Goal: Task Accomplishment & Management: Complete application form

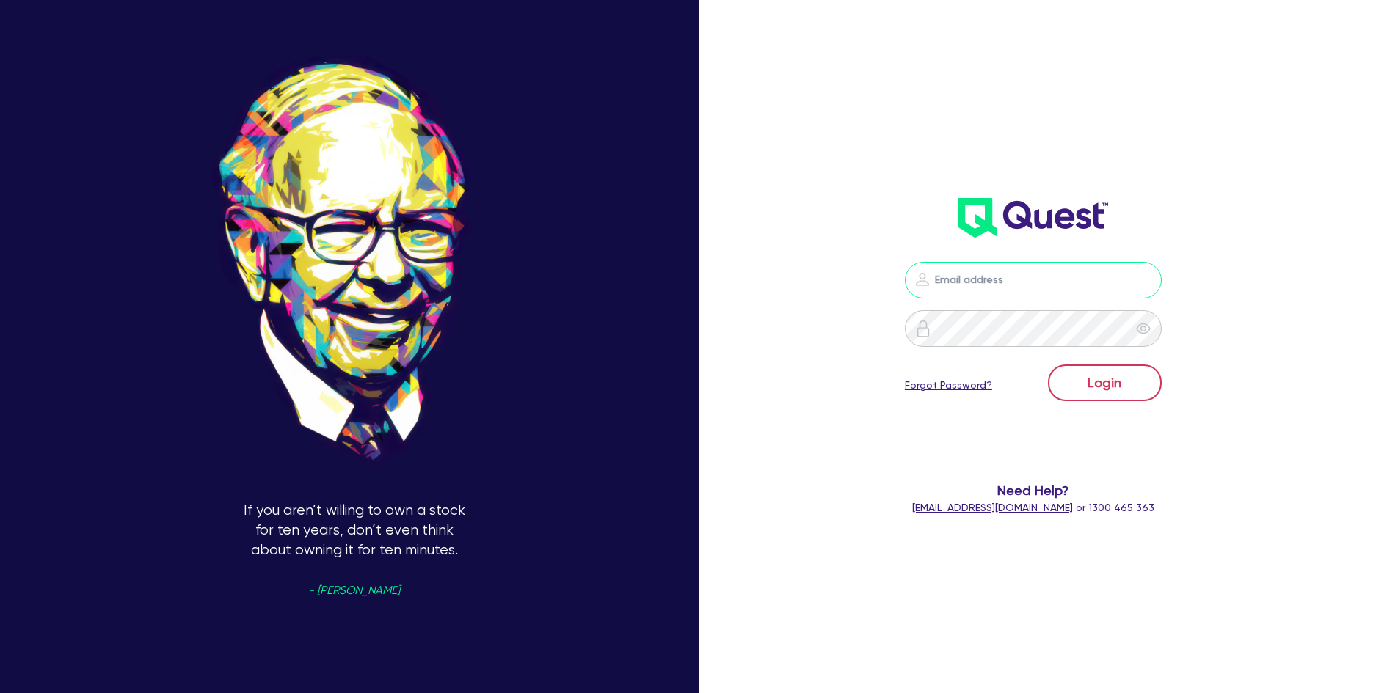
type input "[PERSON_NAME][EMAIL_ADDRESS][PERSON_NAME][DOMAIN_NAME]"
click at [1086, 385] on button "Login" at bounding box center [1105, 383] width 114 height 37
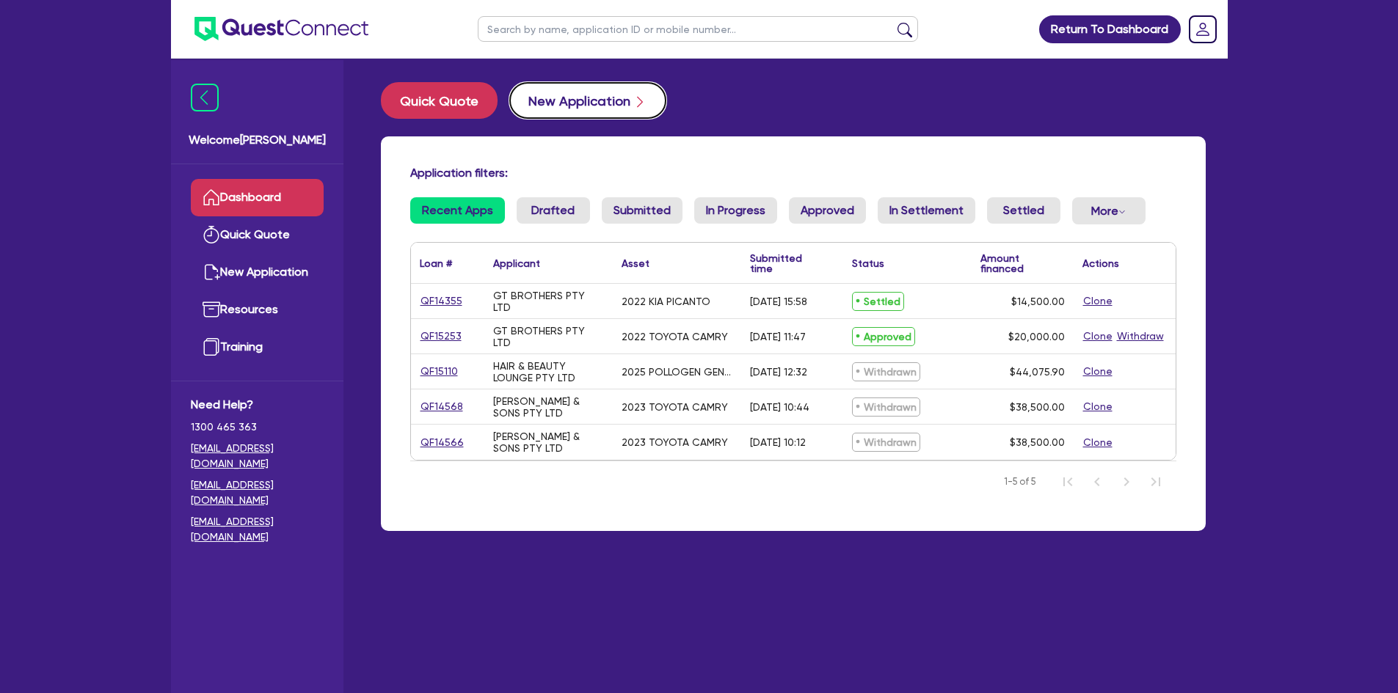
click at [539, 98] on button "New Application" at bounding box center [587, 100] width 157 height 37
select select "Quest Finance - Own Book"
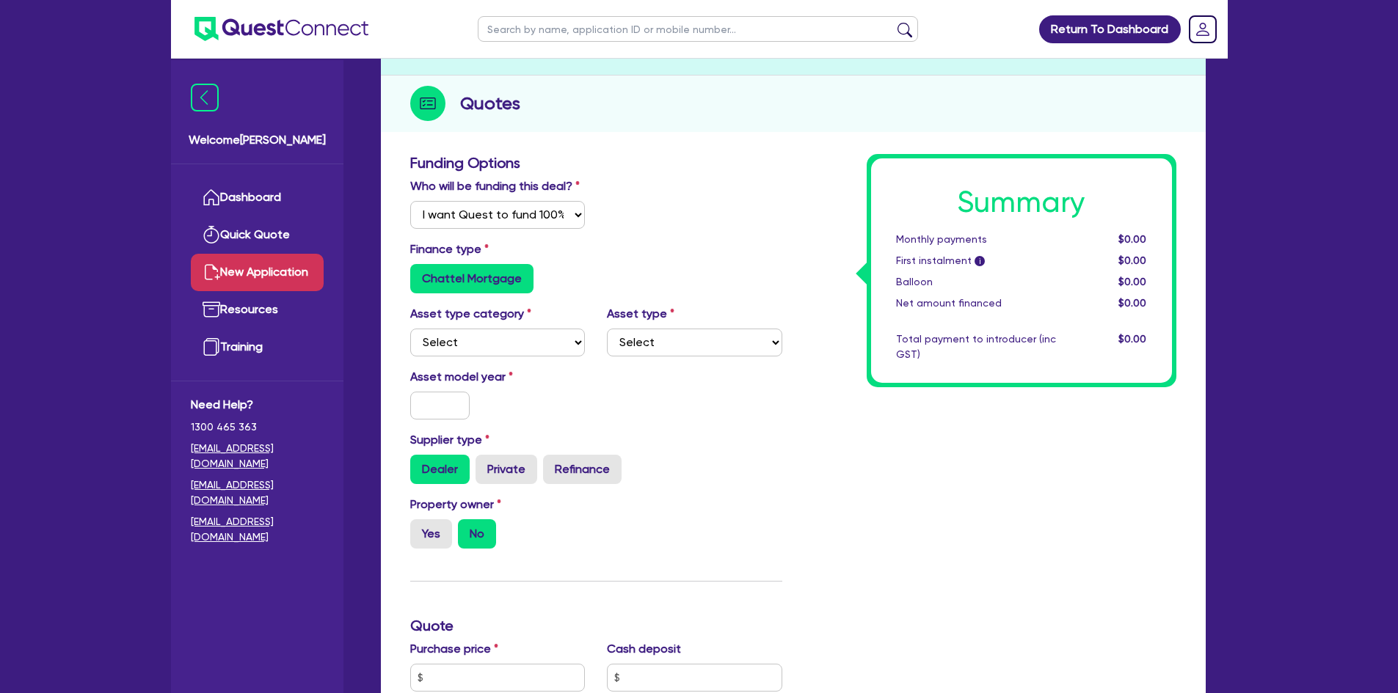
scroll to position [147, 0]
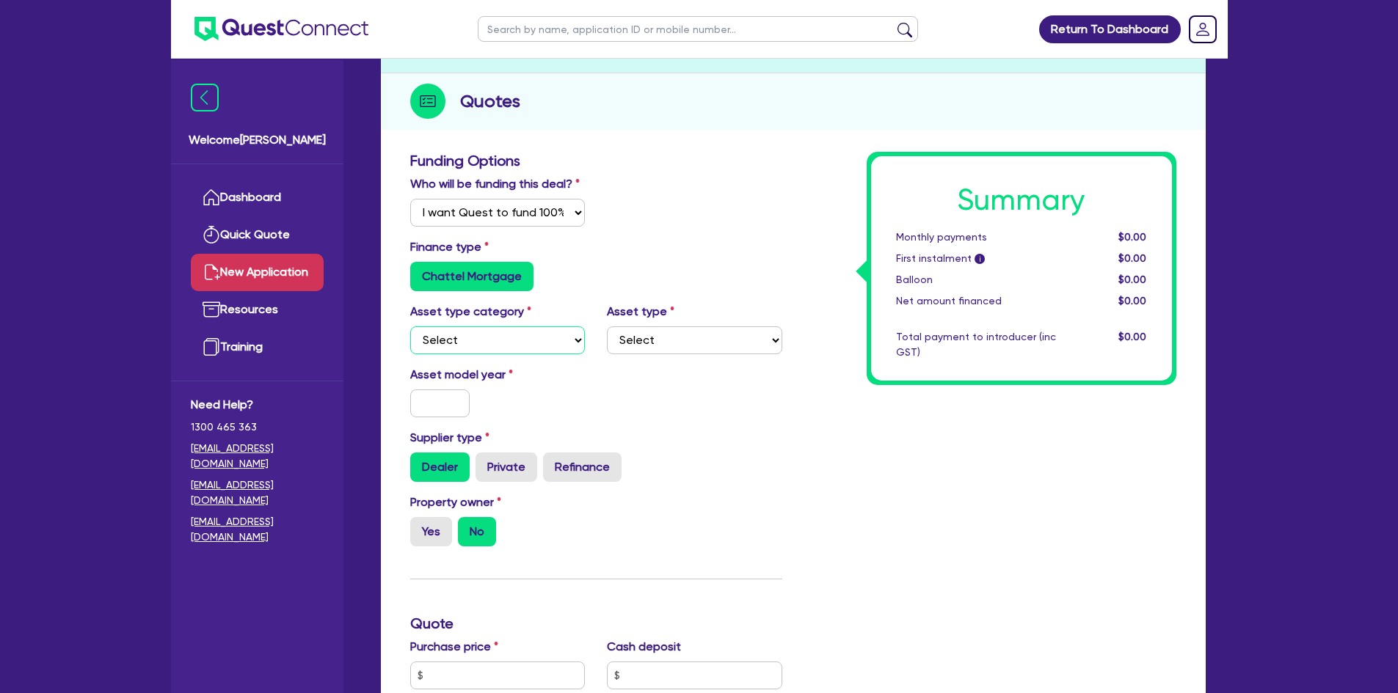
click at [507, 329] on select "Select Cars and light trucks Primary assets Secondary assets Tertiary assets" at bounding box center [497, 341] width 175 height 28
select select "CARS_AND_LIGHT_TRUCKS"
click at [410, 327] on select "Select Cars and light trucks Primary assets Secondary assets Tertiary assets" at bounding box center [497, 341] width 175 height 28
click at [555, 342] on select "Select Cars and light trucks Primary assets Secondary assets Tertiary assets" at bounding box center [497, 341] width 175 height 28
click at [236, 299] on link "Resources" at bounding box center [257, 309] width 133 height 37
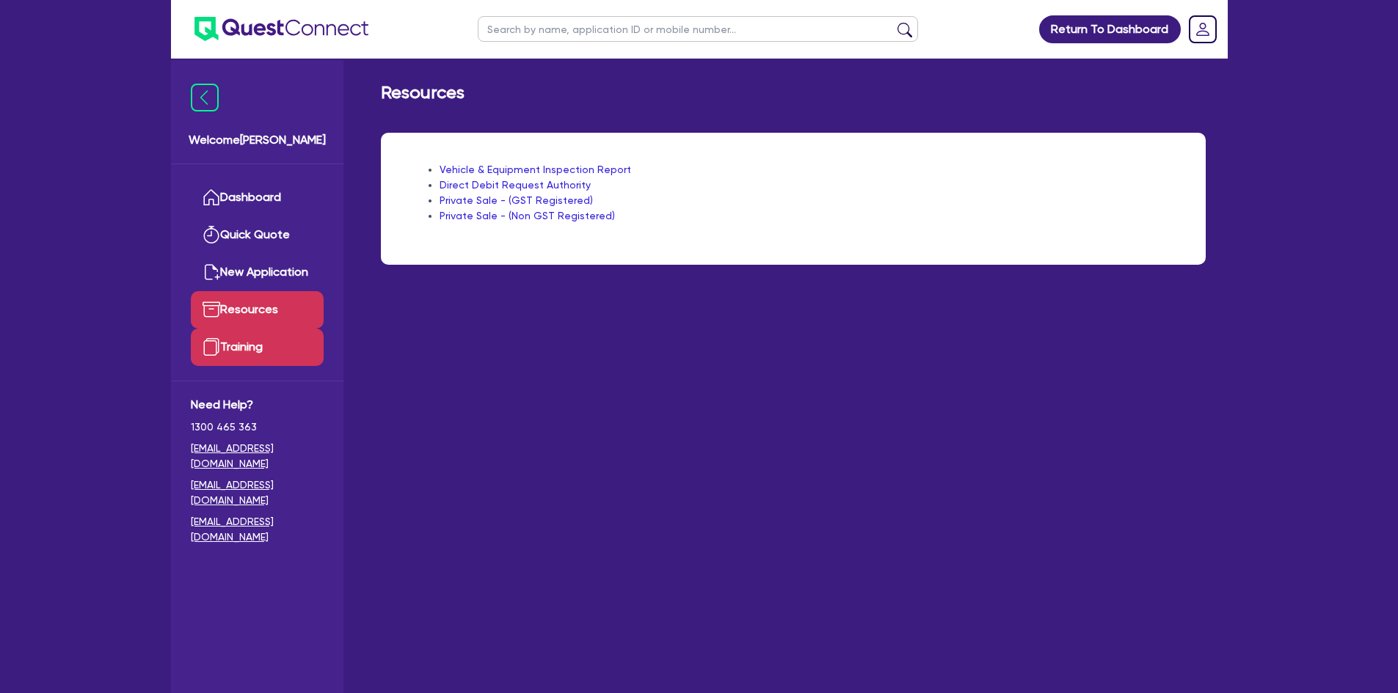
click at [263, 352] on link "Training" at bounding box center [257, 347] width 133 height 37
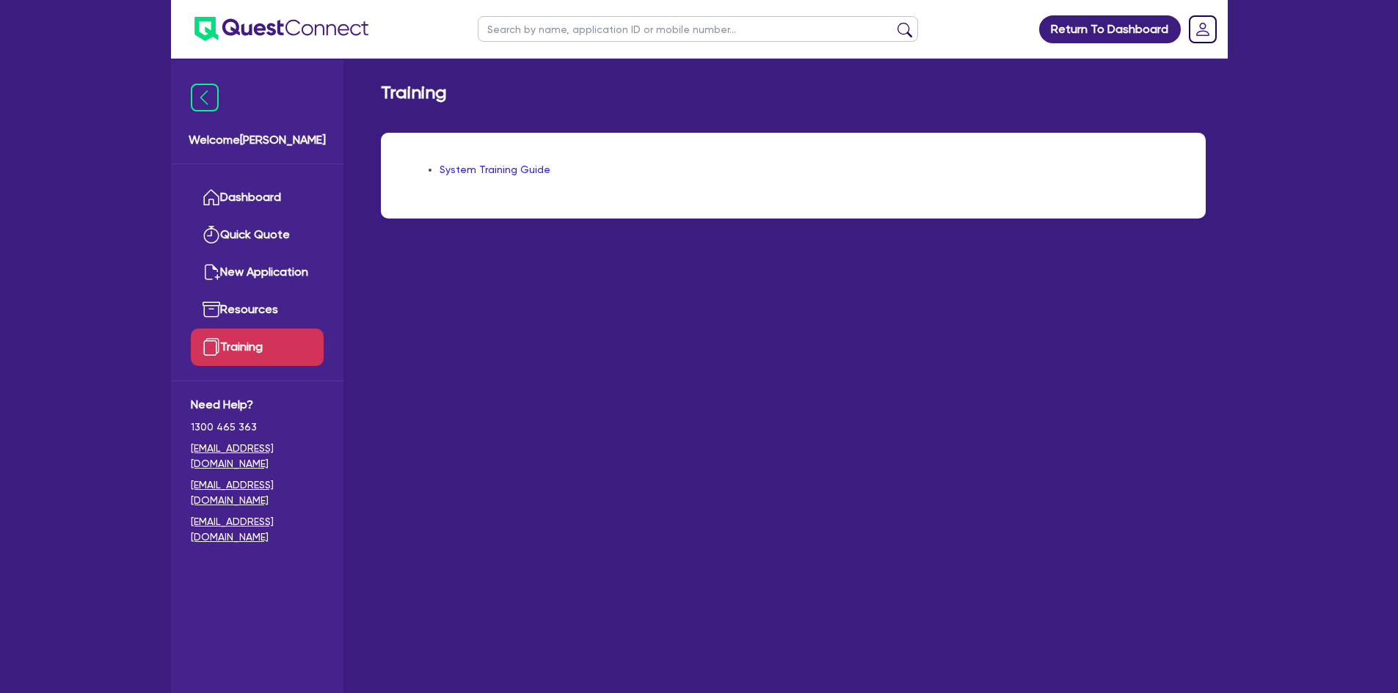
click at [478, 164] on link "System Training Guide" at bounding box center [495, 170] width 111 height 12
click at [263, 207] on link "Dashboard" at bounding box center [257, 197] width 133 height 37
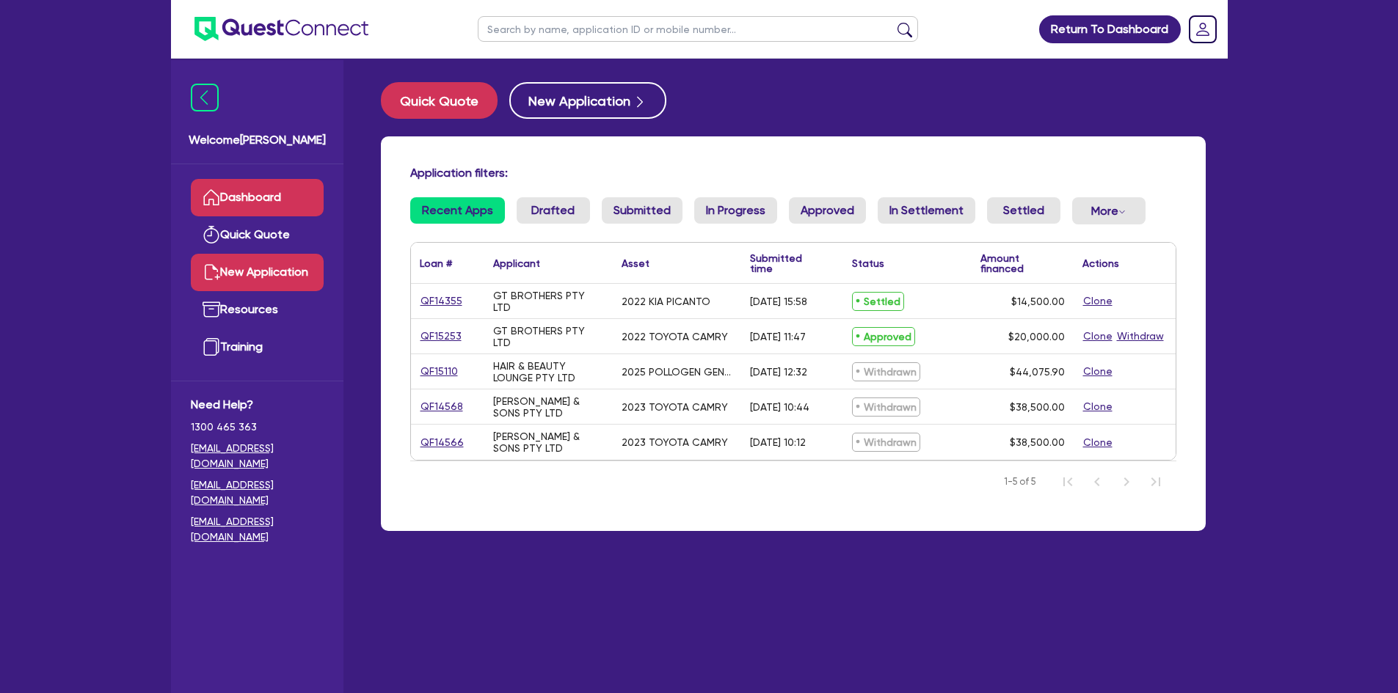
click at [257, 272] on link "New Application" at bounding box center [257, 272] width 133 height 37
select select "Quest Finance - Own Book"
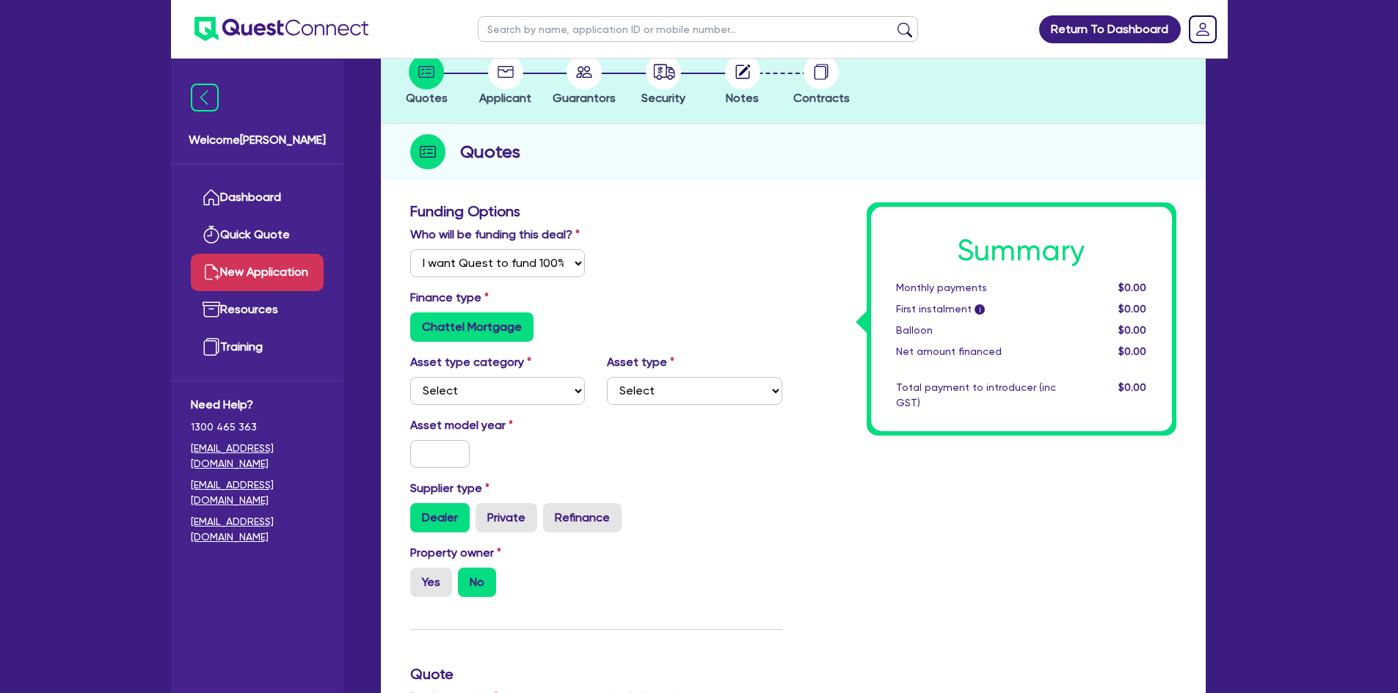
scroll to position [147, 0]
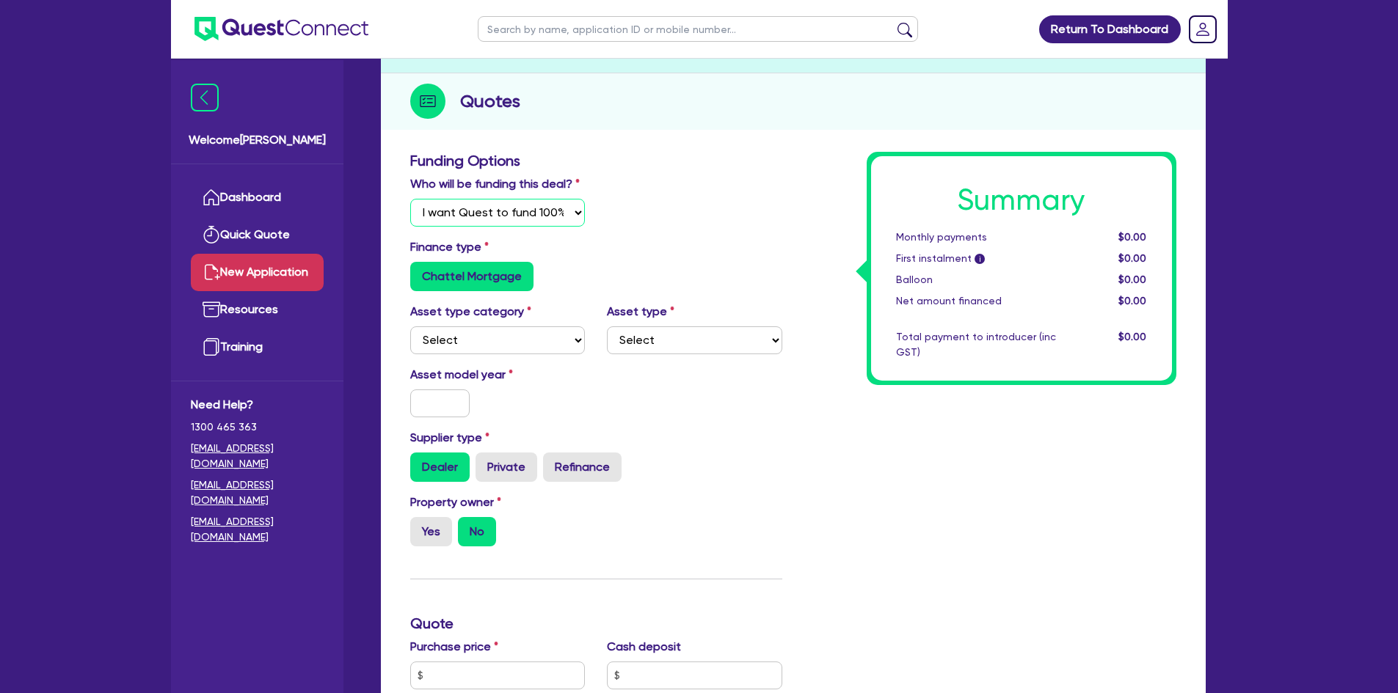
click at [517, 212] on select "Select I will fund 100% I will co-fund with Quest I want Quest to fund 100% Oth…" at bounding box center [497, 213] width 175 height 28
click at [724, 237] on div "Who will be funding this deal? Select I will fund 100% I will co-fund with Ques…" at bounding box center [596, 206] width 394 height 63
click at [507, 280] on label "Chattel Mortgage" at bounding box center [471, 276] width 123 height 29
click at [420, 272] on input "Chattel Mortgage" at bounding box center [415, 267] width 10 height 10
drag, startPoint x: 509, startPoint y: 340, endPoint x: 509, endPoint y: 352, distance: 12.5
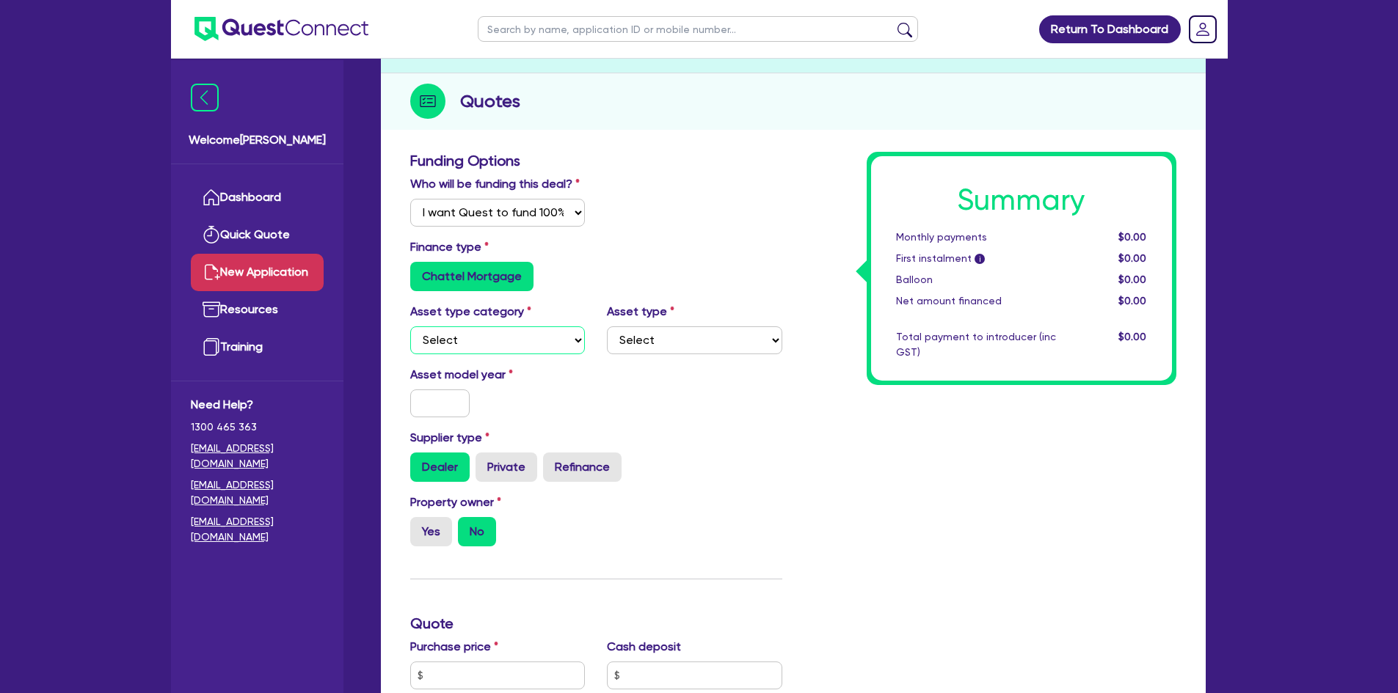
click at [509, 340] on select "Select Cars and light trucks Primary assets Secondary assets Tertiary assets" at bounding box center [497, 341] width 175 height 28
click at [516, 331] on select "Select Cars and light trucks Primary assets Secondary assets Tertiary assets" at bounding box center [497, 341] width 175 height 28
click at [410, 327] on select "Select Cars and light trucks Primary assets Secondary assets Tertiary assets" at bounding box center [497, 341] width 175 height 28
click at [636, 348] on select "Select Heavy trucks over 4.5 tonne Trailers Bus and coaches Yellow goods and ex…" at bounding box center [694, 341] width 175 height 28
click at [553, 343] on select "Select Cars and light trucks Primary assets Secondary assets Tertiary assets" at bounding box center [497, 341] width 175 height 28
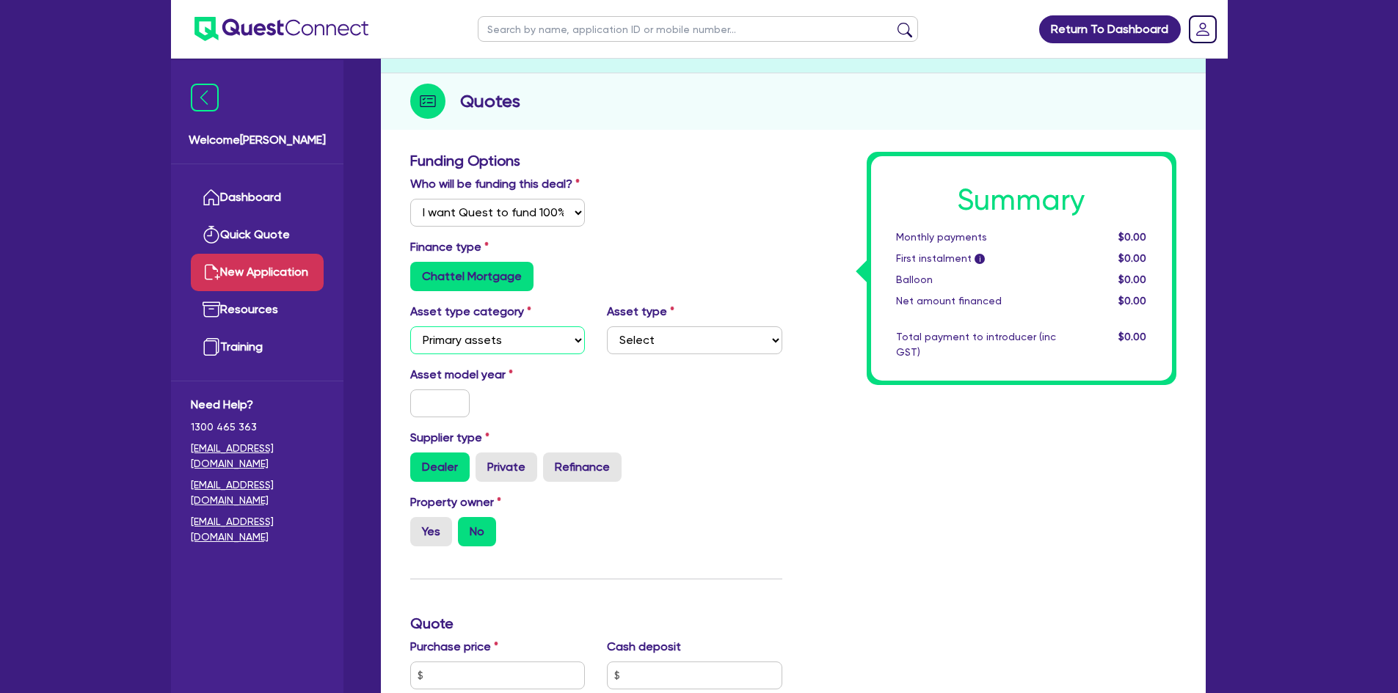
select select "SECONDARY_ASSETS"
click at [410, 327] on select "Select Cars and light trucks Primary assets Secondary assets Tertiary assets" at bounding box center [497, 341] width 175 height 28
click at [660, 354] on div "Asset type category Select Cars and light trucks Primary assets Secondary asset…" at bounding box center [596, 334] width 394 height 63
click at [664, 344] on select "Select Generators and compressors Engineering and toolmaking Woodworking and me…" at bounding box center [694, 341] width 175 height 28
click at [691, 339] on select "Select Generators and compressors Engineering and toolmaking Woodworking and me…" at bounding box center [694, 341] width 175 height 28
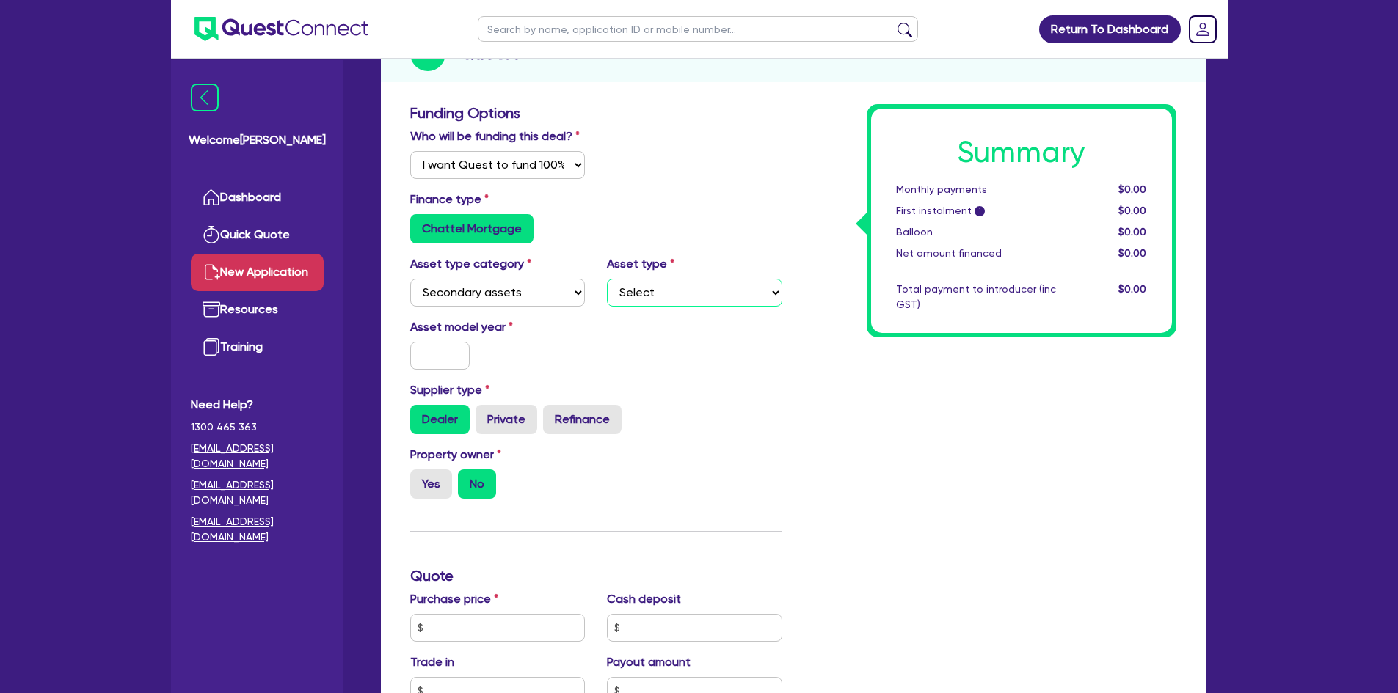
scroll to position [220, 0]
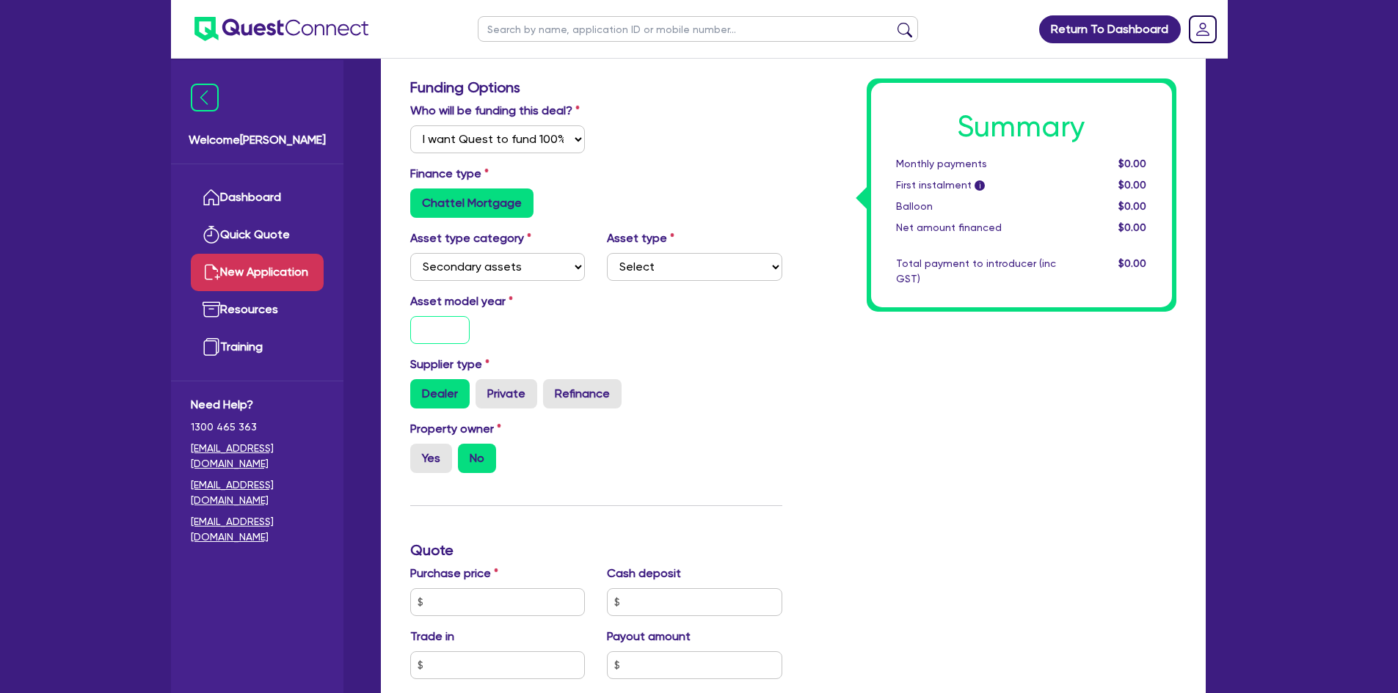
click at [448, 330] on input "text" at bounding box center [440, 330] width 60 height 28
type input "2021"
click at [650, 341] on div "Asset model year [DATE]" at bounding box center [596, 324] width 394 height 63
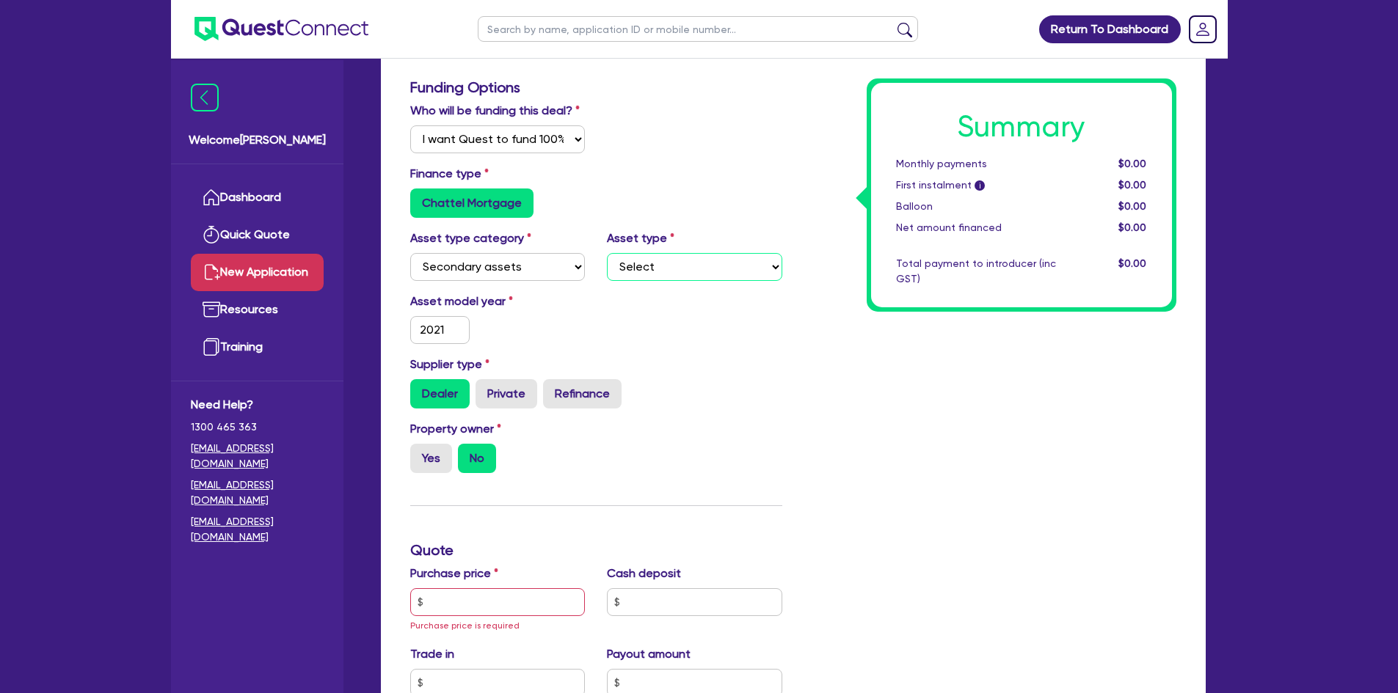
click at [658, 262] on select "Select Generators and compressors Engineering and toolmaking Woodworking and me…" at bounding box center [694, 267] width 175 height 28
click at [525, 274] on select "Select Cars and light trucks Primary assets Secondary assets Tertiary assets" at bounding box center [497, 267] width 175 height 28
click at [410, 253] on select "Select Cars and light trucks Primary assets Secondary assets Tertiary assets" at bounding box center [497, 267] width 175 height 28
click at [650, 270] on select "Select Beauty equipment IT equipment IT software Watercraft Other" at bounding box center [694, 267] width 175 height 28
drag, startPoint x: 820, startPoint y: 397, endPoint x: 769, endPoint y: 379, distance: 54.3
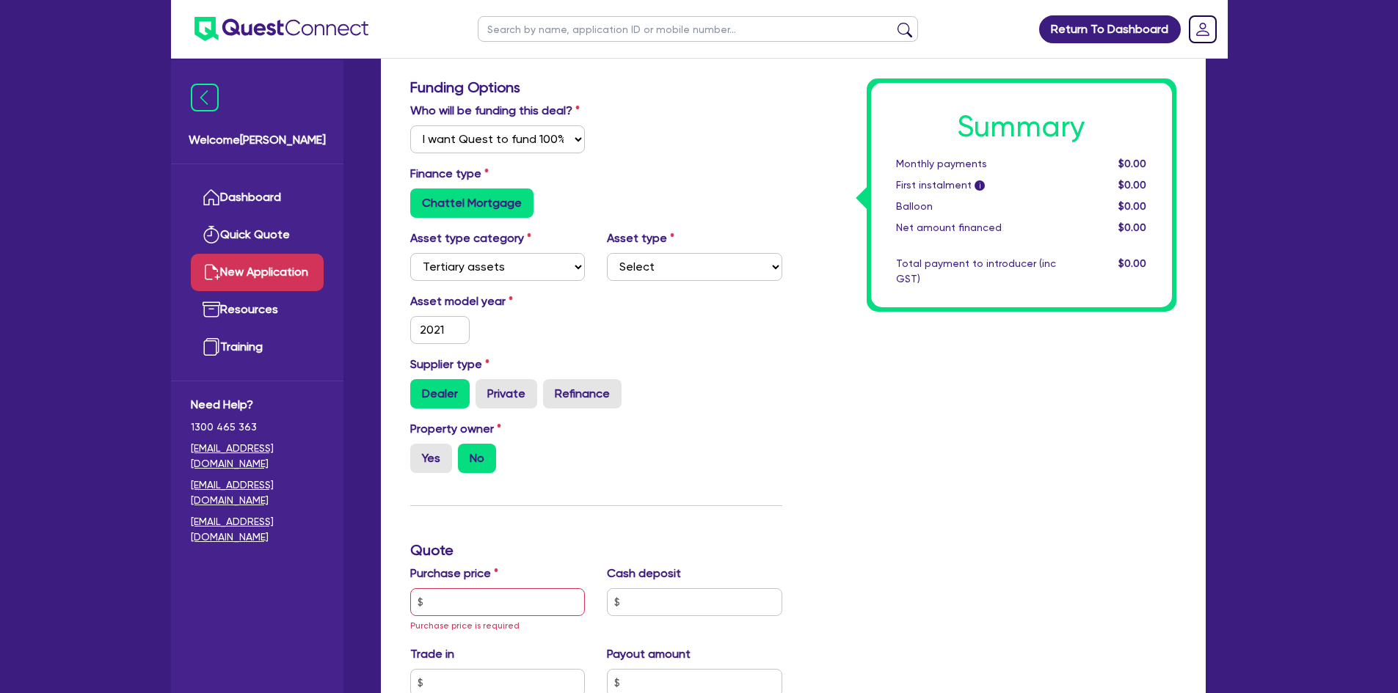
click at [820, 397] on div "Summary Monthly payments $0.00 First instalment i $0.00 Balloon $0.00 Net amoun…" at bounding box center [990, 568] width 394 height 978
click at [531, 270] on select "Select Cars and light trucks Primary assets Secondary assets Tertiary assets" at bounding box center [497, 267] width 175 height 28
select select "PRIMARY_ASSETS"
click at [410, 253] on select "Select Cars and light trucks Primary assets Secondary assets Tertiary assets" at bounding box center [497, 267] width 175 height 28
click at [650, 277] on select "Select Heavy trucks over 4.5 tonne Trailers Bus and coaches Yellow goods and ex…" at bounding box center [694, 267] width 175 height 28
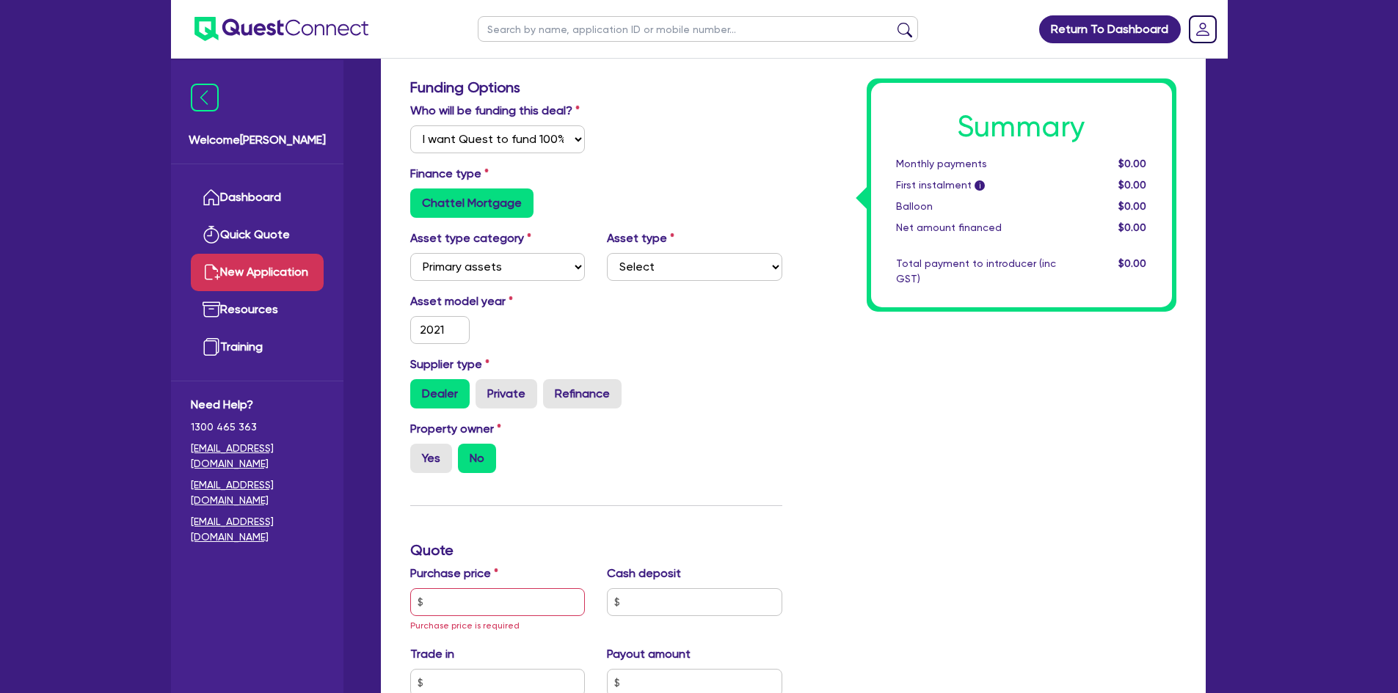
click at [889, 448] on div "Summary Monthly payments $0.00 First instalment i $0.00 Balloon $0.00 Net amoun…" at bounding box center [990, 568] width 394 height 978
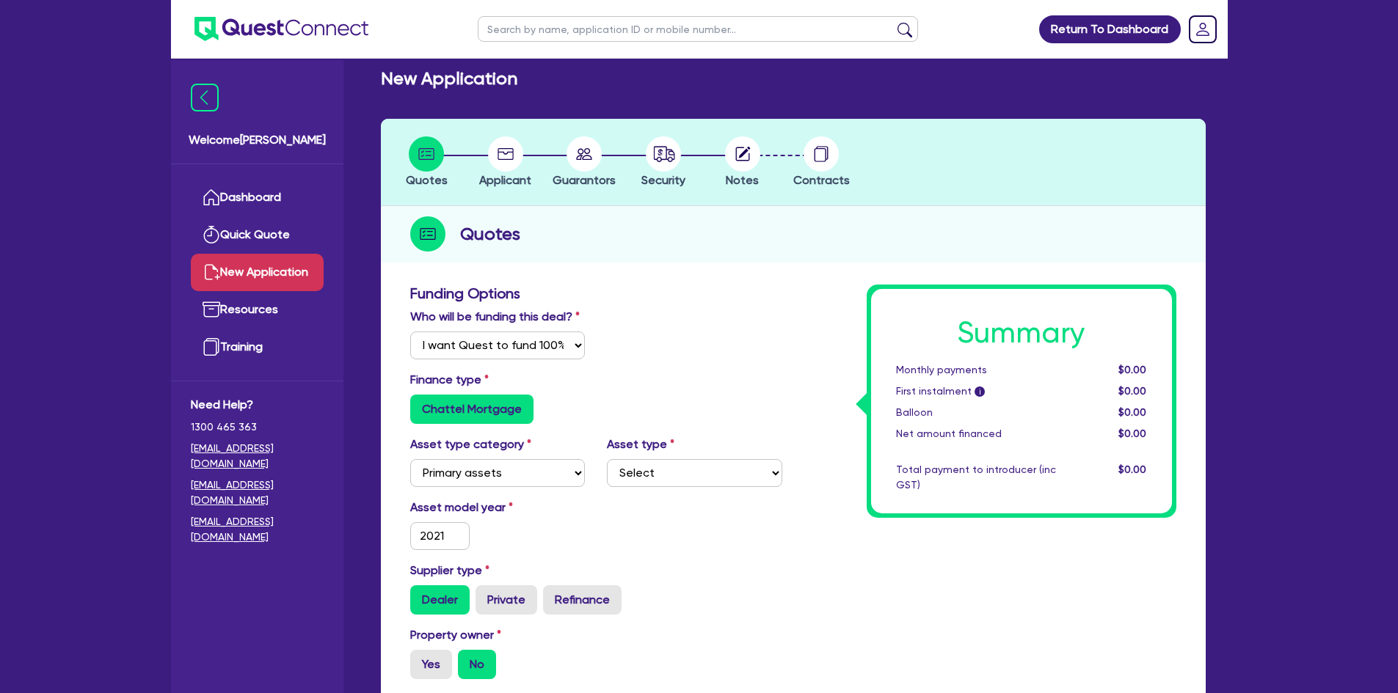
scroll to position [0, 0]
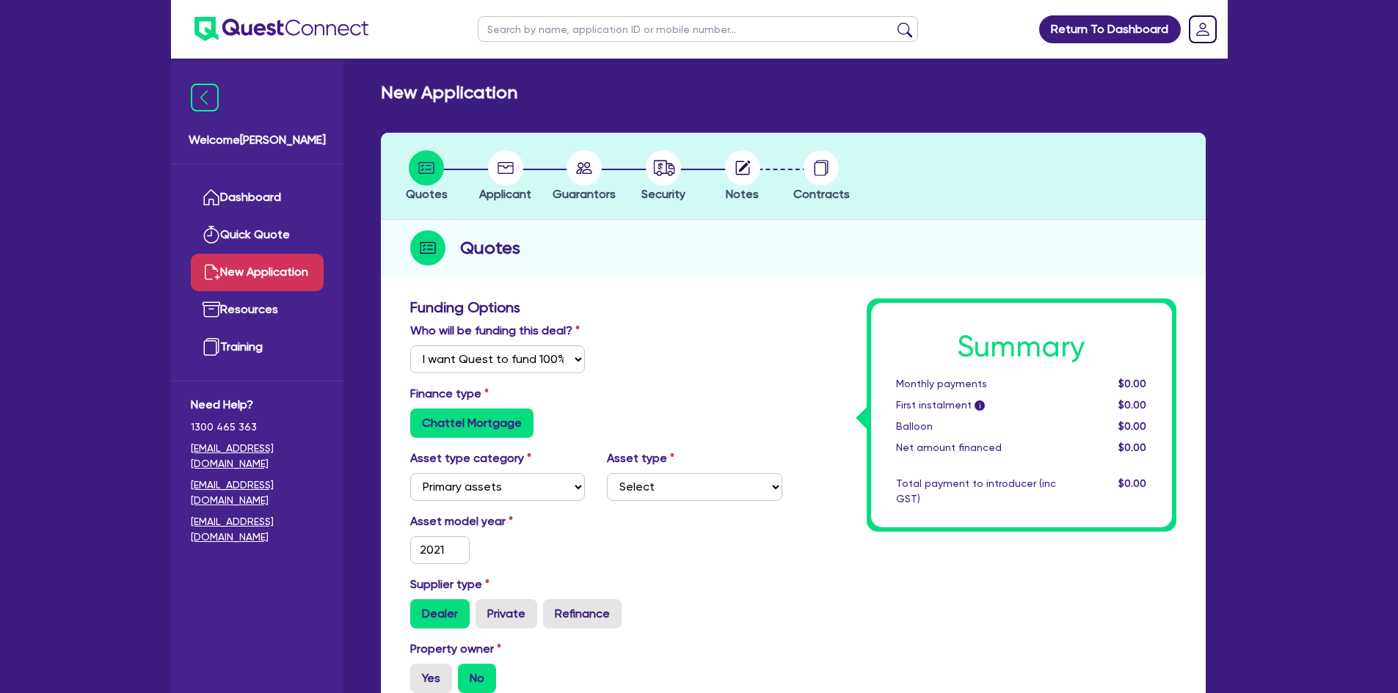
click at [664, 174] on circle at bounding box center [663, 167] width 35 height 35
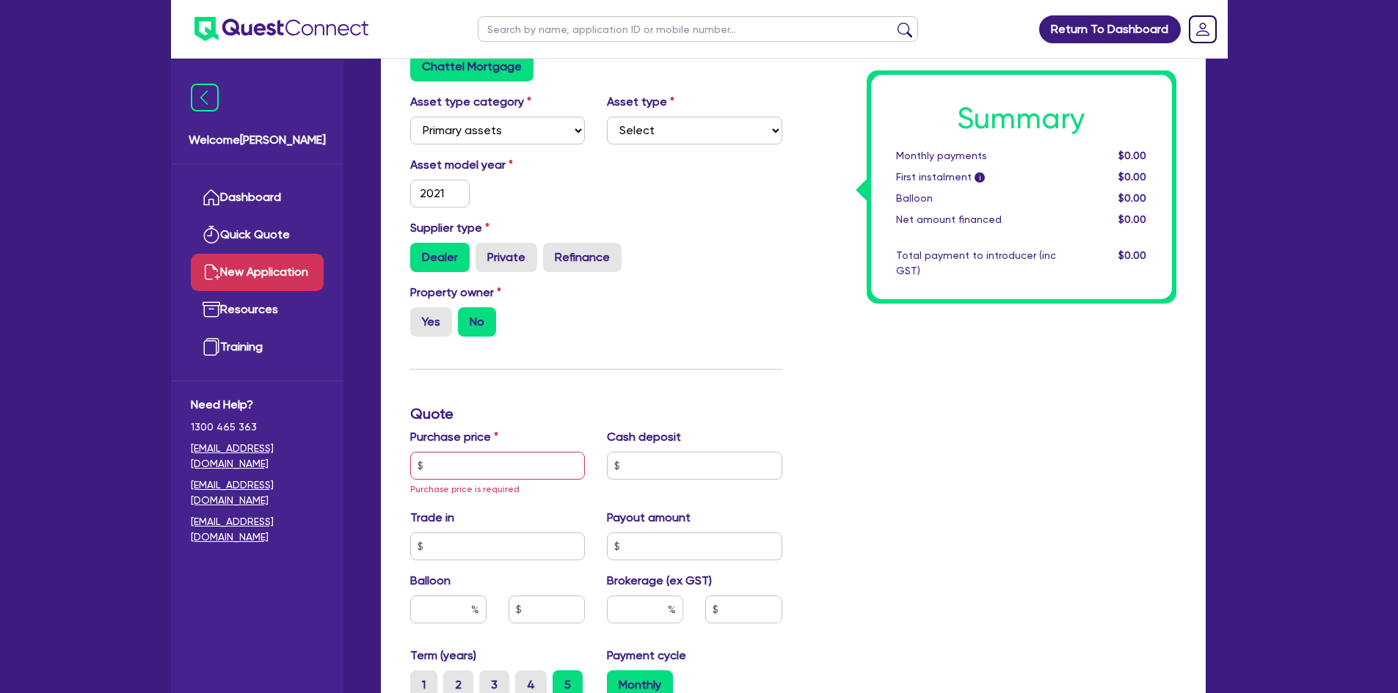
scroll to position [440, 0]
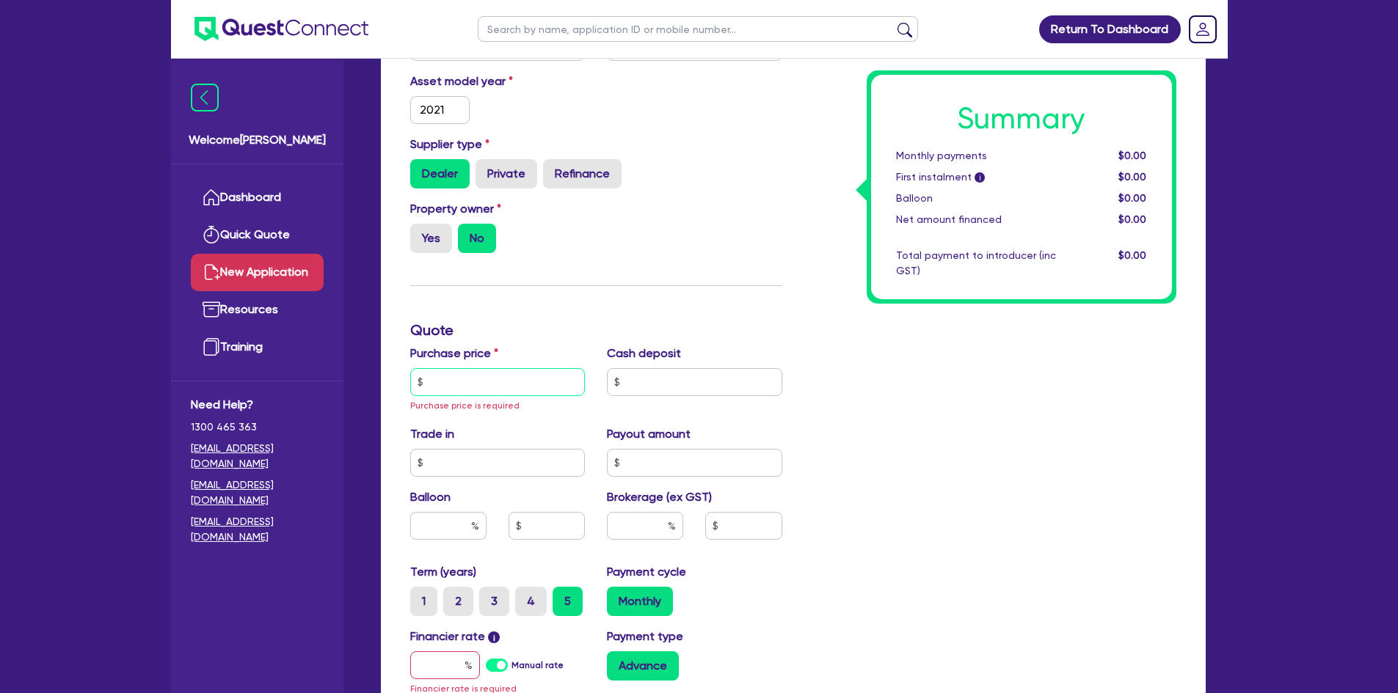
click at [459, 380] on input "text" at bounding box center [497, 382] width 175 height 28
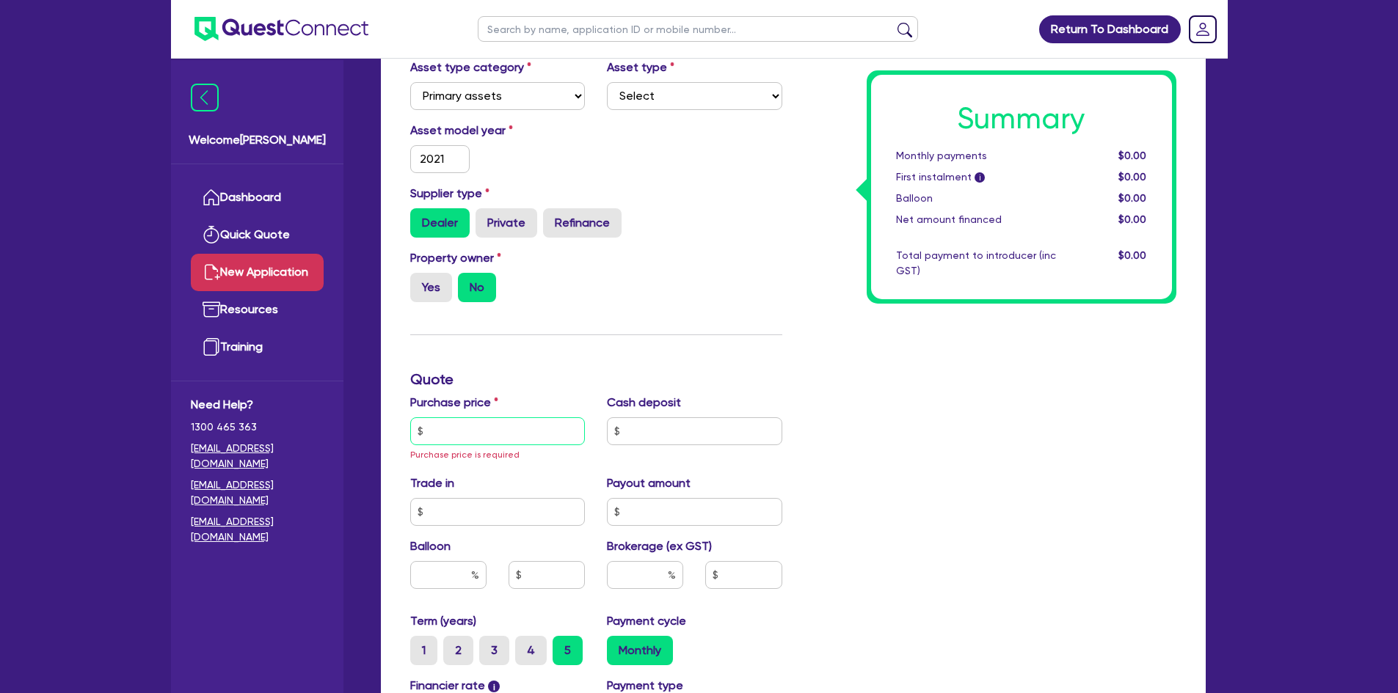
scroll to position [367, 0]
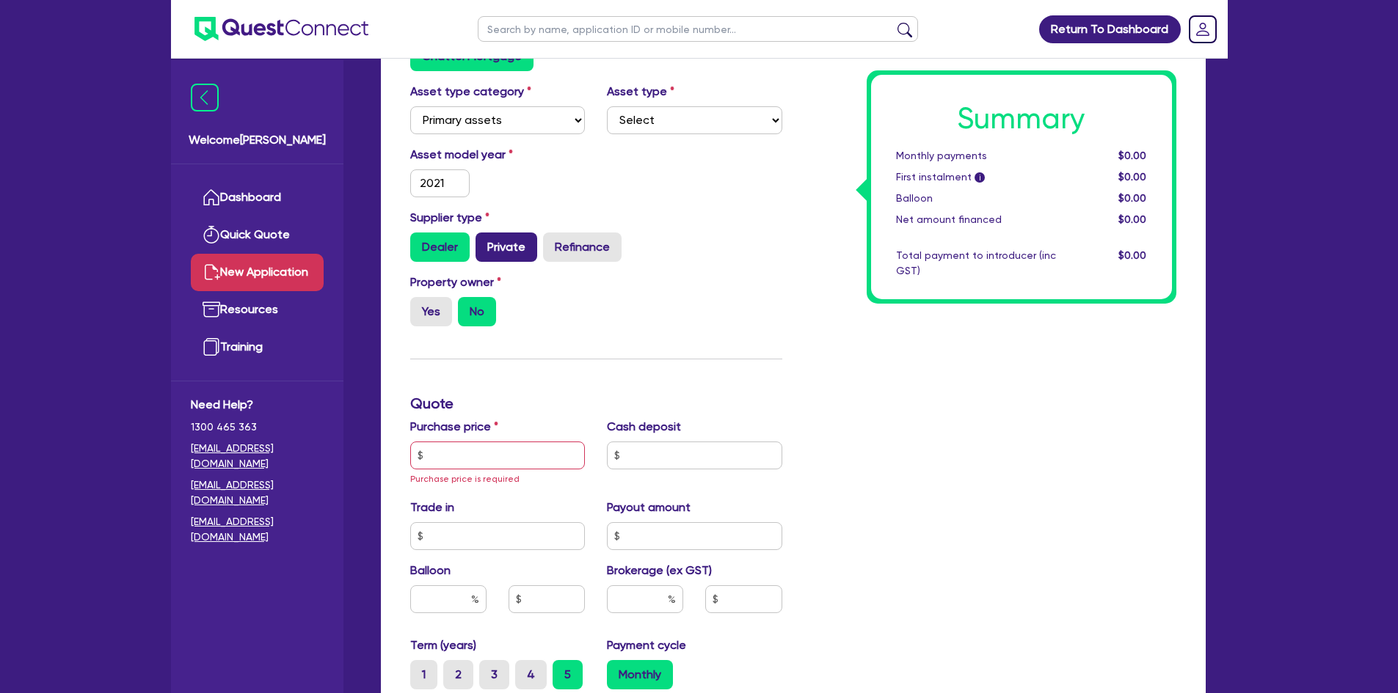
click at [502, 244] on label "Private" at bounding box center [507, 247] width 62 height 29
click at [485, 242] on input "Private" at bounding box center [481, 238] width 10 height 10
radio input "true"
click at [430, 307] on label "Yes" at bounding box center [431, 311] width 42 height 29
click at [420, 307] on input "Yes" at bounding box center [415, 302] width 10 height 10
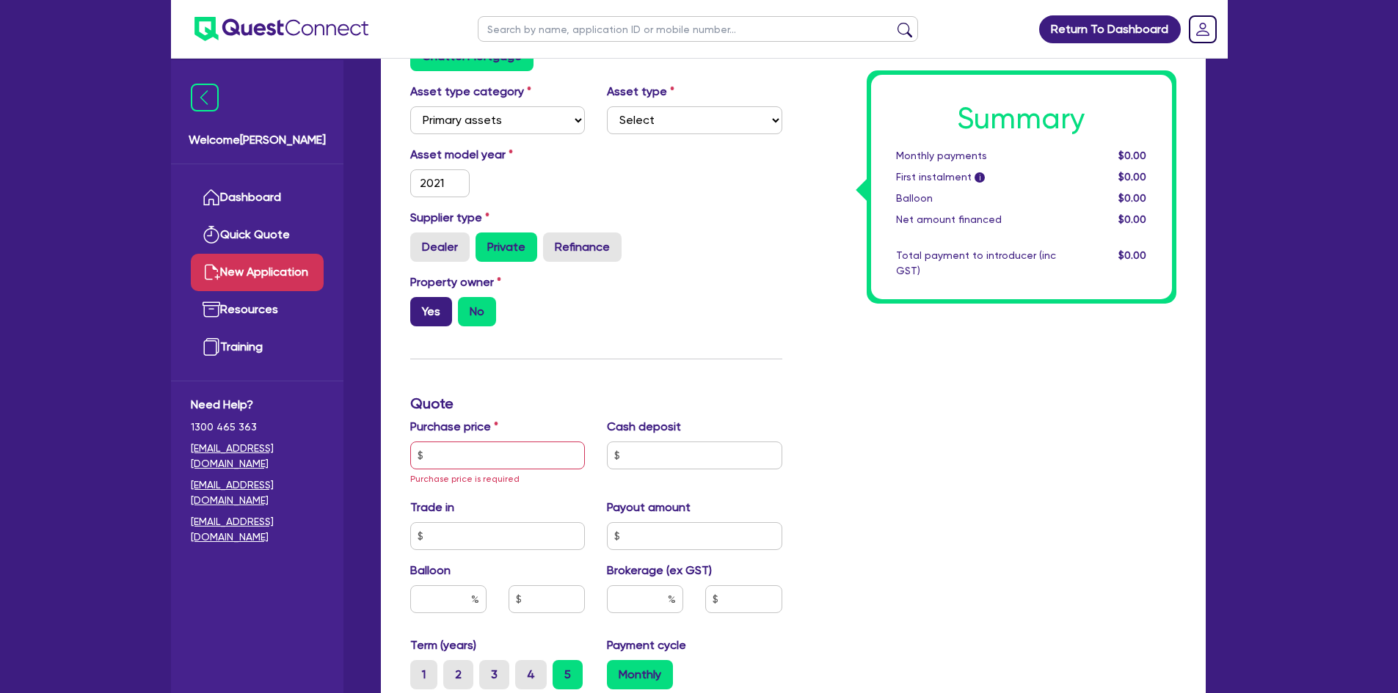
radio input "true"
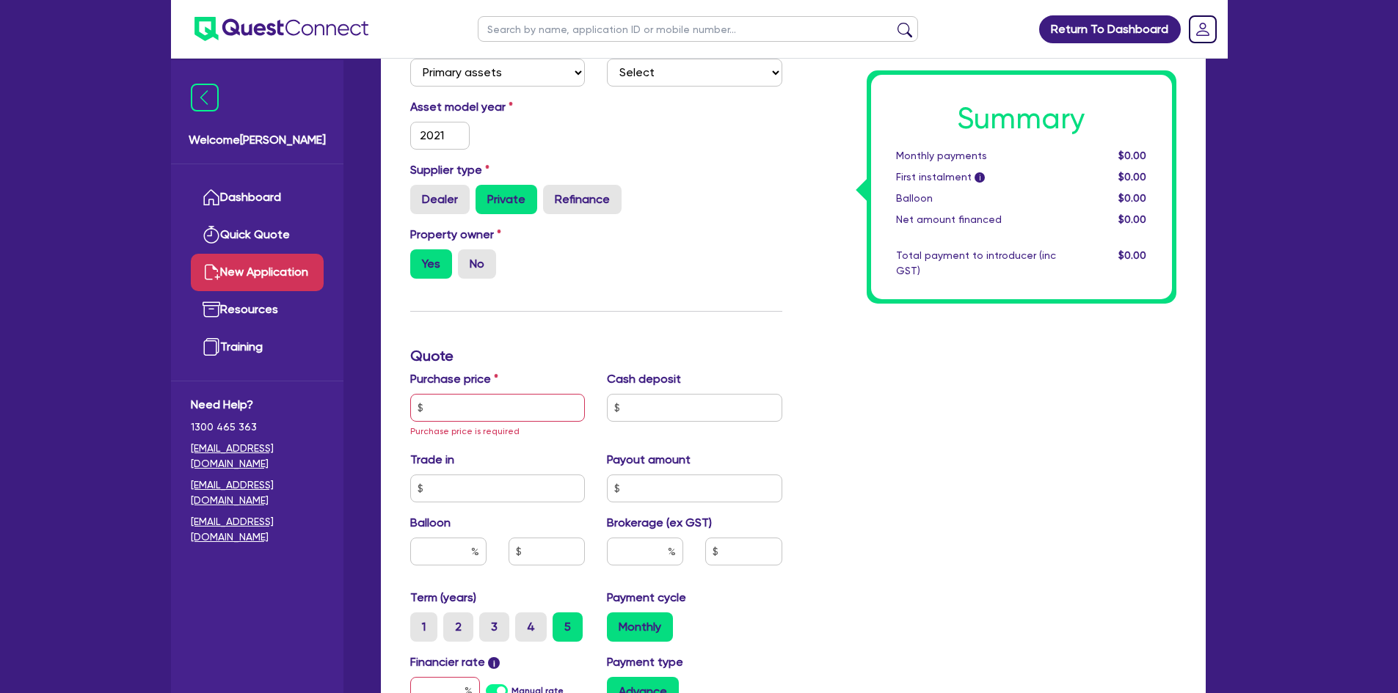
scroll to position [440, 0]
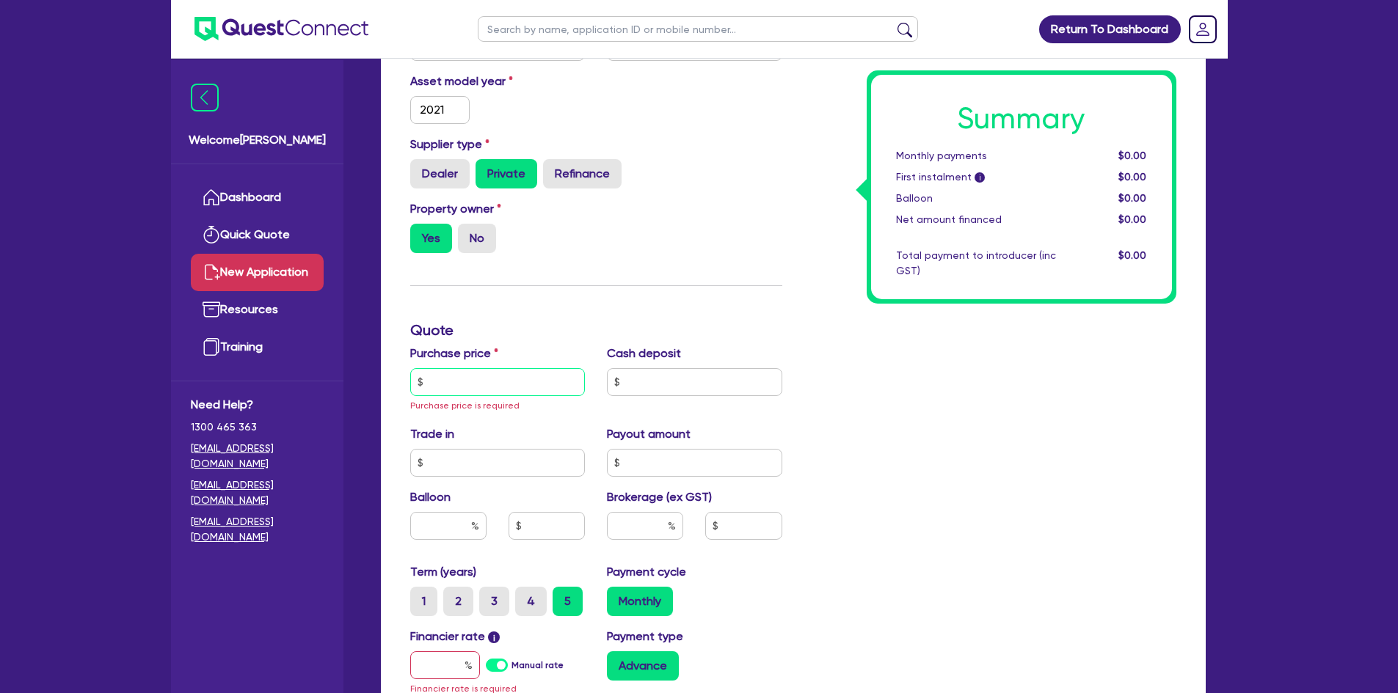
click at [504, 379] on input "text" at bounding box center [497, 382] width 175 height 28
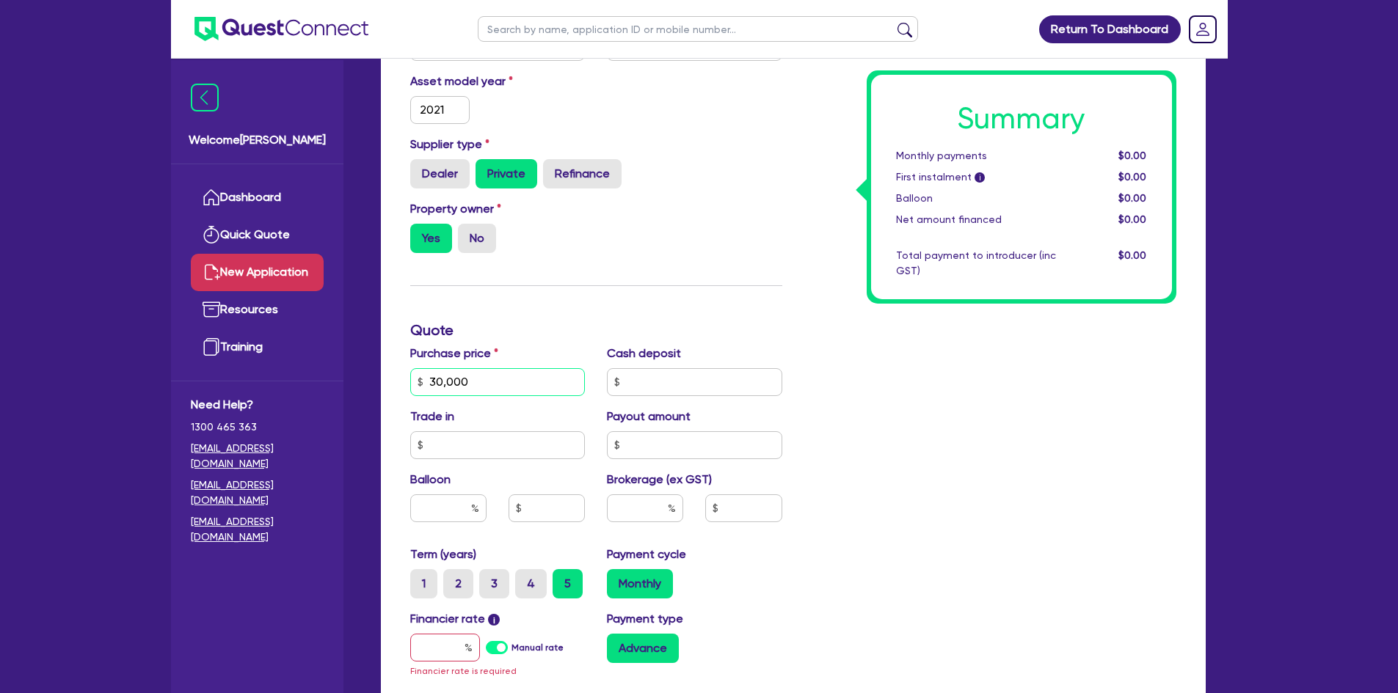
type input "30,000"
click at [975, 485] on div "Summary Monthly payments $0.00 First instalment i $0.00 Balloon $0.00 Net amoun…" at bounding box center [990, 338] width 394 height 961
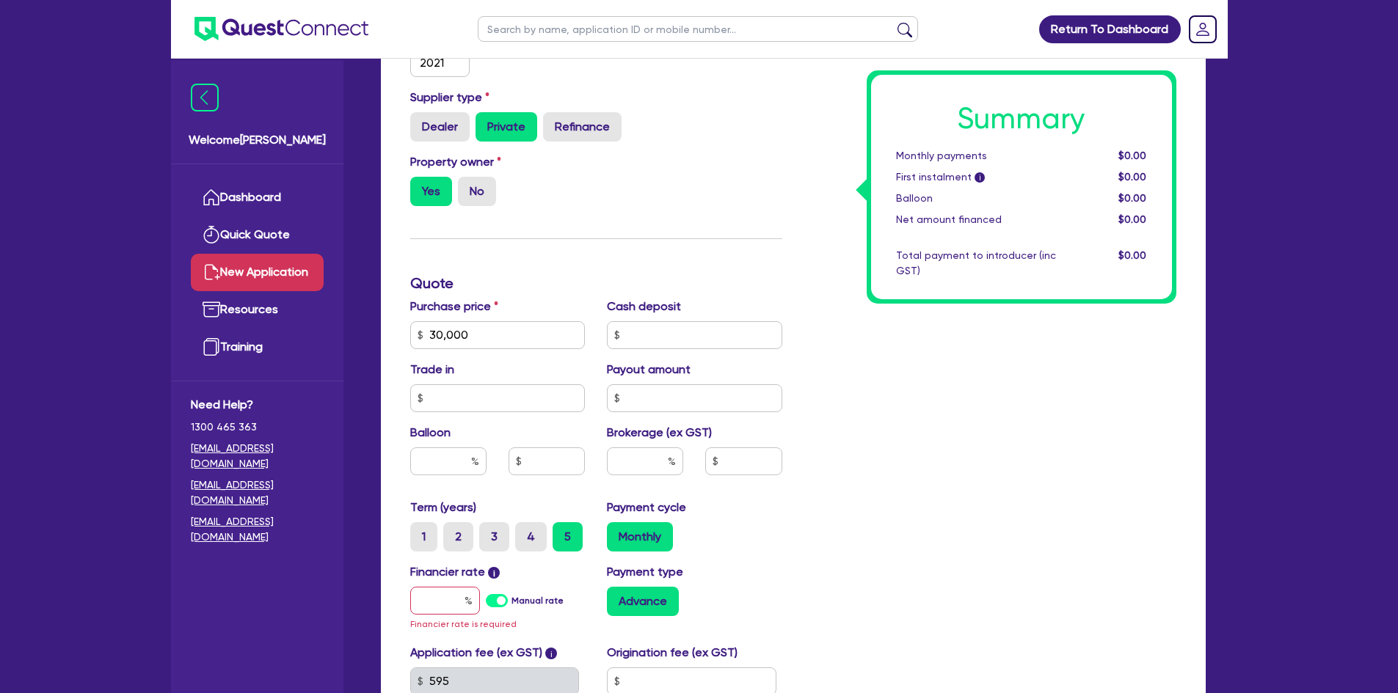
scroll to position [514, 0]
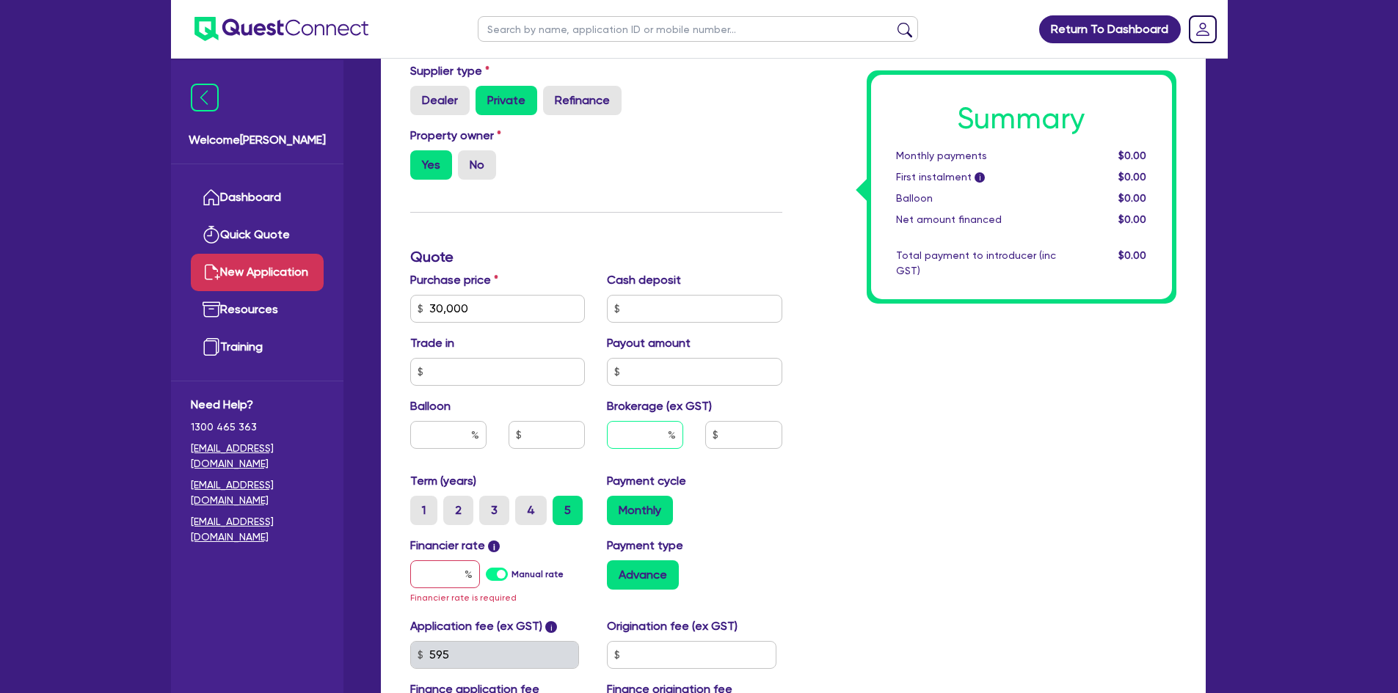
click at [635, 436] on input "text" at bounding box center [645, 435] width 76 height 28
click at [645, 436] on input "text" at bounding box center [645, 435] width 76 height 28
type input "6"
click at [922, 462] on div "Summary Monthly payments $0.00 First instalment i $0.00 Balloon $0.00 Net amoun…" at bounding box center [990, 265] width 394 height 961
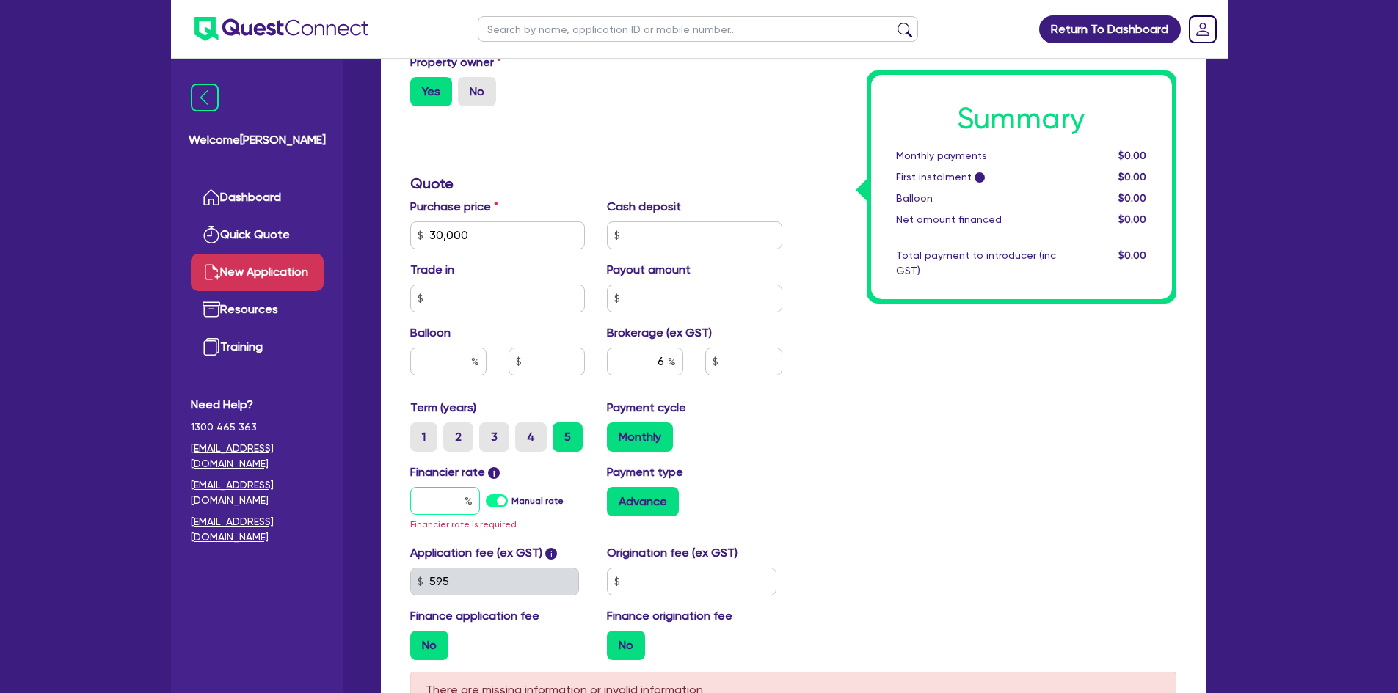
click at [420, 503] on input "text" at bounding box center [445, 501] width 70 height 28
click at [511, 495] on label "Manual rate" at bounding box center [537, 501] width 52 height 13
click at [0, 0] on input "Manual rate" at bounding box center [0, 0] width 0 height 0
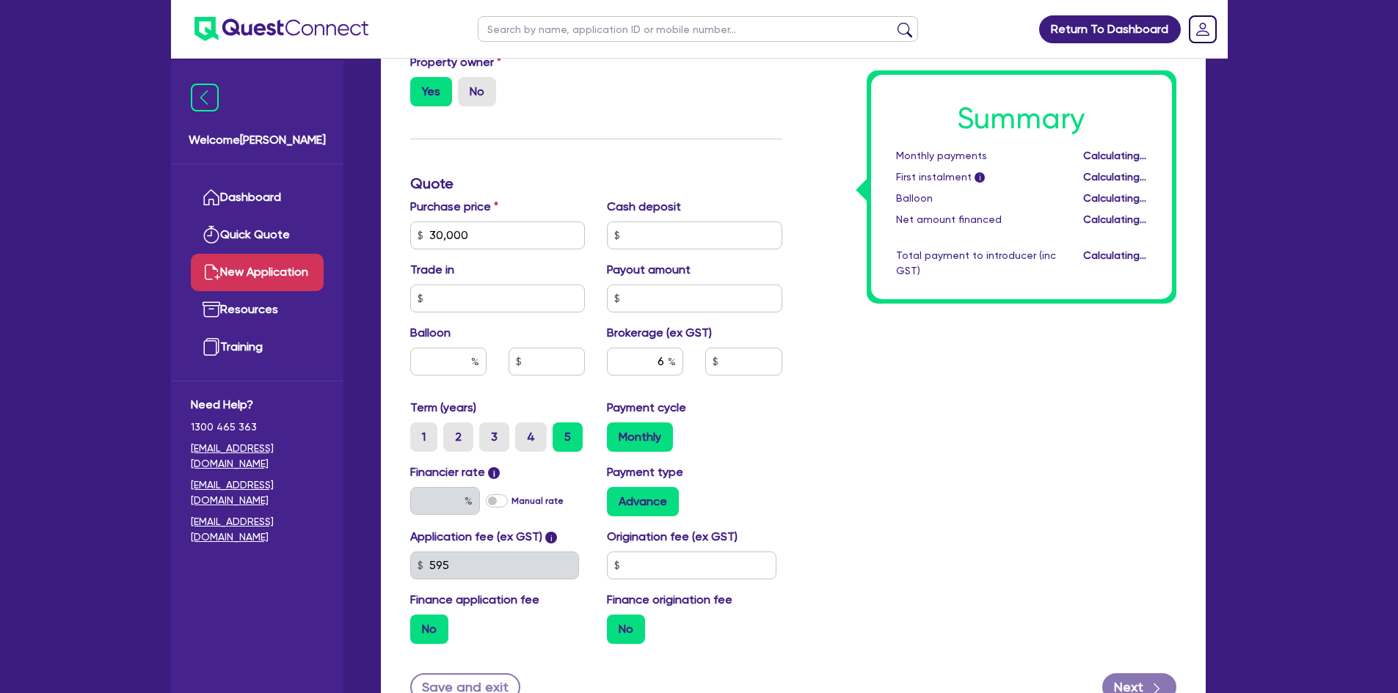
type input "1,800"
type input "17.95"
click at [511, 495] on label "Manual rate" at bounding box center [537, 501] width 52 height 13
click at [0, 0] on input "Manual rate" at bounding box center [0, 0] width 0 height 0
type input "1,800"
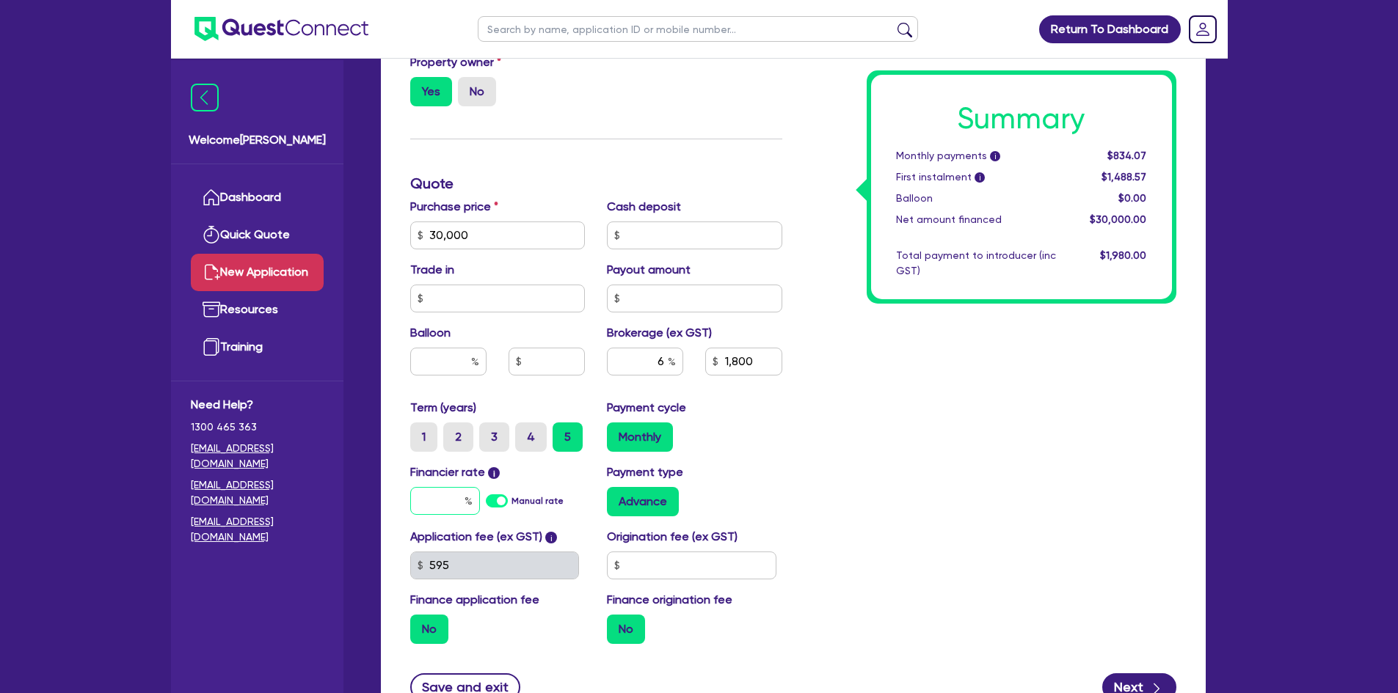
click at [436, 502] on input "text" at bounding box center [445, 501] width 70 height 28
type input "1,800"
type input "1"
type input "1,800"
type input "17"
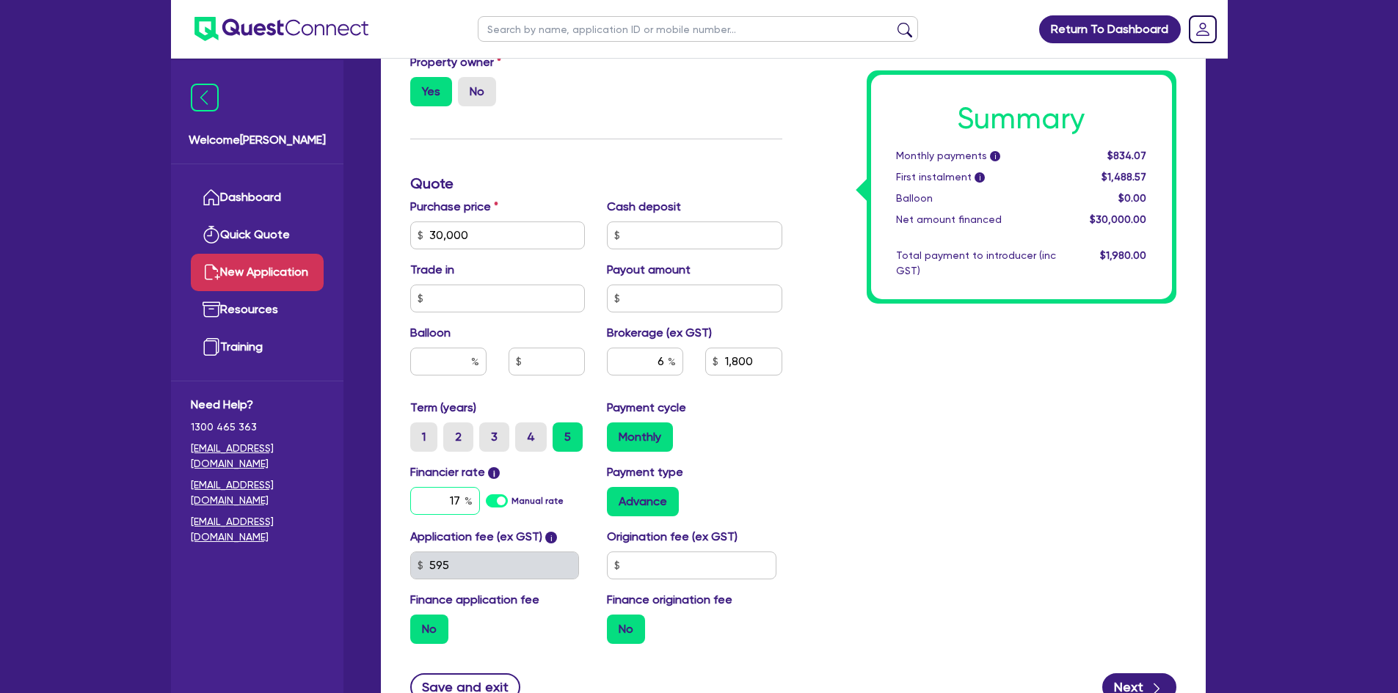
type input "1,800"
type input "17."
type input "1,800"
type input "17.9"
type input "1,800"
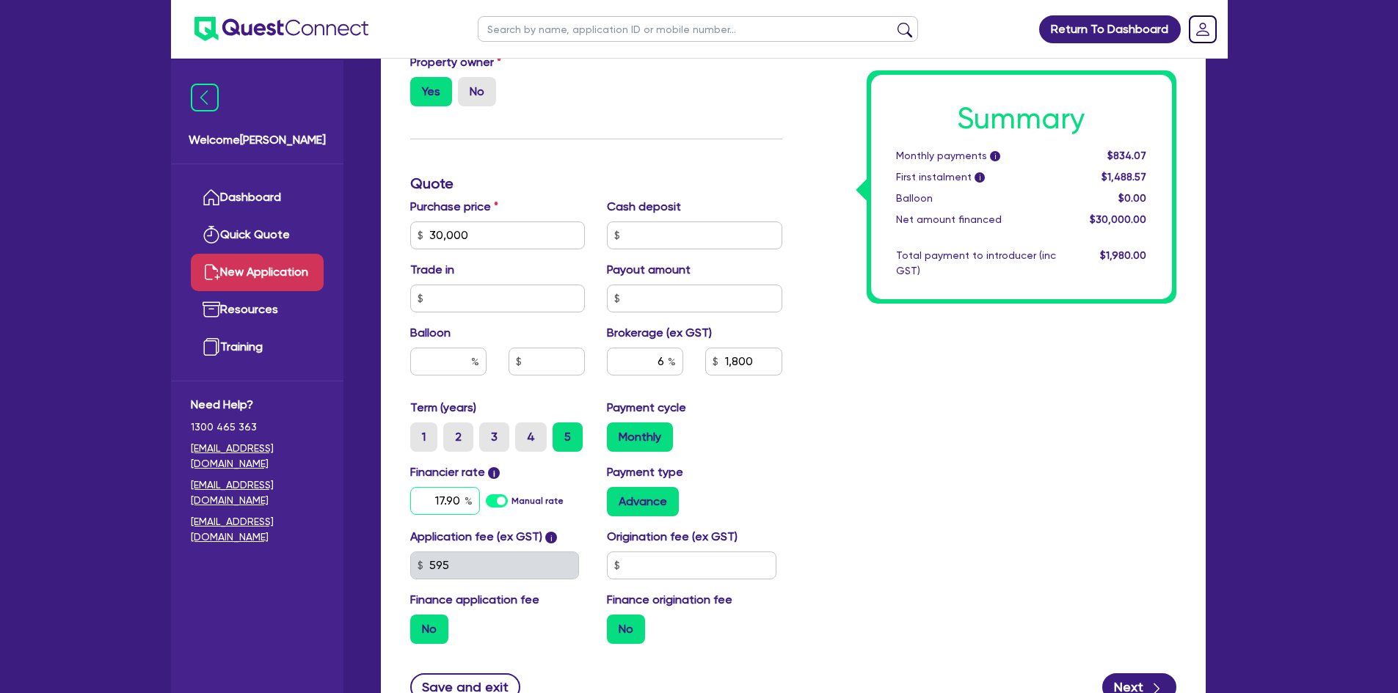
type input "17.90"
type input "1,800"
type input "17.9"
click at [903, 476] on div "Summary Monthly payments i $834.07 First instalment i $1,488.57 Balloon $0.00 N…" at bounding box center [990, 184] width 394 height 944
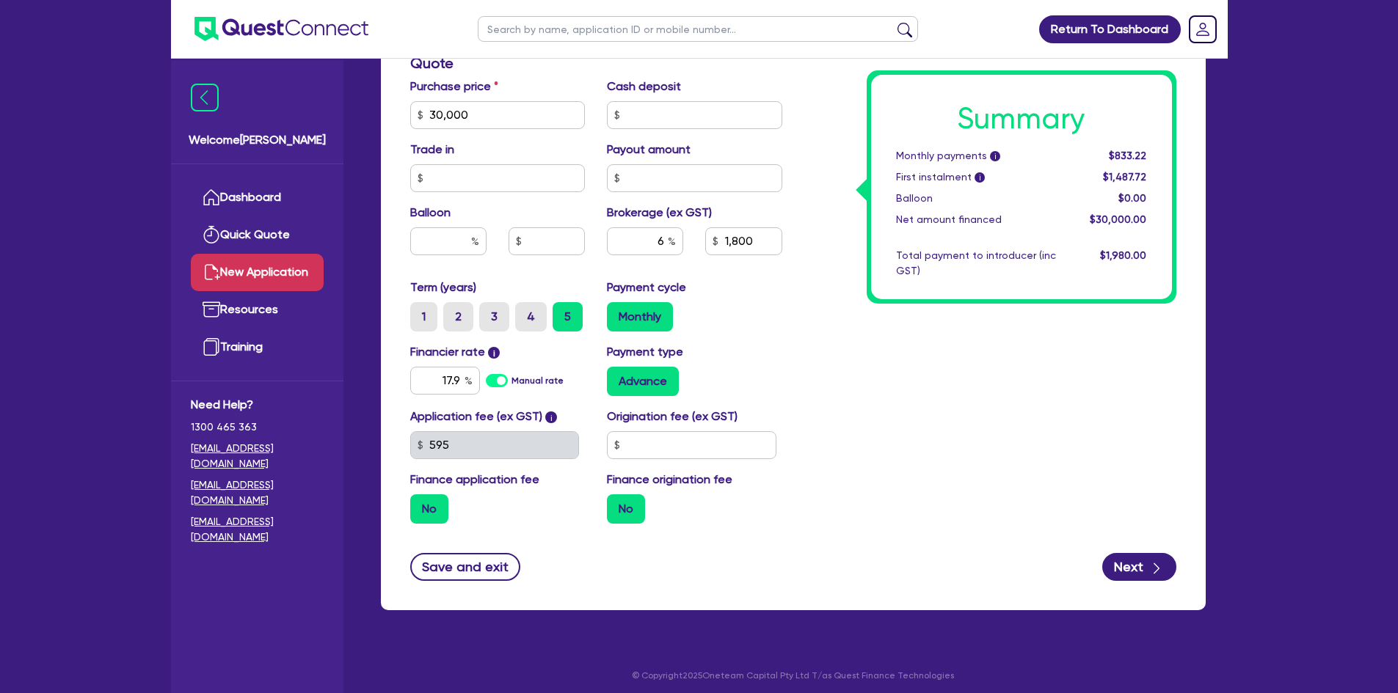
scroll to position [714, 0]
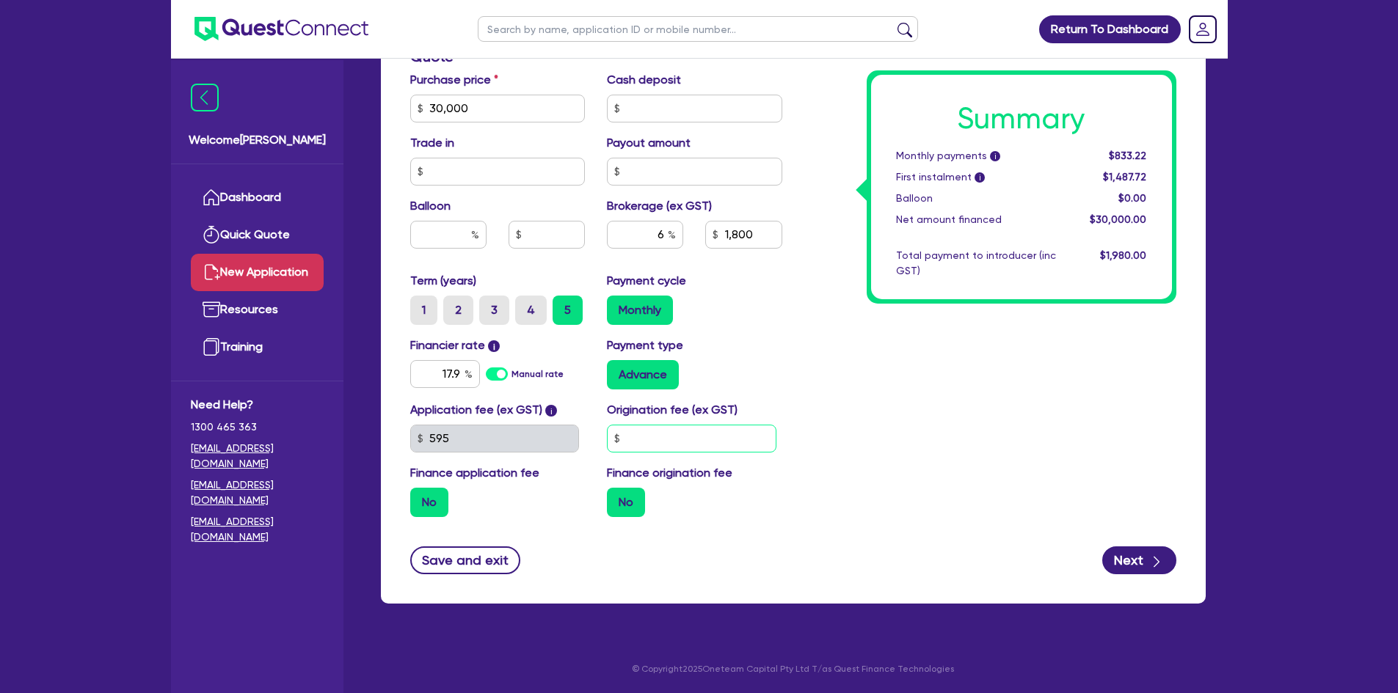
click at [702, 442] on input "text" at bounding box center [692, 439] width 170 height 28
type input "1,800"
type input "1"
type input "1,800"
type input "10"
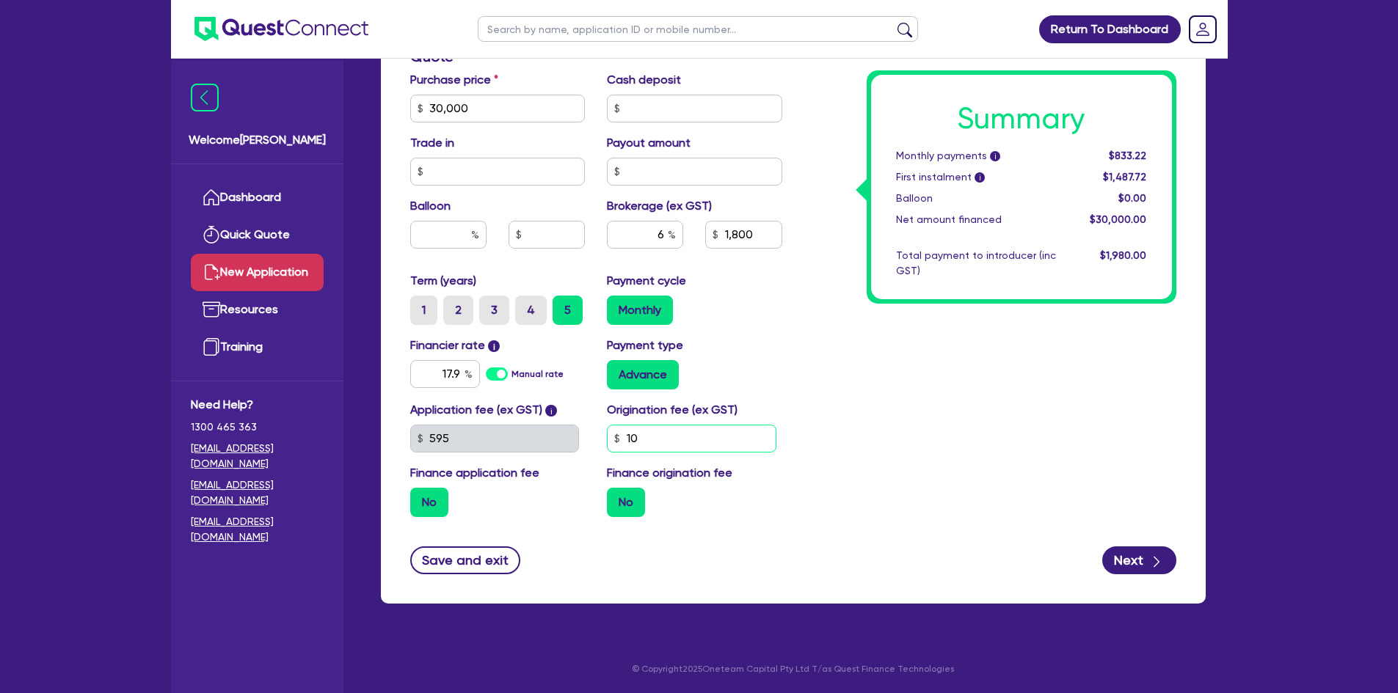
type input "1,800"
type input "100"
type input "1,800"
type input "1,000"
click at [1062, 442] on div "Summary Monthly payments i $833.22 First instalment i $1,487.72 Balloon $0.00 N…" at bounding box center [990, 57] width 394 height 944
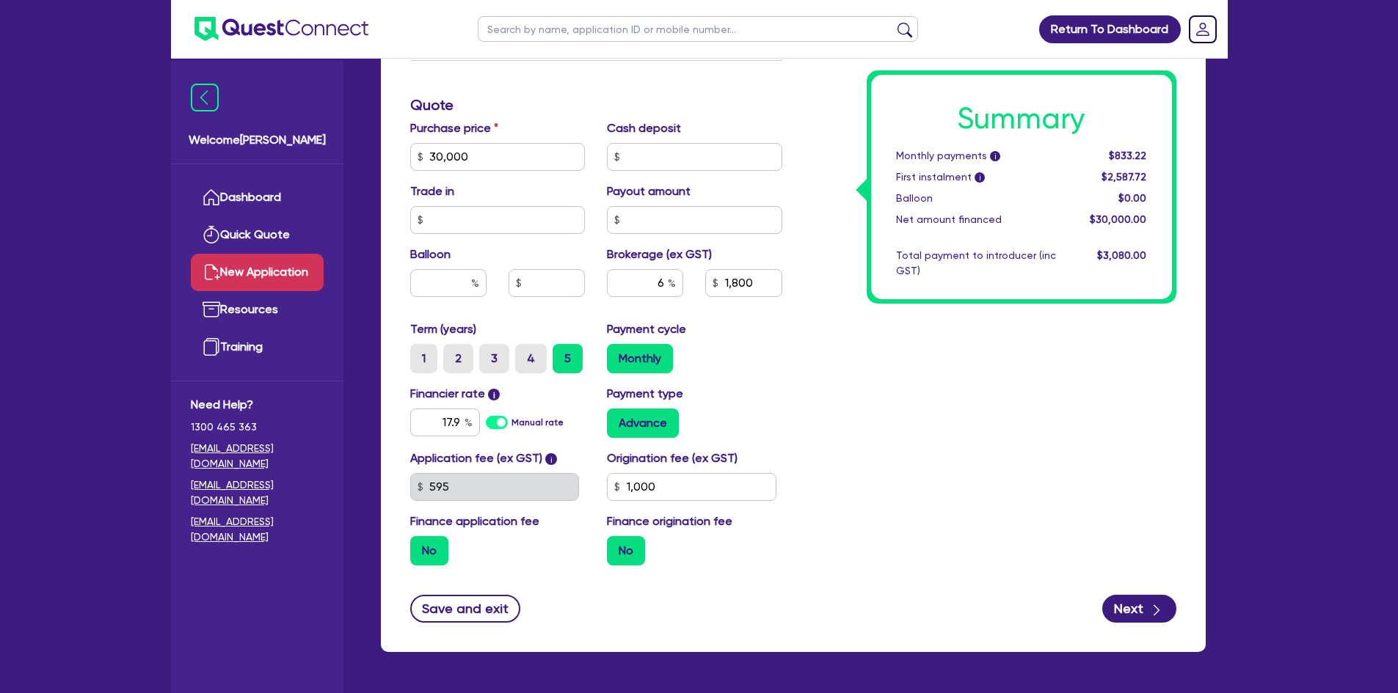
scroll to position [641, 0]
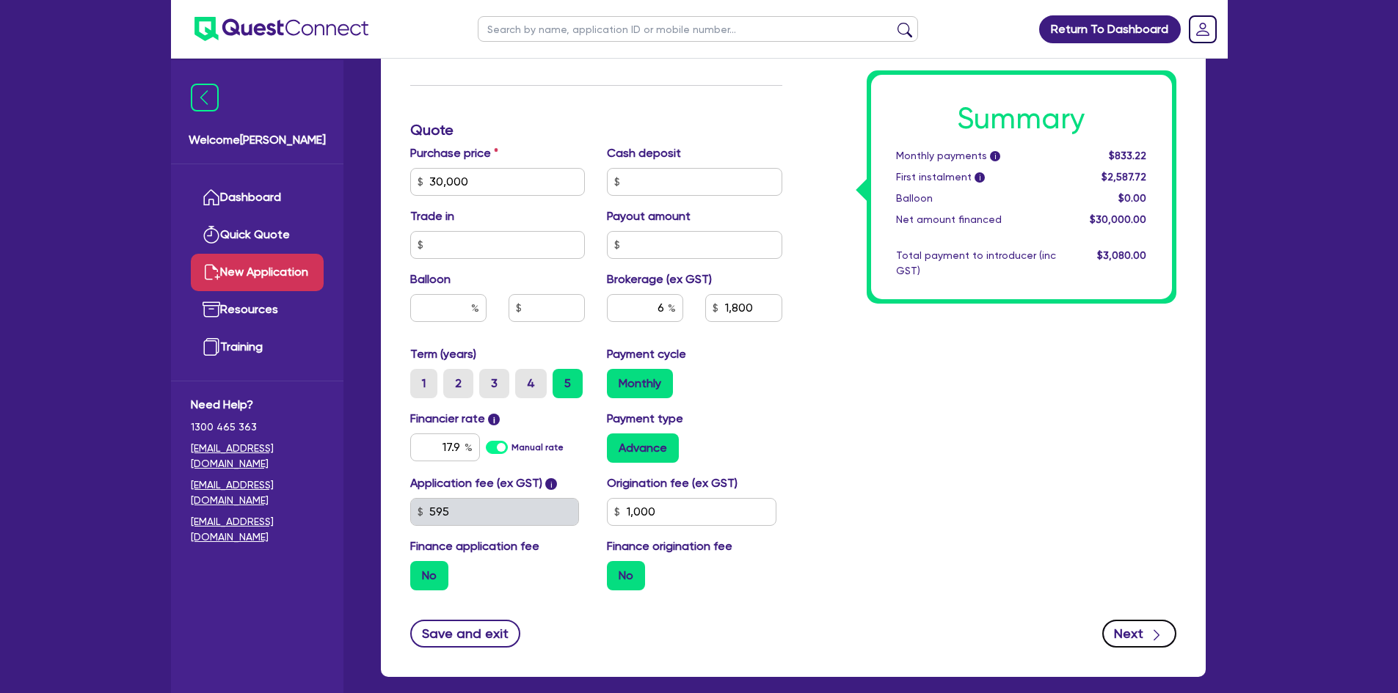
click at [1154, 632] on icon "button" at bounding box center [1156, 635] width 15 height 15
type input "1,800"
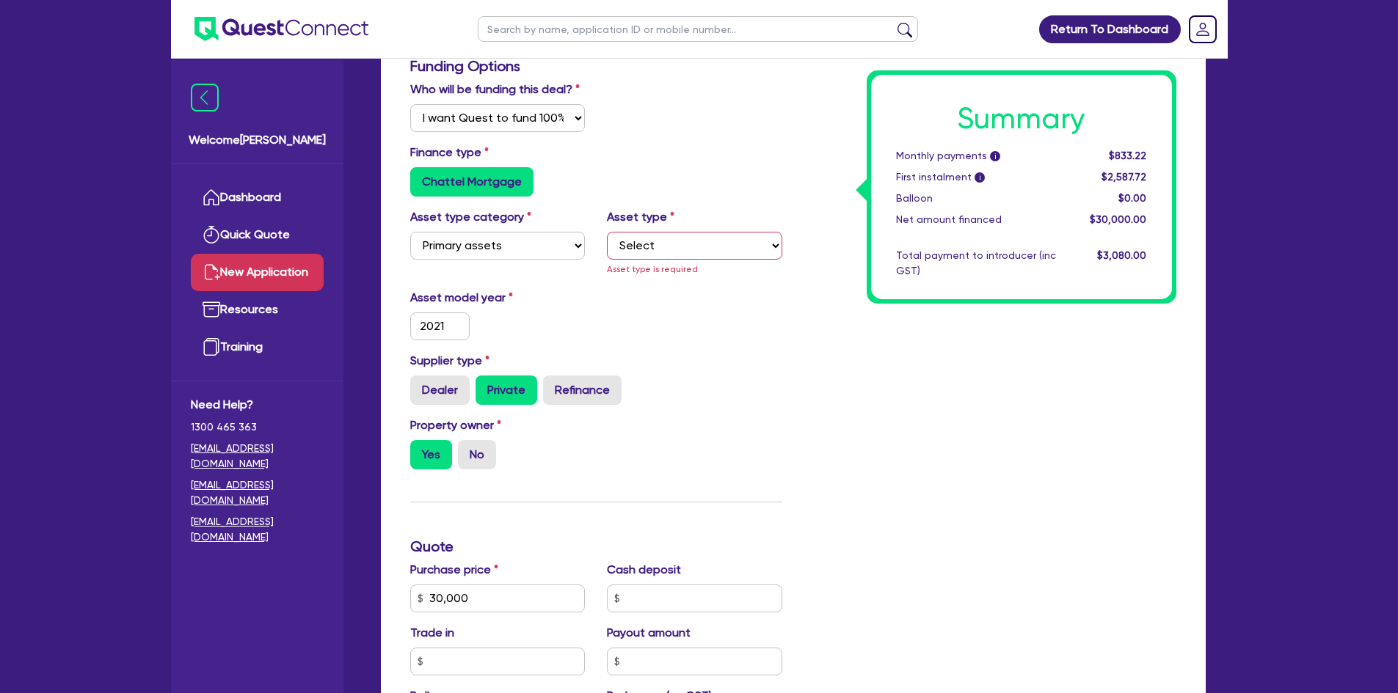
scroll to position [218, 0]
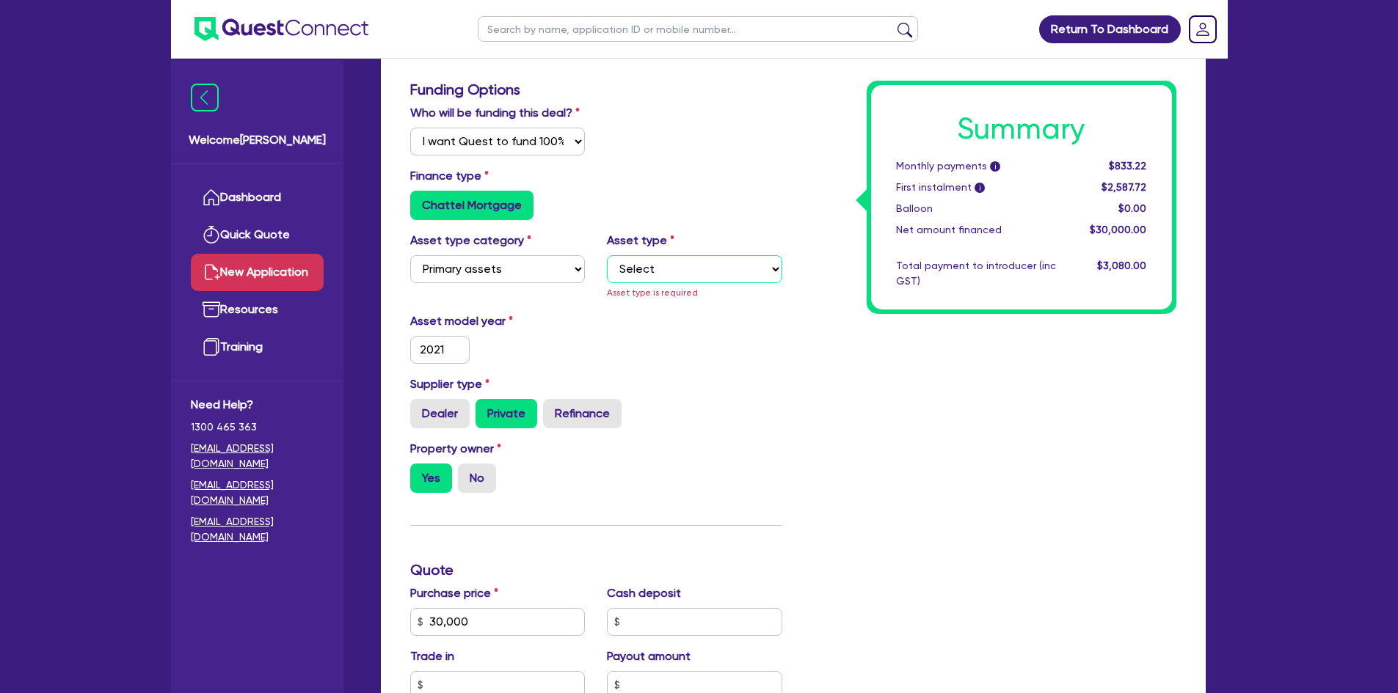
click at [681, 266] on select "Select Heavy trucks over 4.5 tonne Trailers Bus and coaches Yellow goods and ex…" at bounding box center [694, 269] width 175 height 28
click at [651, 271] on select "Select Heavy trucks over 4.5 tonne Trailers Bus and coaches Yellow goods and ex…" at bounding box center [694, 269] width 175 height 28
click at [652, 277] on select "Select Heavy trucks over 4.5 tonne Trailers Bus and coaches Yellow goods and ex…" at bounding box center [694, 269] width 175 height 28
select select "TRAILERS"
click at [607, 255] on select "Select Heavy trucks over 4.5 tonne Trailers Bus and coaches Yellow goods and ex…" at bounding box center [694, 269] width 175 height 28
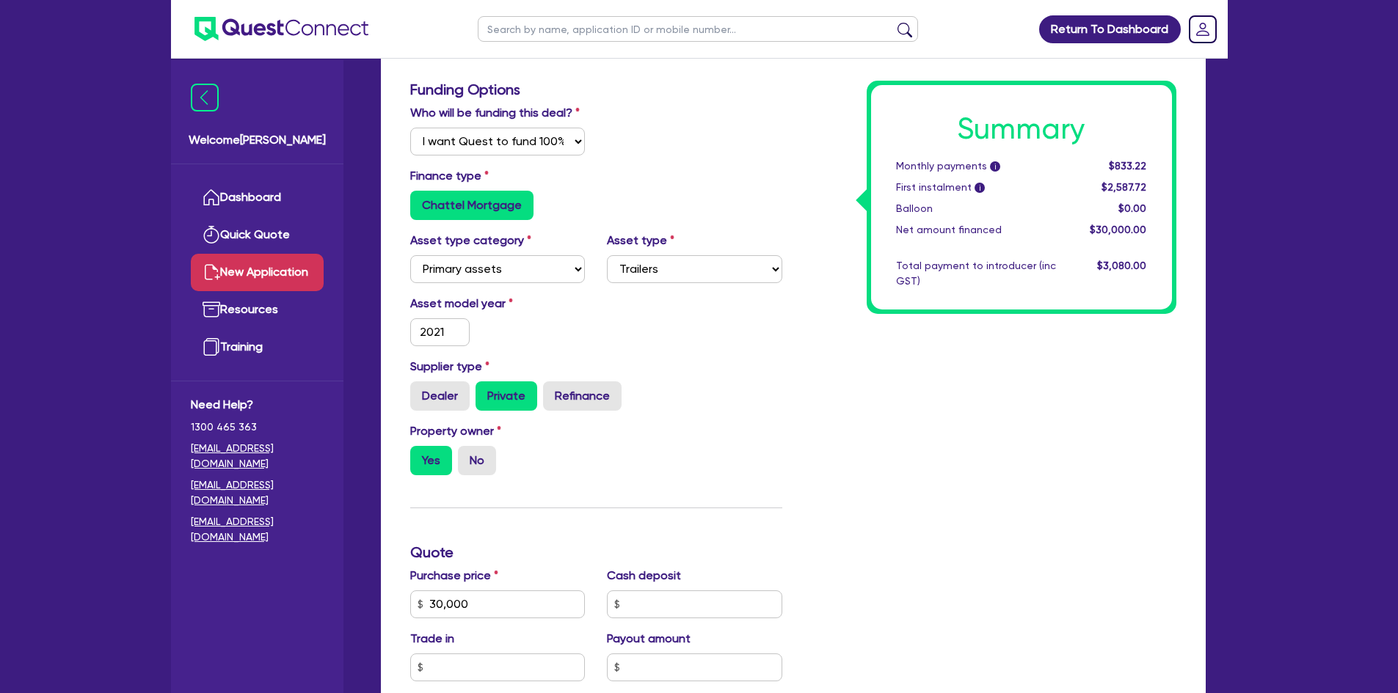
click at [742, 393] on div "Dealer Private Refinance" at bounding box center [596, 396] width 372 height 29
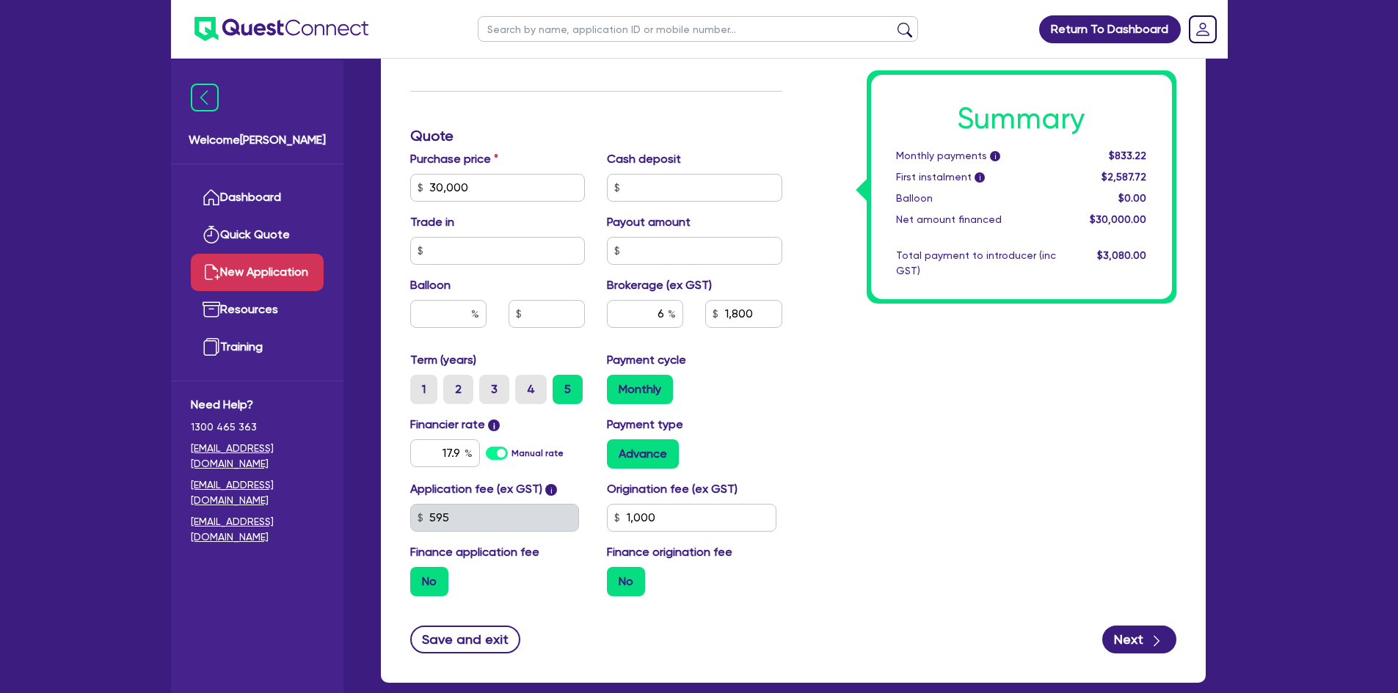
scroll to position [658, 0]
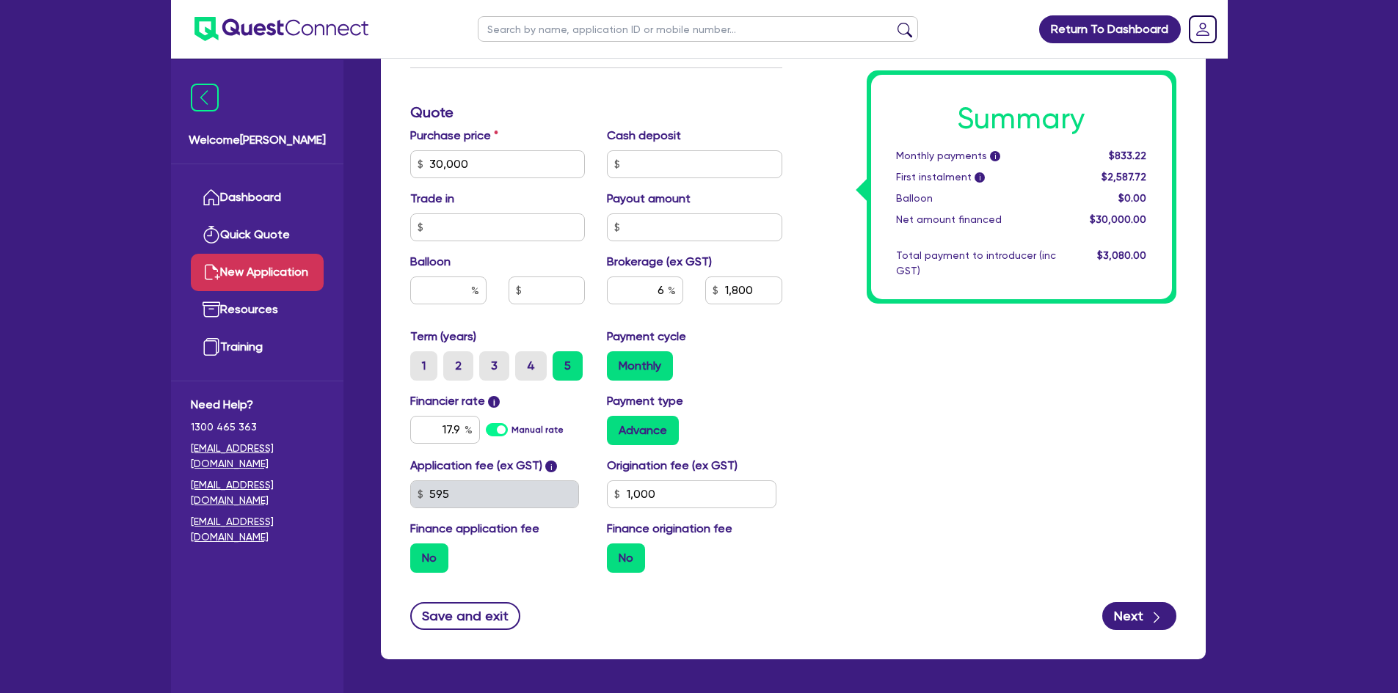
click at [936, 528] on div "Summary Monthly payments i $833.22 First instalment i $2,587.72 Balloon $0.00 N…" at bounding box center [990, 112] width 394 height 944
click at [511, 431] on label "Manual rate" at bounding box center [537, 429] width 52 height 13
click at [0, 0] on input "Manual rate" at bounding box center [0, 0] width 0 height 0
type input "1,800"
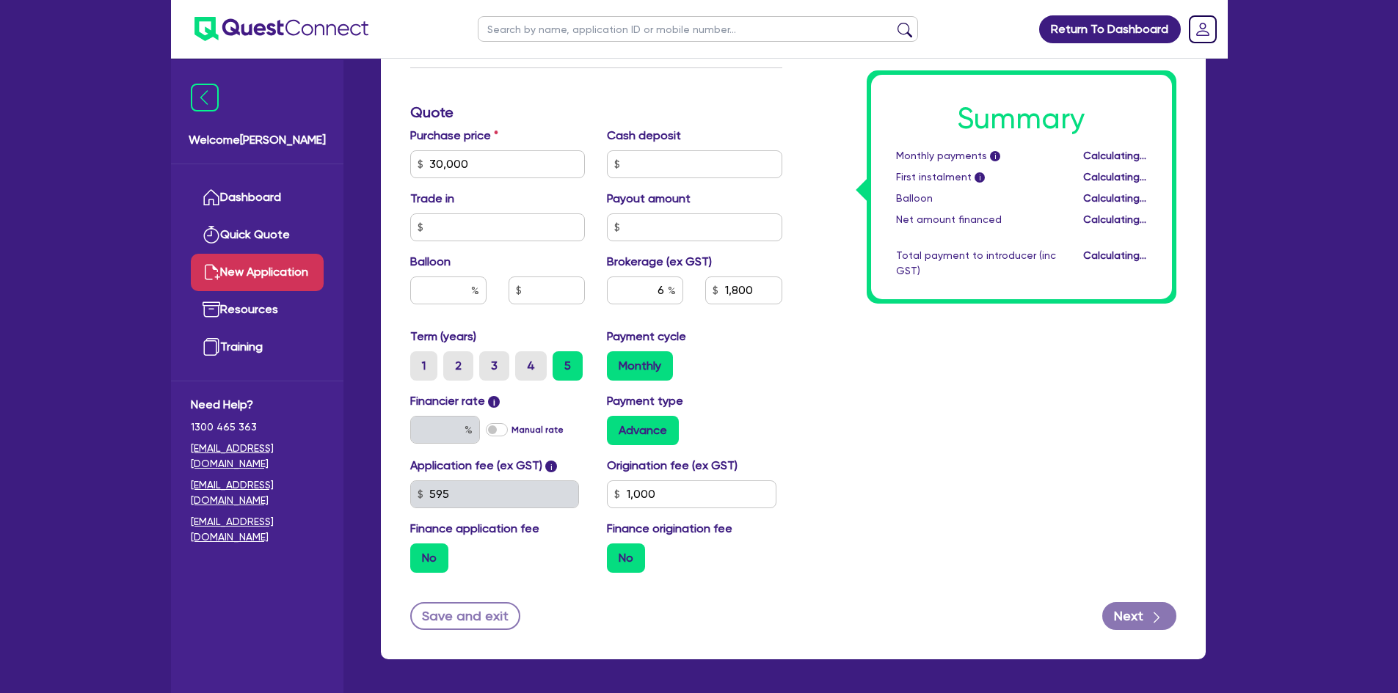
type input "17.95"
click at [511, 431] on label "Manual rate" at bounding box center [537, 429] width 52 height 13
click at [0, 0] on input "Manual rate" at bounding box center [0, 0] width 0 height 0
type input "1,800"
click at [456, 426] on input "text" at bounding box center [445, 430] width 70 height 28
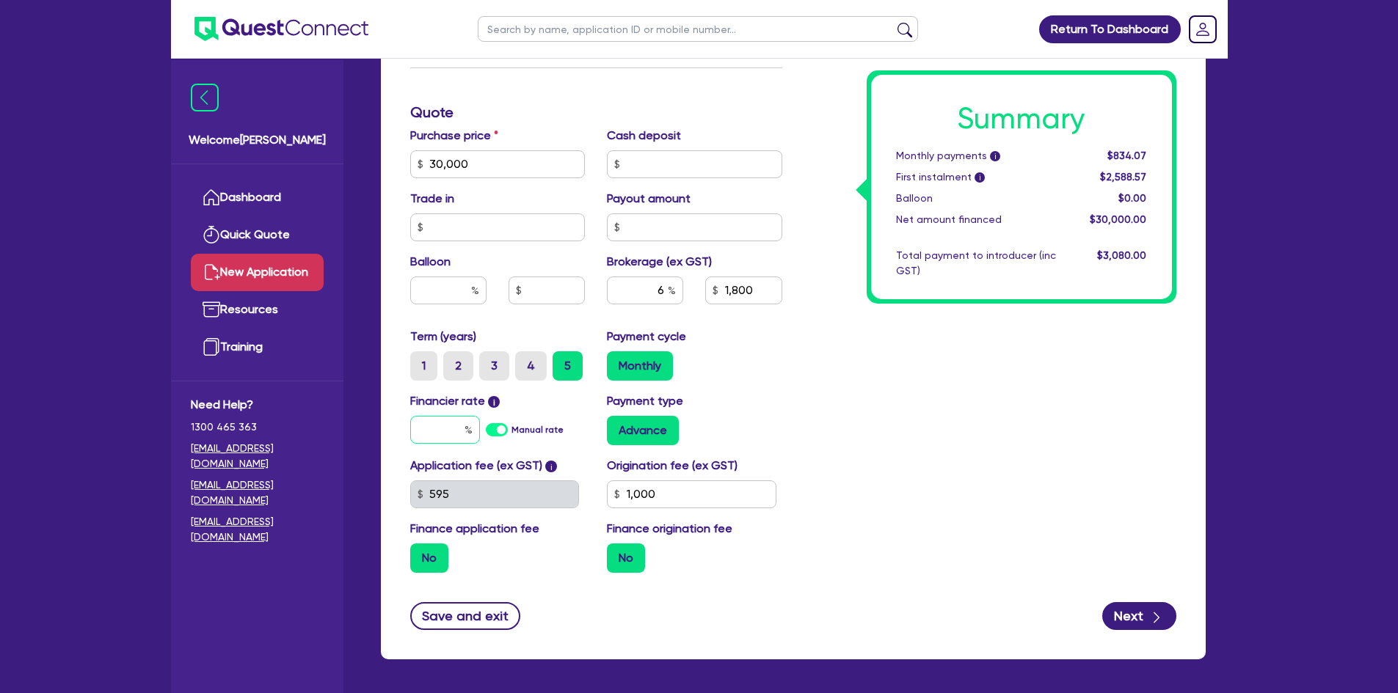
type input "1,800"
type input "1"
type input "1,800"
type input "17"
type input "1,800"
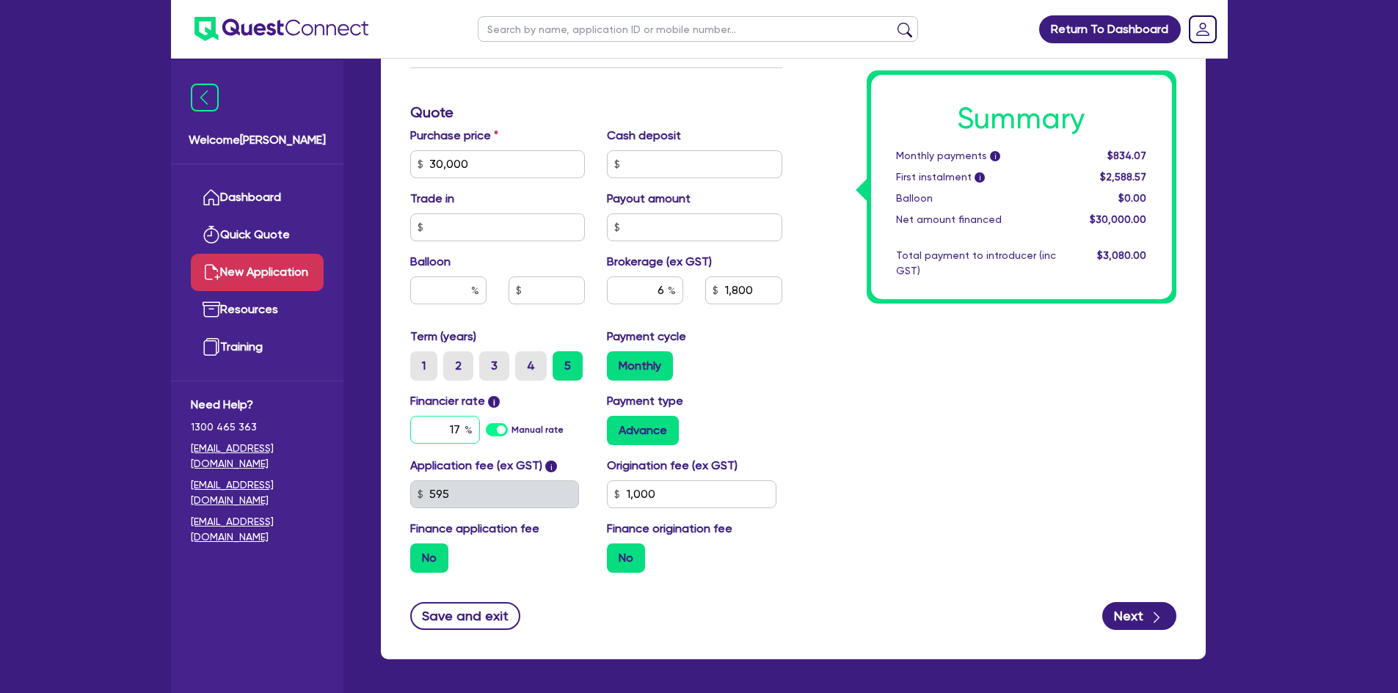
type input "17."
type input "1,800"
type input "17.9"
type input "1,800"
type input "17.90"
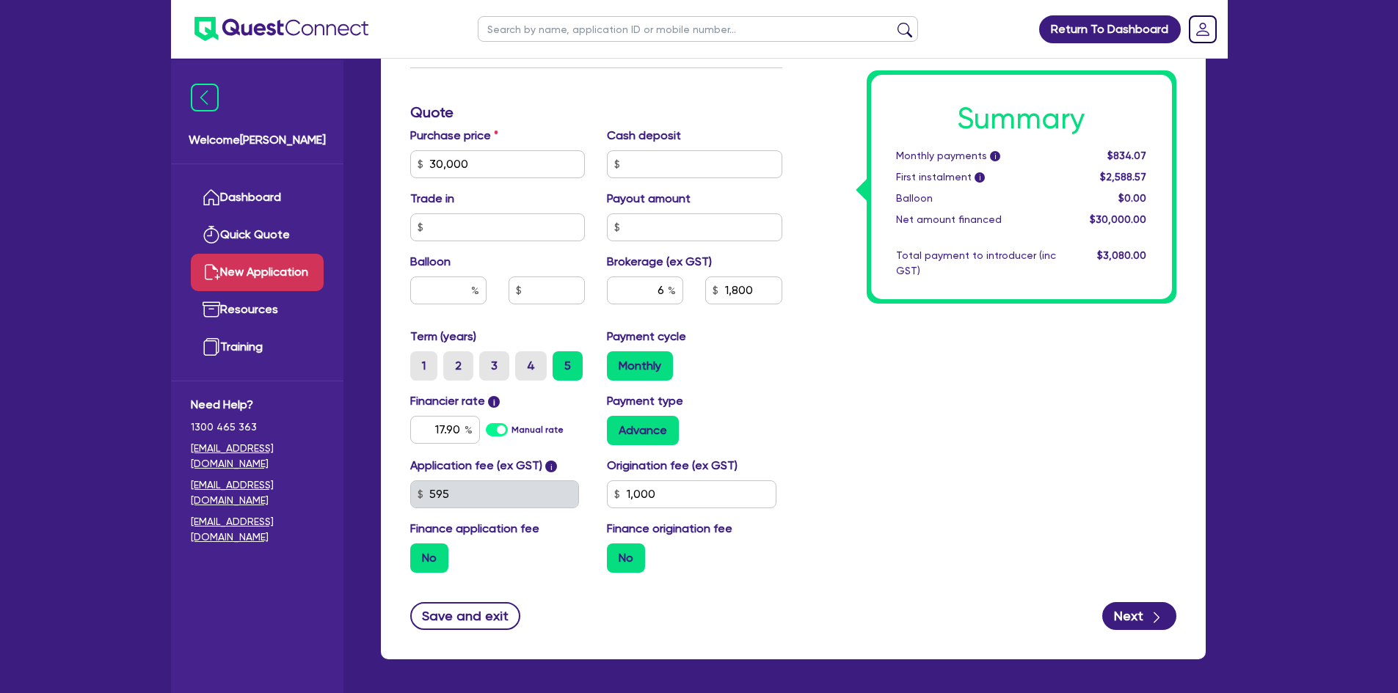
type input "1,800"
type input "17.9"
click at [922, 462] on div "Summary Monthly payments i $834.07 First instalment i $2,588.57 Balloon $0.00 N…" at bounding box center [990, 112] width 394 height 944
click at [1142, 612] on button "Next" at bounding box center [1139, 616] width 74 height 28
type input "1,800"
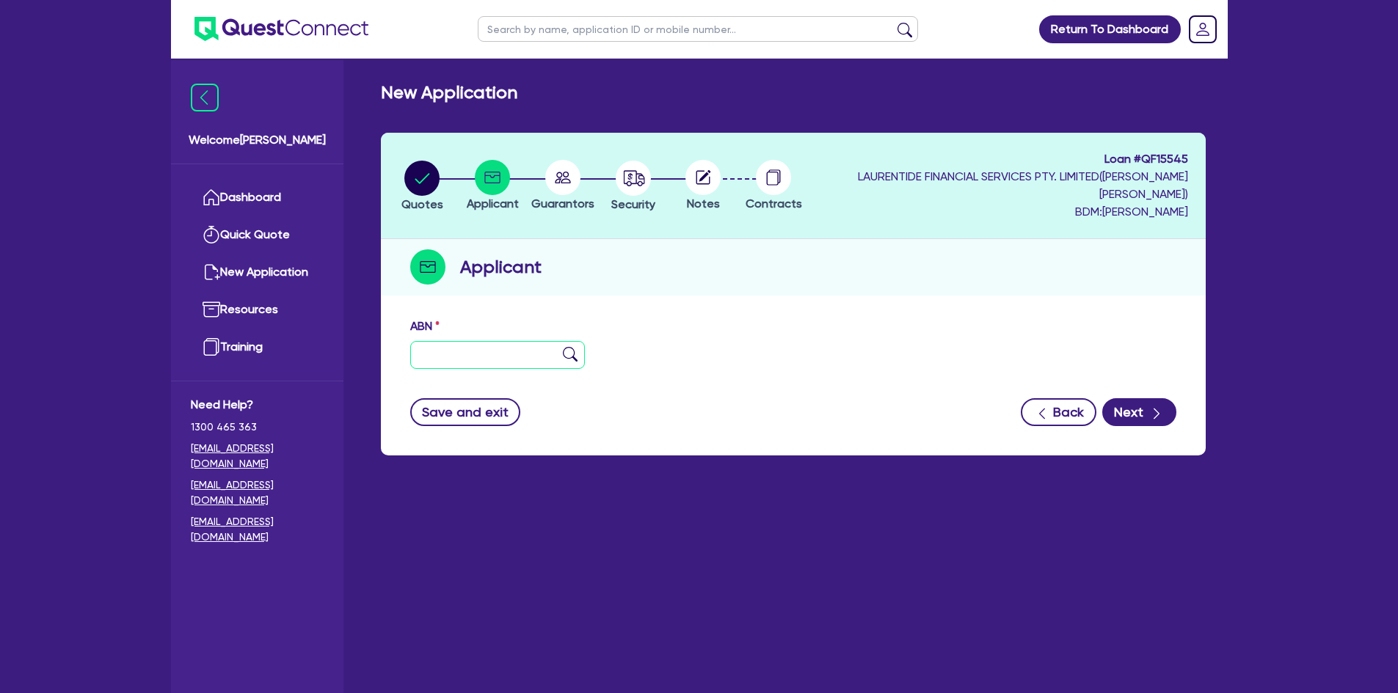
click at [458, 350] on input "text" at bounding box center [497, 355] width 175 height 28
paste input "72 771 373 867"
type input "72 771 373 867"
click at [568, 358] on img at bounding box center [570, 354] width 15 height 15
type input "[PERSON_NAME]"
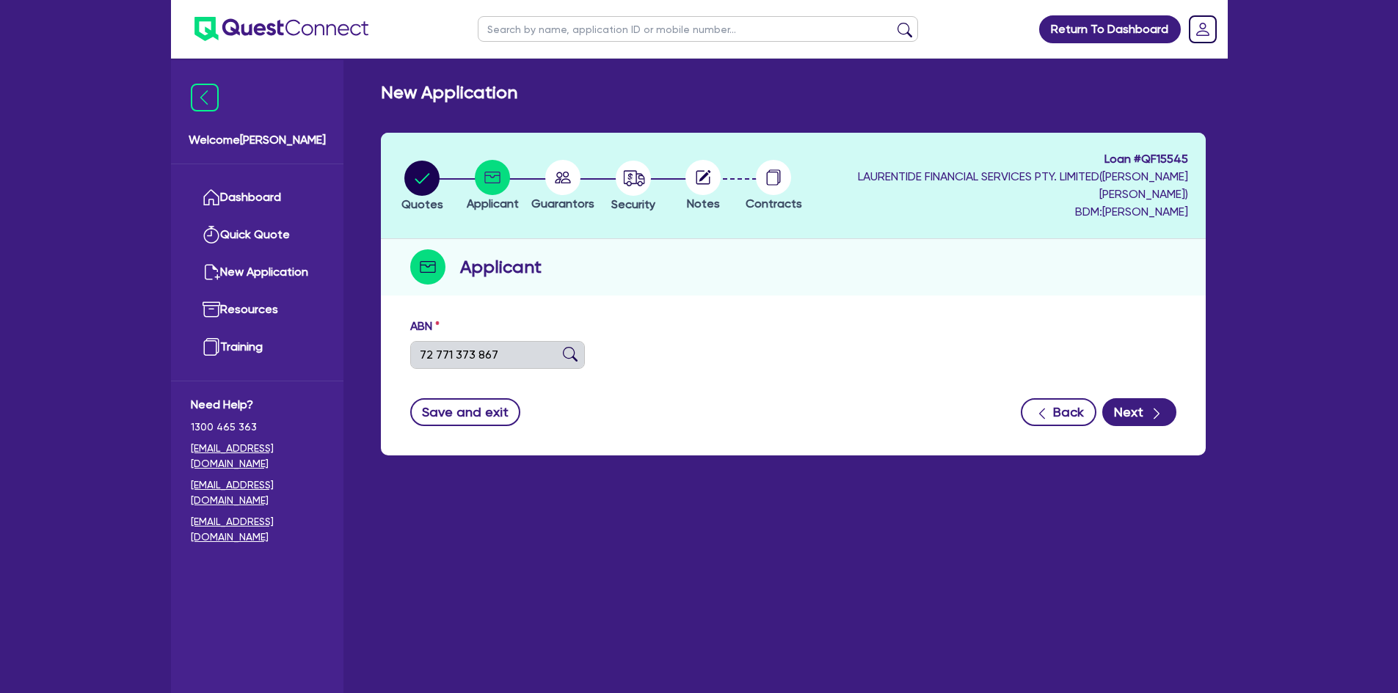
select select "SOLE_TRADER"
type input "[DATE]"
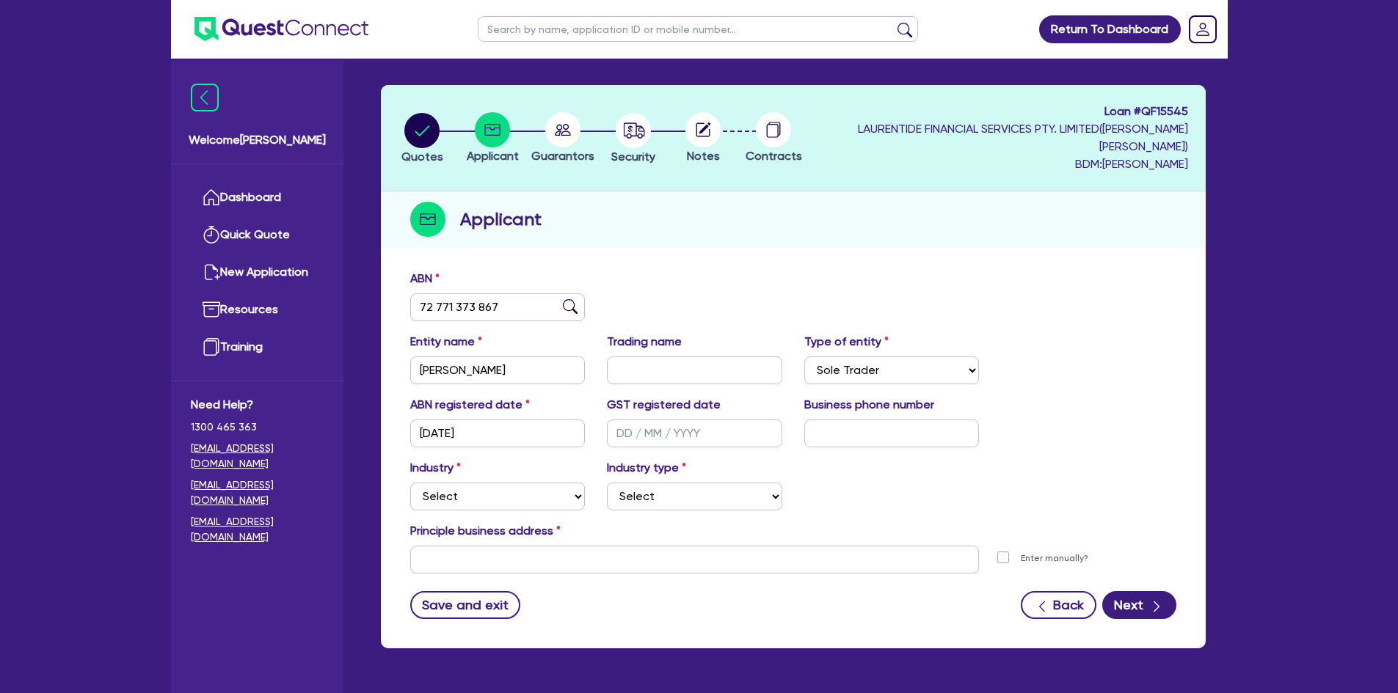
scroll to position [73, 0]
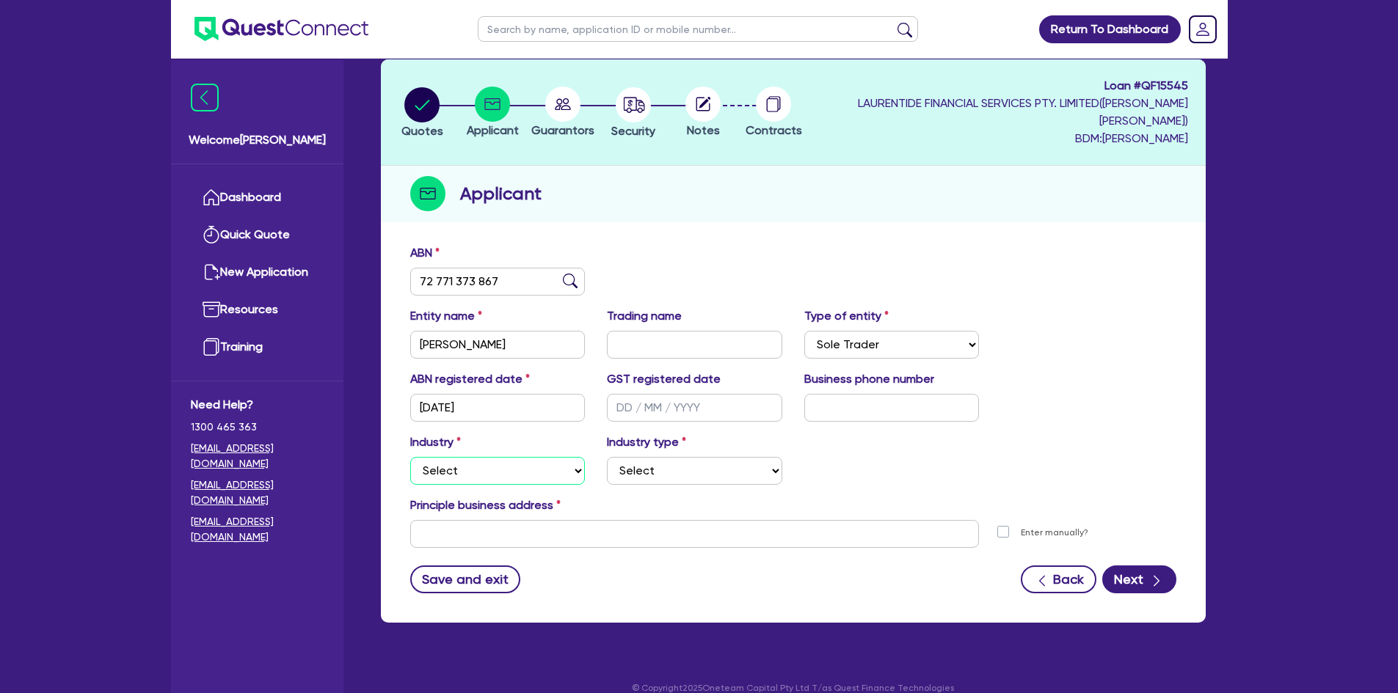
drag, startPoint x: 541, startPoint y: 473, endPoint x: 514, endPoint y: 467, distance: 27.8
click at [541, 473] on select "Select Accomodation & Food Services Administrative & Support Services Agricultu…" at bounding box center [497, 471] width 175 height 28
click at [461, 484] on select "Select Accomodation & Food Services Administrative & Support Services Agricultu…" at bounding box center [497, 471] width 175 height 28
select select "ACCOMODATION_FOOD"
click at [410, 457] on select "Select Accomodation & Food Services Administrative & Support Services Agricultu…" at bounding box center [497, 471] width 175 height 28
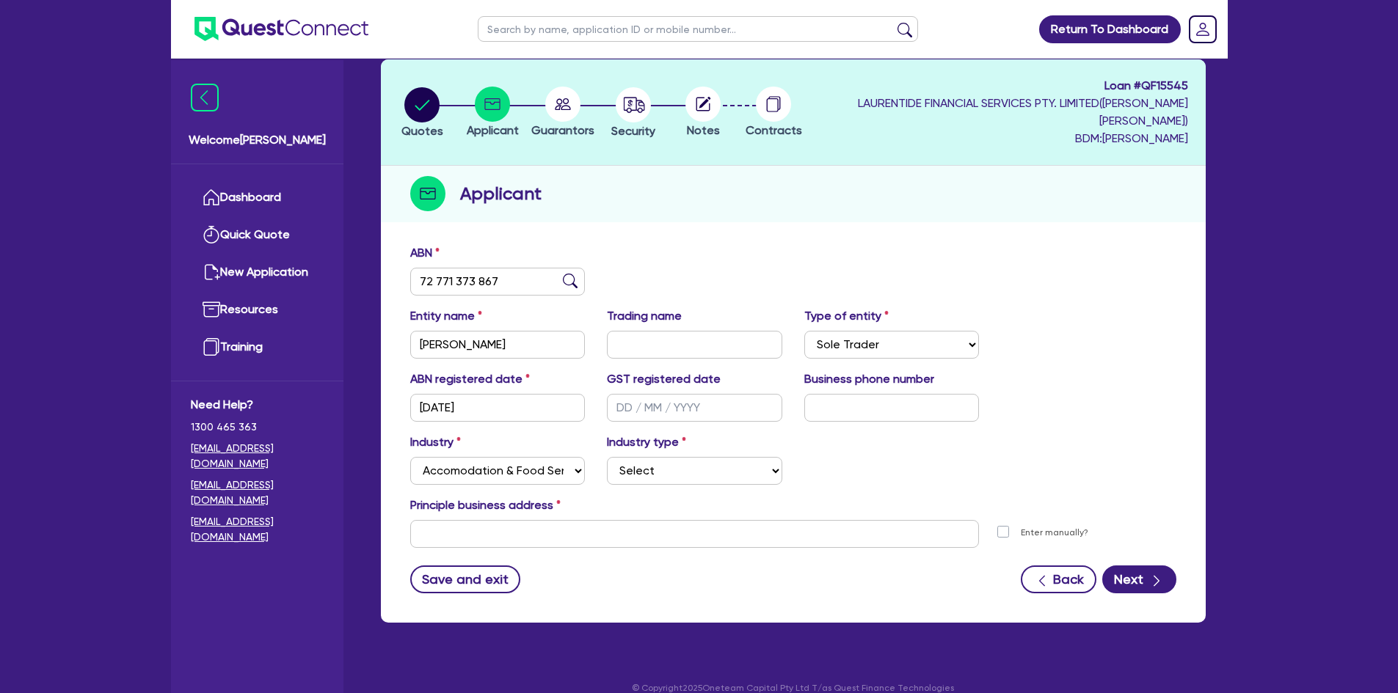
click at [648, 486] on div "Industry Select Accomodation & Food Services Administrative & Support Services …" at bounding box center [793, 465] width 788 height 63
click at [643, 483] on select "Select Hotels Motels Serviced Apartments Other Short-term Accomodation Cafes Re…" at bounding box center [694, 471] width 175 height 28
select select "TAKEAWAYS"
click at [607, 457] on select "Select Hotels Motels Serviced Apartments Other Short-term Accomodation Cafes Re…" at bounding box center [694, 471] width 175 height 28
click at [604, 532] on input "text" at bounding box center [694, 534] width 569 height 28
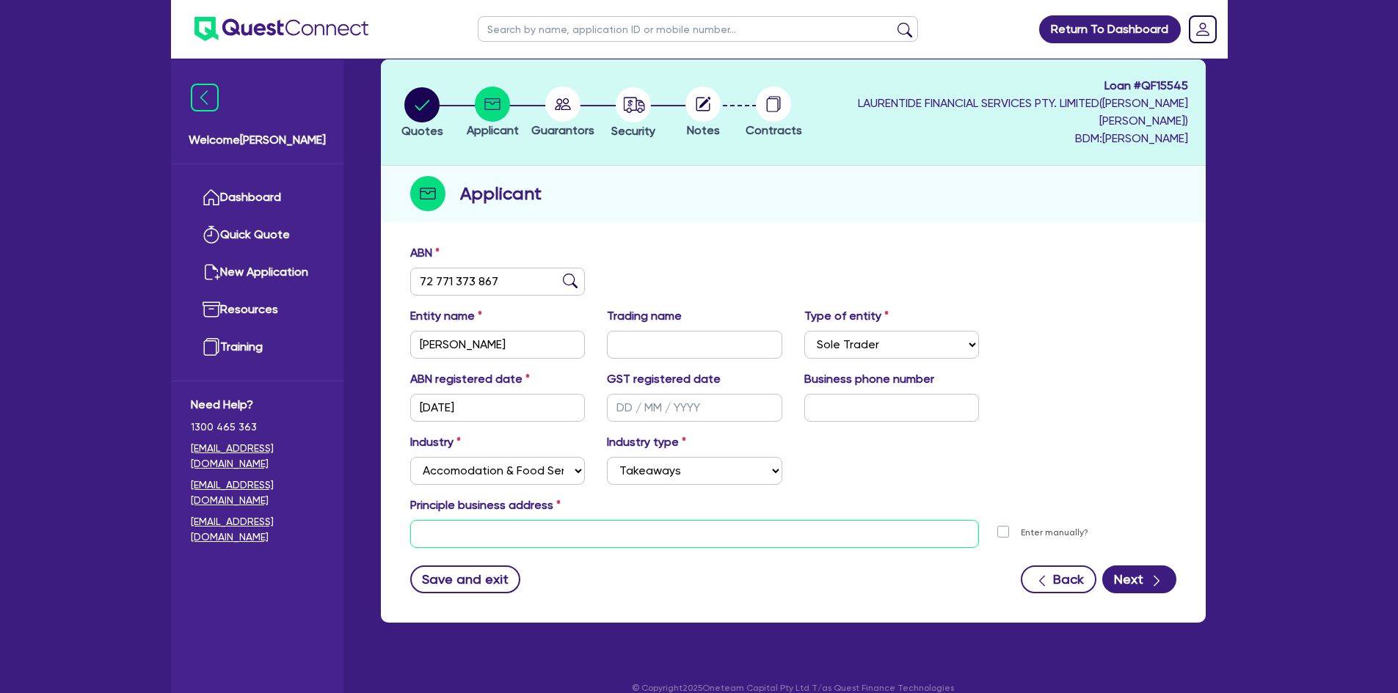
click at [649, 531] on input "text" at bounding box center [694, 534] width 569 height 28
paste input "[STREET_ADDRESS]"
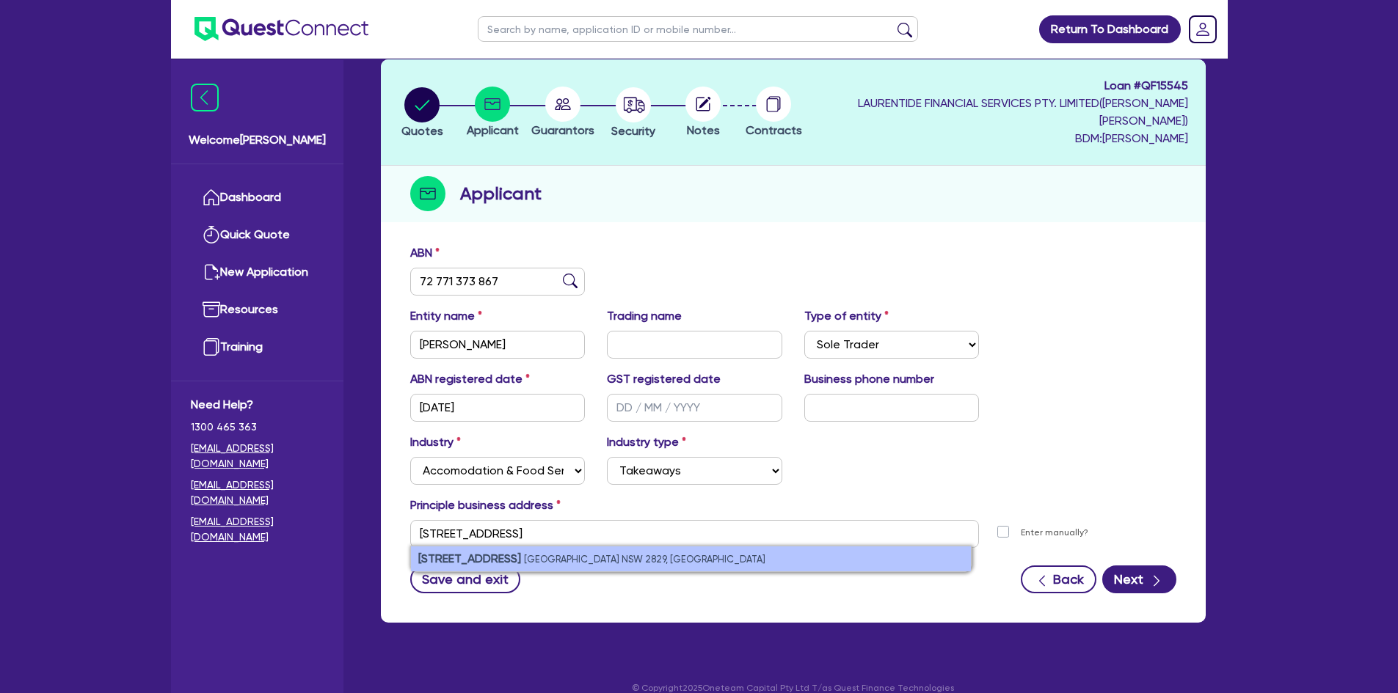
click at [603, 556] on small "[GEOGRAPHIC_DATA] NSW 2829, [GEOGRAPHIC_DATA]" at bounding box center [644, 559] width 241 height 11
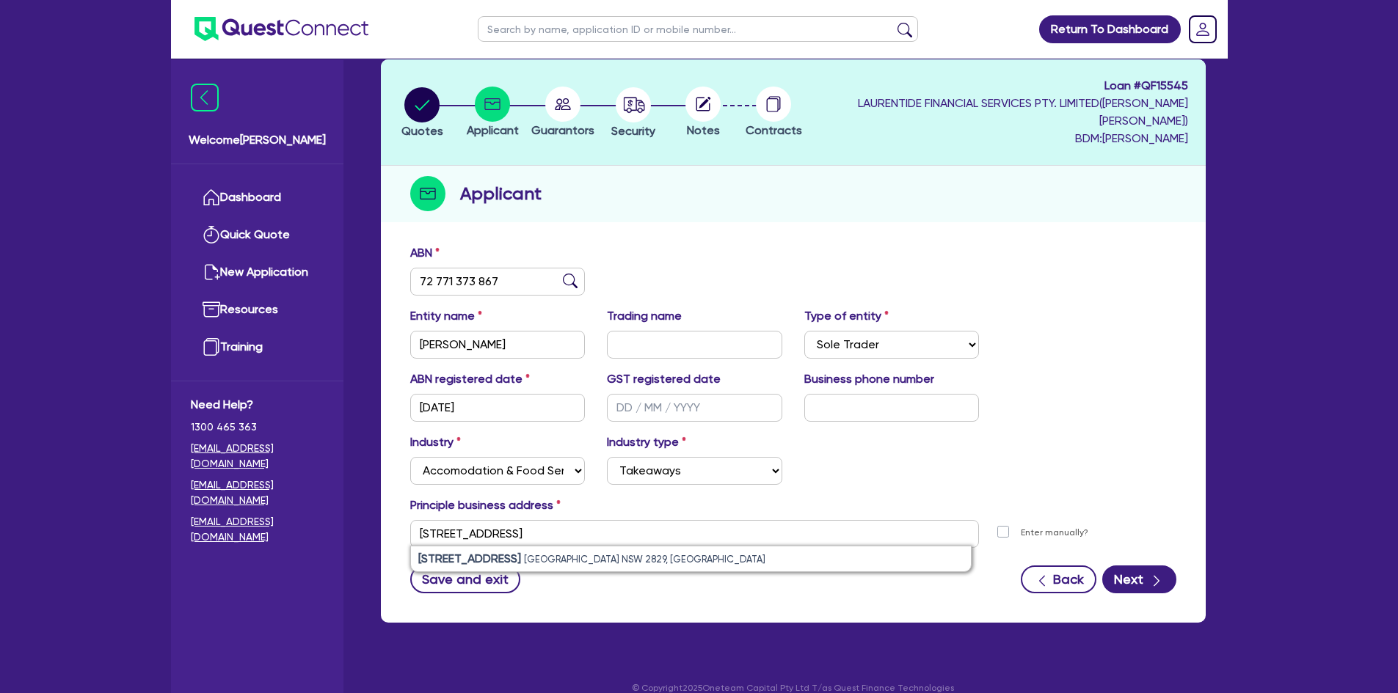
type input "[STREET_ADDRESS]"
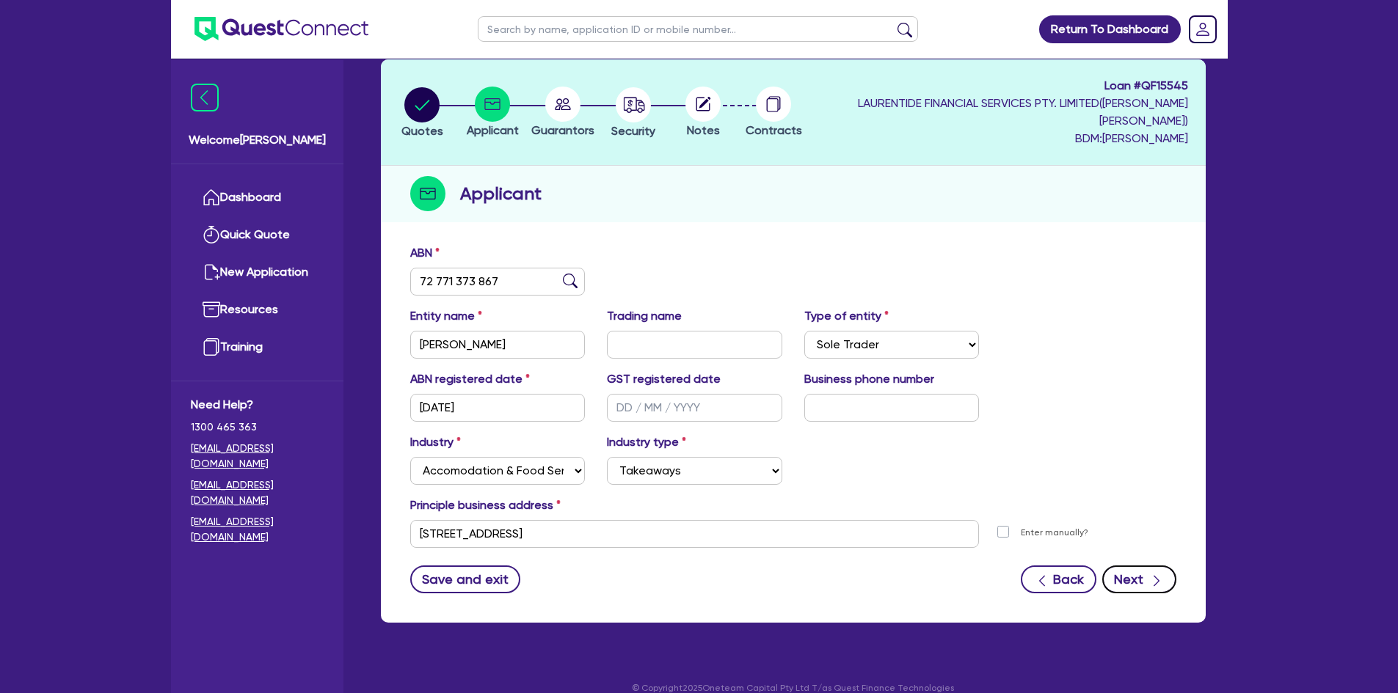
click at [1146, 575] on button "Next" at bounding box center [1139, 580] width 74 height 28
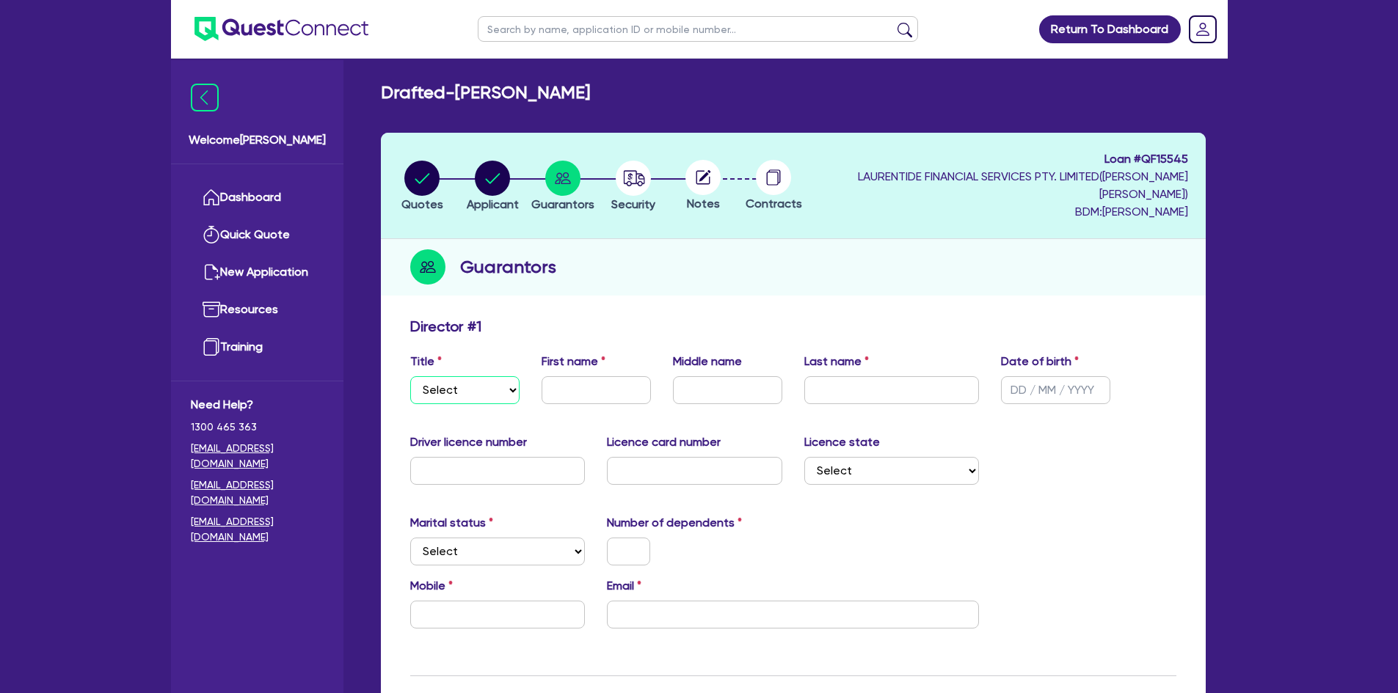
drag, startPoint x: 476, startPoint y: 389, endPoint x: 475, endPoint y: 398, distance: 8.8
click at [476, 389] on select "Select Mr Mrs Ms Miss Dr" at bounding box center [464, 390] width 109 height 28
select select "MRS"
click at [410, 376] on select "Select Mr Mrs Ms Miss Dr" at bounding box center [464, 390] width 109 height 28
click at [566, 396] on input "text" at bounding box center [596, 390] width 109 height 28
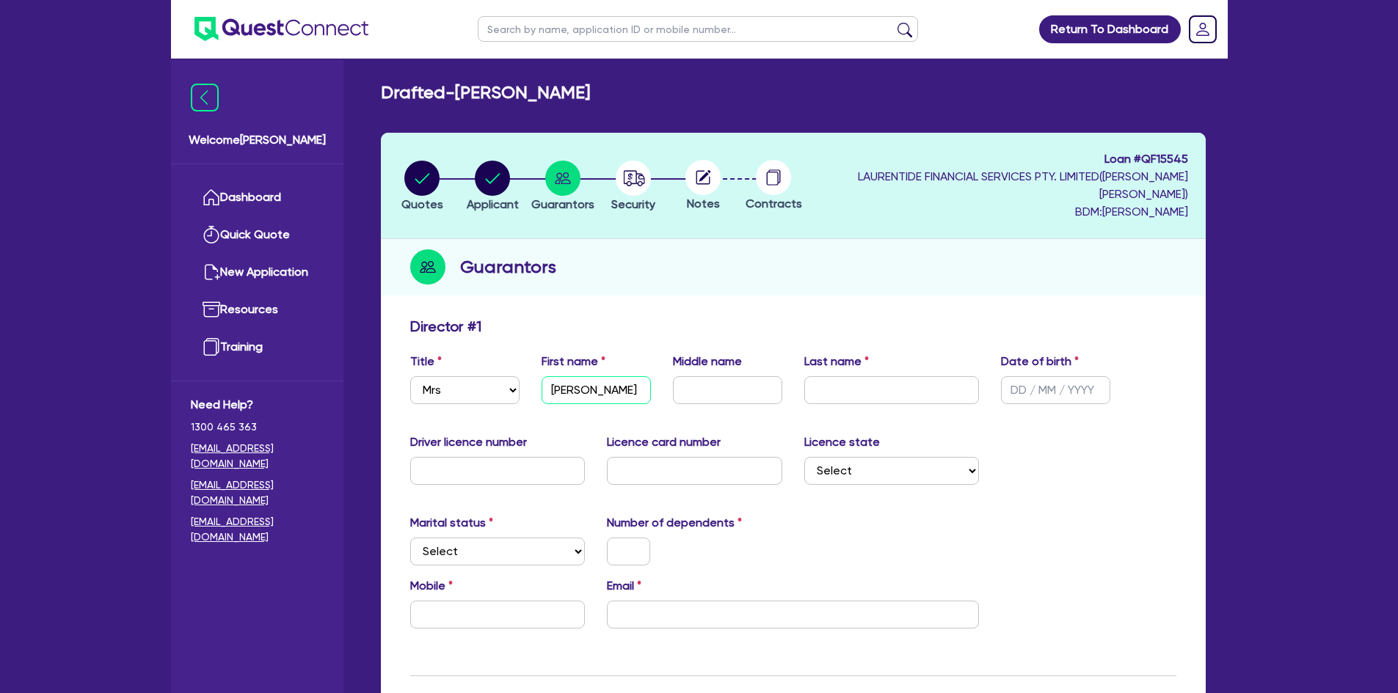
type input "[PERSON_NAME]"
click at [695, 392] on input "text" at bounding box center [727, 390] width 109 height 28
type input "[PERSON_NAME]"
click at [851, 385] on input "text" at bounding box center [891, 390] width 175 height 28
type input "[PERSON_NAME]"
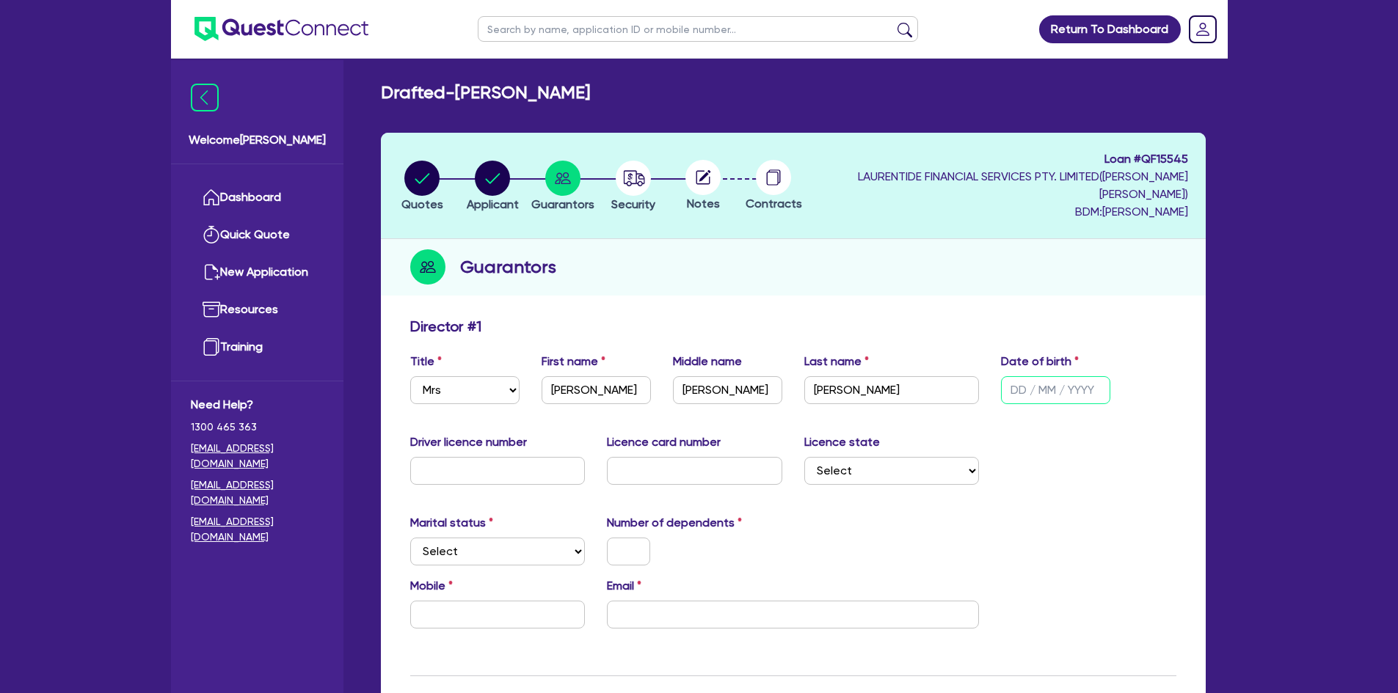
click at [1020, 397] on input "text" at bounding box center [1055, 390] width 109 height 28
type input "[DATE]"
click at [1137, 538] on div "Marital status Select [DEMOGRAPHIC_DATA] Married De Facto / Partner Number of d…" at bounding box center [793, 545] width 788 height 63
click at [483, 476] on input "text" at bounding box center [497, 471] width 175 height 28
paste input "15362708"
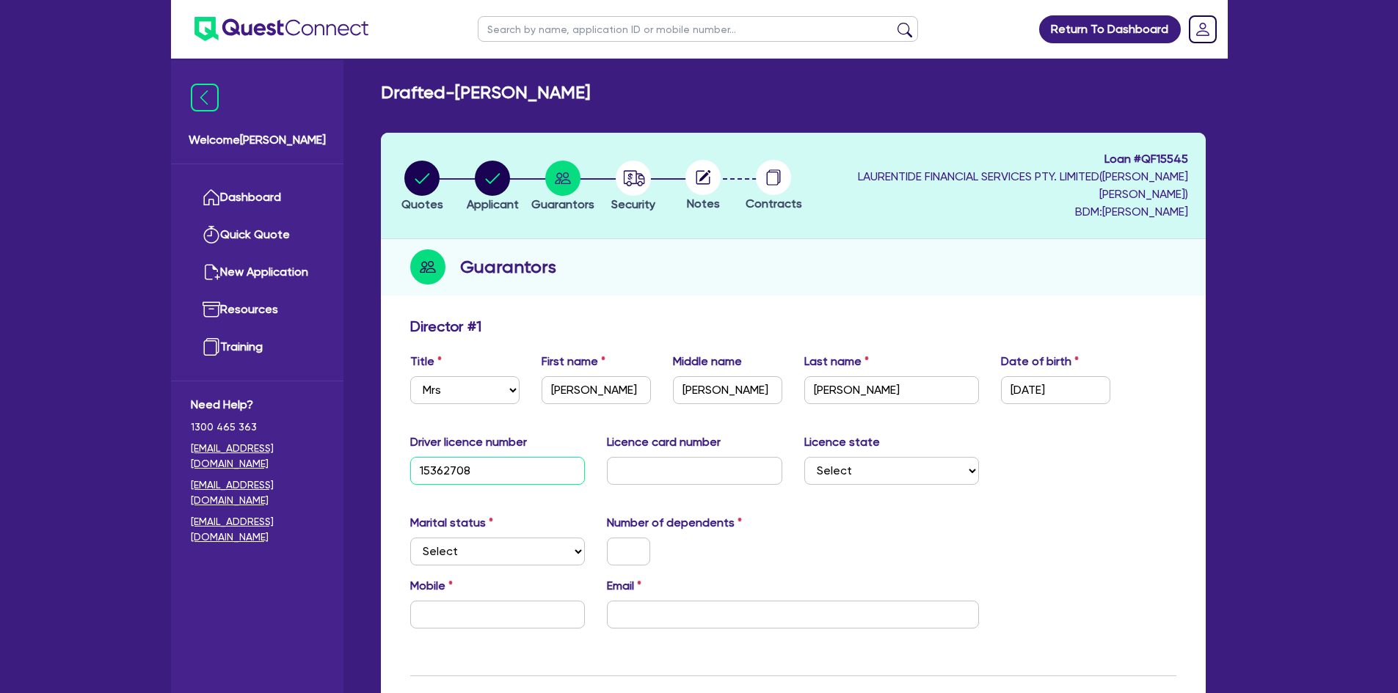
type input "15362708"
click at [650, 480] on input "text" at bounding box center [694, 471] width 175 height 28
paste input "2 060366 46"
type input "2 060366 46"
click at [880, 474] on select "Select [GEOGRAPHIC_DATA] [GEOGRAPHIC_DATA] [GEOGRAPHIC_DATA] [GEOGRAPHIC_DATA] …" at bounding box center [891, 471] width 175 height 28
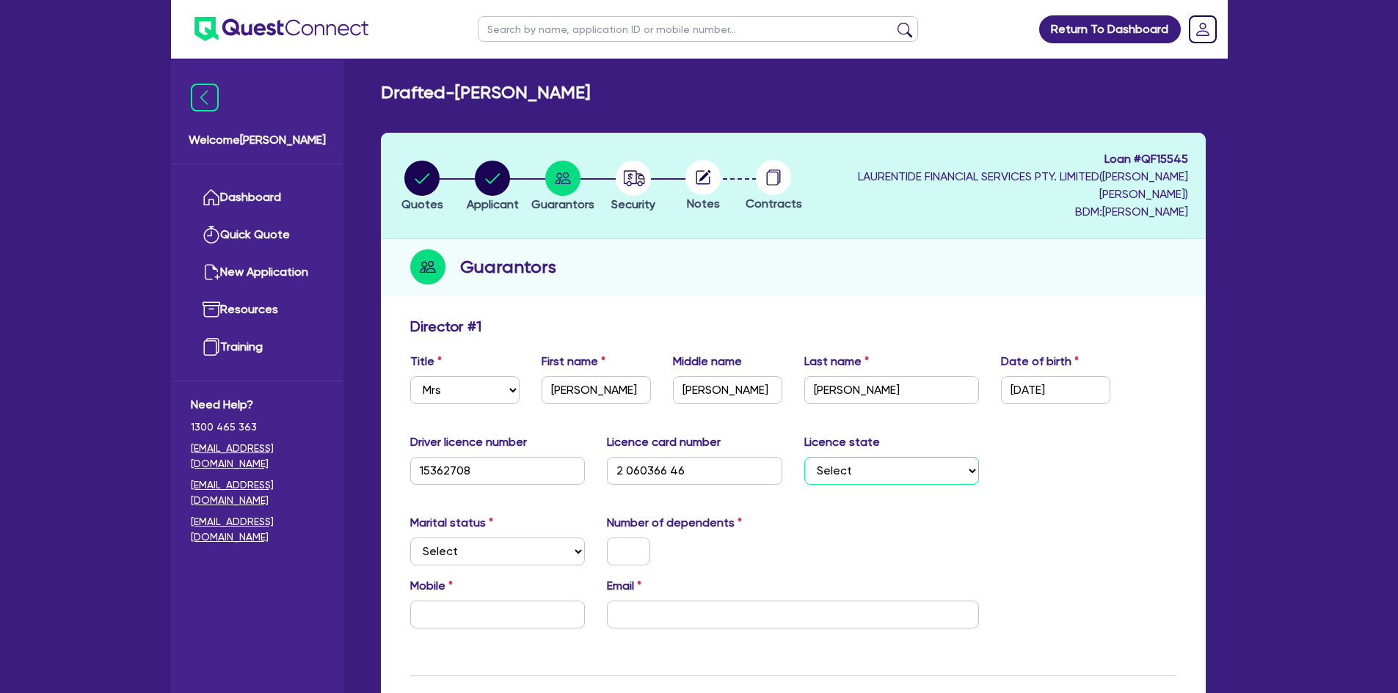
select select "[GEOGRAPHIC_DATA]"
click at [804, 457] on select "Select [GEOGRAPHIC_DATA] [GEOGRAPHIC_DATA] [GEOGRAPHIC_DATA] [GEOGRAPHIC_DATA] …" at bounding box center [891, 471] width 175 height 28
click at [960, 515] on div "Marital status Select [DEMOGRAPHIC_DATA] Married De Facto / Partner Number of d…" at bounding box center [793, 545] width 788 height 63
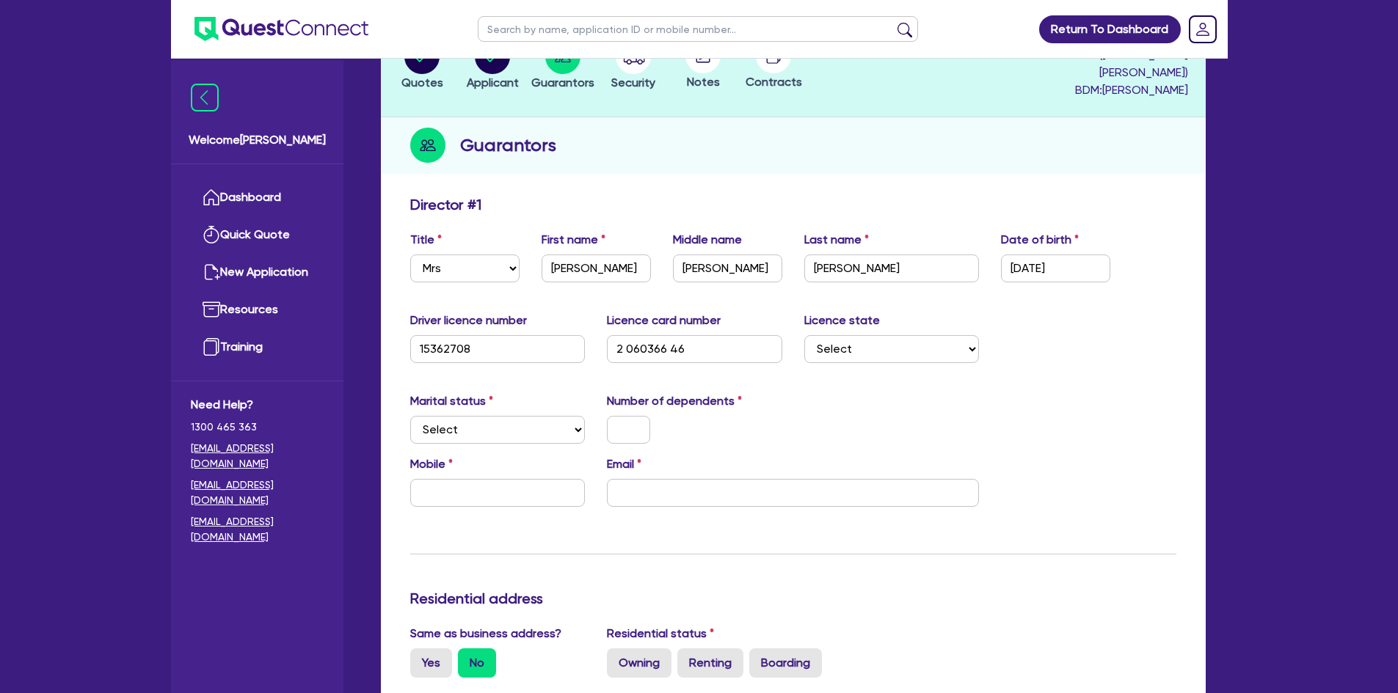
scroll to position [147, 0]
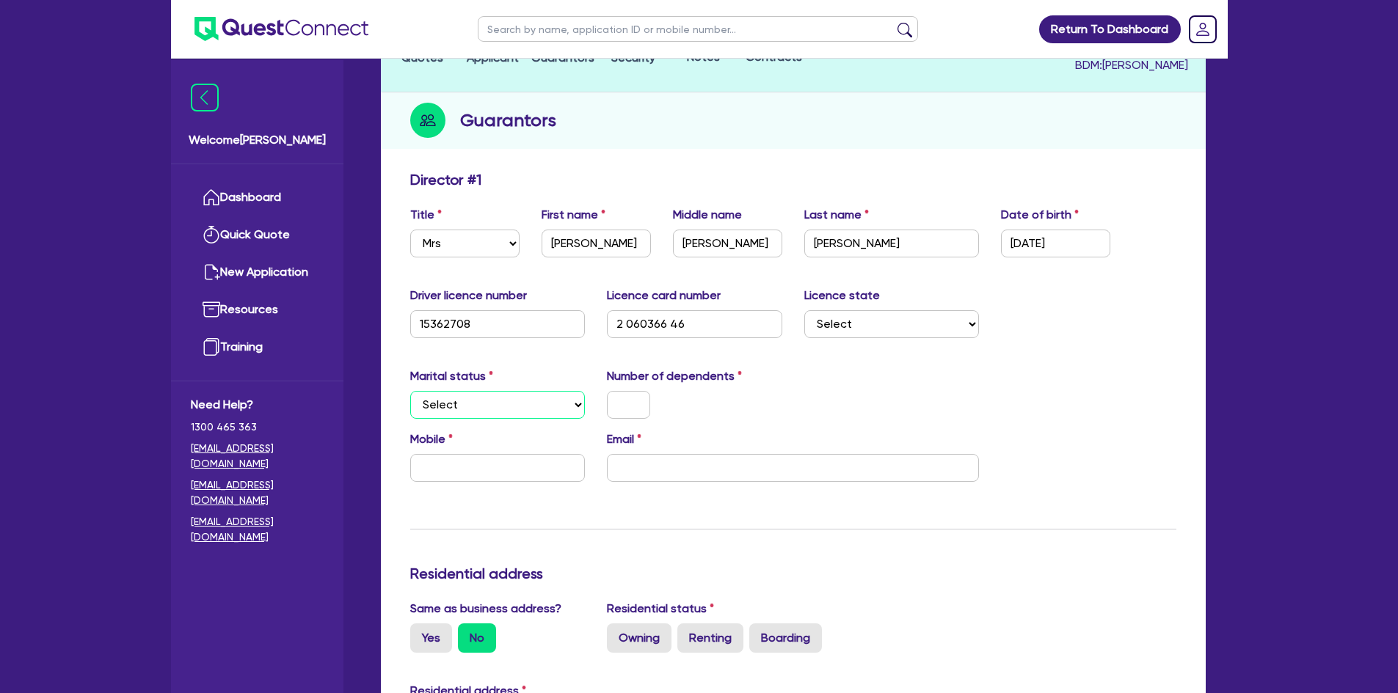
click at [525, 407] on select "Select Single Married De Facto / Partner" at bounding box center [497, 405] width 175 height 28
select select "MARRIED"
click at [410, 391] on select "Select Single Married De Facto / Partner" at bounding box center [497, 405] width 175 height 28
click at [622, 405] on input "text" at bounding box center [628, 405] width 43 height 28
click at [760, 412] on div "0" at bounding box center [694, 405] width 197 height 28
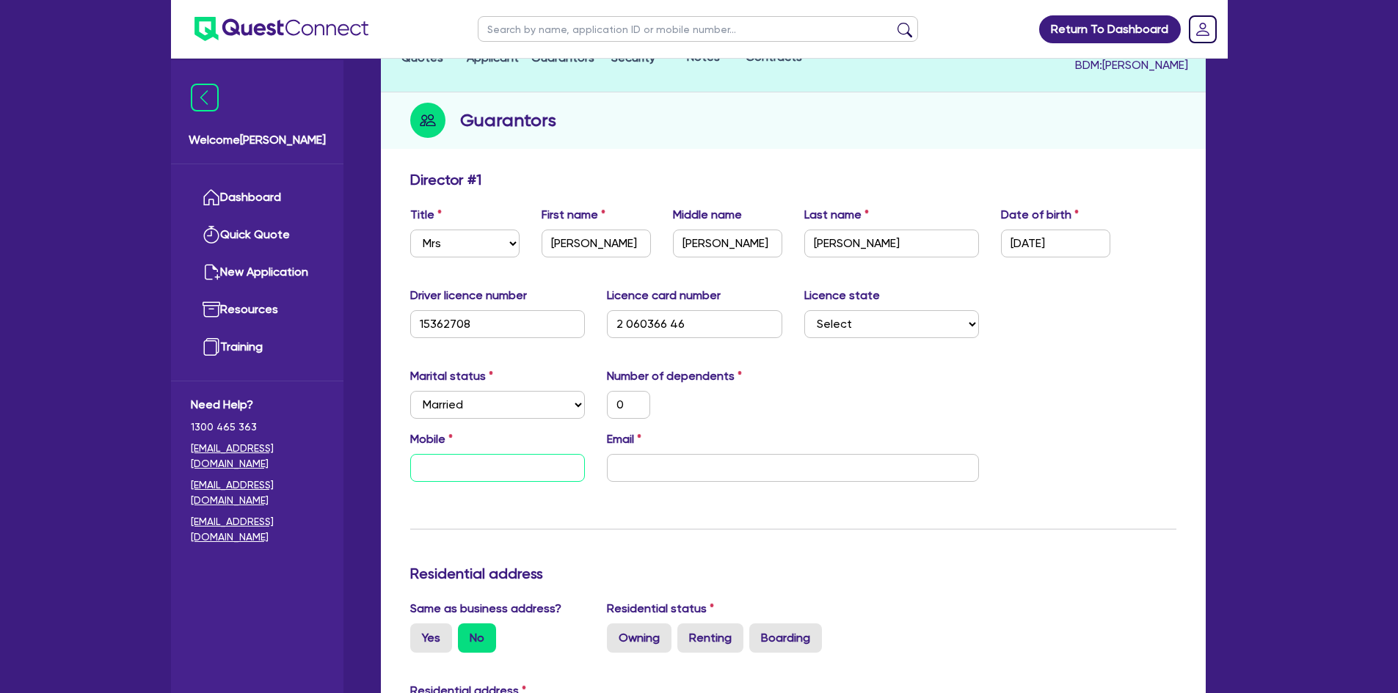
click at [489, 470] on input "text" at bounding box center [497, 468] width 175 height 28
paste input "0418 634 539"
type input "0"
type input "0418 634 539"
click at [675, 464] on input "email" at bounding box center [793, 468] width 372 height 28
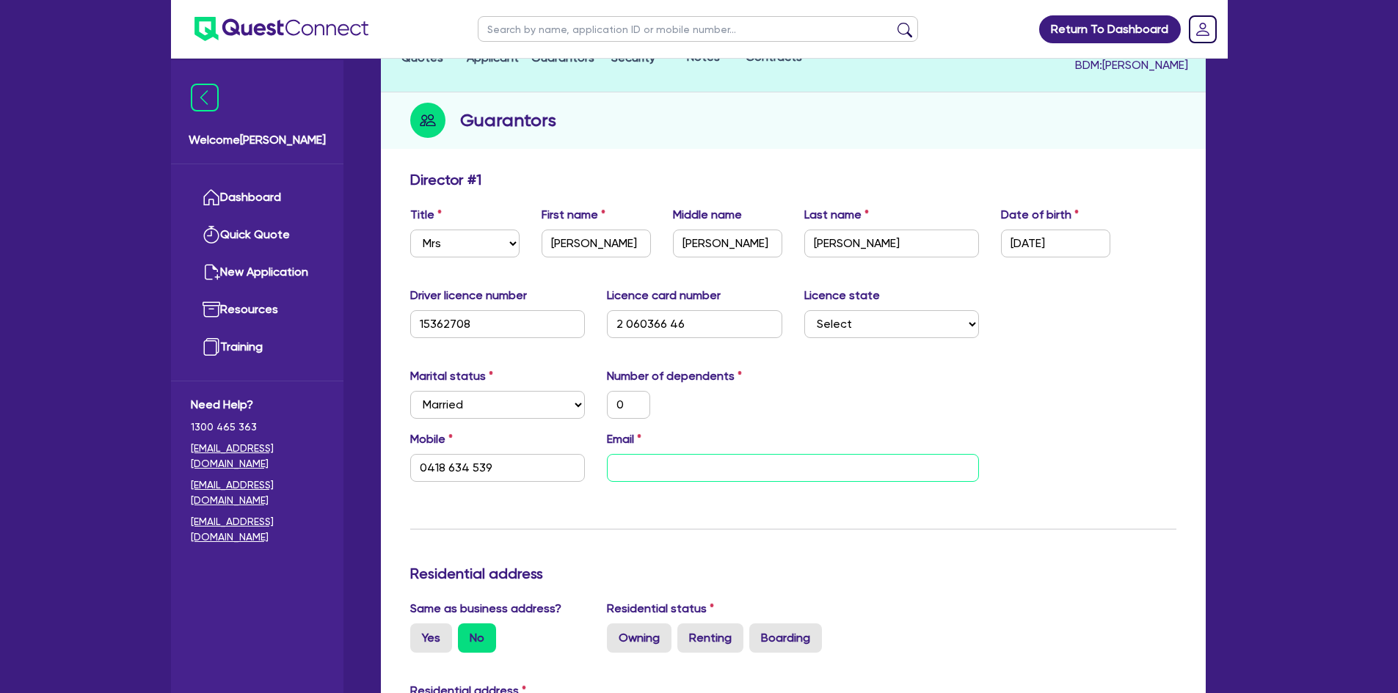
paste input "[EMAIL_ADDRESS][DOMAIN_NAME]"
type input "0"
type input "0418 634 539"
type input "[EMAIL_ADDRESS][DOMAIN_NAME]"
click at [784, 429] on div "Marital status Select [DEMOGRAPHIC_DATA] Married De Facto / Partner Number of d…" at bounding box center [793, 399] width 788 height 63
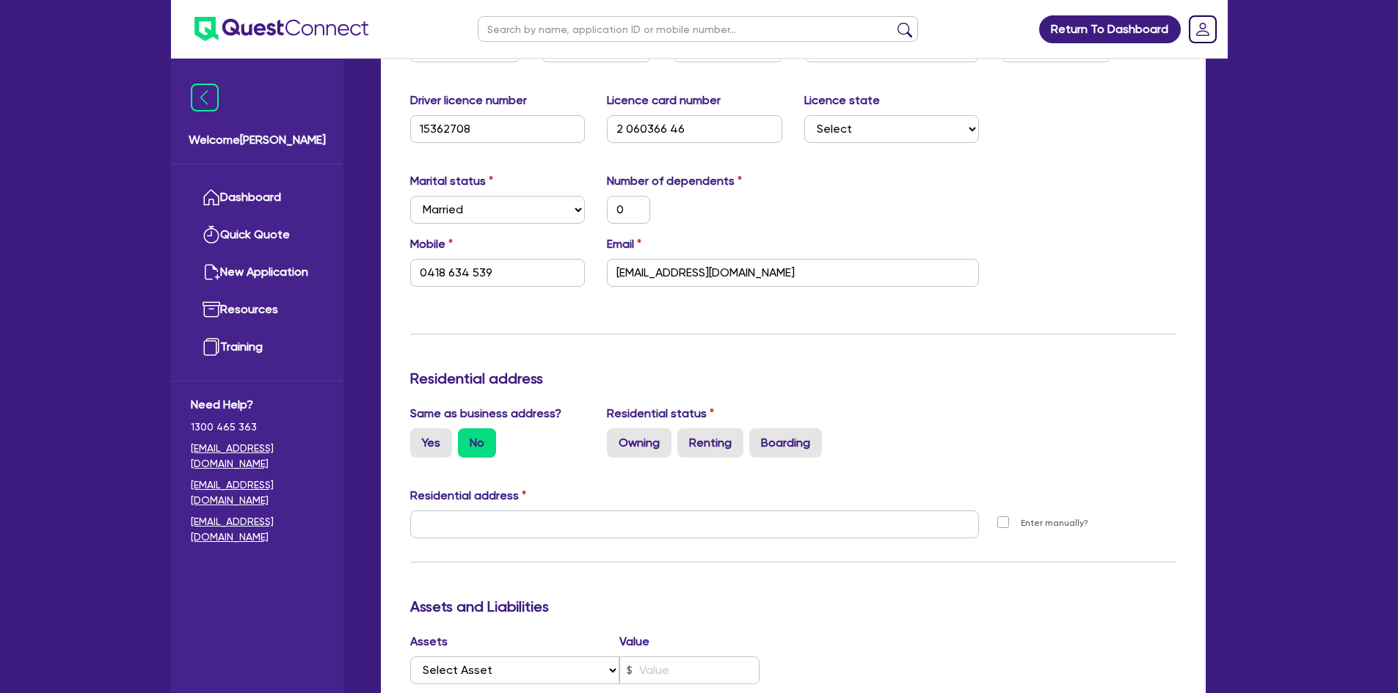
scroll to position [367, 0]
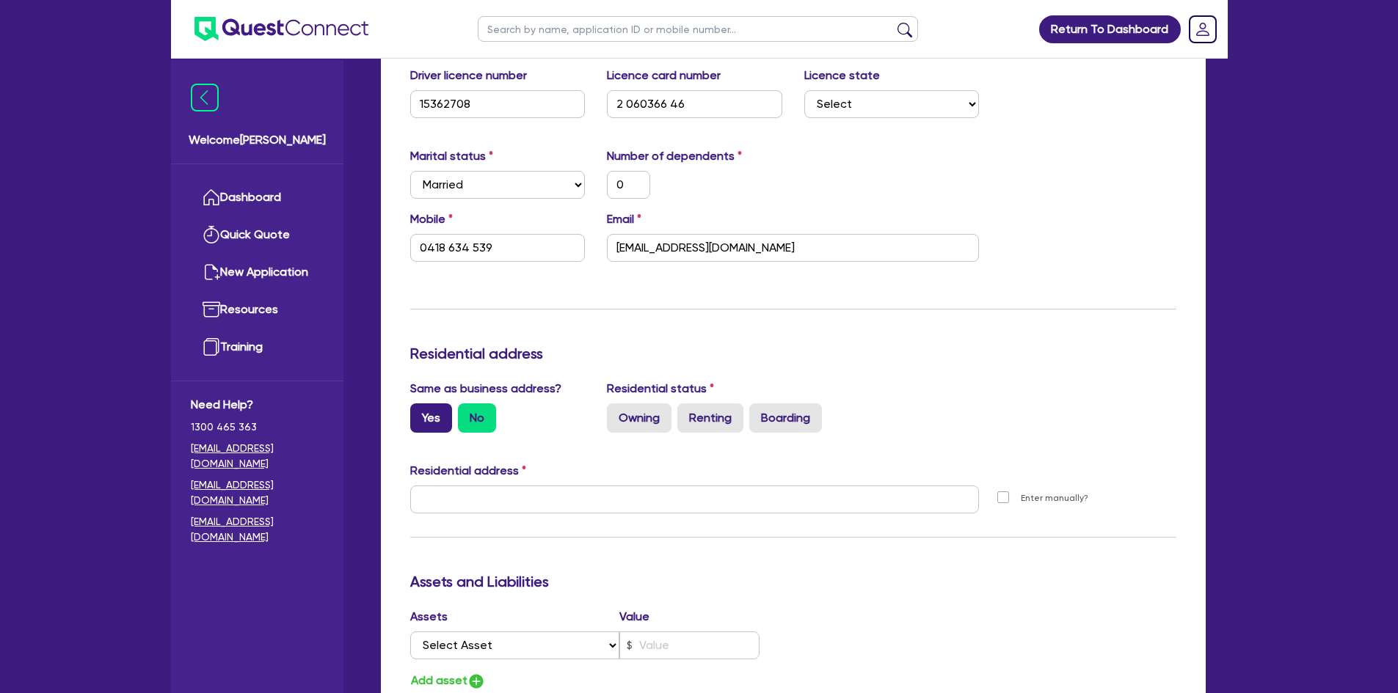
click at [436, 421] on label "Yes" at bounding box center [431, 418] width 42 height 29
click at [420, 413] on input "Yes" at bounding box center [415, 409] width 10 height 10
radio input "true"
type input "0"
type input "0418 634 539"
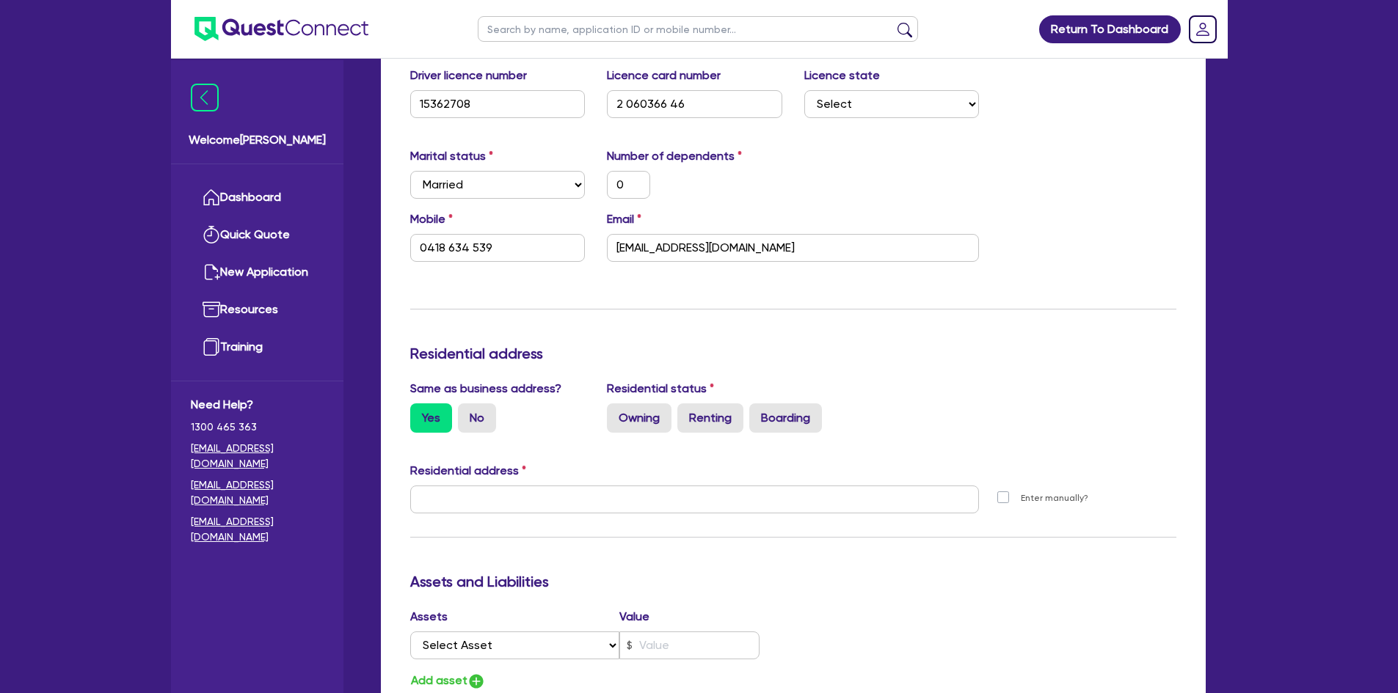
type input "[STREET_ADDRESS]"
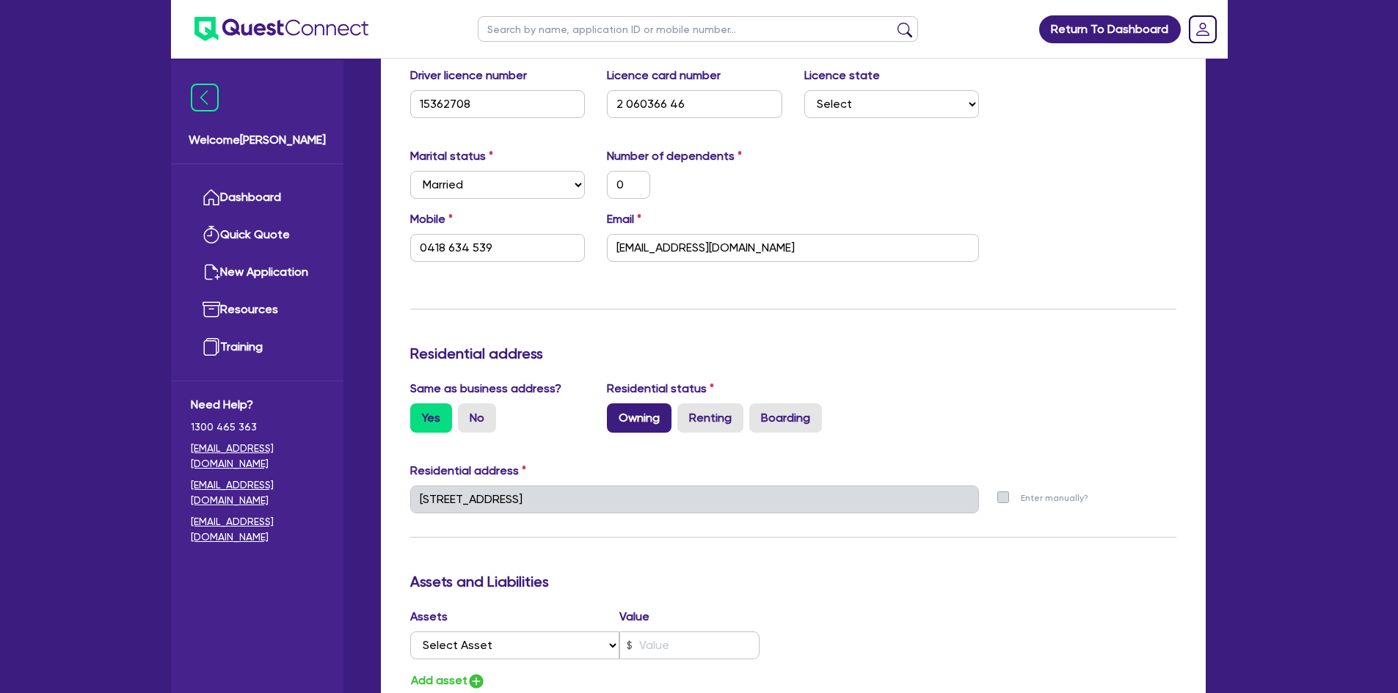
click at [620, 415] on label "Owning" at bounding box center [639, 418] width 65 height 29
click at [616, 413] on input "Owning" at bounding box center [612, 409] width 10 height 10
radio input "true"
type input "0"
type input "0418 634 539"
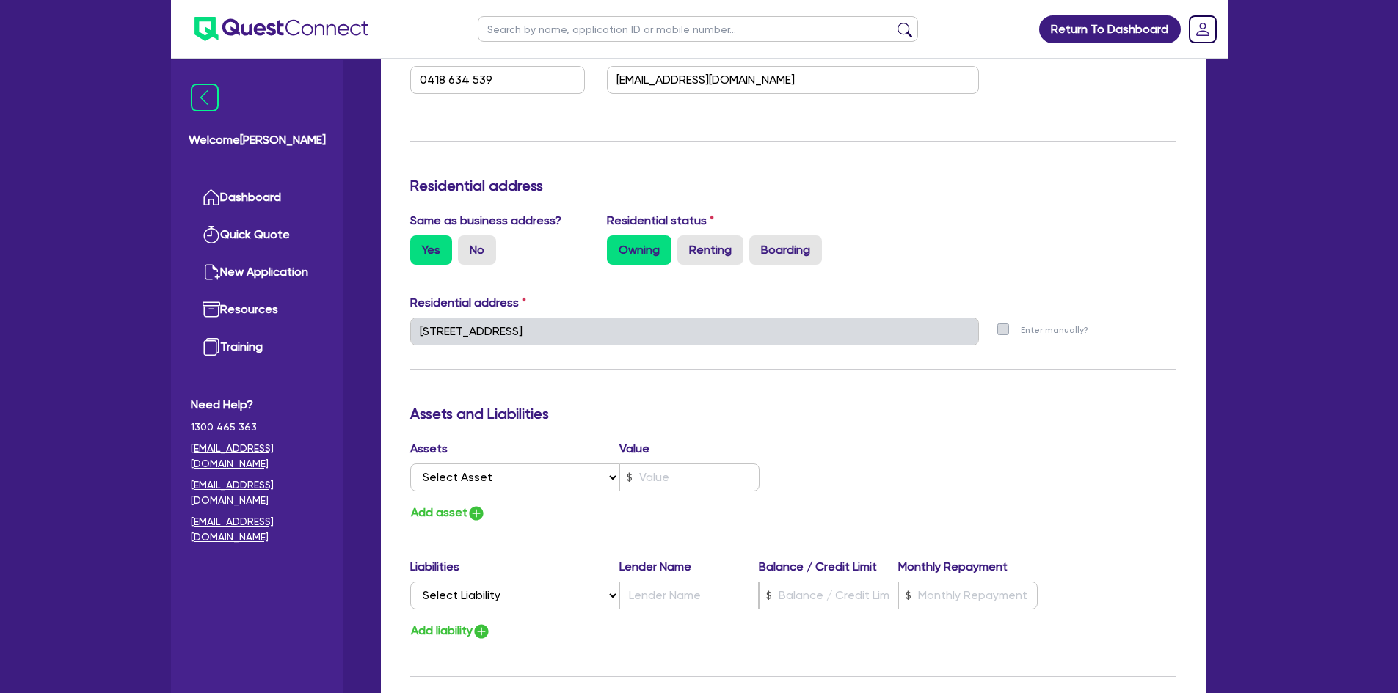
scroll to position [587, 0]
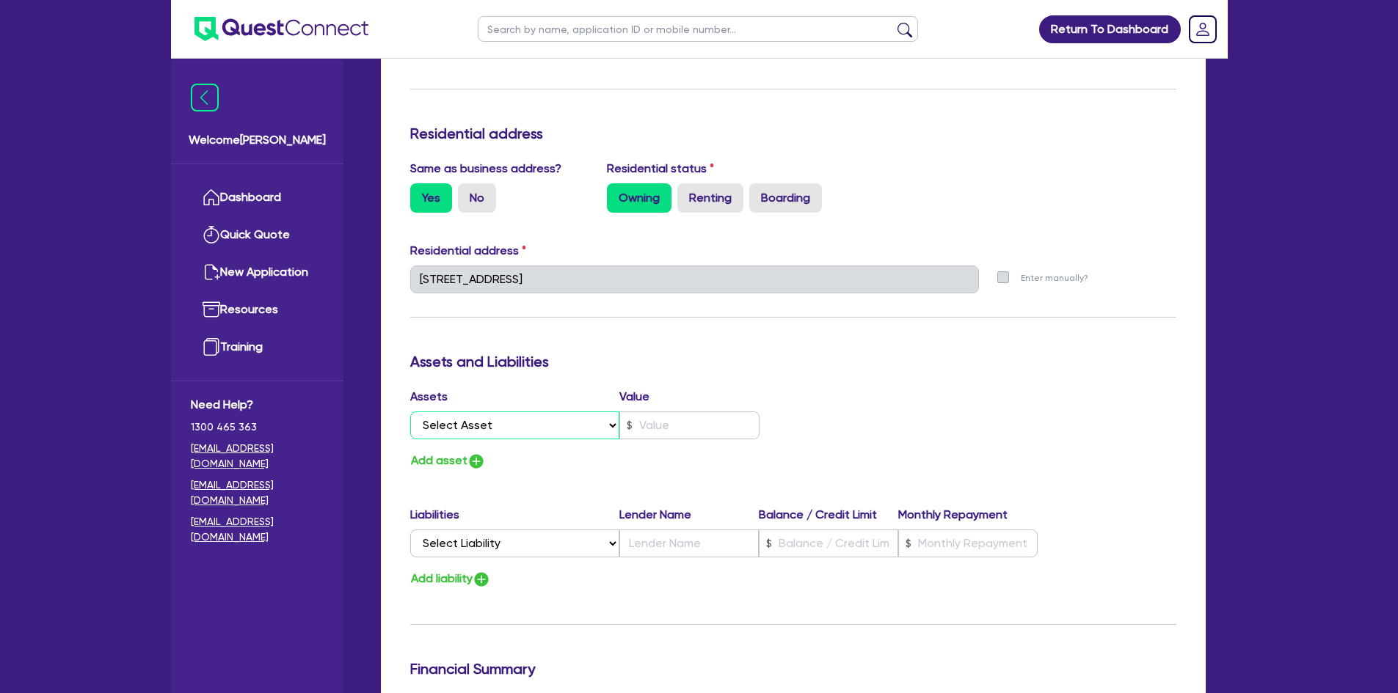
click at [501, 432] on select "Select Asset Cash Property Investment property Vehicle Truck Trailer Equipment …" at bounding box center [515, 426] width 210 height 28
select select "PROPERTY"
click at [410, 412] on select "Select Asset Cash Property Investment property Vehicle Truck Trailer Equipment …" at bounding box center [515, 426] width 210 height 28
type input "0"
type input "0418 634 539"
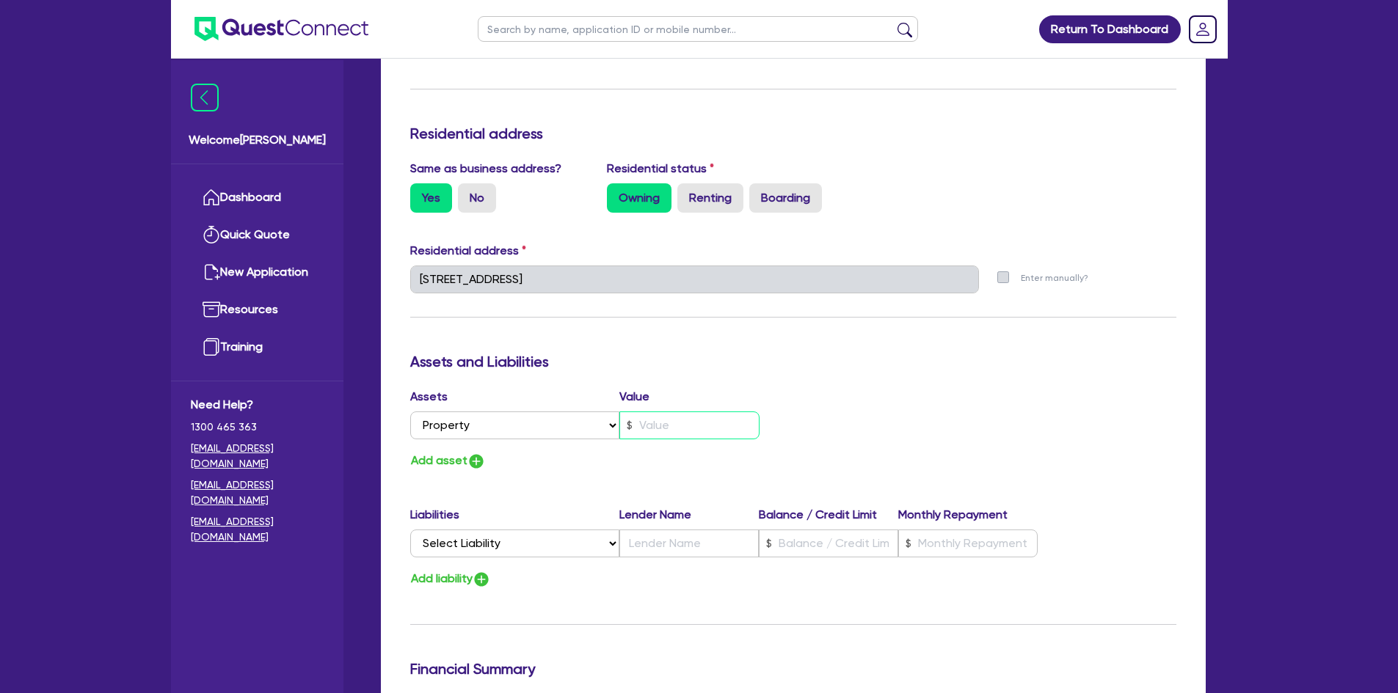
click at [672, 429] on input "text" at bounding box center [689, 426] width 140 height 28
type input "0"
type input "0418 634 539"
type input "3"
type input "0"
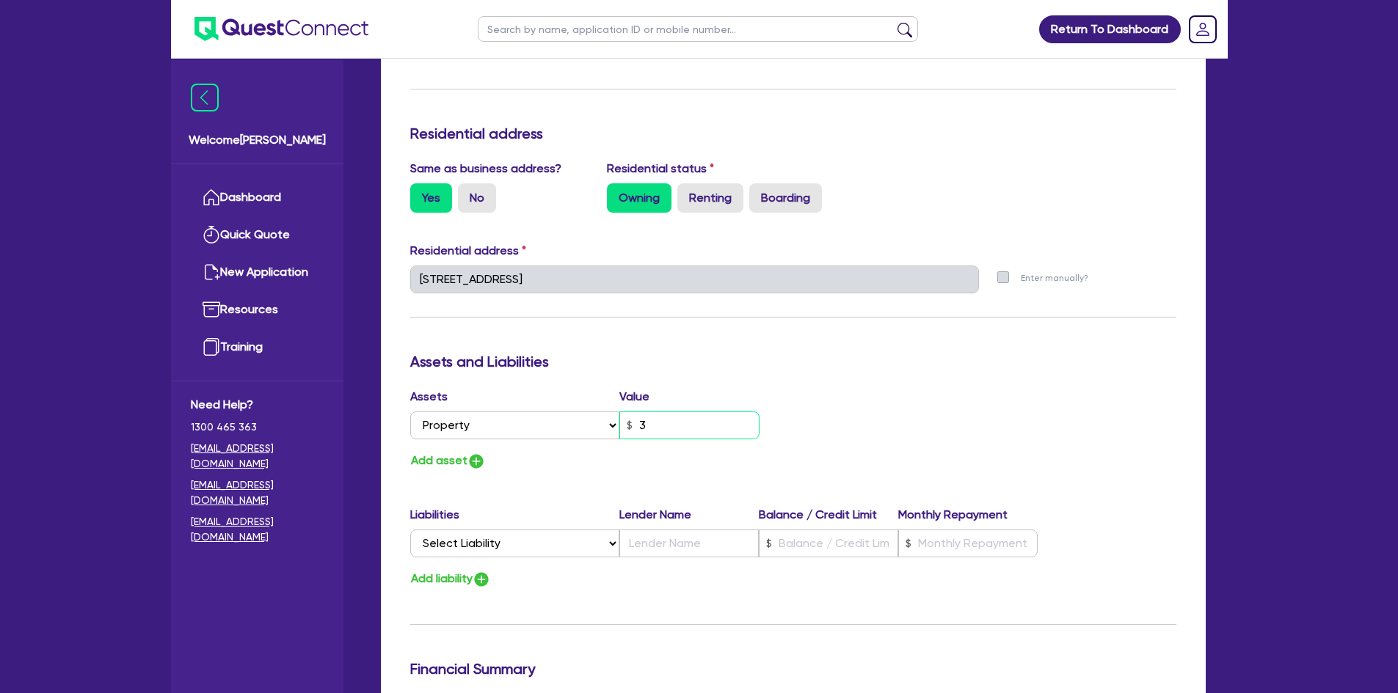
type input "0418 634 539"
type input "30"
type input "0"
type input "0418 634 539"
type input "300"
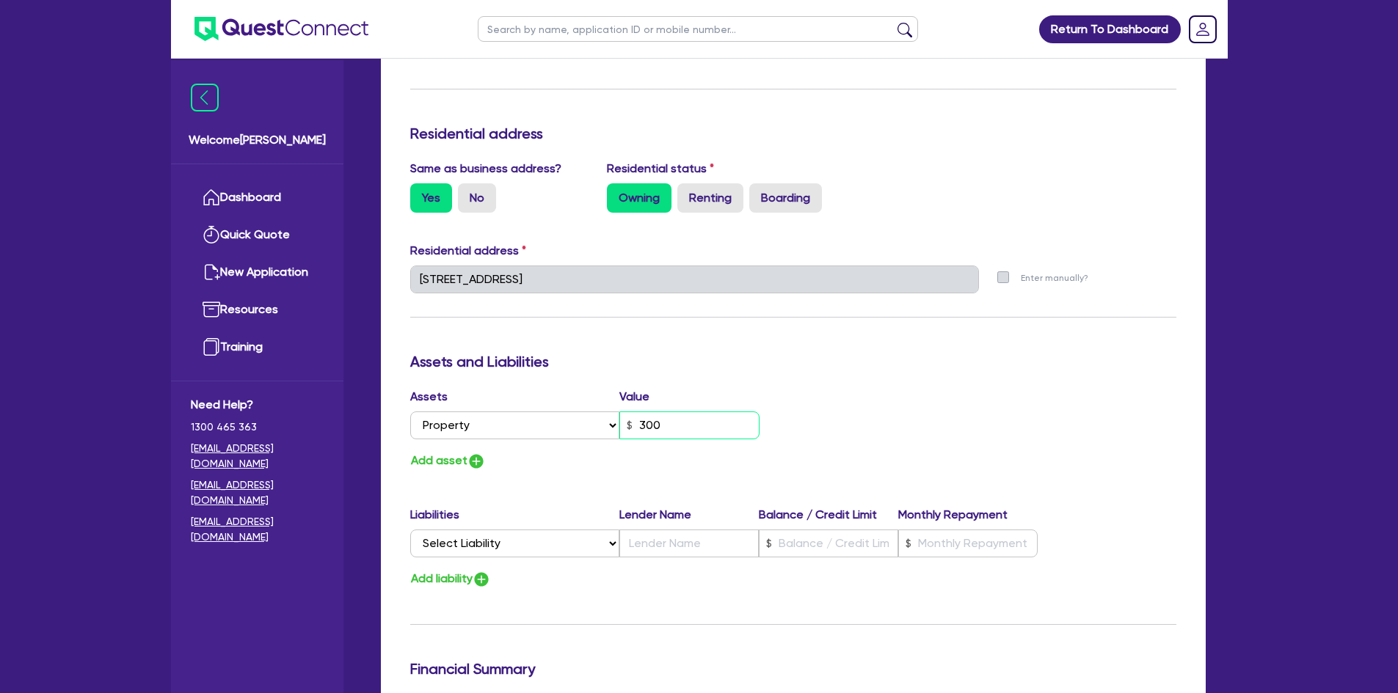
type input "0"
type input "0418 634 539"
type input "3,000"
type input "0"
type input "0418 634 539"
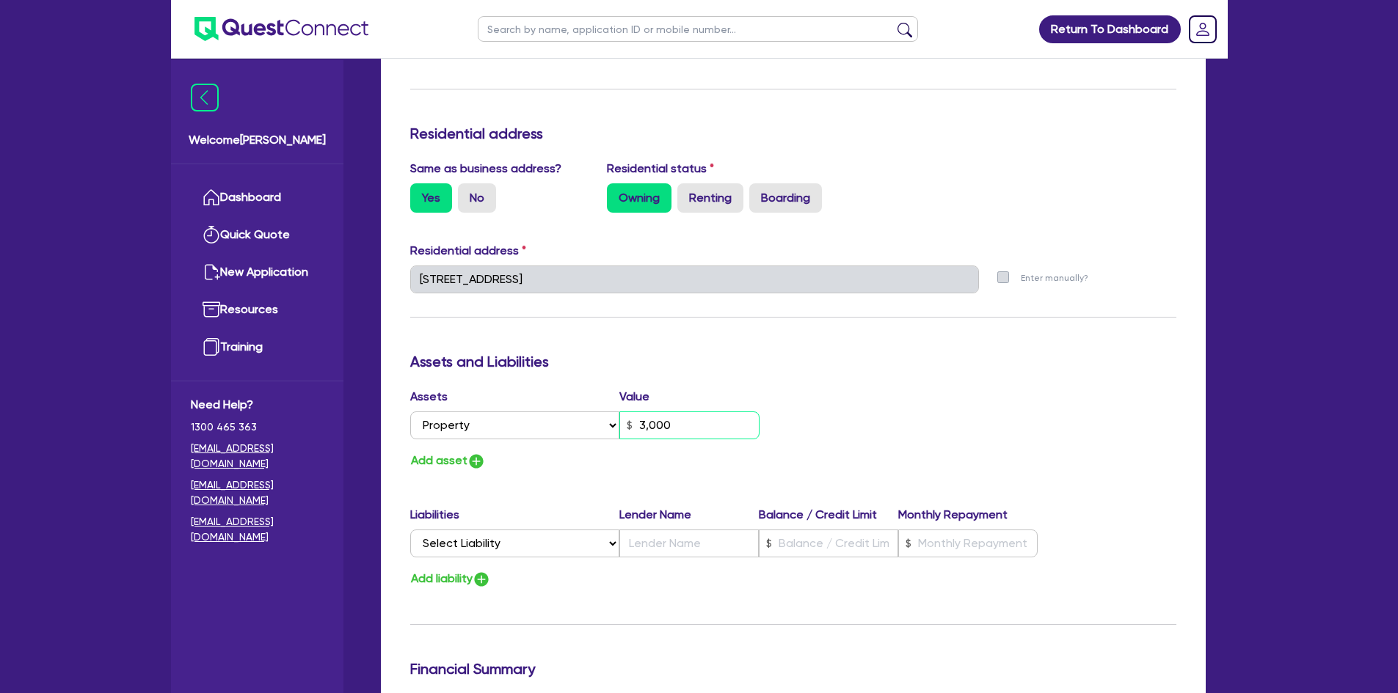
type input "30,000"
type input "0"
type input "0418 634 539"
type input "300,000"
type input "0"
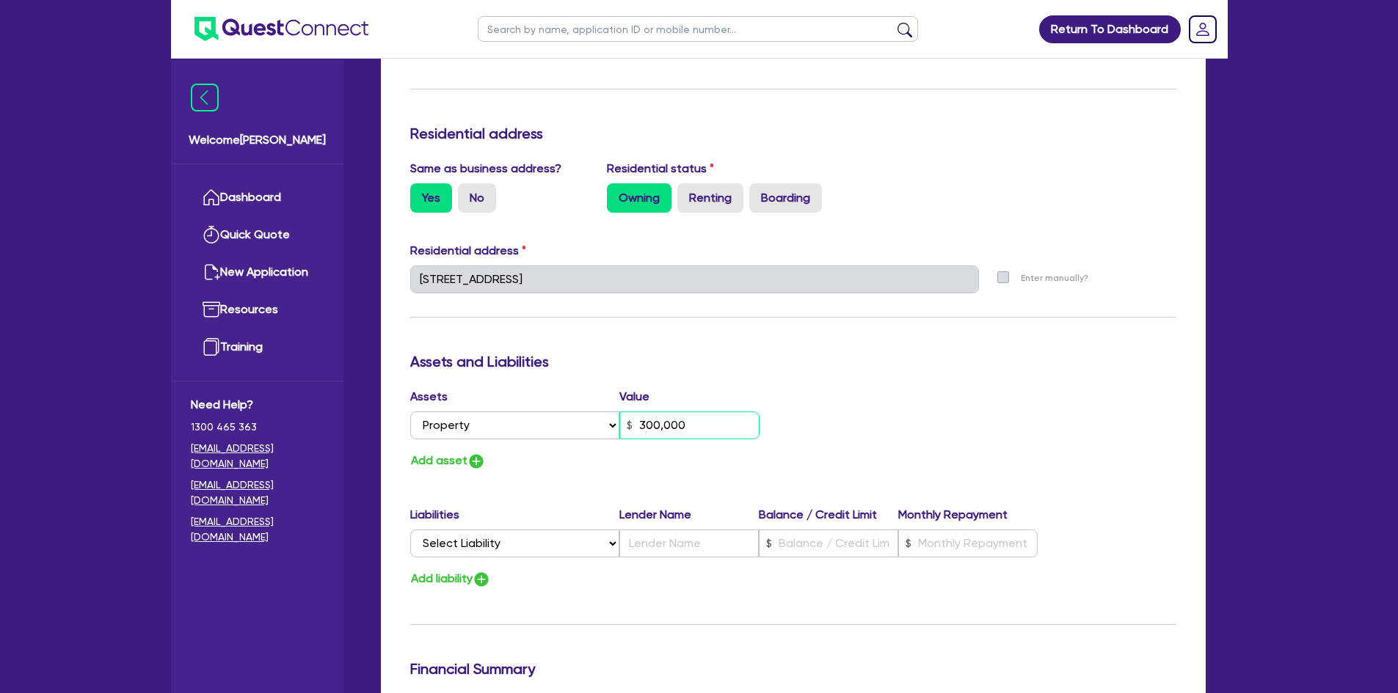
type input "0418 634 539"
type input "3,000,000"
type input "0"
type input "0418 634 539"
type input "300,000"
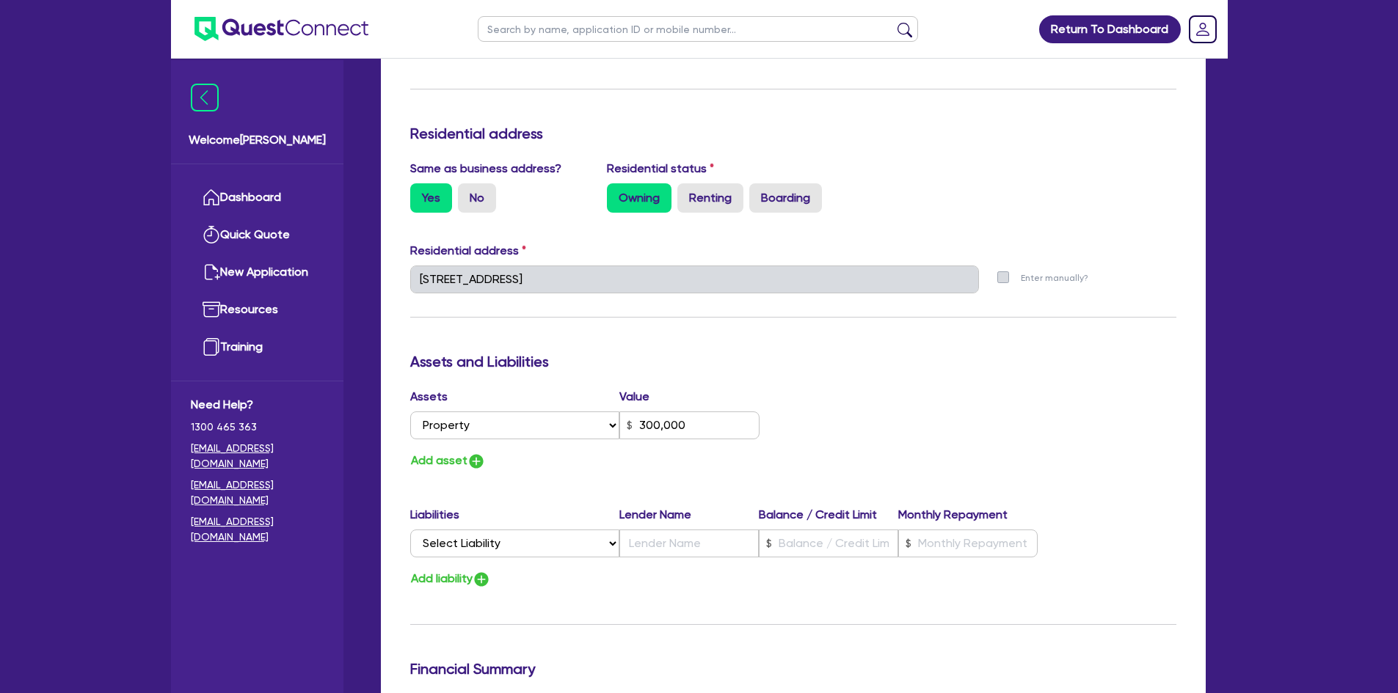
click at [859, 418] on div "Assets Value Select Asset Cash Property Investment property Vehicle Truck Trail…" at bounding box center [793, 429] width 788 height 83
click at [464, 462] on button "Add asset" at bounding box center [448, 461] width 76 height 20
type input "0"
type input "0418 634 539"
type input "300,000"
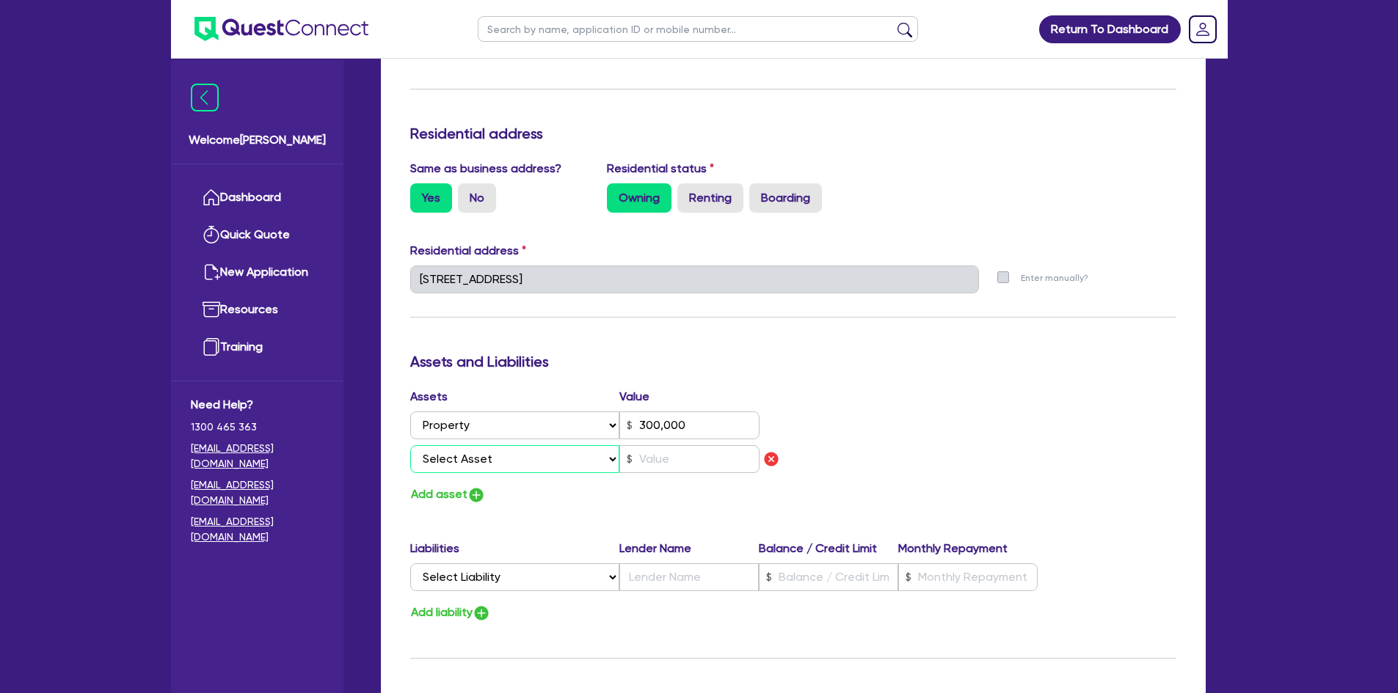
click at [474, 460] on select "Select Asset Cash Property Investment property Vehicle Truck Trailer Equipment …" at bounding box center [515, 459] width 210 height 28
select select "CASH"
click at [410, 445] on select "Select Asset Cash Property Investment property Vehicle Truck Trailer Equipment …" at bounding box center [515, 459] width 210 height 28
type input "0"
type input "0418 634 539"
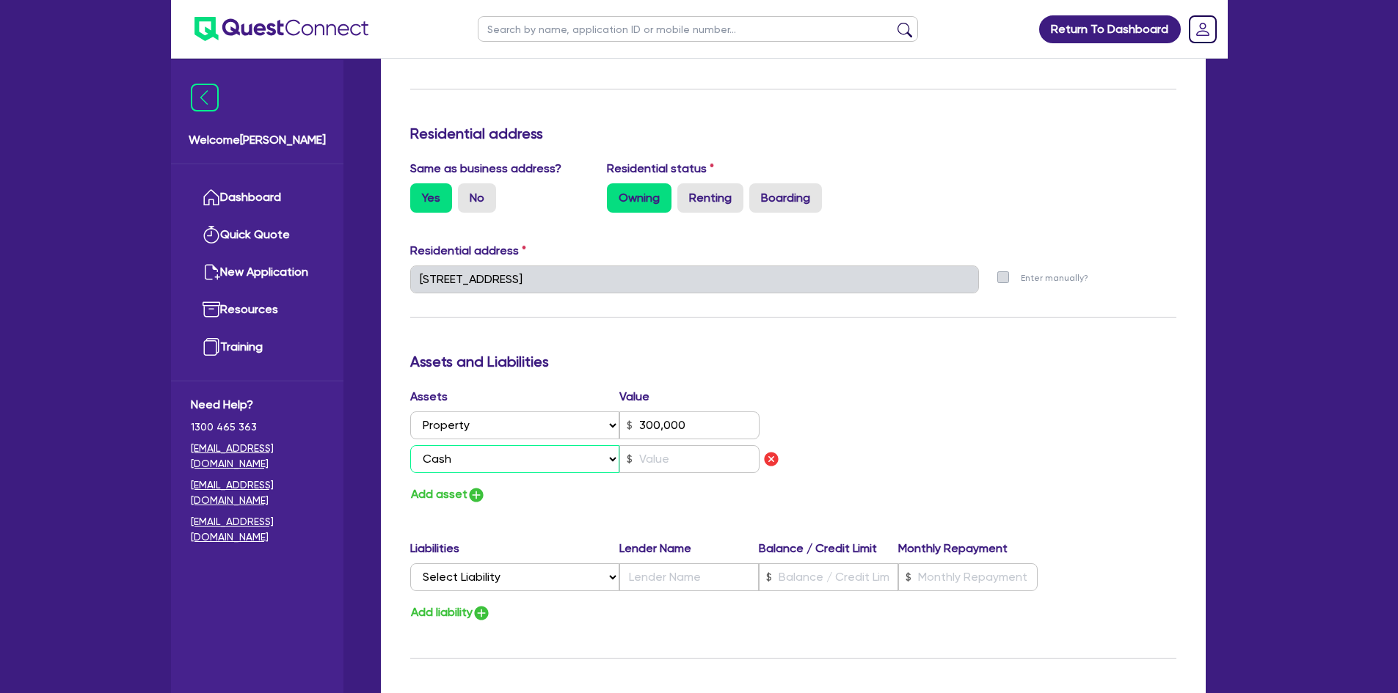
type input "300,000"
click at [650, 458] on input "text" at bounding box center [689, 459] width 140 height 28
type input "0"
type input "0418 634 539"
type input "300,000"
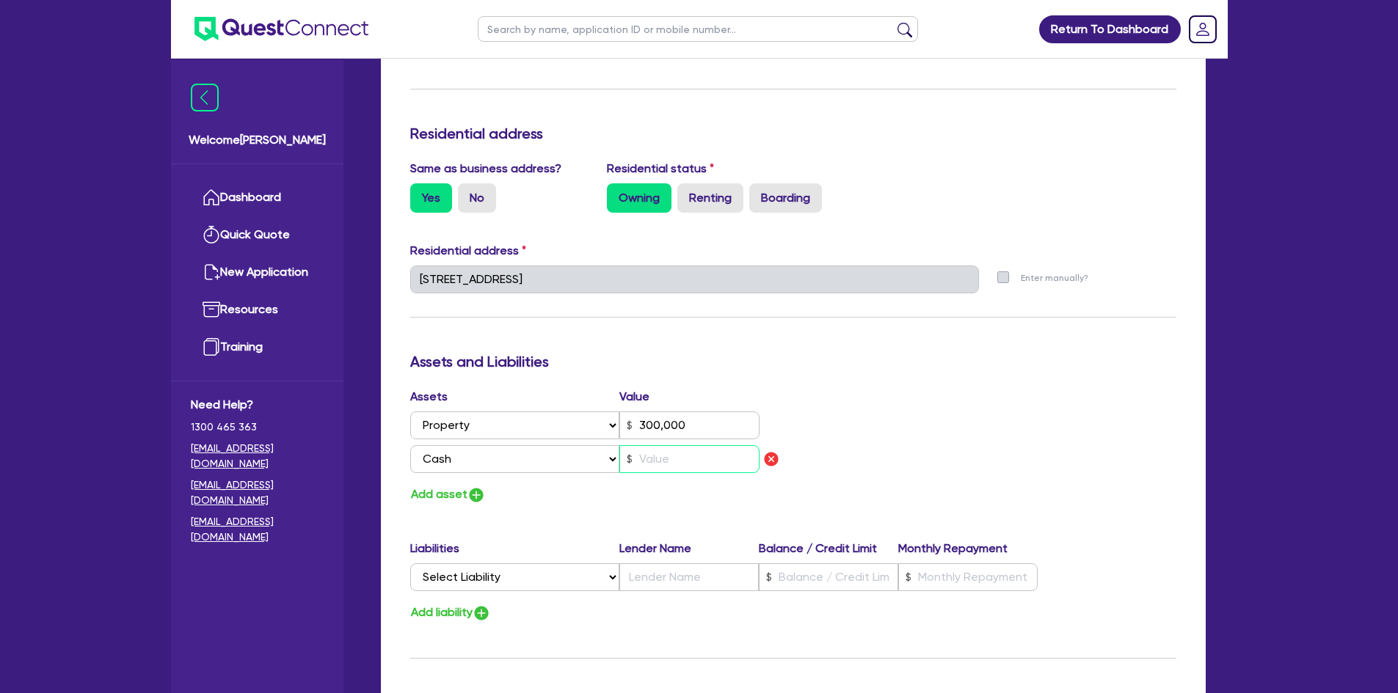
type input "1"
type input "0"
type input "0418 634 539"
type input "300,000"
type input "10"
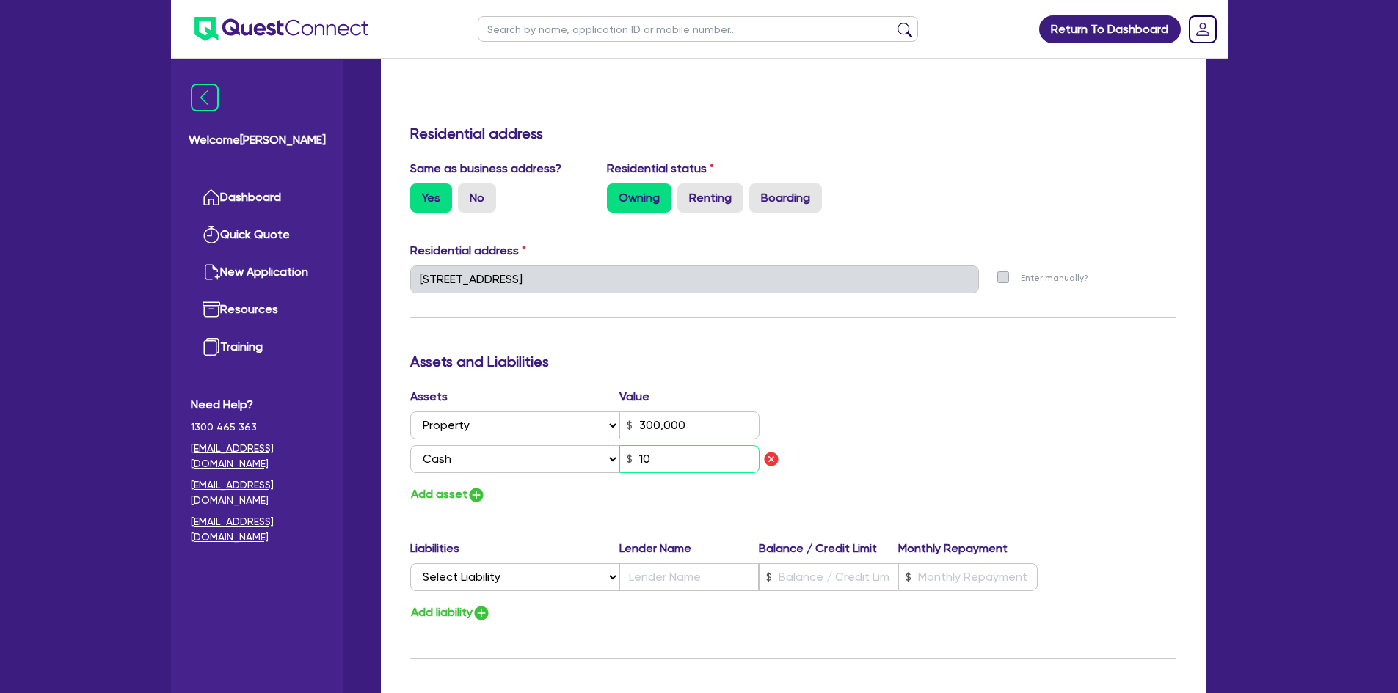
type input "0"
type input "0418 634 539"
type input "300,000"
type input "100"
type input "0"
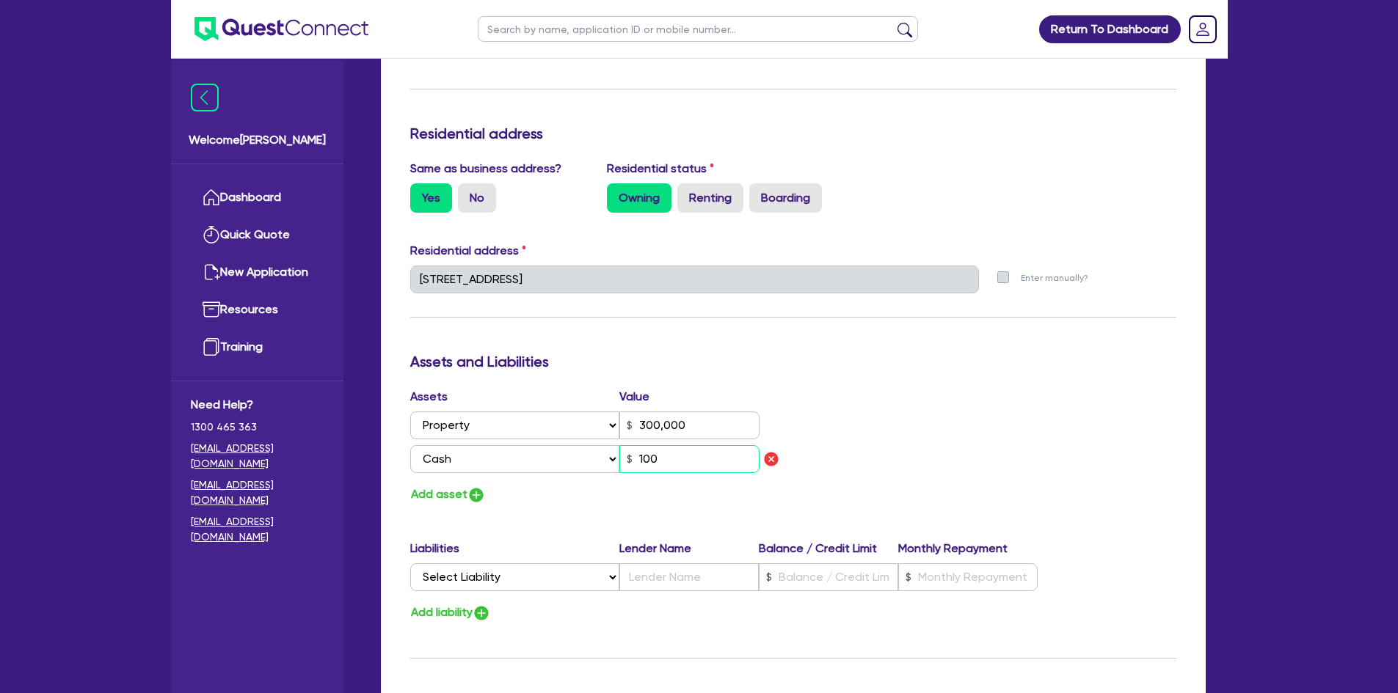
type input "0418 634 539"
type input "300,000"
type input "1,000"
click at [766, 488] on div "Add asset" at bounding box center [596, 495] width 394 height 20
click at [449, 487] on button "Add asset" at bounding box center [448, 495] width 76 height 20
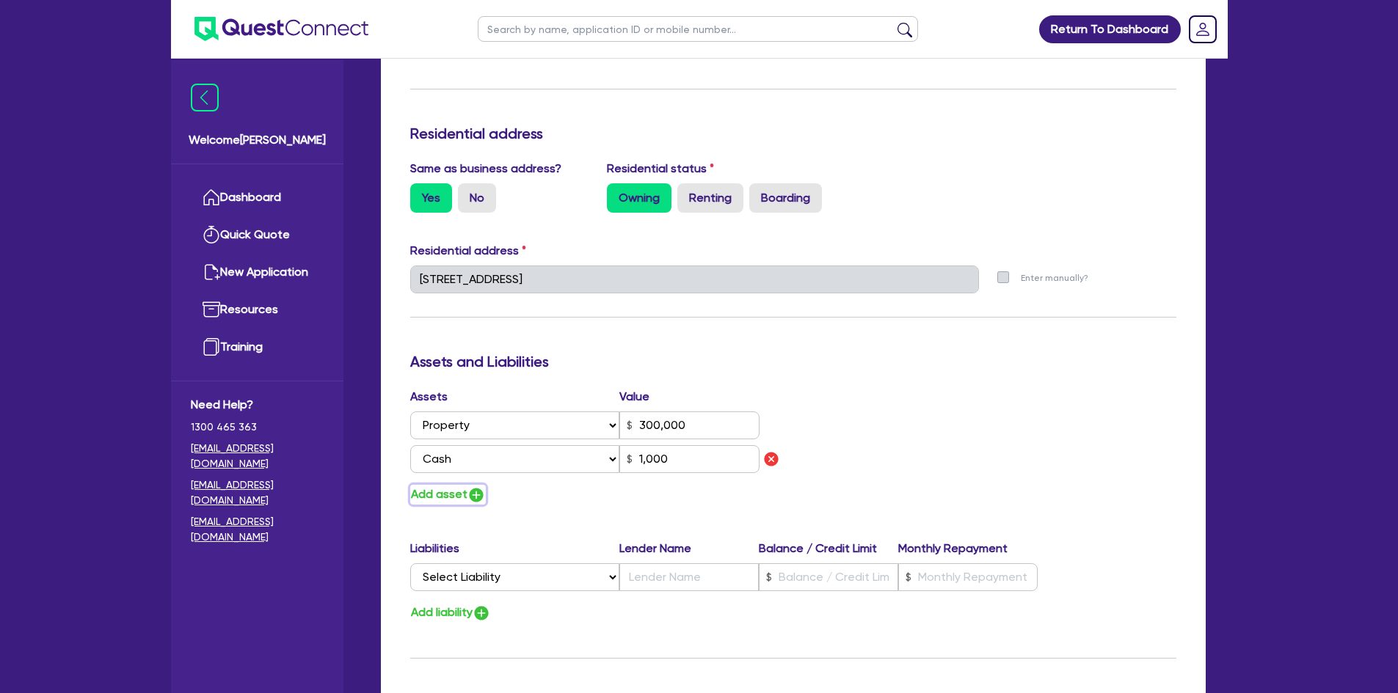
type input "0"
type input "0418 634 539"
type input "300,000"
type input "1,000"
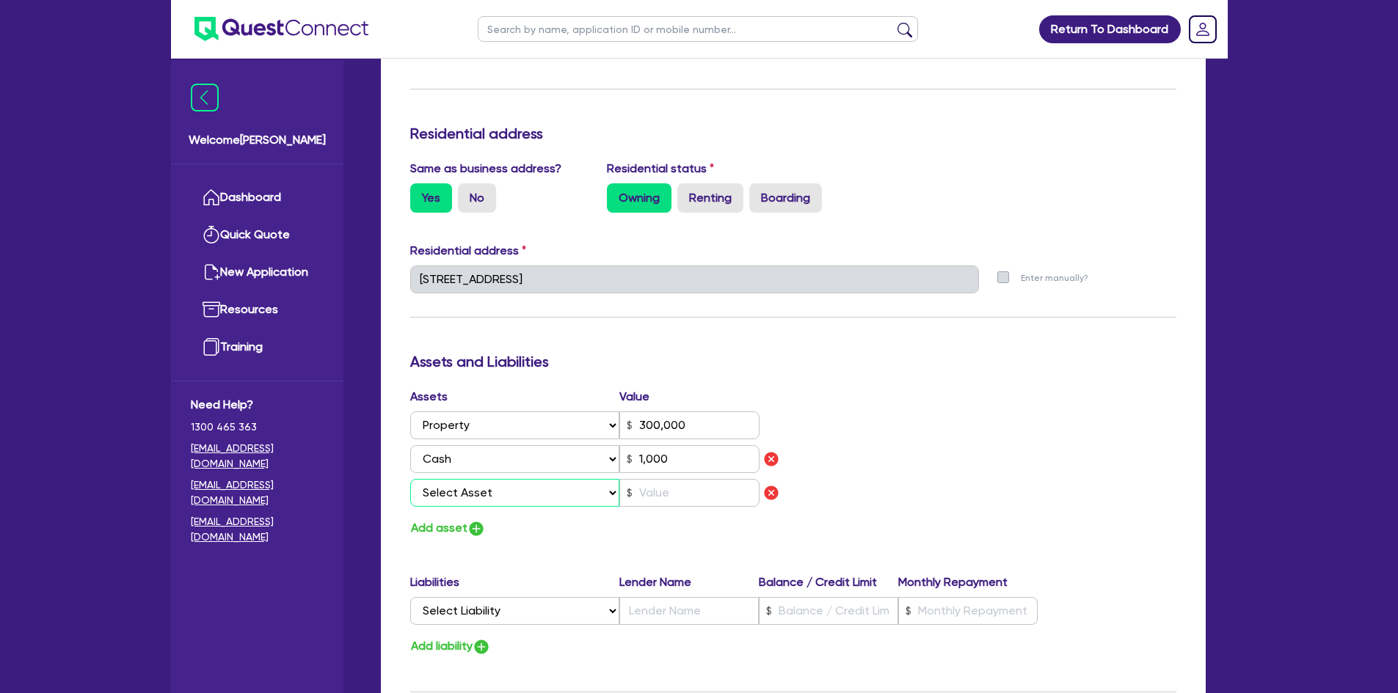
drag, startPoint x: 496, startPoint y: 496, endPoint x: 496, endPoint y: 509, distance: 12.5
click at [496, 496] on select "Select Asset Cash Property Investment property Vehicle Truck Trailer Equipment …" at bounding box center [515, 493] width 210 height 28
select select "VEHICLE"
click at [410, 479] on select "Select Asset Cash Property Investment property Vehicle Truck Trailer Equipment …" at bounding box center [515, 493] width 210 height 28
type input "0"
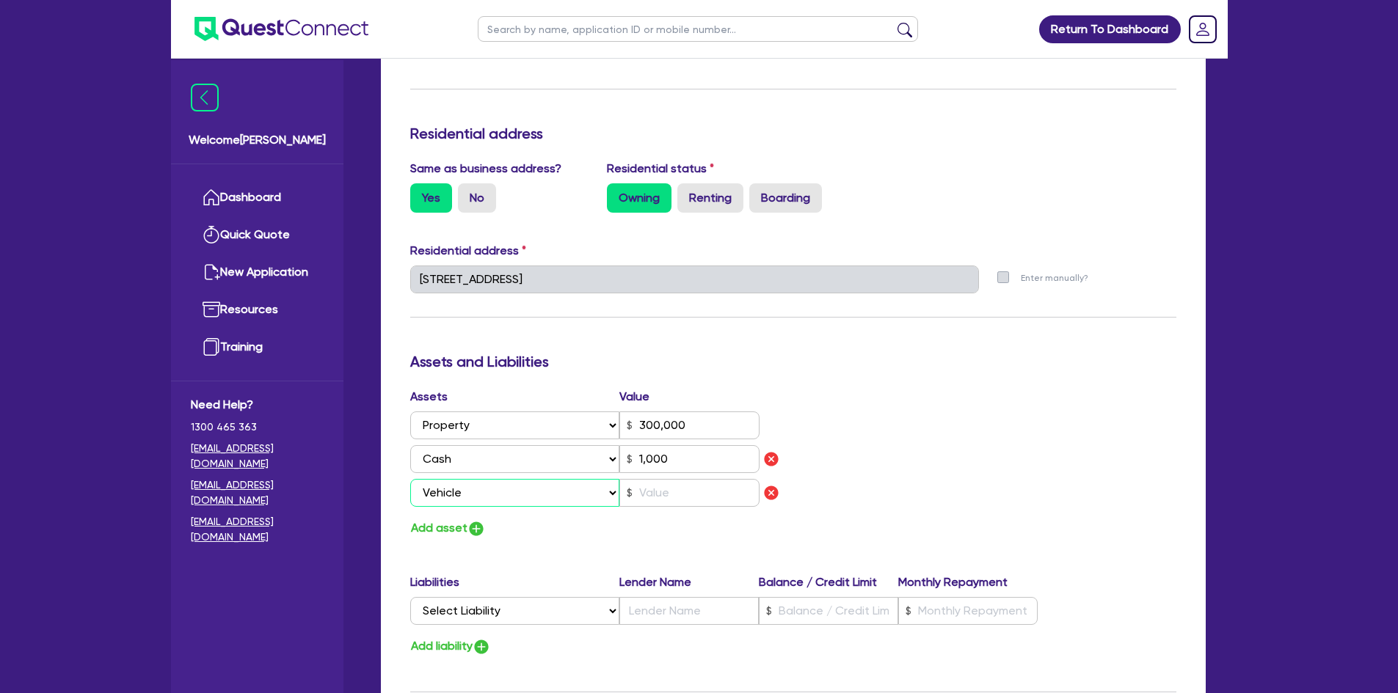
type input "0418 634 539"
type input "300,000"
type input "1,000"
click at [669, 499] on input "text" at bounding box center [689, 493] width 140 height 28
type input "0"
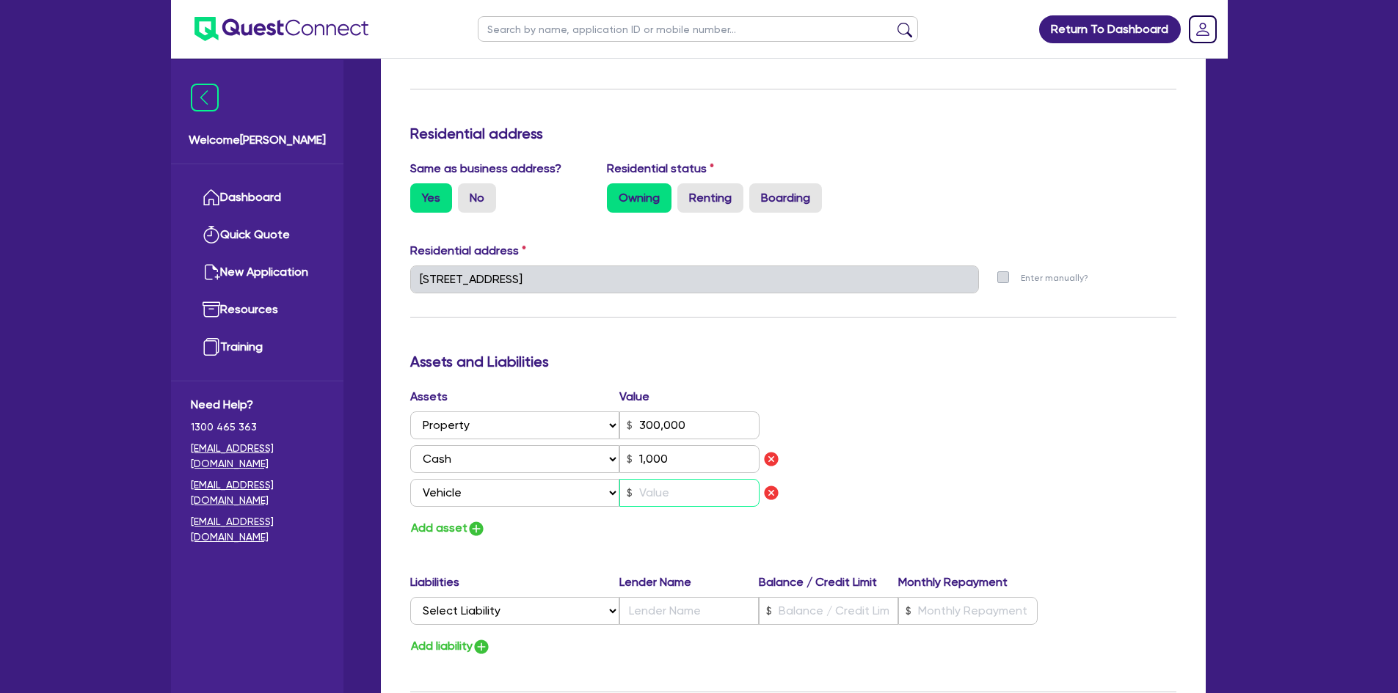
type input "0418 634 539"
type input "300,000"
type input "1,000"
type input "3"
type input "0"
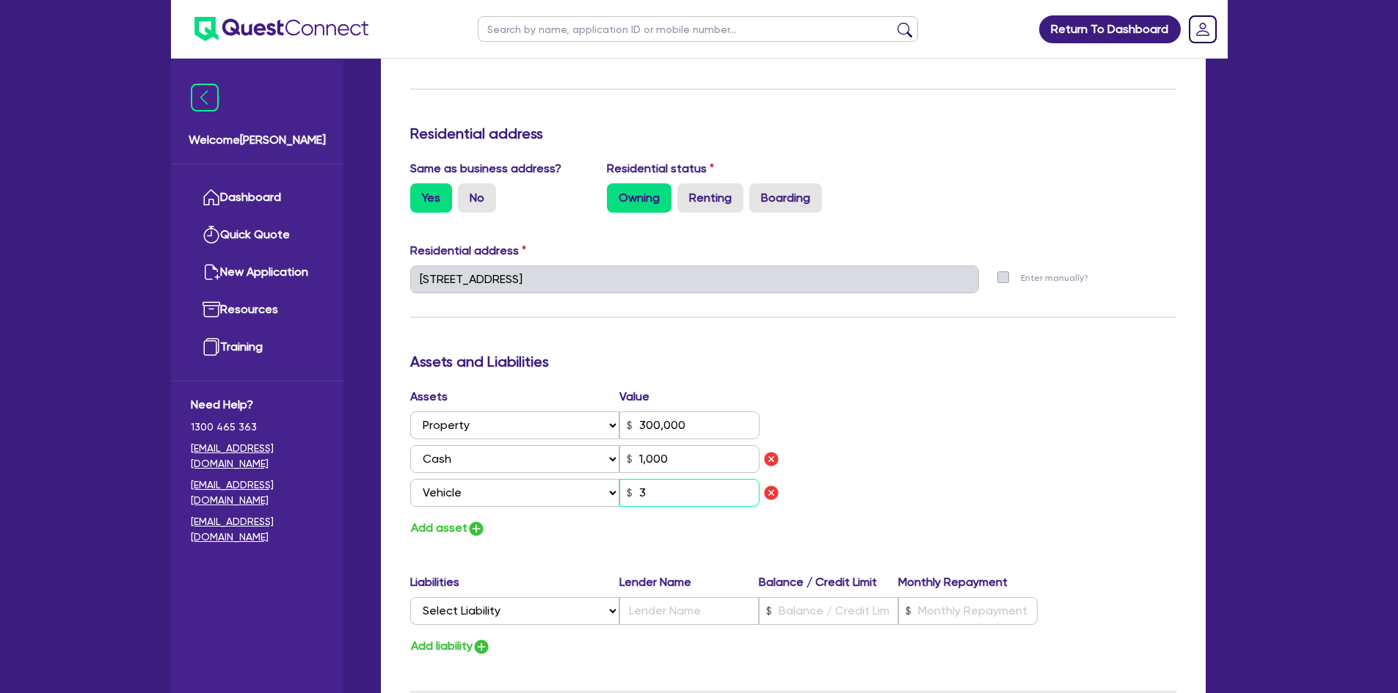
type input "0418 634 539"
type input "300,000"
type input "1,000"
type input "30"
type input "0"
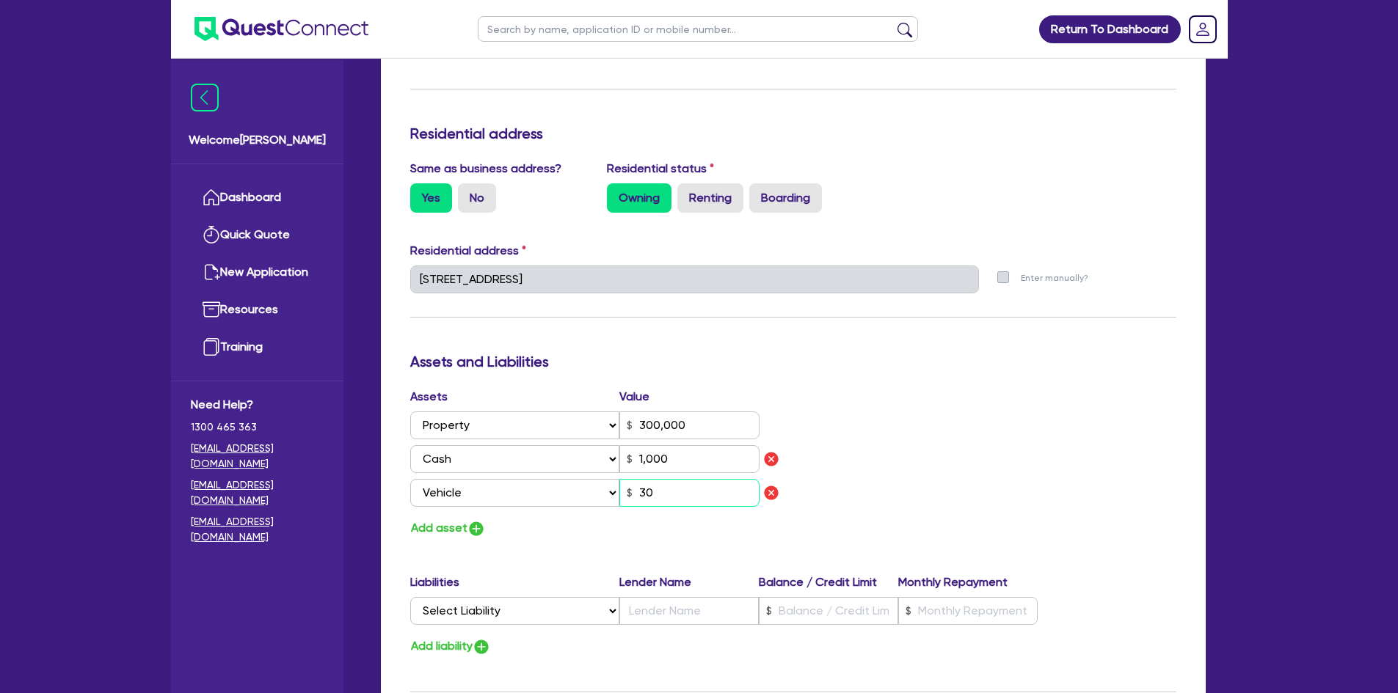
type input "0418 634 539"
type input "300,000"
type input "1,000"
type input "300"
type input "0"
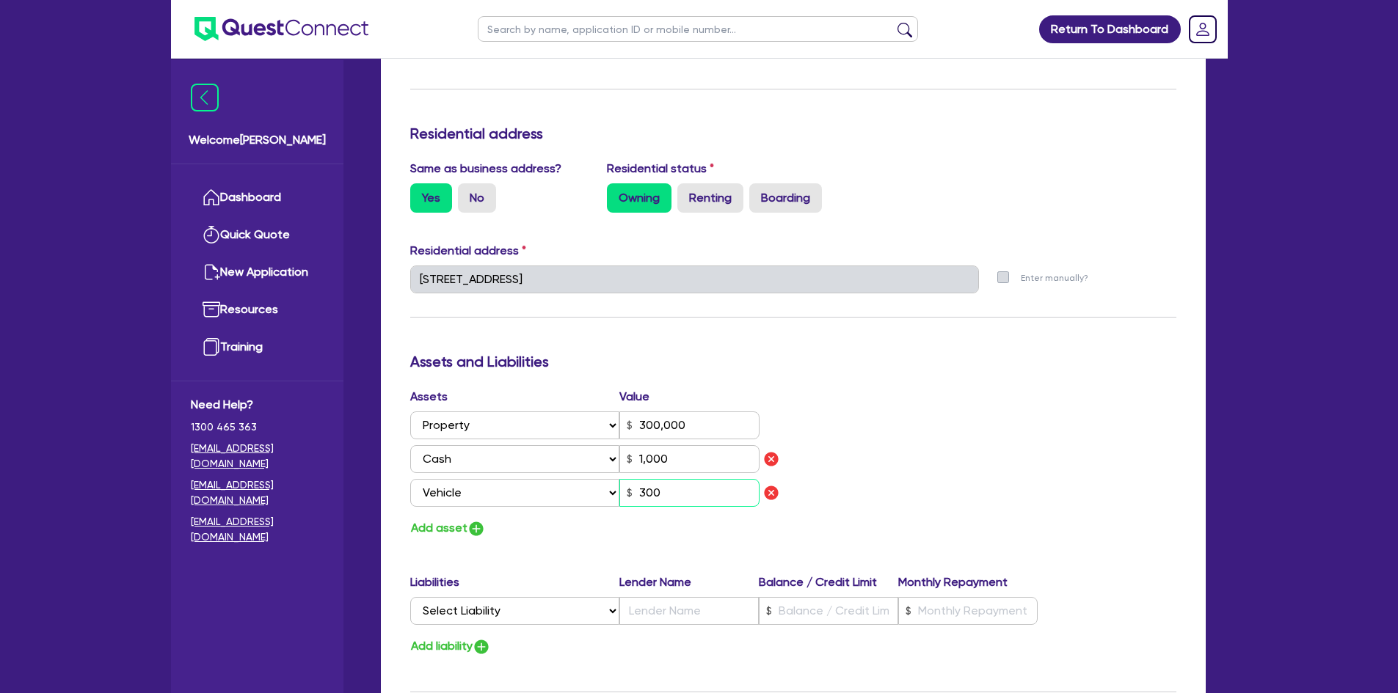
type input "0418 634 539"
type input "300,000"
type input "1,000"
type input "3,000"
type input "0"
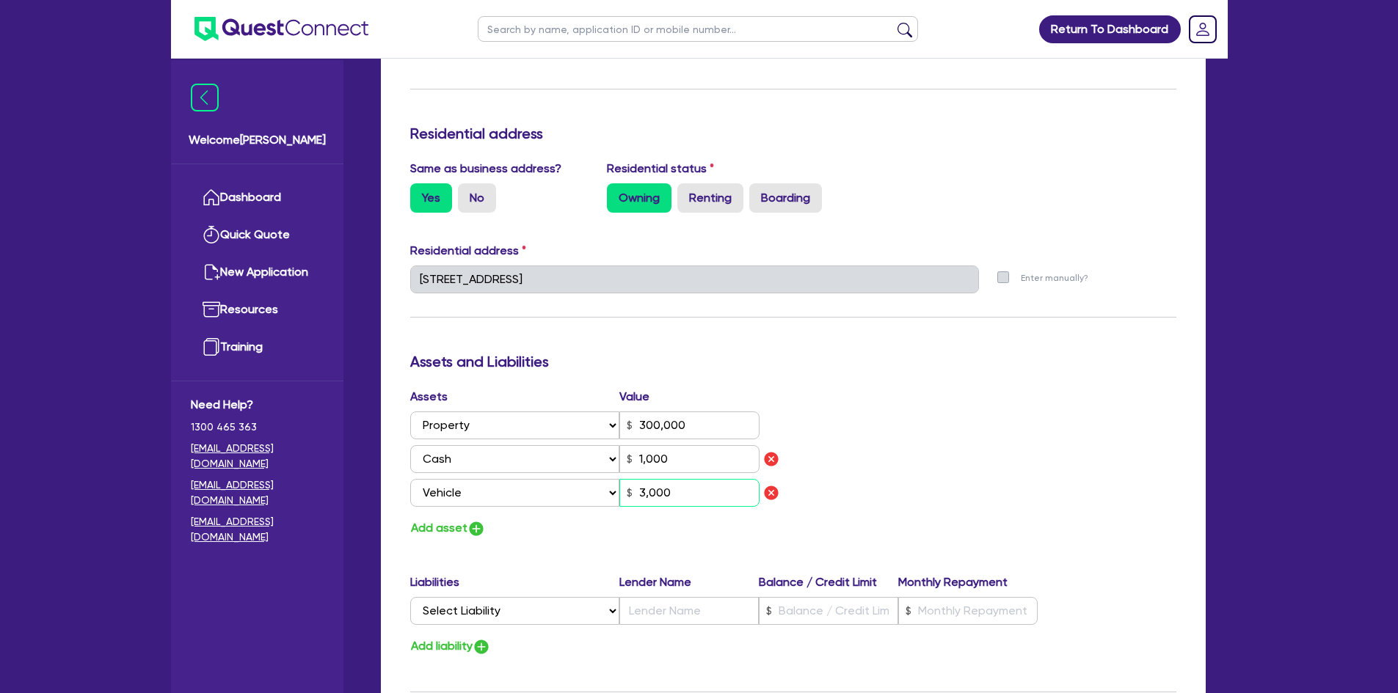
type input "0418 634 539"
type input "300,000"
type input "1,000"
type input "30,000"
click at [660, 544] on div "Update residential status for Director #1 Boarding is only acceptable when the …" at bounding box center [793, 307] width 766 height 1153
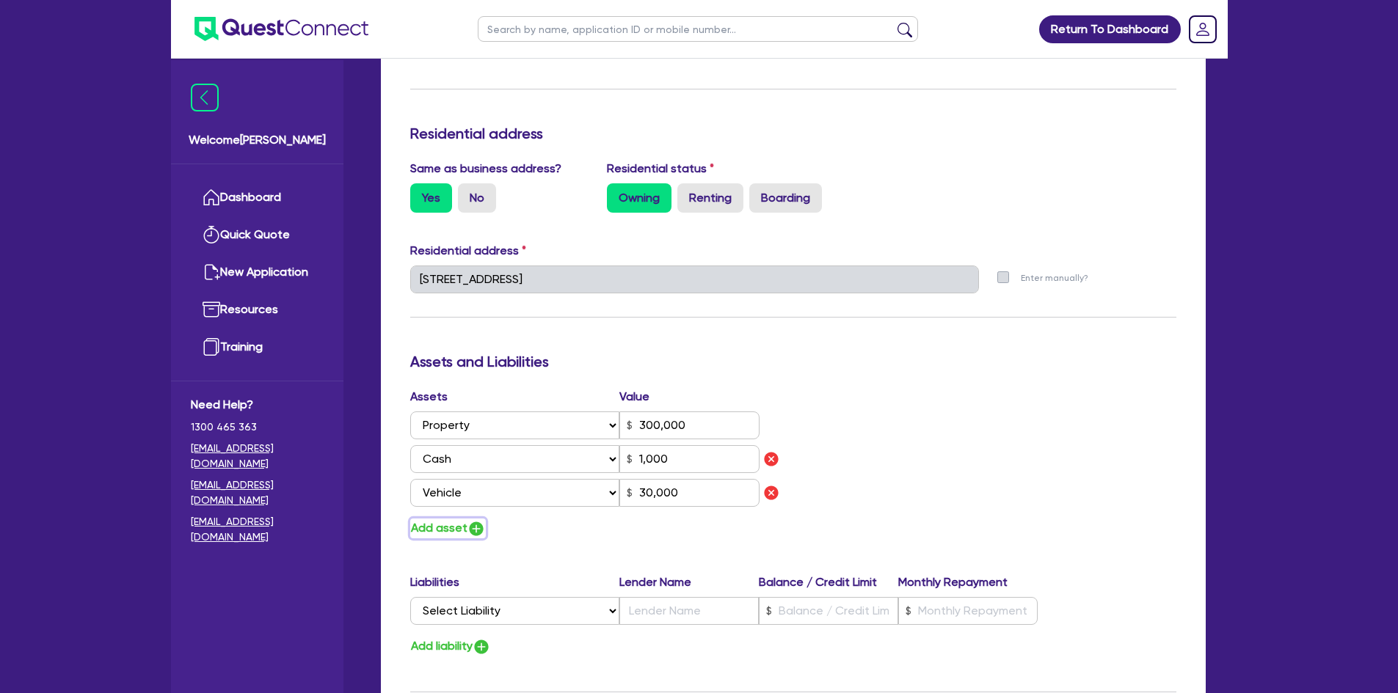
click at [476, 531] on img "button" at bounding box center [476, 529] width 18 height 18
type input "0"
type input "0418 634 539"
type input "300,000"
type input "1,000"
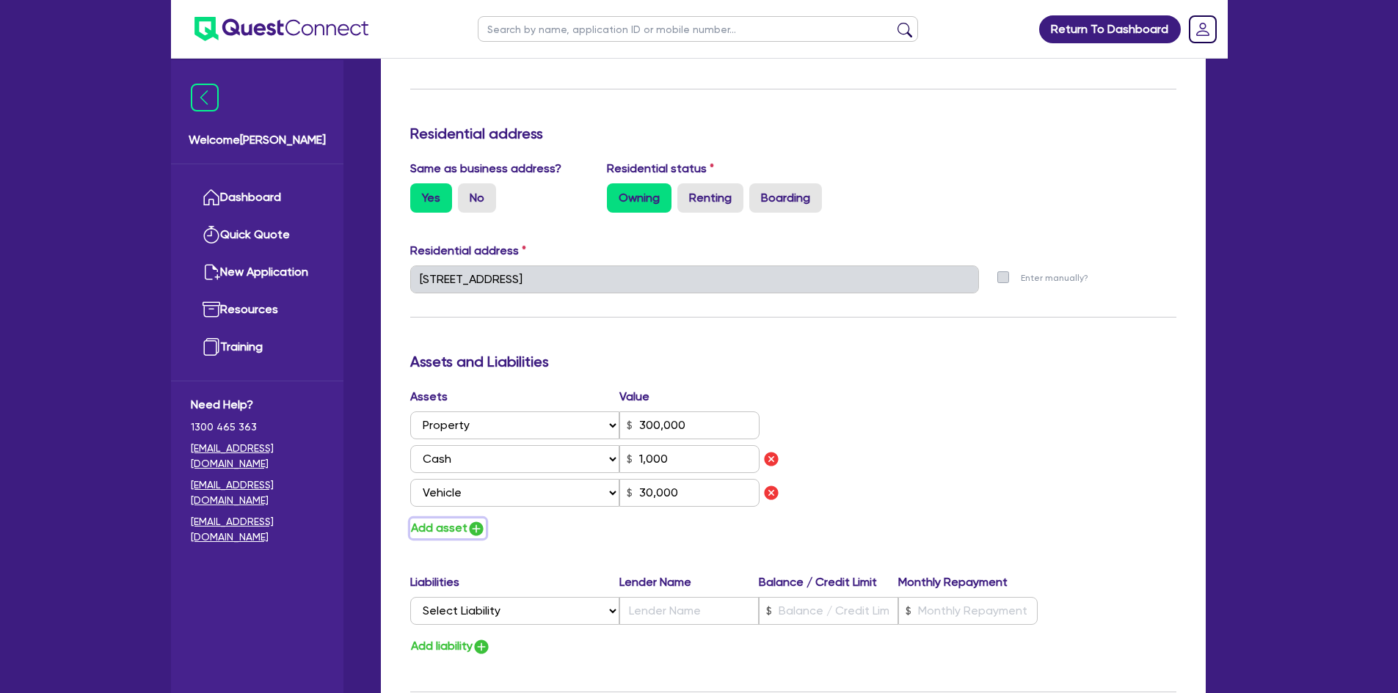
type input "30,000"
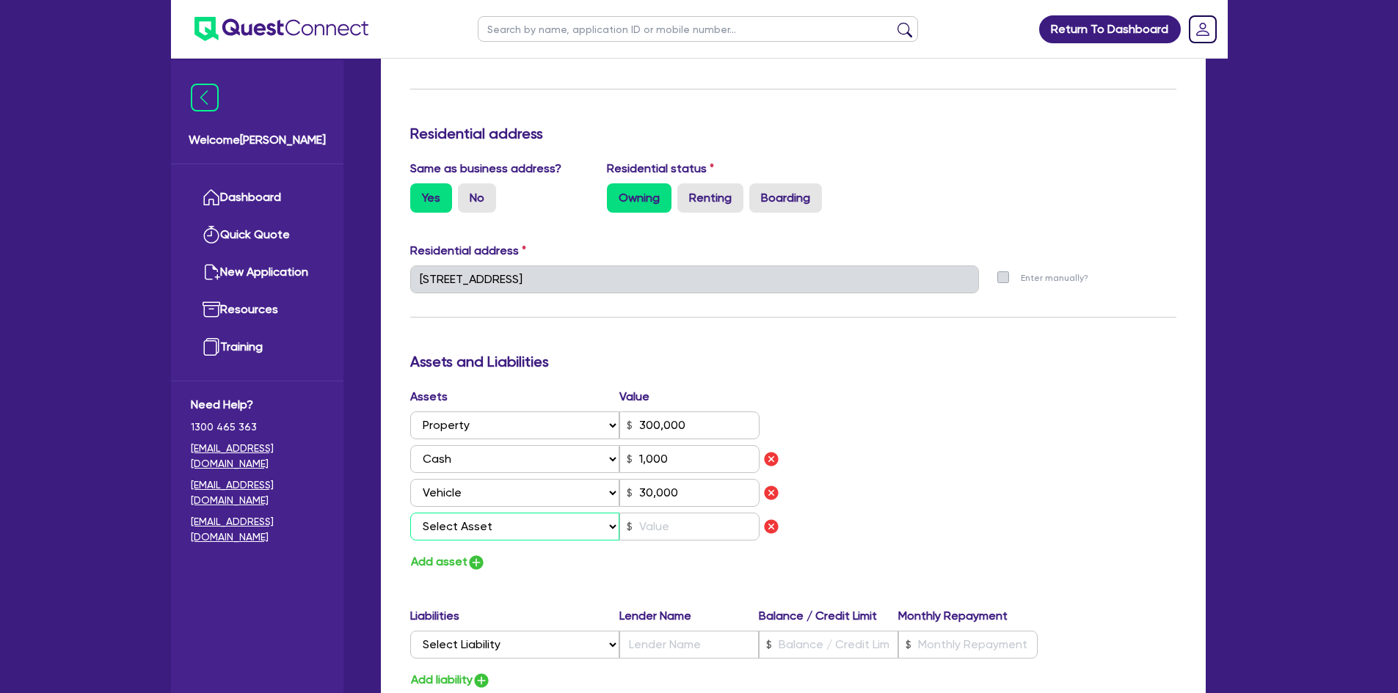
click at [473, 528] on select "Select Asset Cash Property Investment property Vehicle Truck Trailer Equipment …" at bounding box center [515, 527] width 210 height 28
select select "HOUSEHOLD_PERSONAL"
click at [410, 513] on select "Select Asset Cash Property Investment property Vehicle Truck Trailer Equipment …" at bounding box center [515, 527] width 210 height 28
type input "0"
type input "0418 634 539"
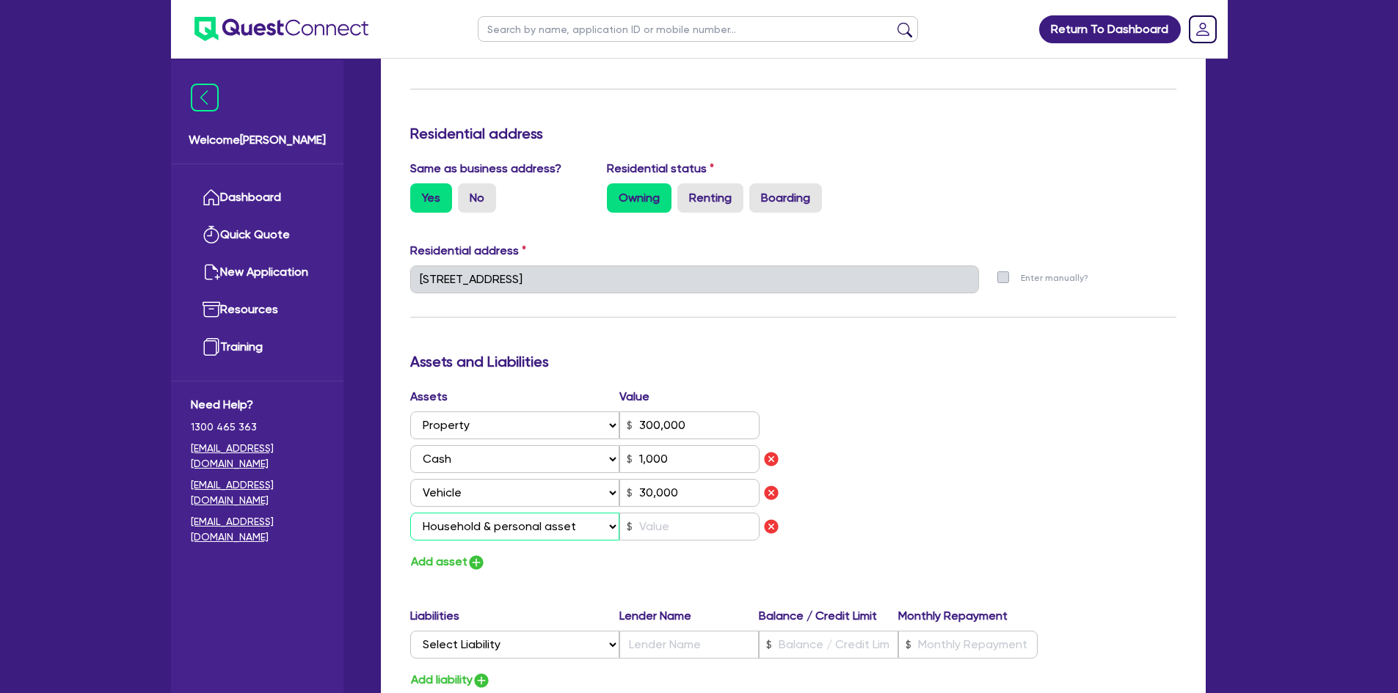
type input "300,000"
type input "1,000"
type input "30,000"
click at [641, 531] on input "text" at bounding box center [689, 527] width 140 height 28
type input "0"
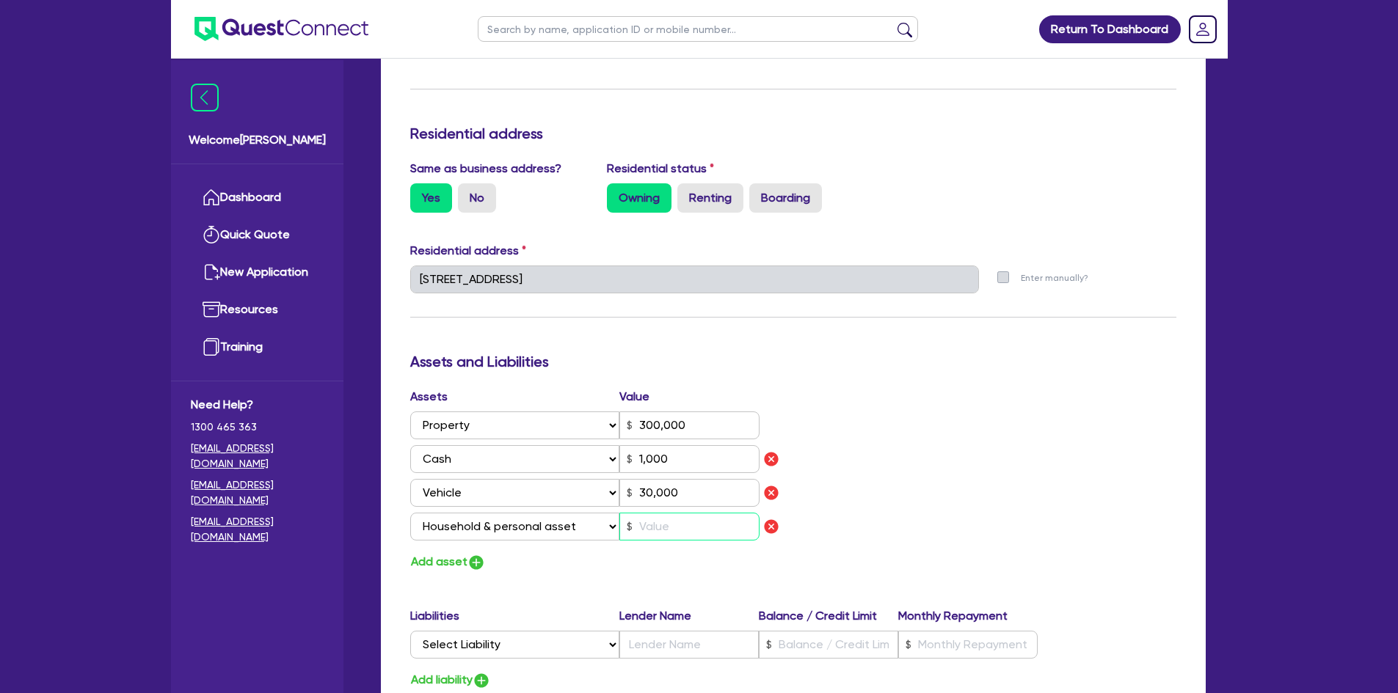
type input "0418 634 539"
type input "300,000"
type input "1,000"
type input "30,000"
type input "2"
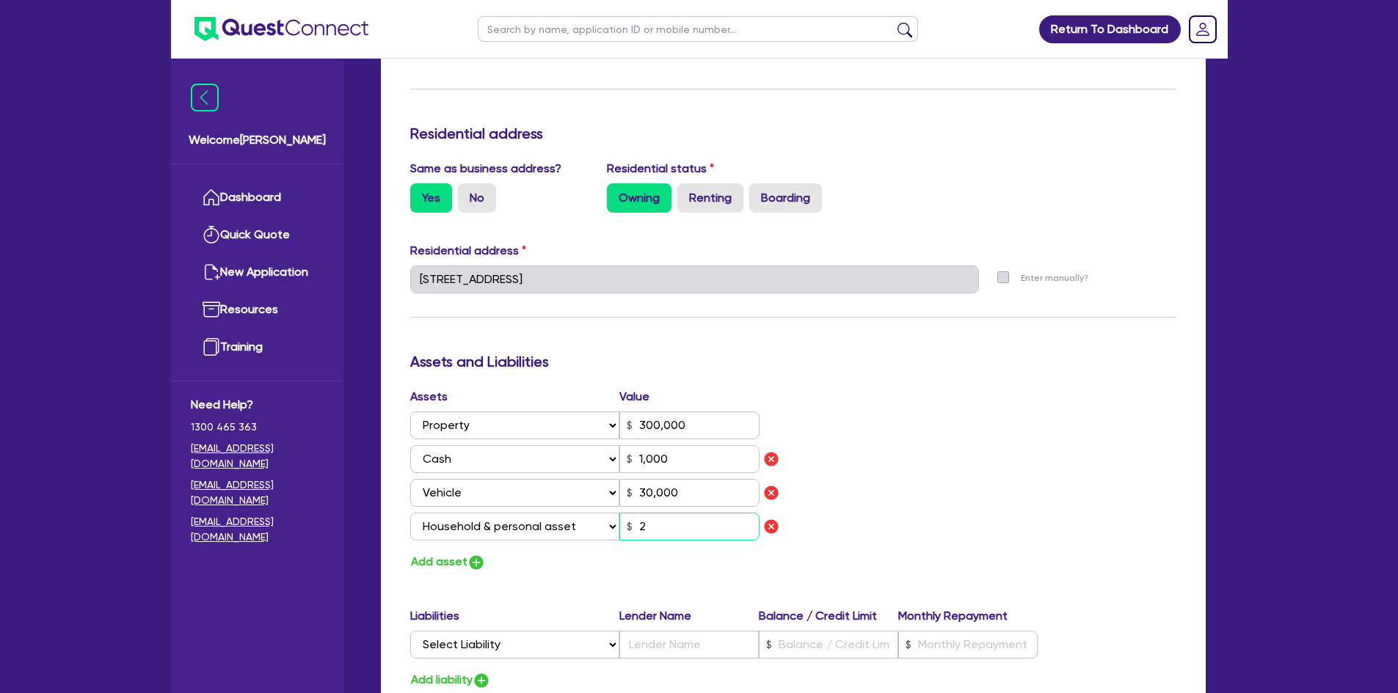
type input "0"
type input "0418 634 539"
type input "300,000"
type input "1,000"
type input "30,000"
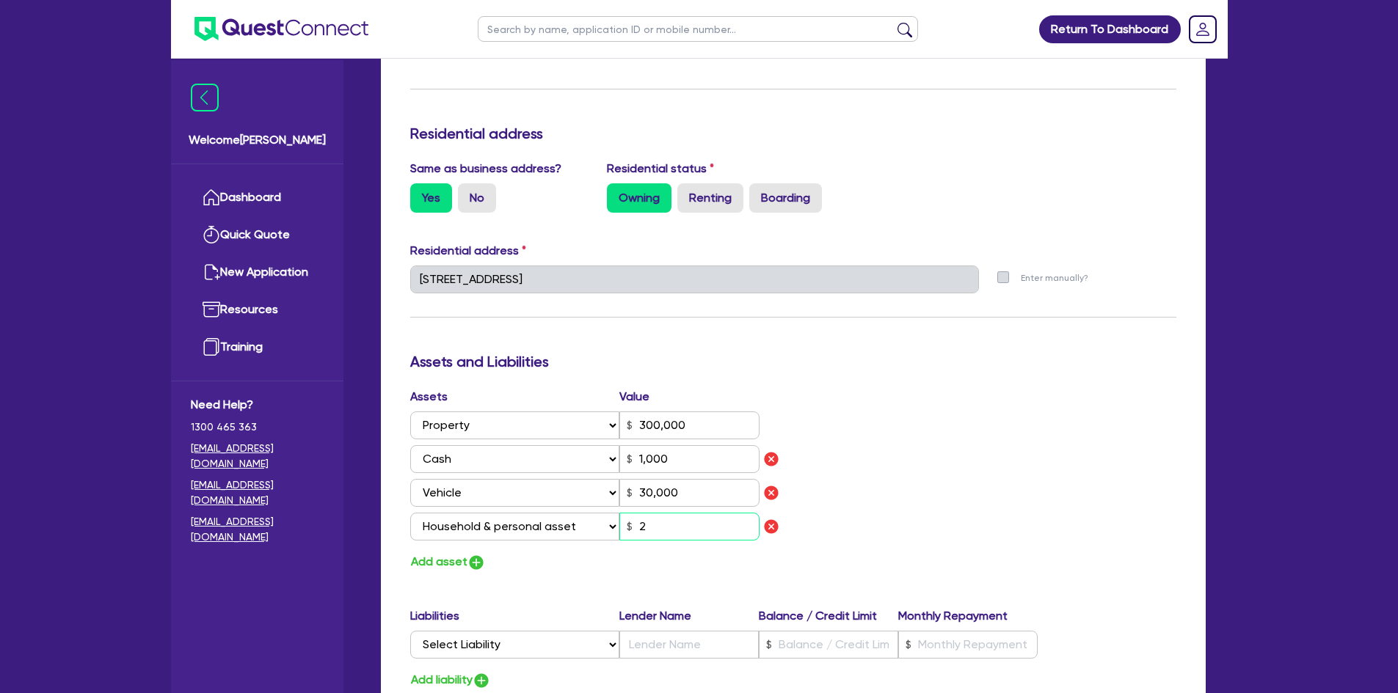
type input "20"
type input "0"
type input "0418 634 539"
type input "300,000"
type input "1,000"
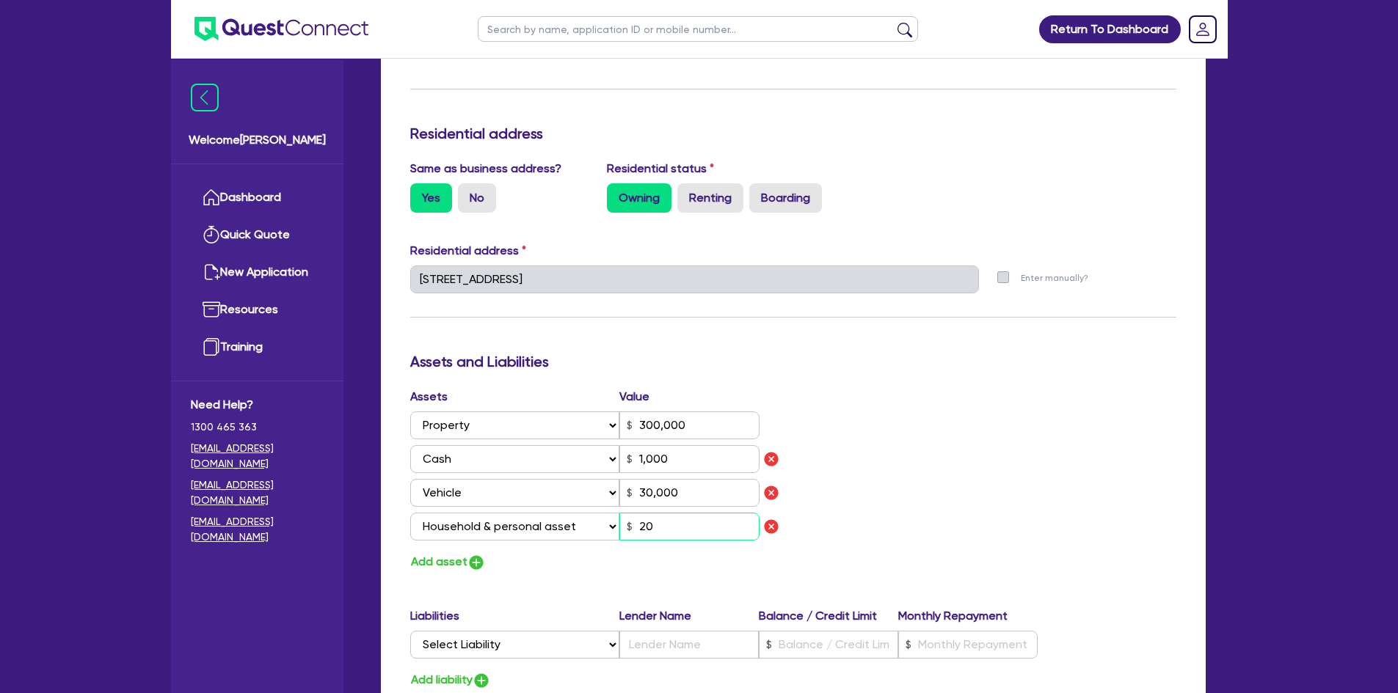
type input "30,000"
type input "200"
type input "0"
type input "0418 634 539"
type input "300,000"
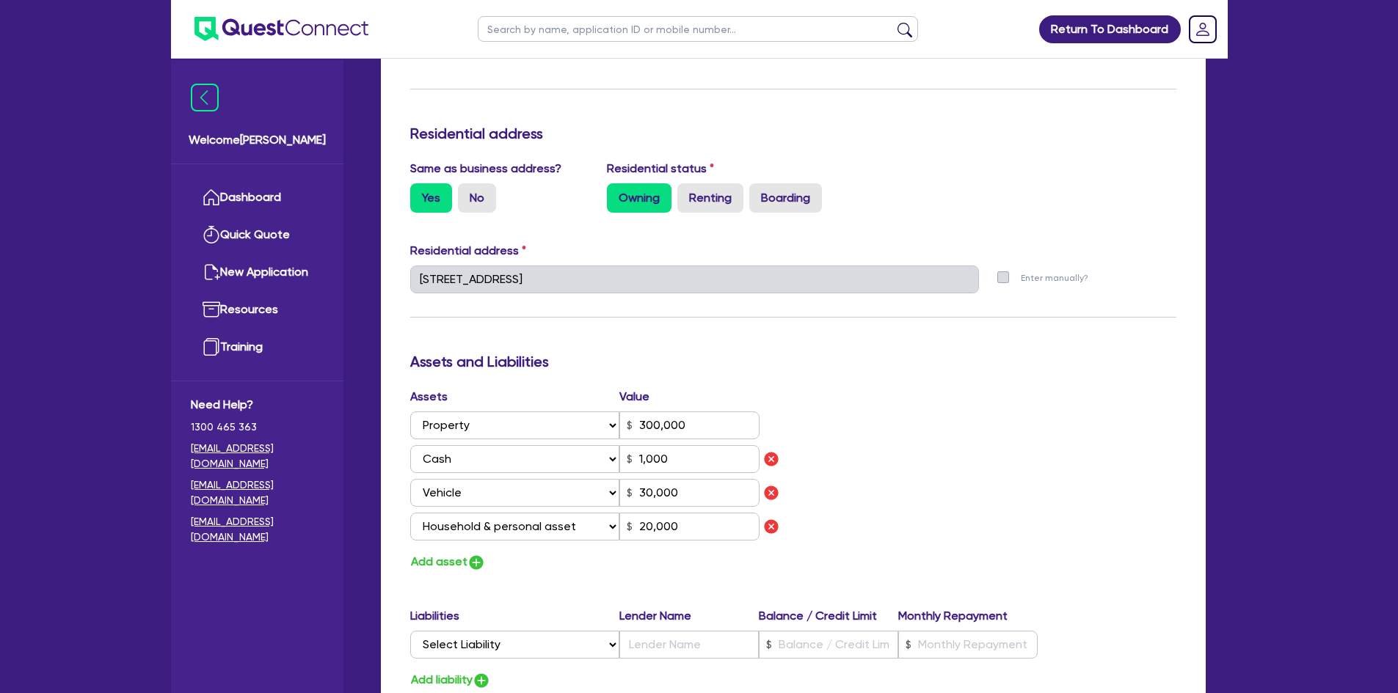
click at [683, 568] on div "Add asset" at bounding box center [596, 563] width 394 height 20
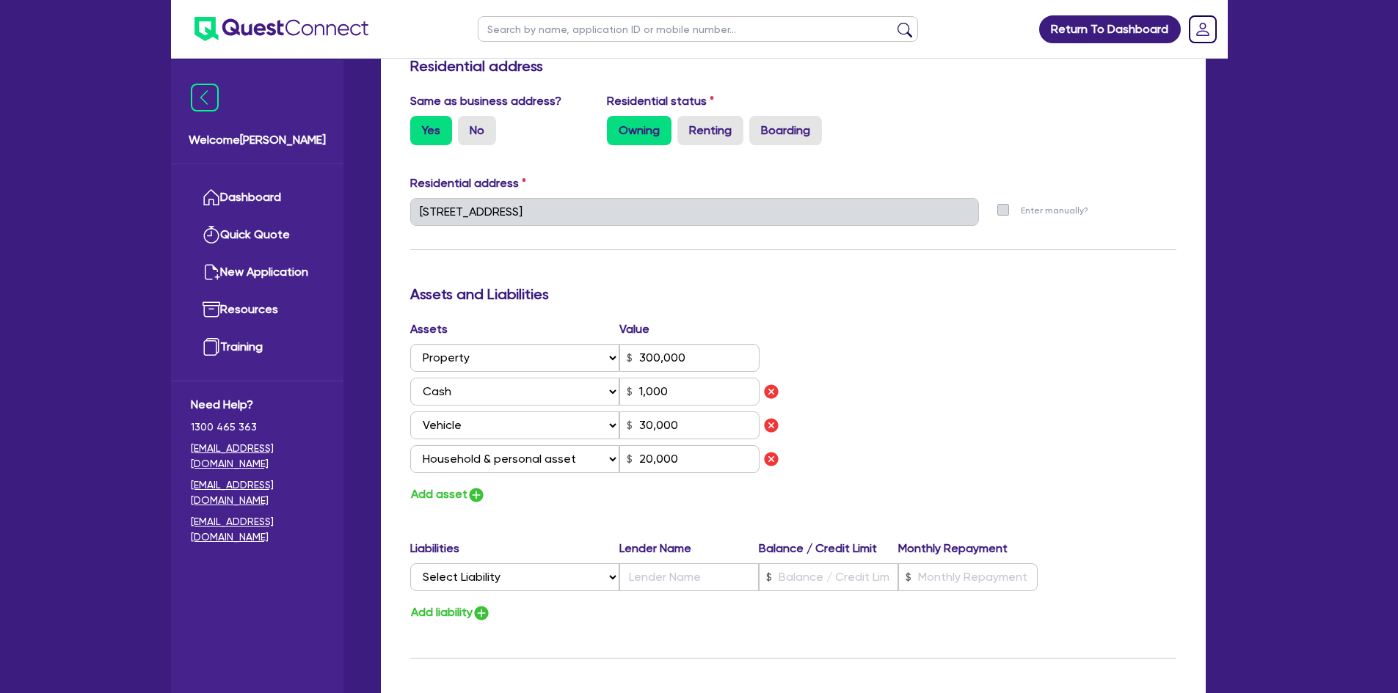
scroll to position [734, 0]
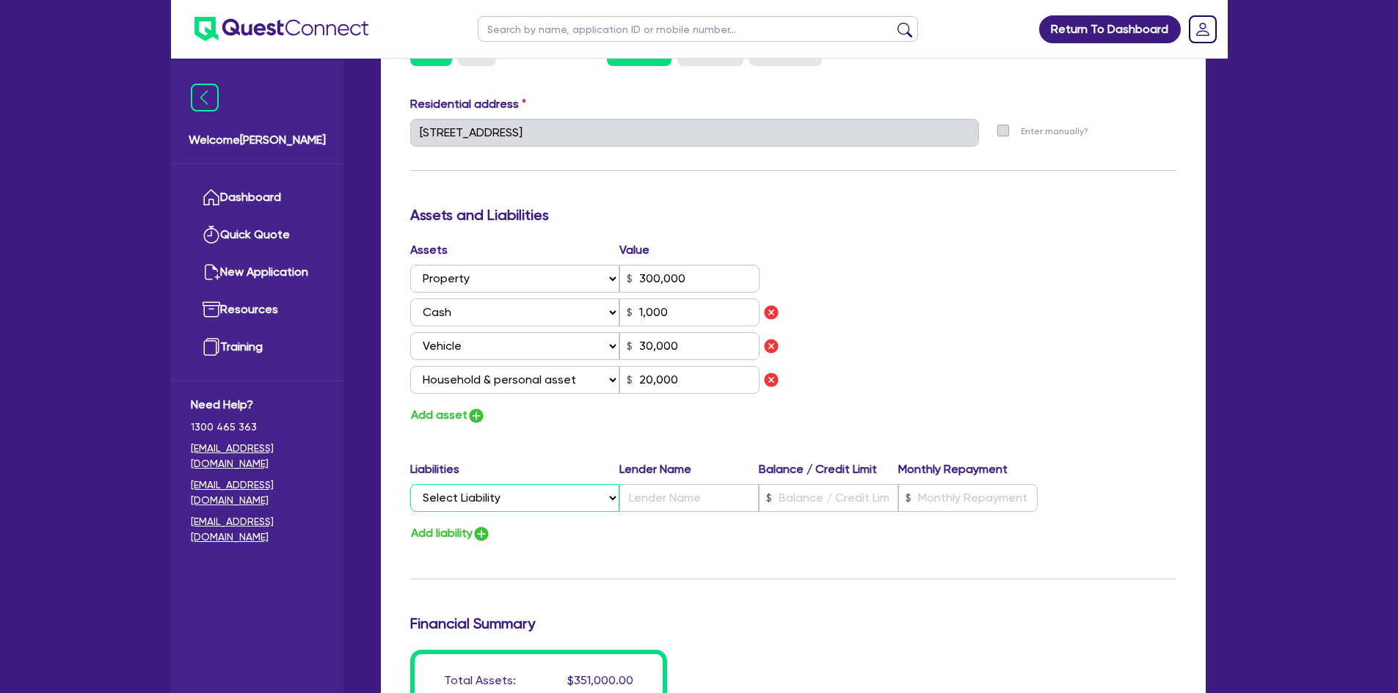
click at [528, 504] on select "Select Liability Credit card Mortgage Investment property loan Vehicle loan Tru…" at bounding box center [514, 498] width 209 height 28
click at [410, 484] on select "Select Liability Credit card Mortgage Investment property loan Vehicle loan Tru…" at bounding box center [514, 498] width 209 height 28
click at [849, 499] on input "text" at bounding box center [828, 498] width 139 height 28
drag, startPoint x: 760, startPoint y: 584, endPoint x: 735, endPoint y: 557, distance: 36.4
click at [751, 578] on div "Update residential status for Director #1 Boarding is only acceptable when the …" at bounding box center [793, 177] width 766 height 1187
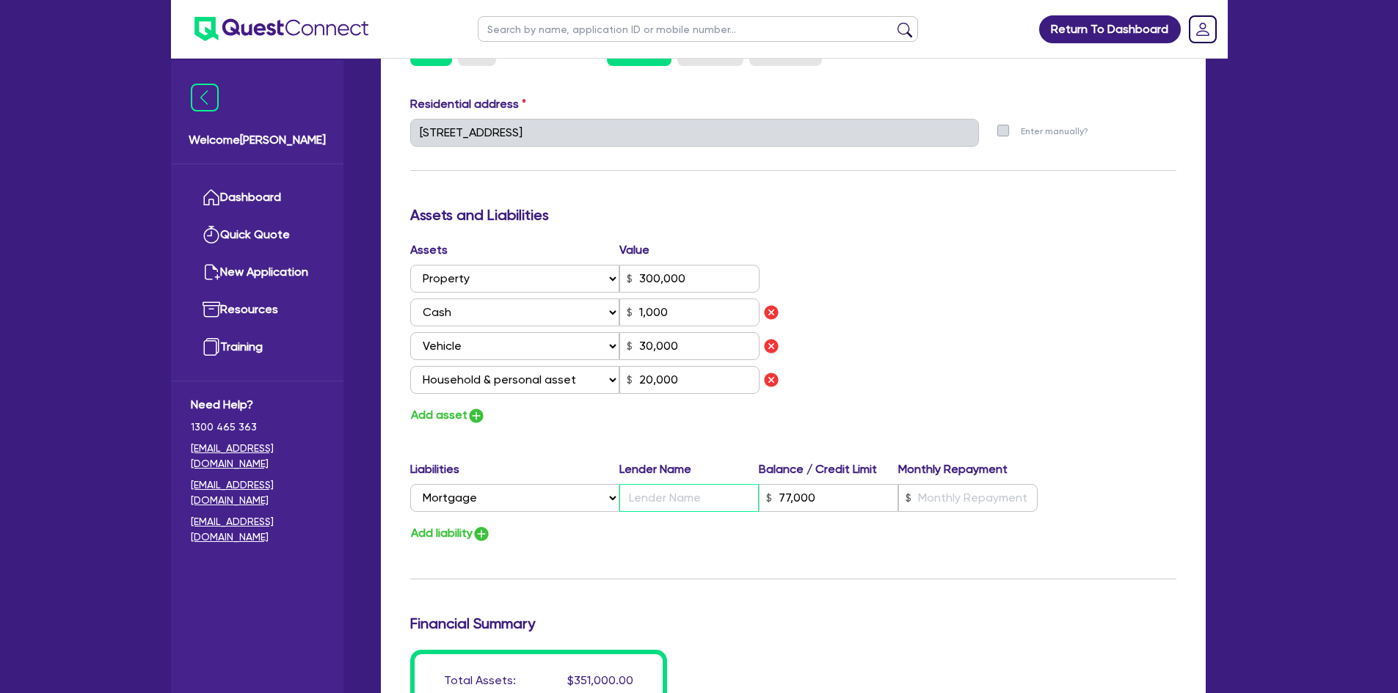
click at [669, 503] on input "text" at bounding box center [688, 498] width 139 height 28
click at [680, 550] on div "Update residential status for Director #1 Boarding is only acceptable when the …" at bounding box center [793, 177] width 766 height 1187
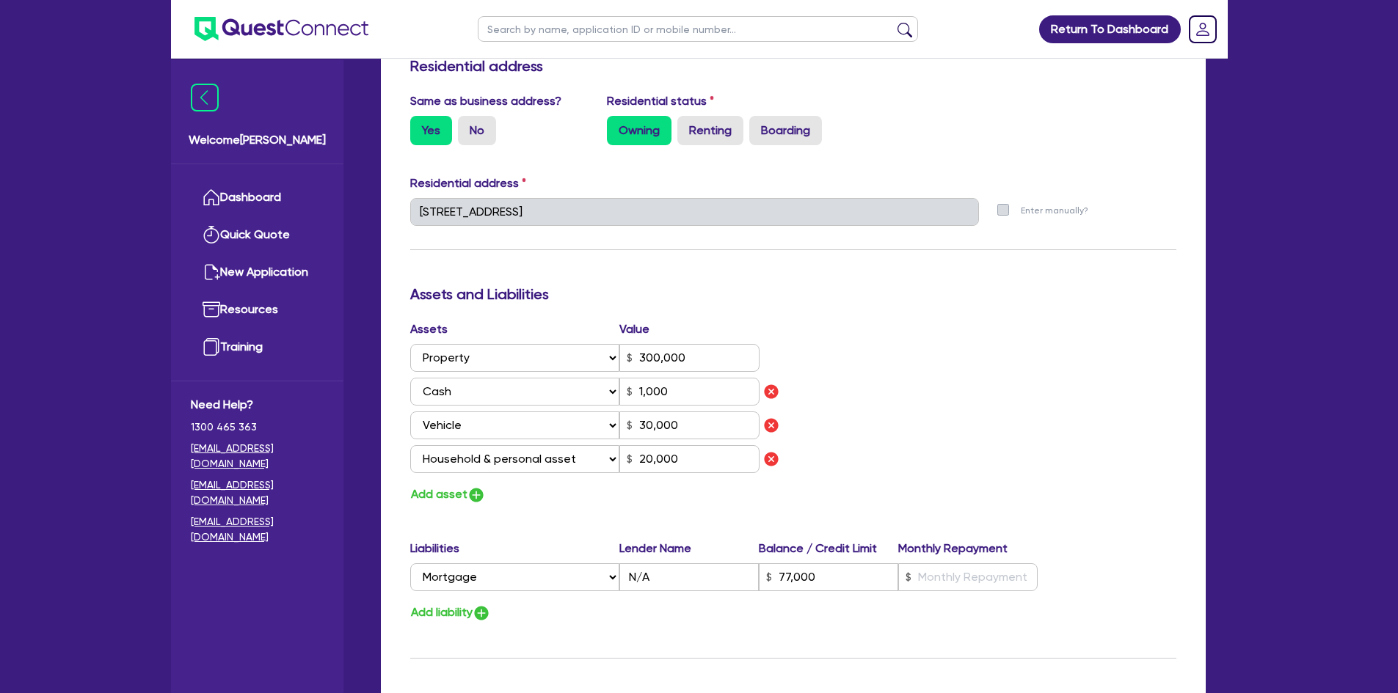
scroll to position [514, 0]
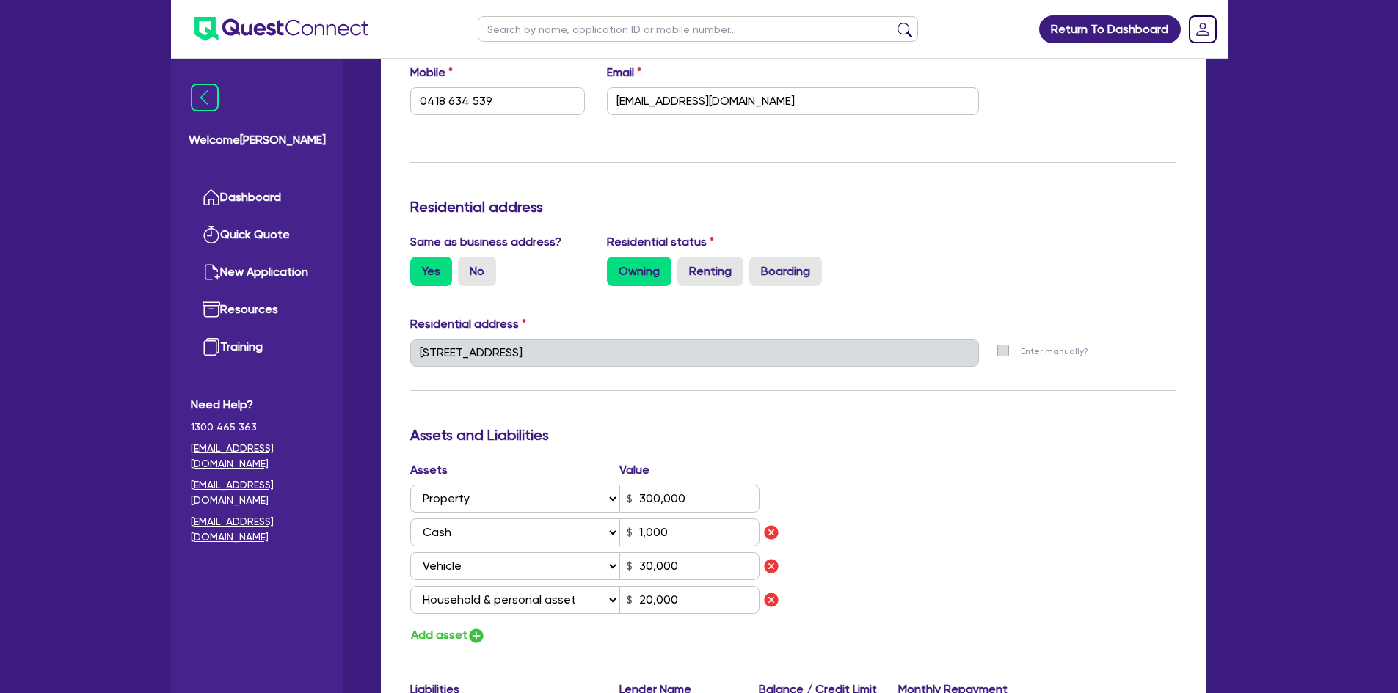
click at [408, 358] on div "[STREET_ADDRESS]" at bounding box center [694, 359] width 591 height 40
drag, startPoint x: 752, startPoint y: 411, endPoint x: 761, endPoint y: 409, distance: 9.1
click at [757, 409] on div "Update residential status for Director #1 Boarding is only acceptable when the …" at bounding box center [793, 397] width 766 height 1187
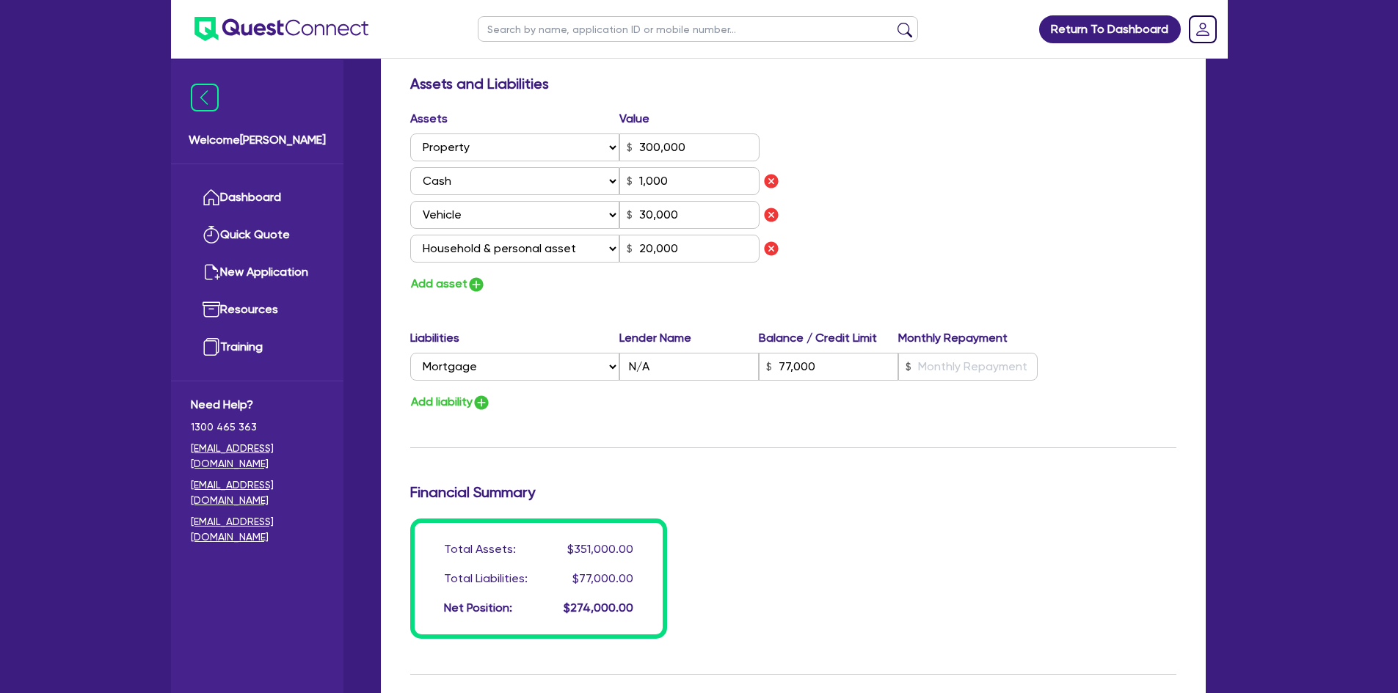
scroll to position [1027, 0]
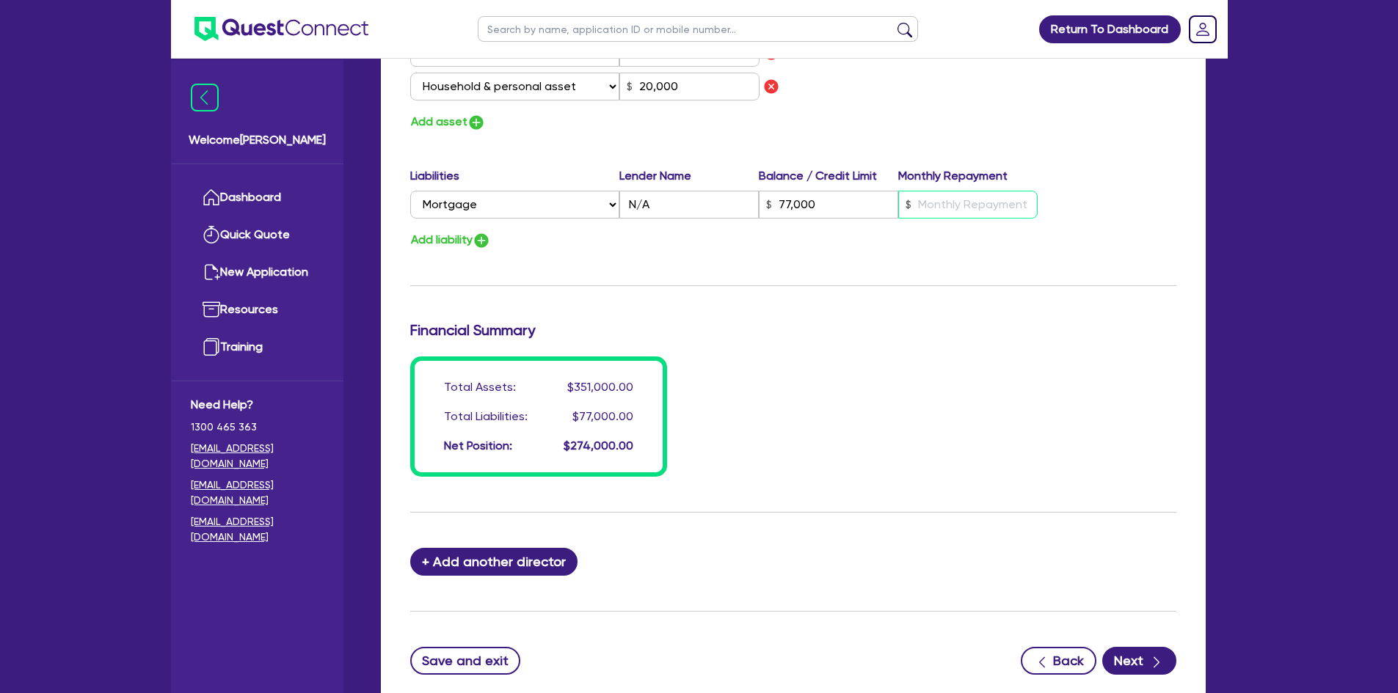
click at [931, 200] on input "text" at bounding box center [967, 205] width 139 height 28
click at [1041, 339] on div "Financial Summary" at bounding box center [793, 332] width 788 height 23
click at [1140, 665] on button "Next" at bounding box center [1139, 661] width 74 height 28
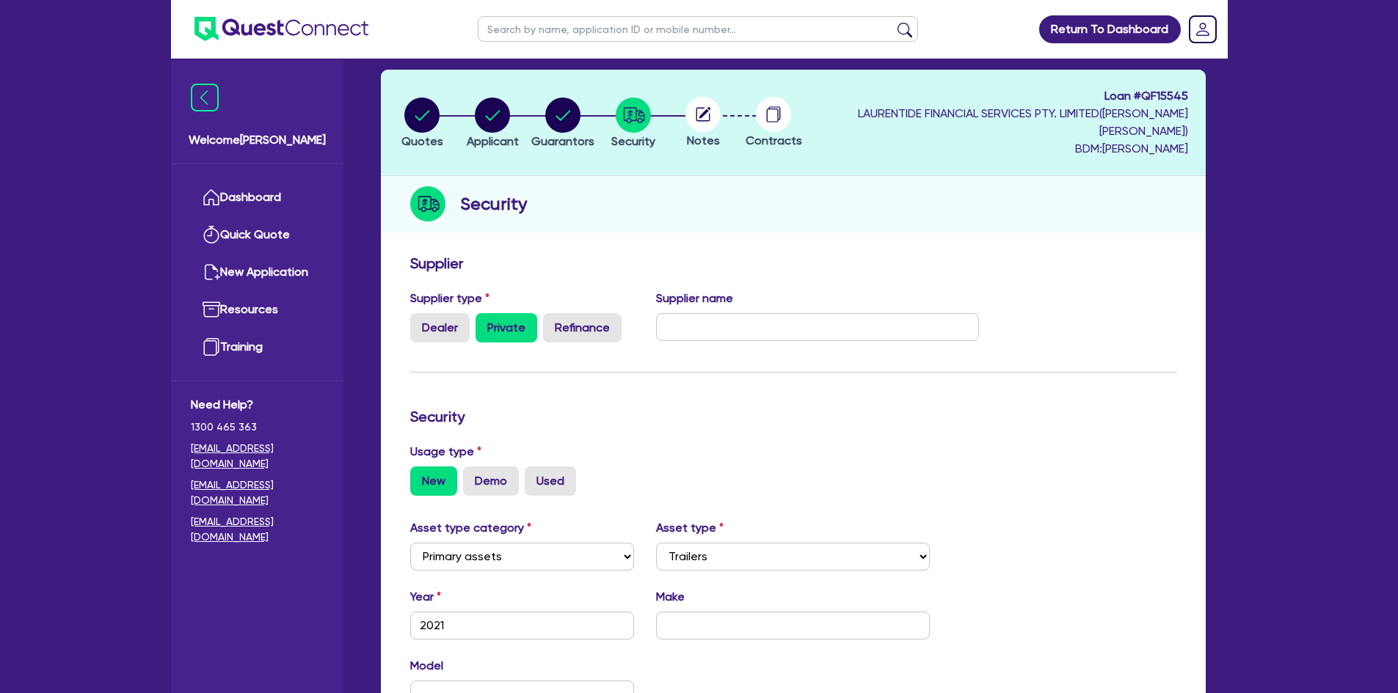
scroll to position [147, 0]
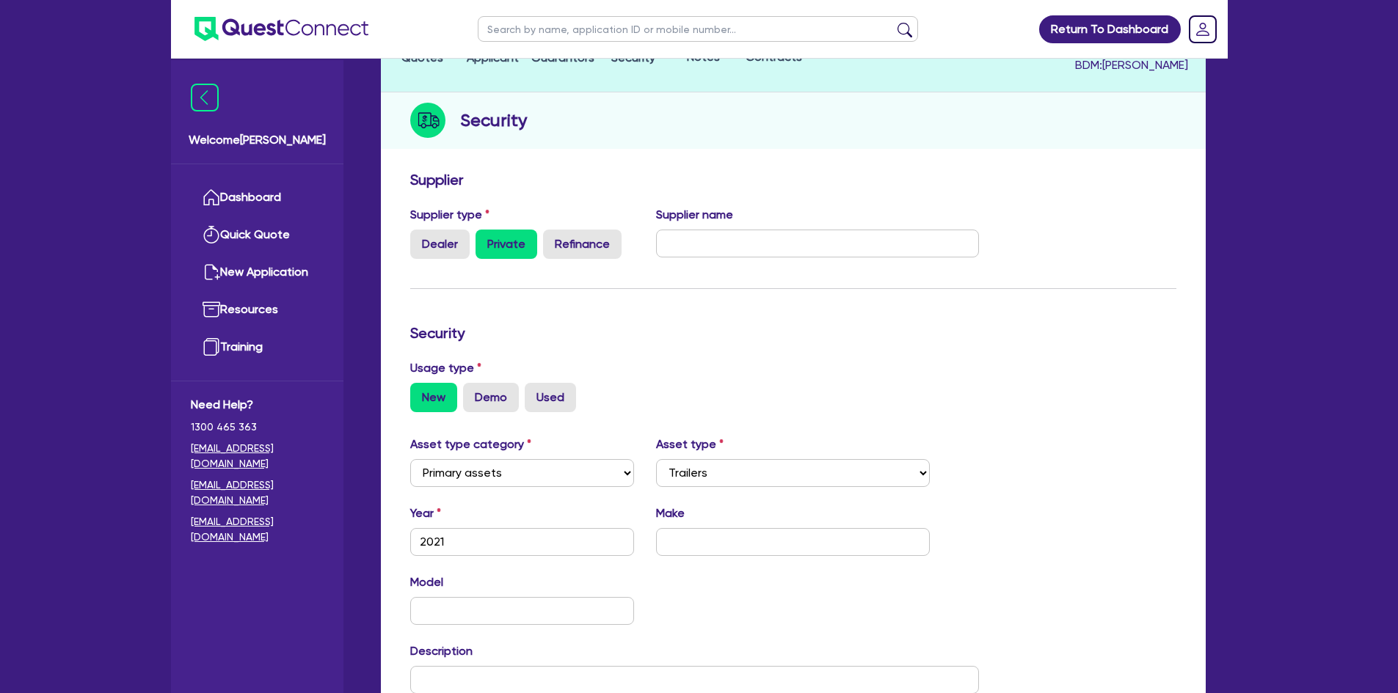
drag, startPoint x: 543, startPoint y: 397, endPoint x: 568, endPoint y: 427, distance: 39.1
click at [543, 397] on label "Used" at bounding box center [550, 397] width 51 height 29
click at [534, 393] on input "Used" at bounding box center [530, 388] width 10 height 10
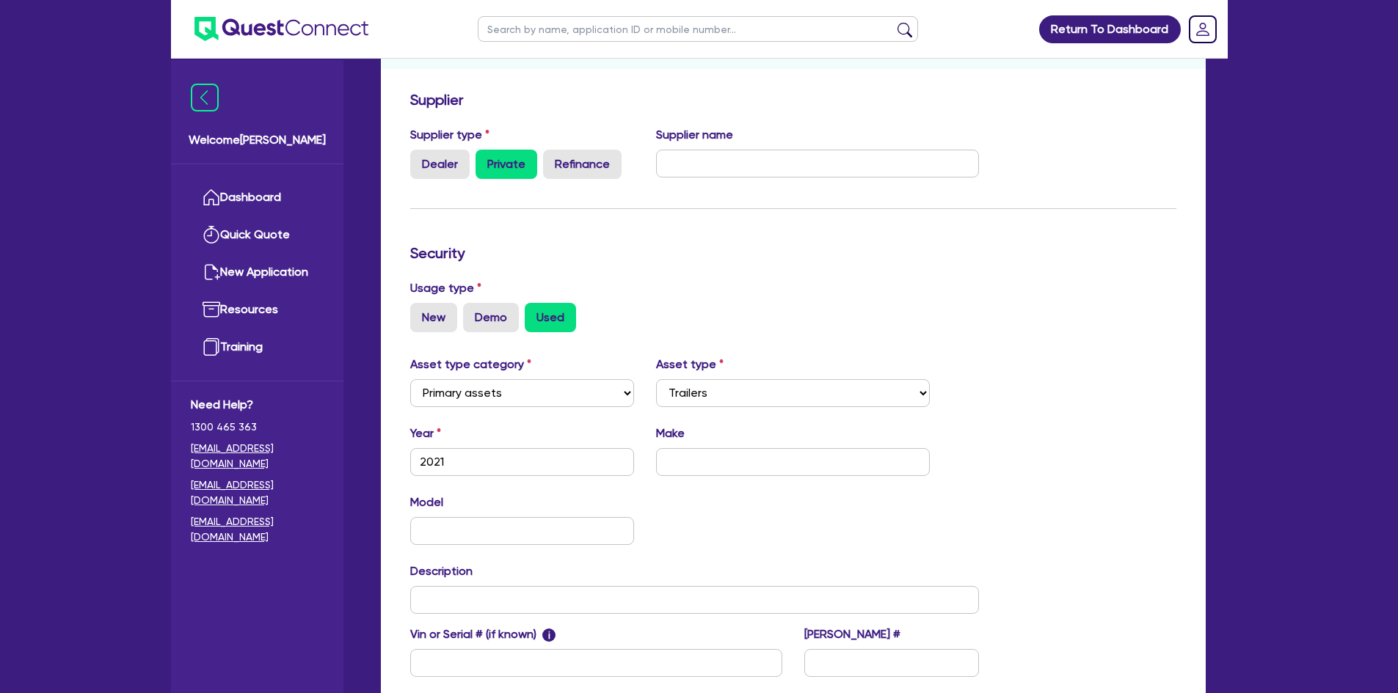
scroll to position [294, 0]
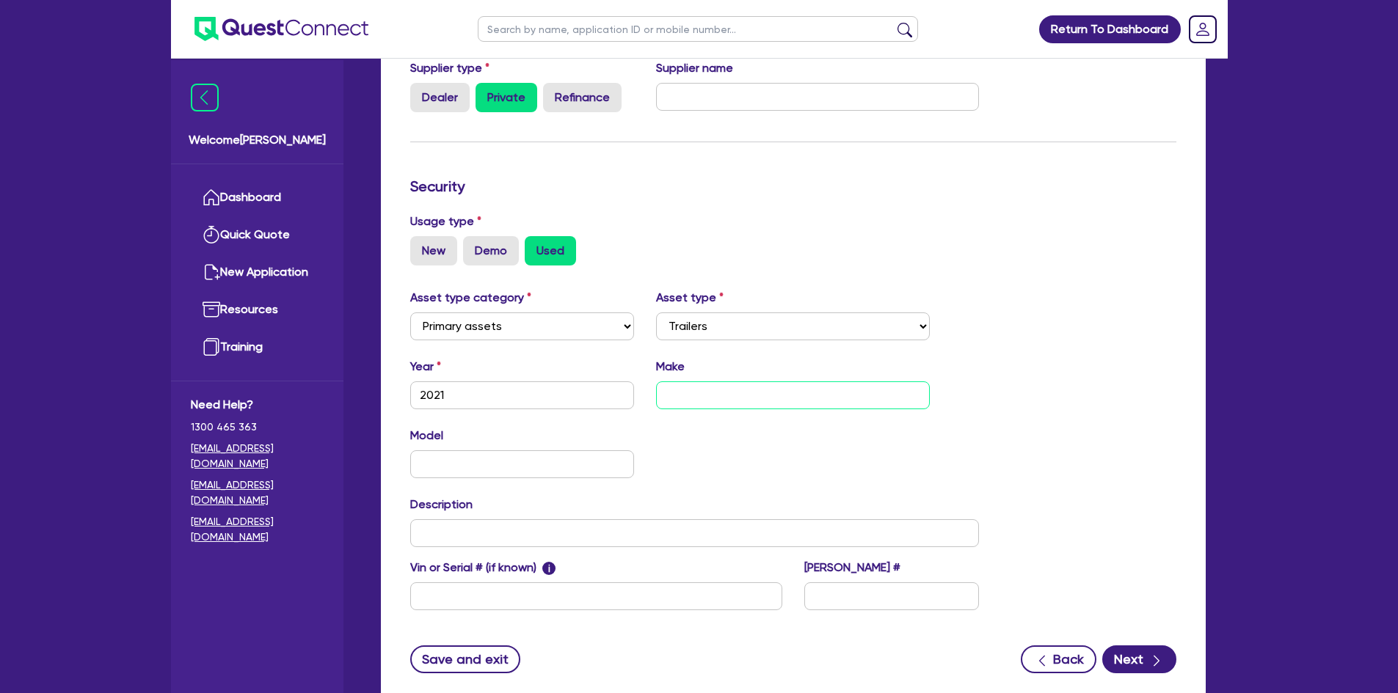
click at [801, 392] on input "text" at bounding box center [793, 396] width 274 height 28
click at [740, 432] on div "Model KM" at bounding box center [694, 458] width 591 height 63
drag, startPoint x: 699, startPoint y: 325, endPoint x: 705, endPoint y: 335, distance: 11.8
click at [699, 325] on select "Select Heavy trucks over 4.5 tonne Trailers Bus and coaches Yellow goods and ex…" at bounding box center [793, 327] width 274 height 28
click at [656, 313] on select "Select Heavy trucks over 4.5 tonne Trailers Bus and coaches Yellow goods and ex…" at bounding box center [793, 327] width 274 height 28
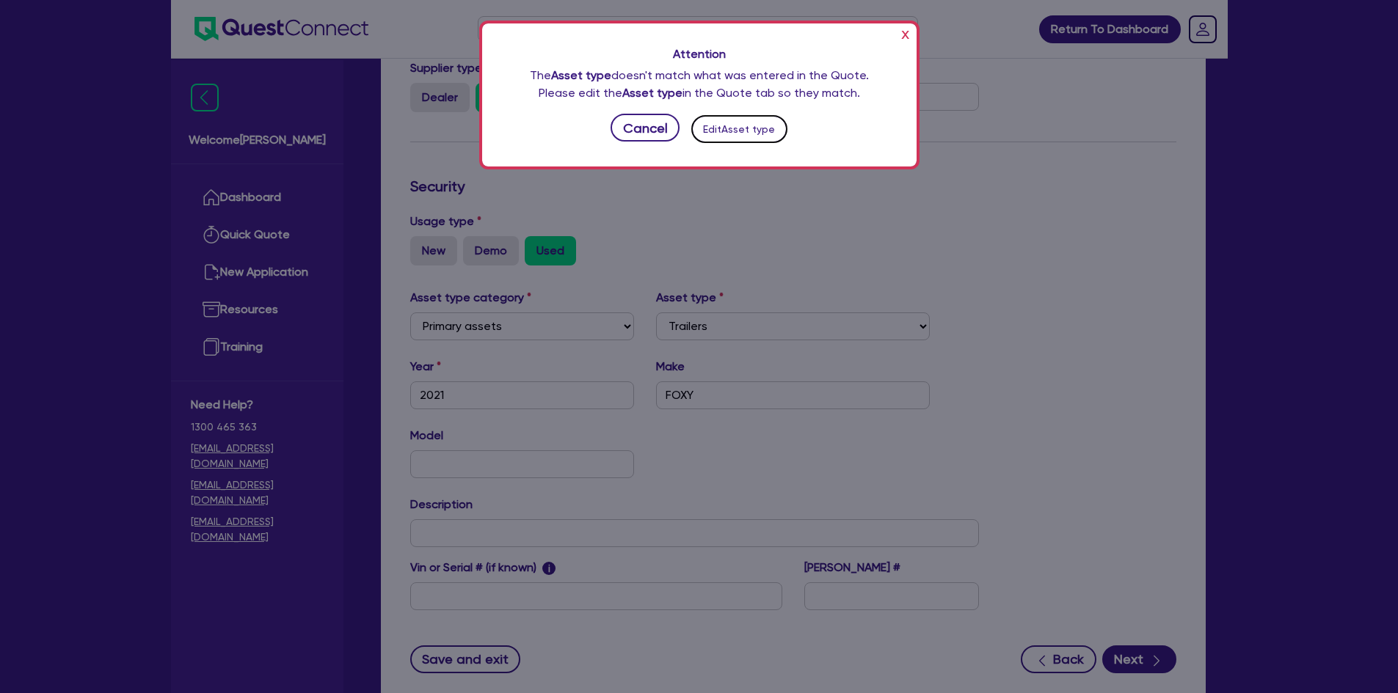
click at [741, 125] on button "Edit Asset type" at bounding box center [739, 129] width 96 height 28
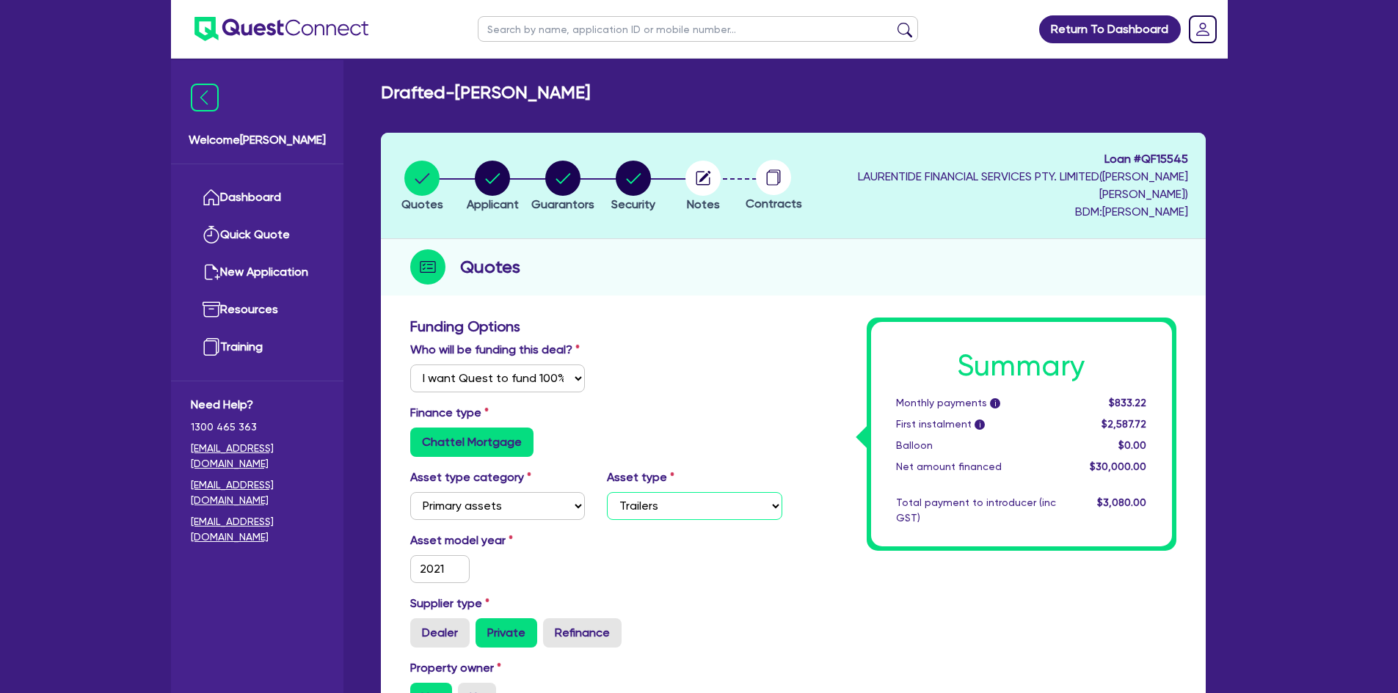
click at [693, 503] on select "Select Heavy trucks over 4.5 tonne Trailers Bus and coaches Yellow goods and ex…" at bounding box center [694, 506] width 175 height 28
click at [607, 492] on select "Select Heavy trucks over 4.5 tonne Trailers Bus and coaches Yellow goods and ex…" at bounding box center [694, 506] width 175 height 28
click at [641, 177] on icon "button" at bounding box center [633, 178] width 15 height 10
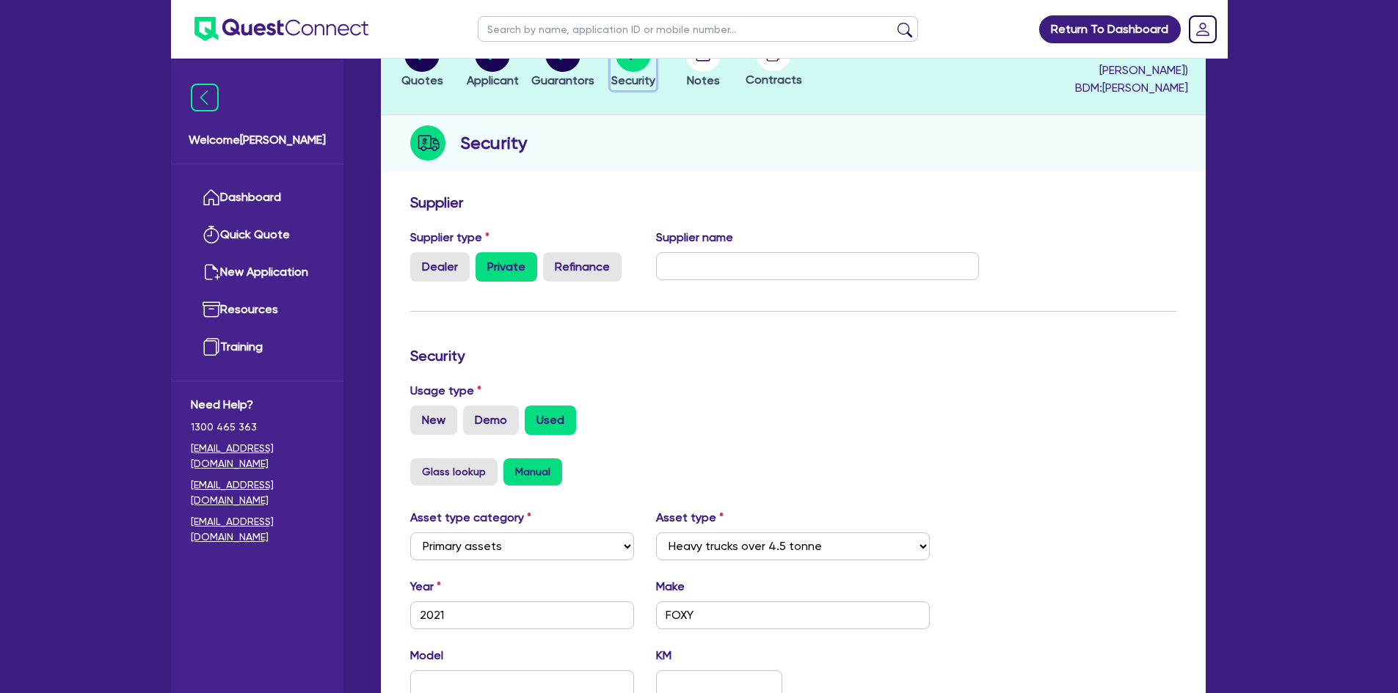
scroll to position [440, 0]
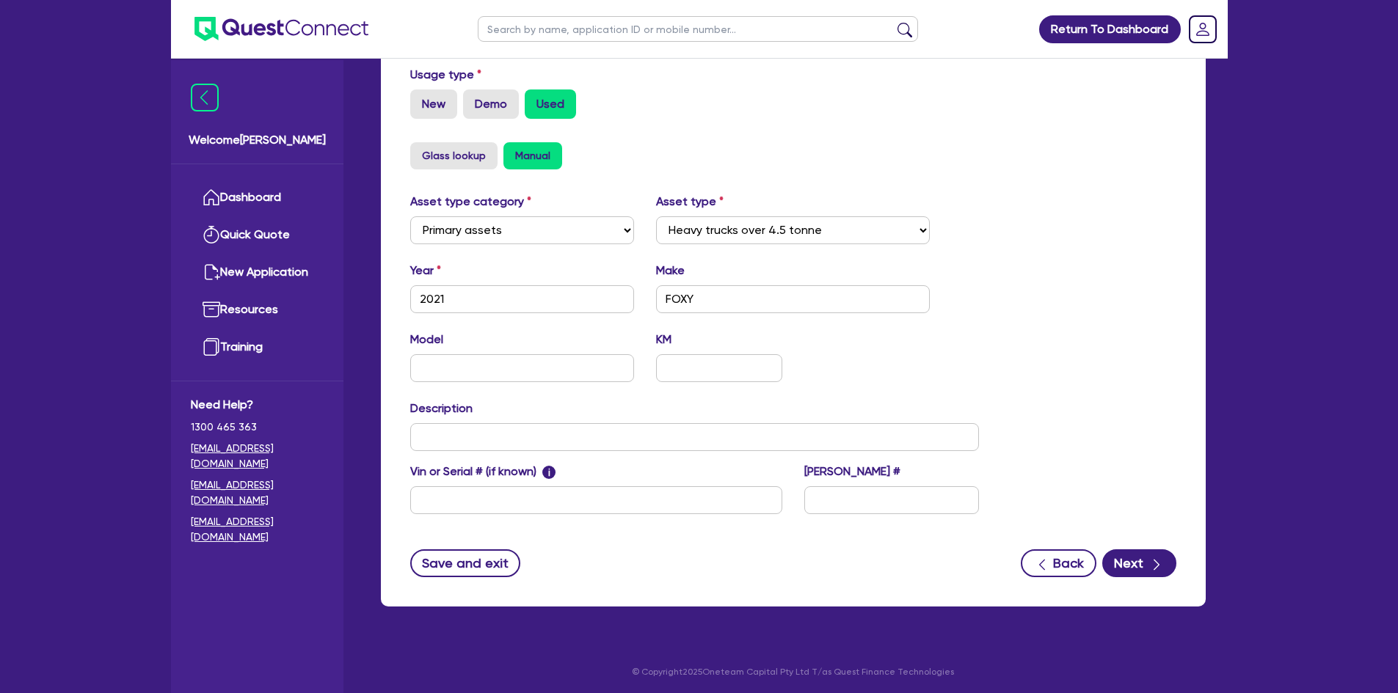
click at [639, 110] on div "New Demo Used" at bounding box center [793, 104] width 766 height 29
click at [539, 370] on input "text" at bounding box center [522, 368] width 225 height 28
click at [875, 371] on div "Model FOOD TRUCK KM" at bounding box center [694, 362] width 591 height 63
click at [1130, 575] on button "Next" at bounding box center [1139, 564] width 74 height 28
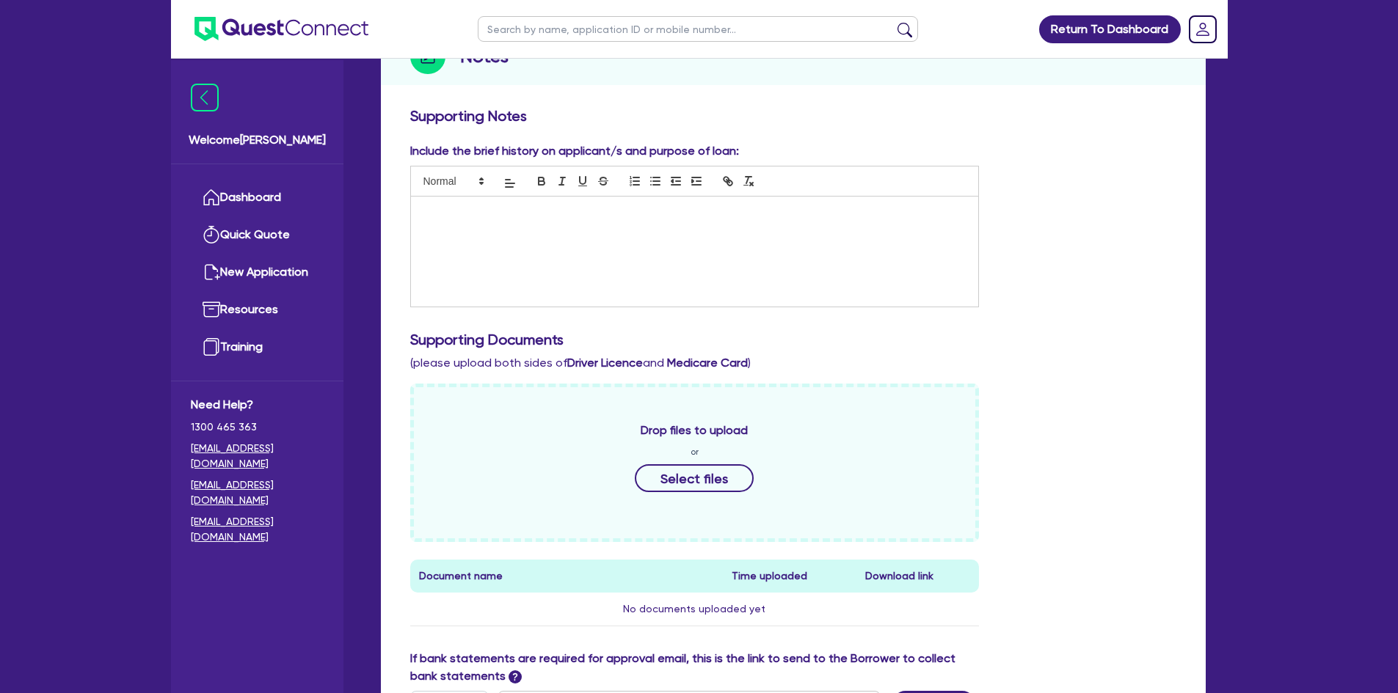
scroll to position [514, 0]
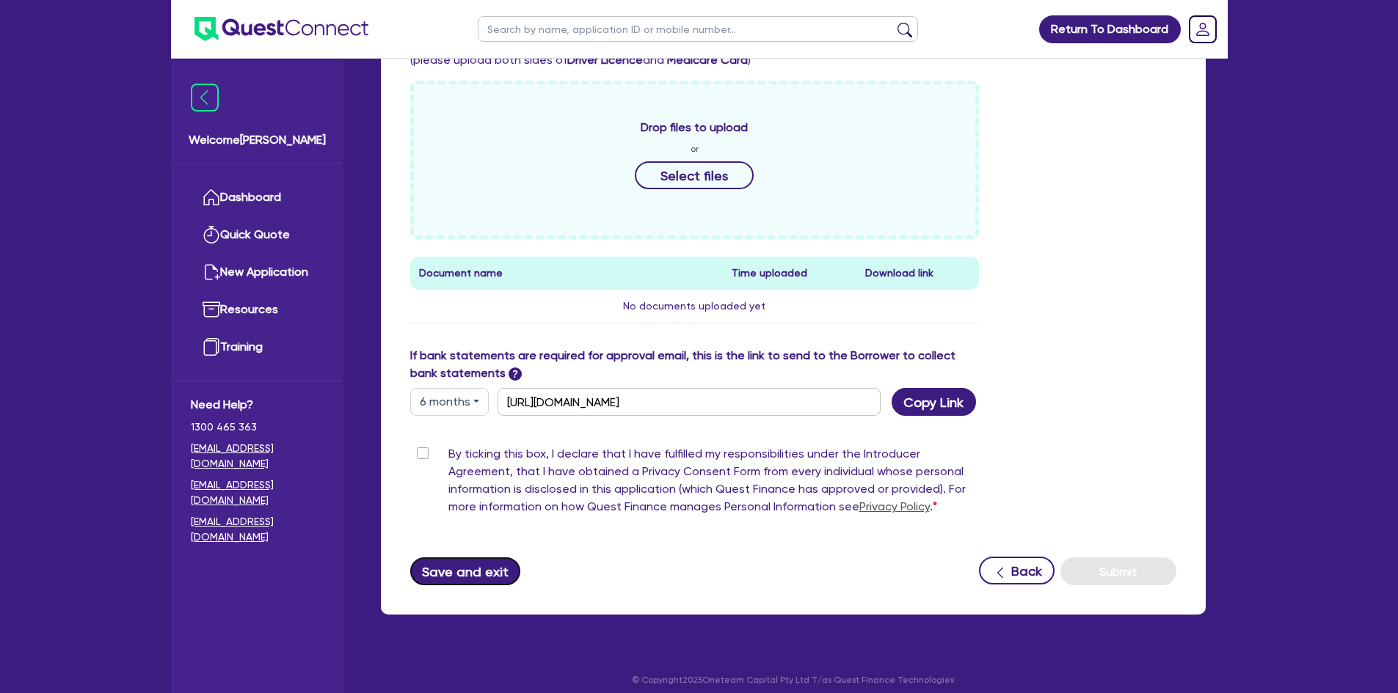
click at [474, 571] on button "Save and exit" at bounding box center [465, 572] width 111 height 28
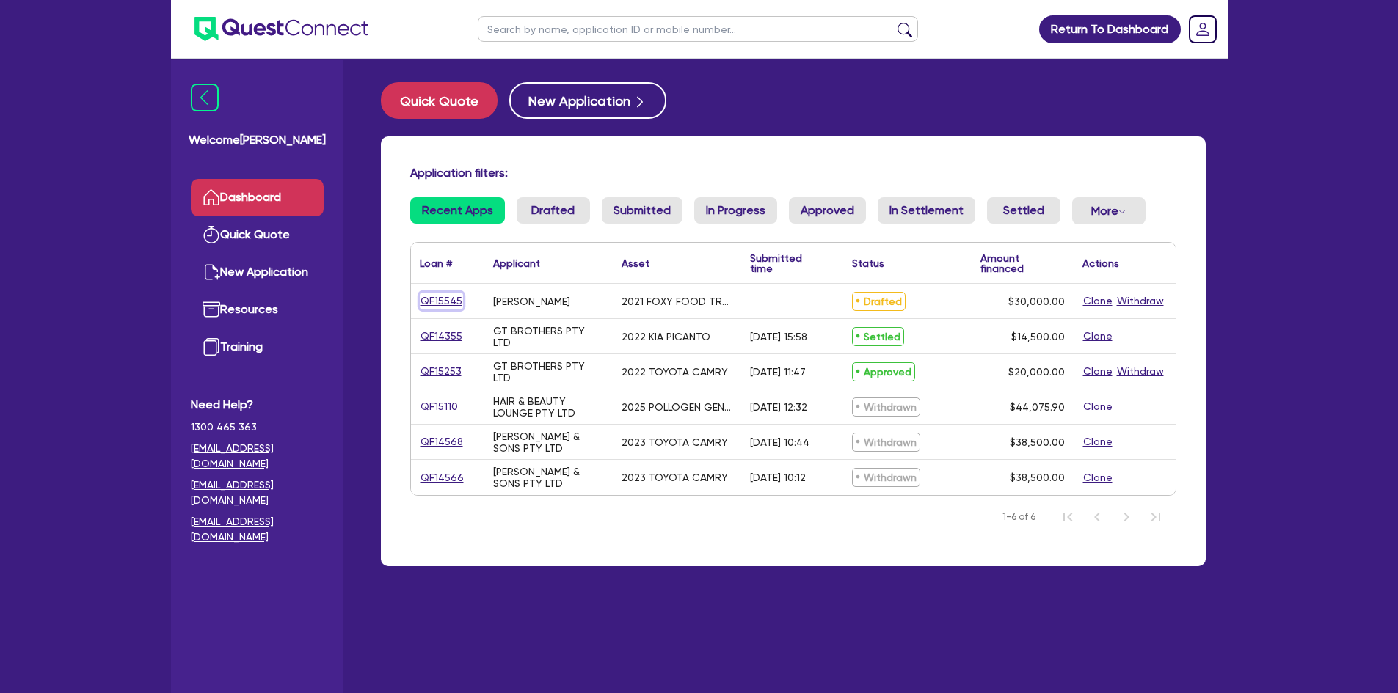
click at [438, 294] on link "QF15545" at bounding box center [441, 301] width 43 height 17
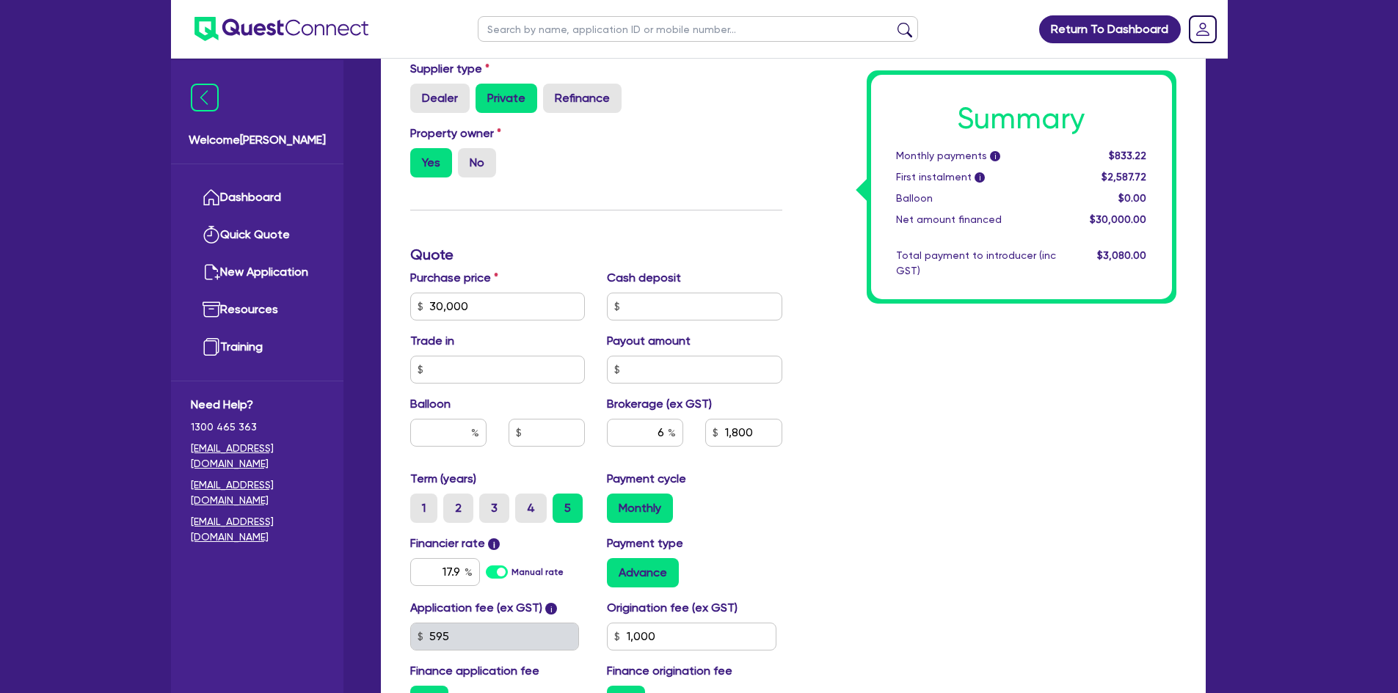
scroll to position [513, 0]
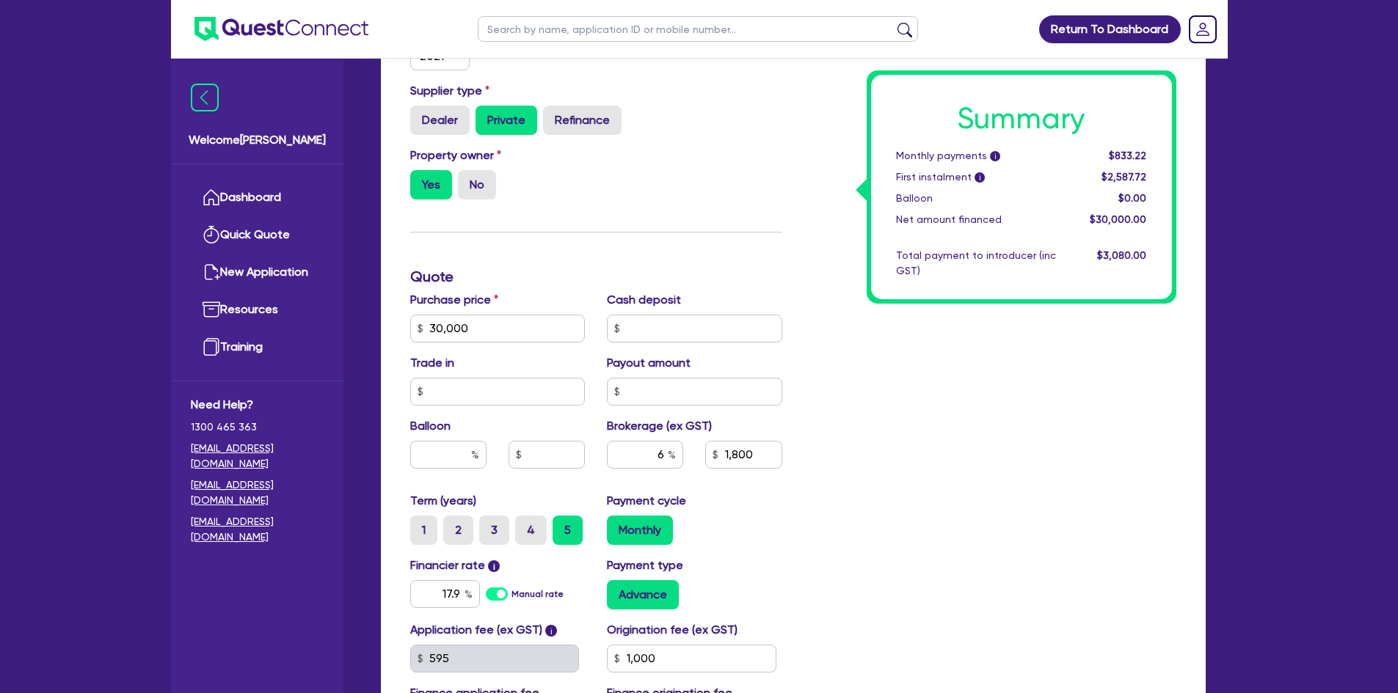
click at [314, 401] on span "Need Help?" at bounding box center [257, 405] width 133 height 18
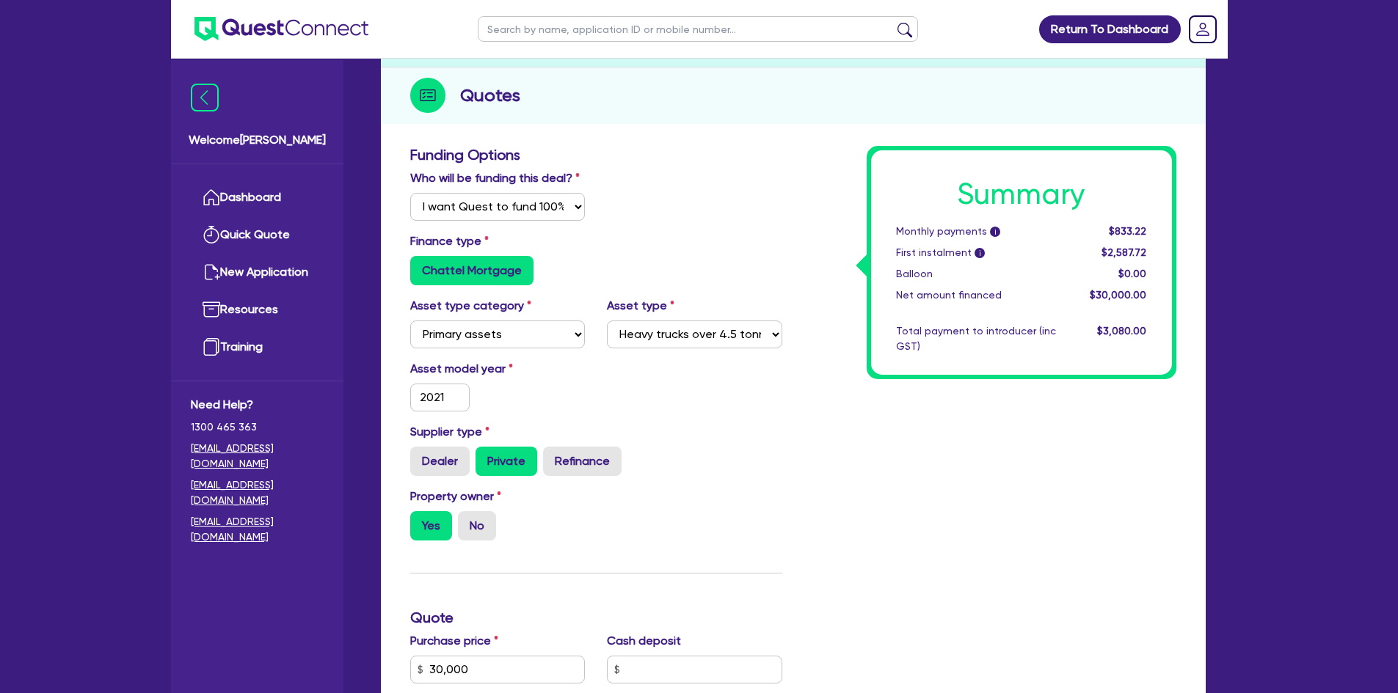
scroll to position [0, 0]
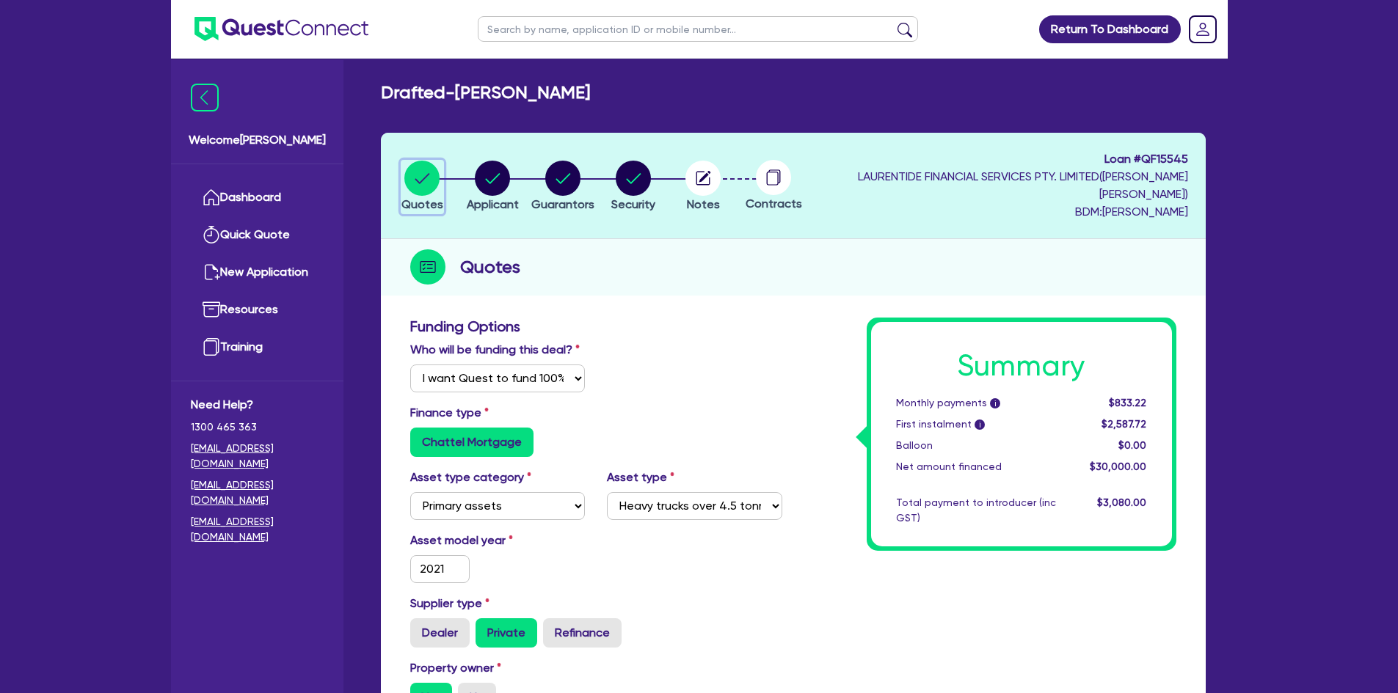
click at [421, 175] on circle "button" at bounding box center [421, 178] width 35 height 35
click at [656, 503] on select "Select Heavy trucks over 4.5 tonne Trailers Bus and coaches Yellow goods and ex…" at bounding box center [694, 506] width 175 height 28
click at [578, 508] on select "Select Cars and light trucks Primary assets Secondary assets Tertiary assets" at bounding box center [497, 506] width 175 height 28
click at [699, 516] on select "Select Heavy trucks over 4.5 tonne Trailers Bus and coaches Yellow goods and ex…" at bounding box center [694, 506] width 175 height 28
click at [735, 398] on div "Who will be funding this deal? Select I will fund 100% I will co-fund with Ques…" at bounding box center [596, 372] width 394 height 63
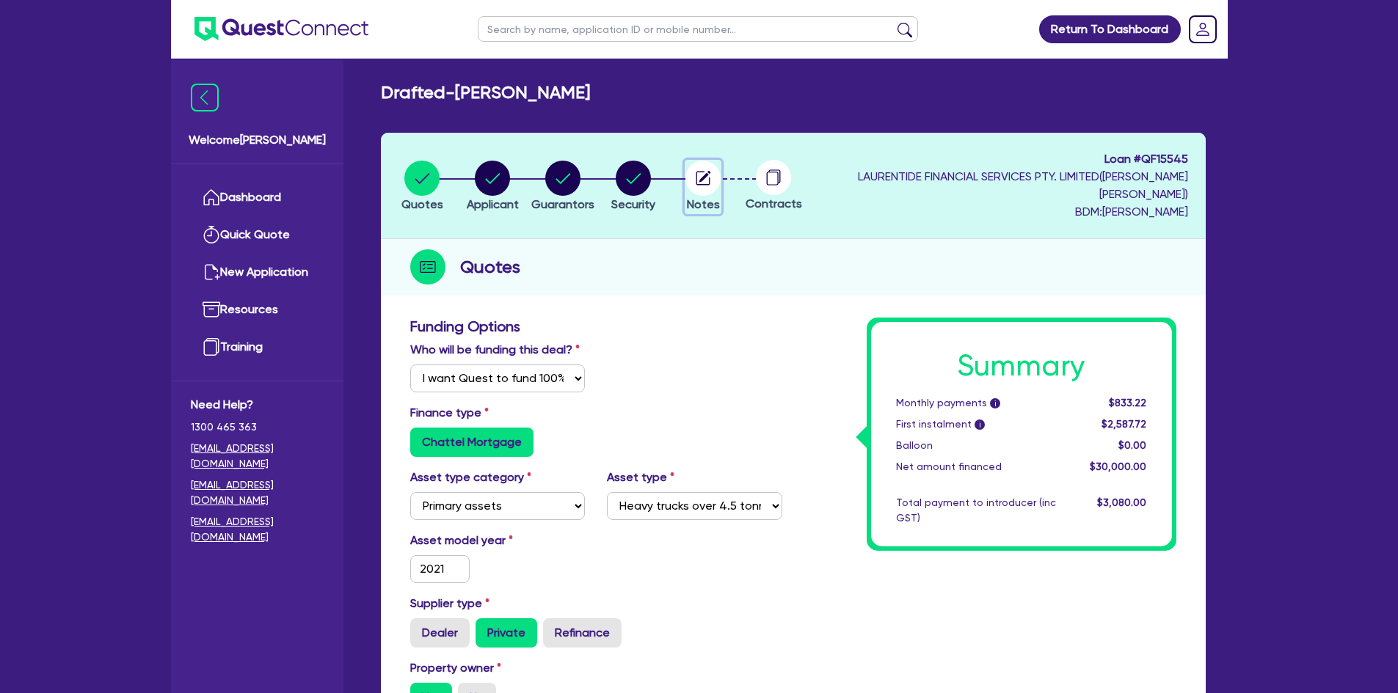
click at [710, 185] on icon "button" at bounding box center [703, 178] width 14 height 14
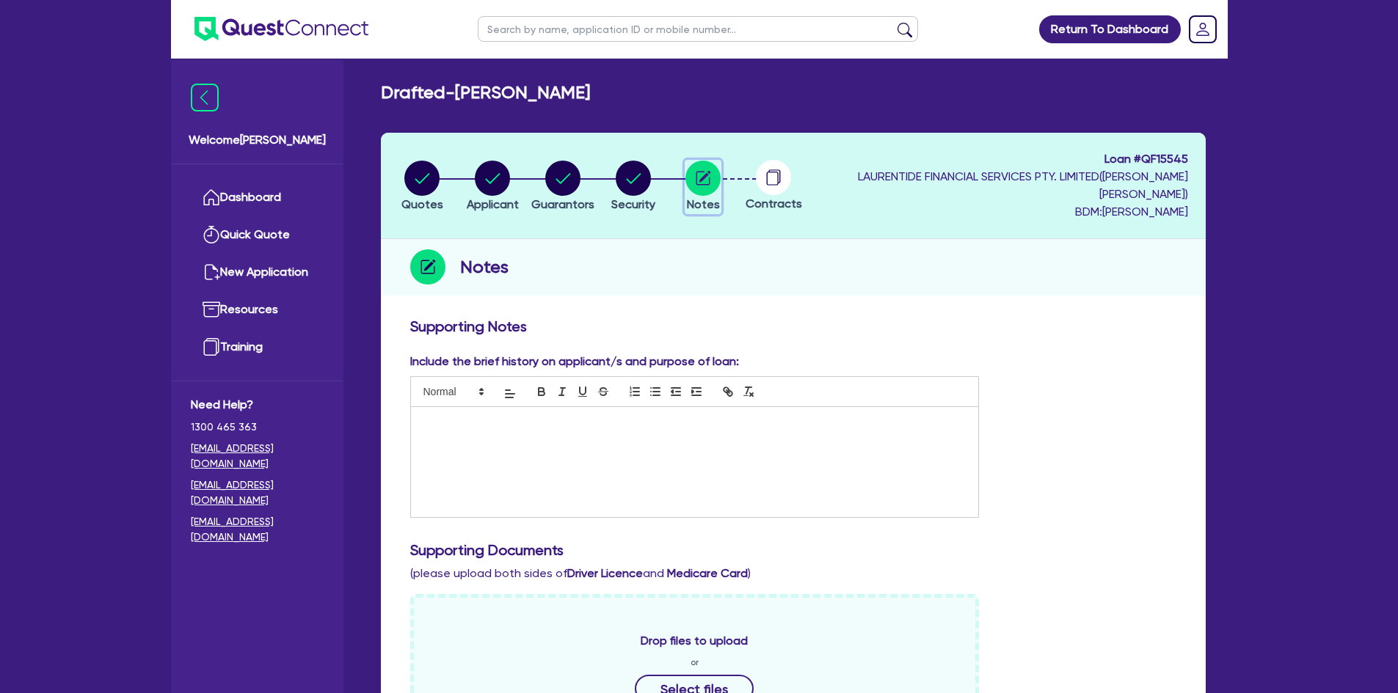
scroll to position [73, 0]
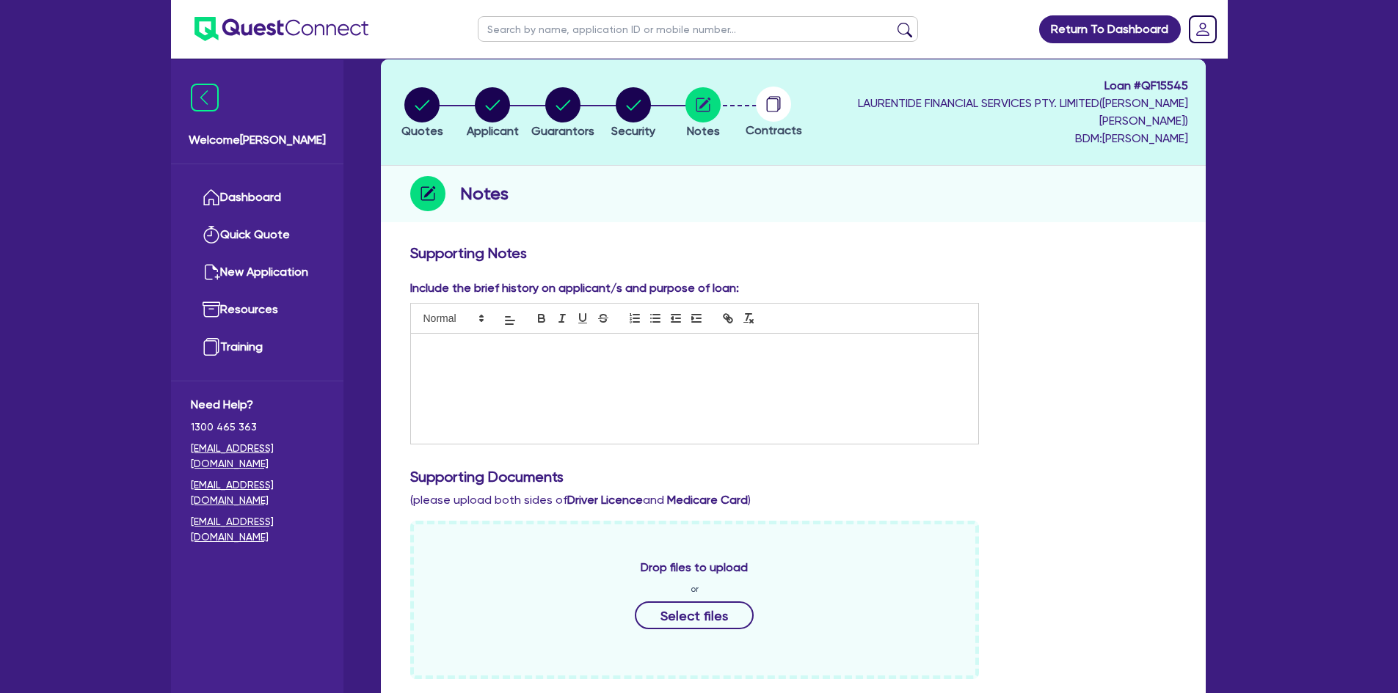
click at [586, 372] on div at bounding box center [695, 389] width 568 height 110
click at [753, 349] on p "Client has been managing this food truck business for years .She has the oppurt…" at bounding box center [695, 349] width 546 height 13
click at [669, 365] on p "food truck for 30k with all equipment attached(Generators,coffee machines )" at bounding box center [695, 363] width 546 height 13
click at [663, 373] on p "Client will offer a 1972 HQ -V 8 as collateral security" at bounding box center [695, 376] width 546 height 13
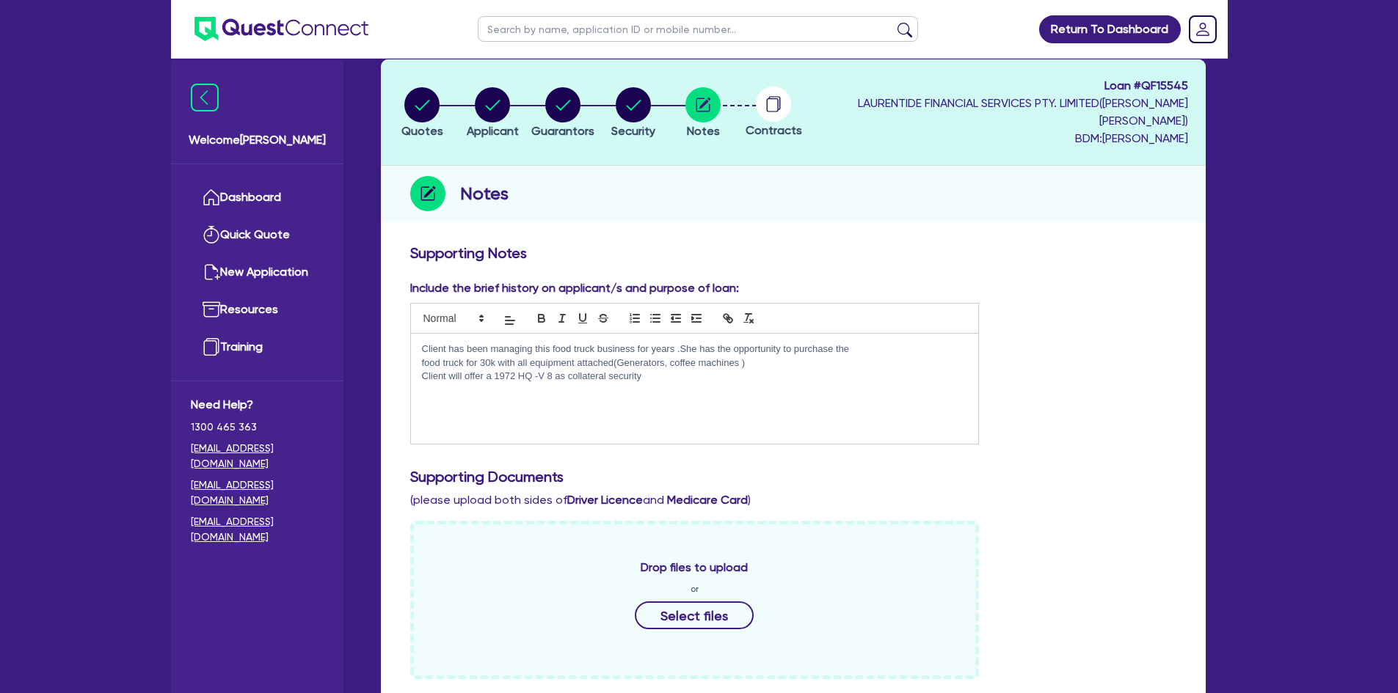
click at [720, 393] on div "Client has been managing this food truck business for years .She has the opport…" at bounding box center [695, 389] width 568 height 110
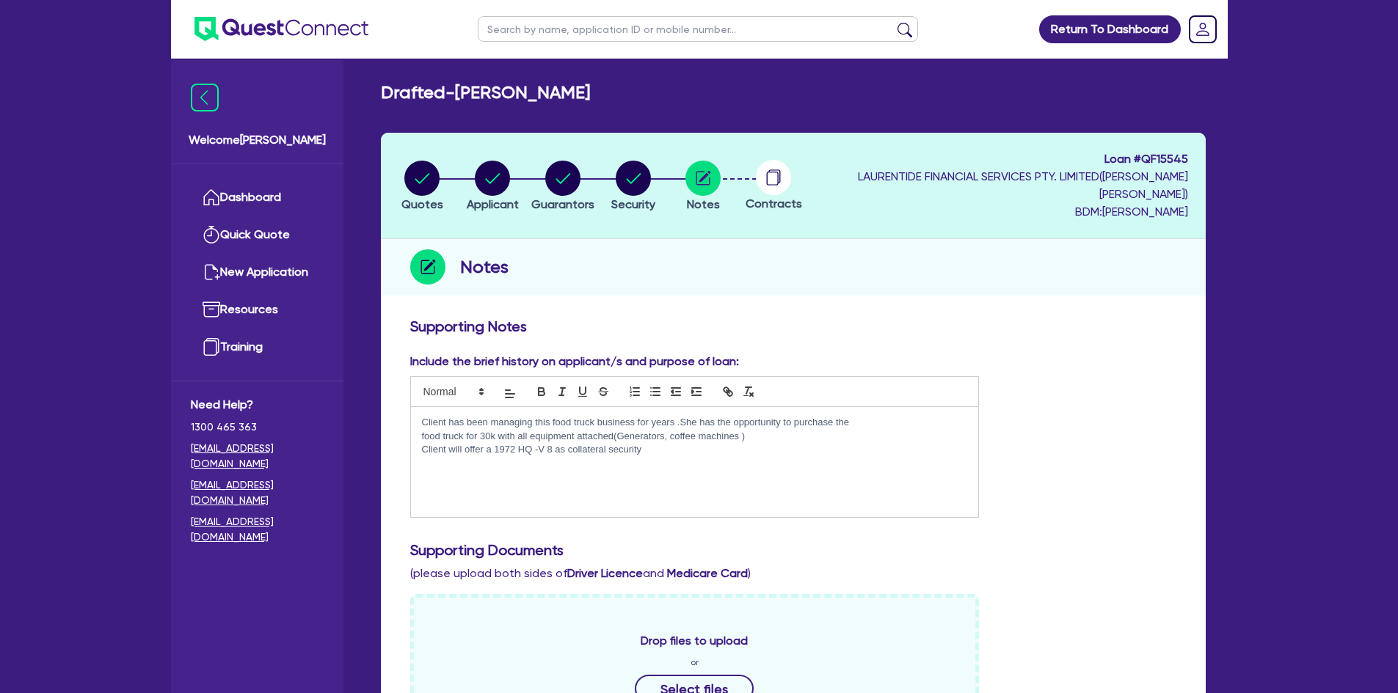
click at [566, 473] on div "Client has been managing this food truck business for years .She has the opport…" at bounding box center [695, 462] width 568 height 110
click at [648, 184] on circle "button" at bounding box center [633, 178] width 35 height 35
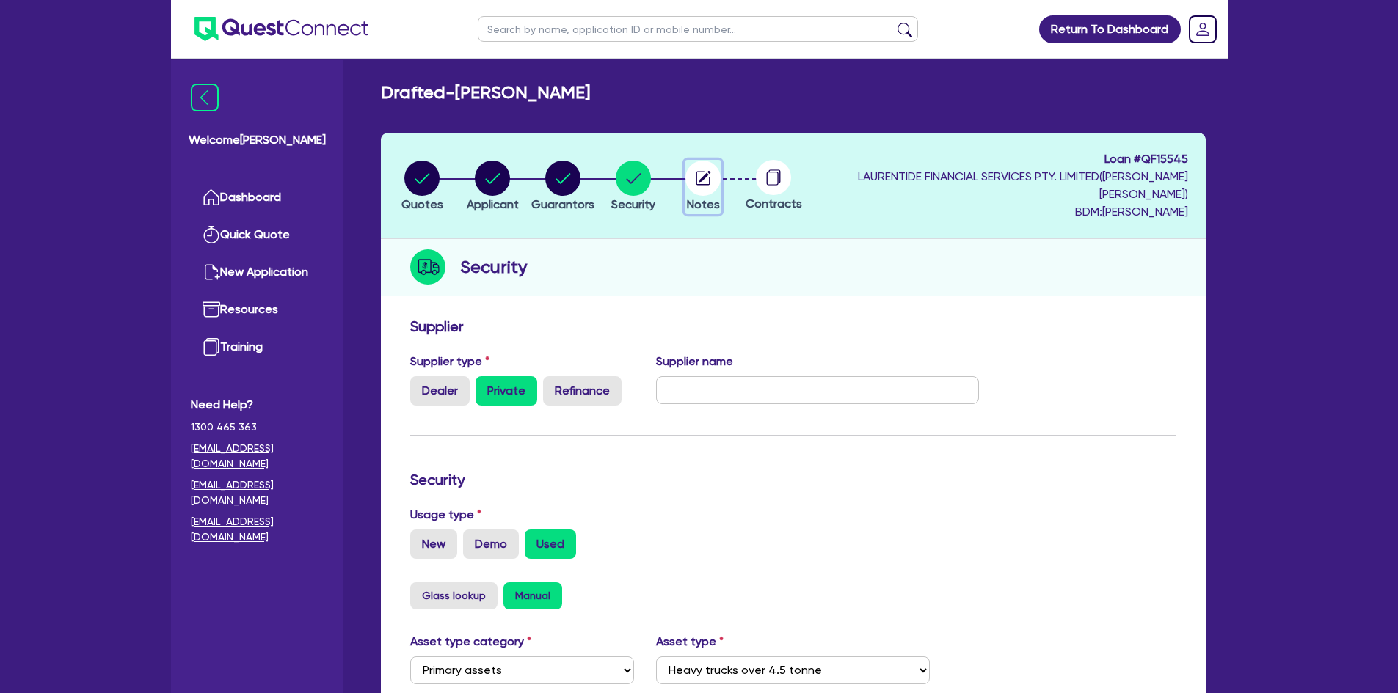
click at [721, 172] on circle "button" at bounding box center [702, 178] width 35 height 35
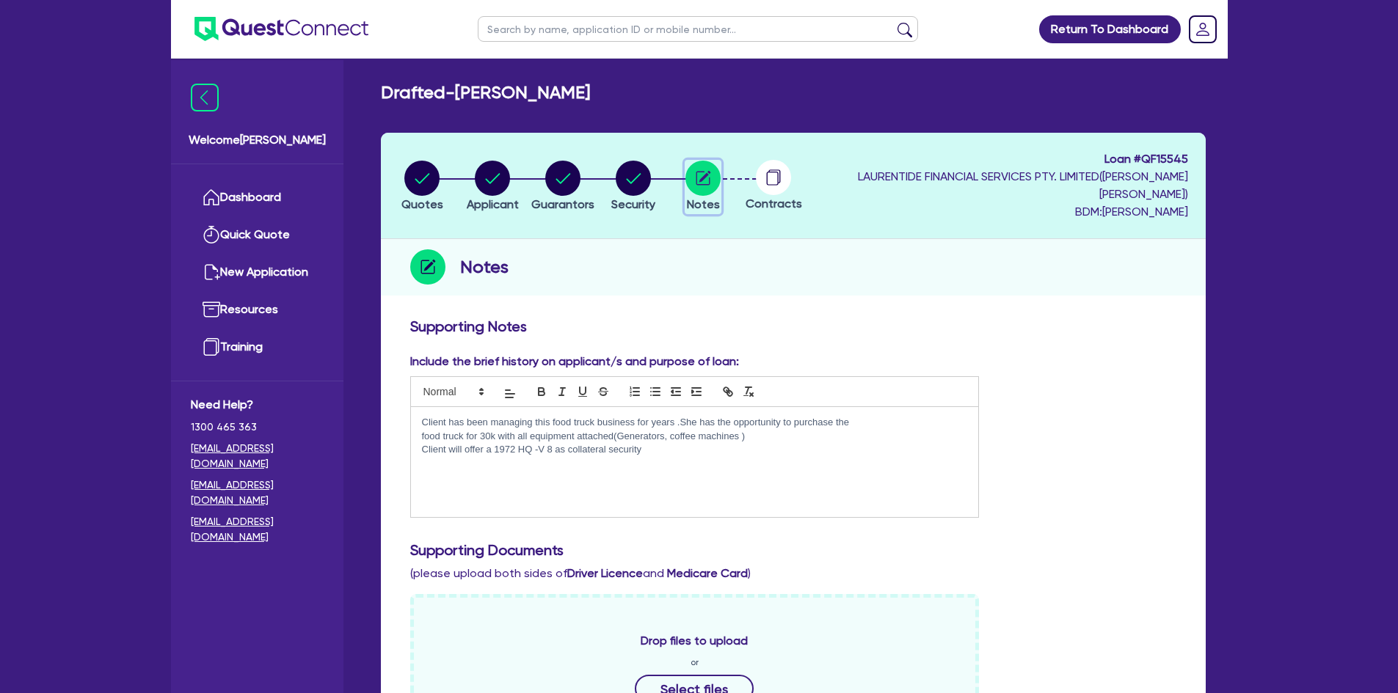
scroll to position [73, 0]
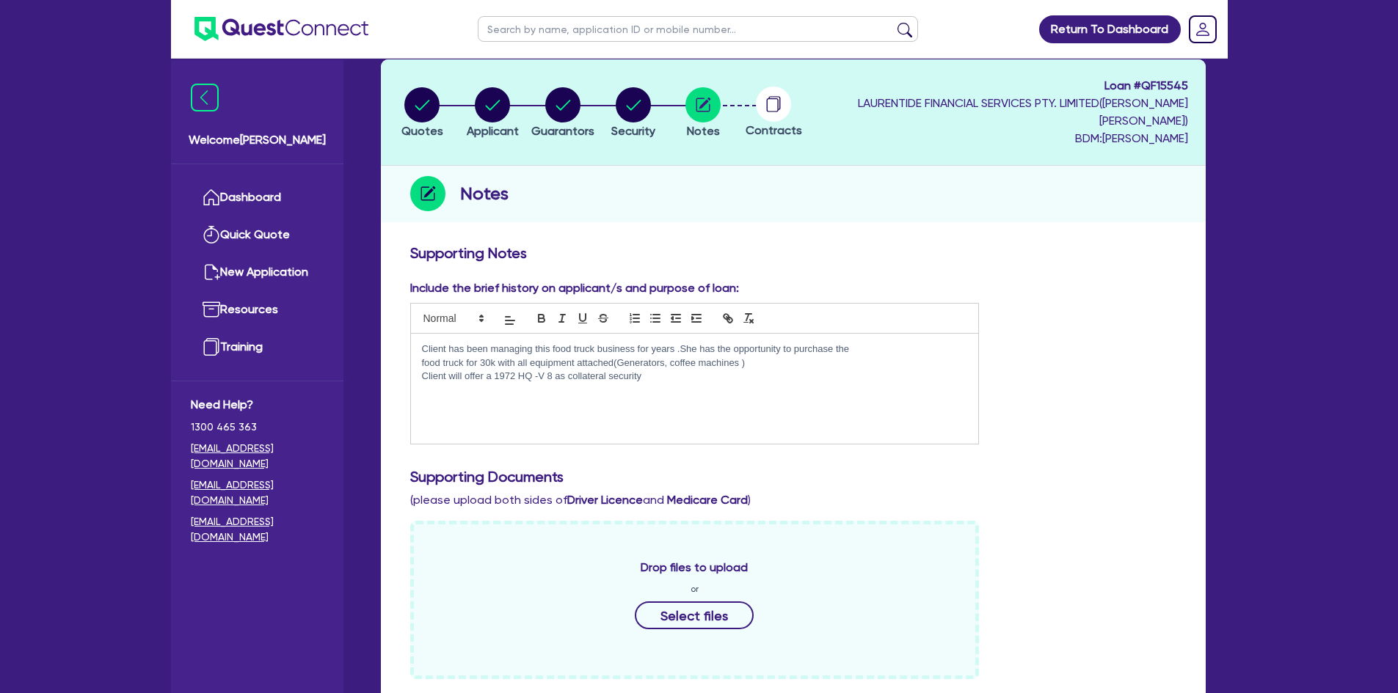
click at [680, 346] on p "Client has been managing this food truck business for years .She has the opport…" at bounding box center [695, 349] width 546 height 13
click at [696, 385] on div "Client has been managing this food truck business for years. She has the opport…" at bounding box center [695, 389] width 568 height 110
click at [421, 364] on div "Client has been managing this food truck business for years. She has the opport…" at bounding box center [695, 389] width 568 height 110
click at [672, 381] on p "Client will offer a 1972 HQ -V 8 as collateral security" at bounding box center [695, 376] width 546 height 13
click at [636, 361] on p "Client has been managing this food truck business for years. She has the opport…" at bounding box center [695, 356] width 546 height 27
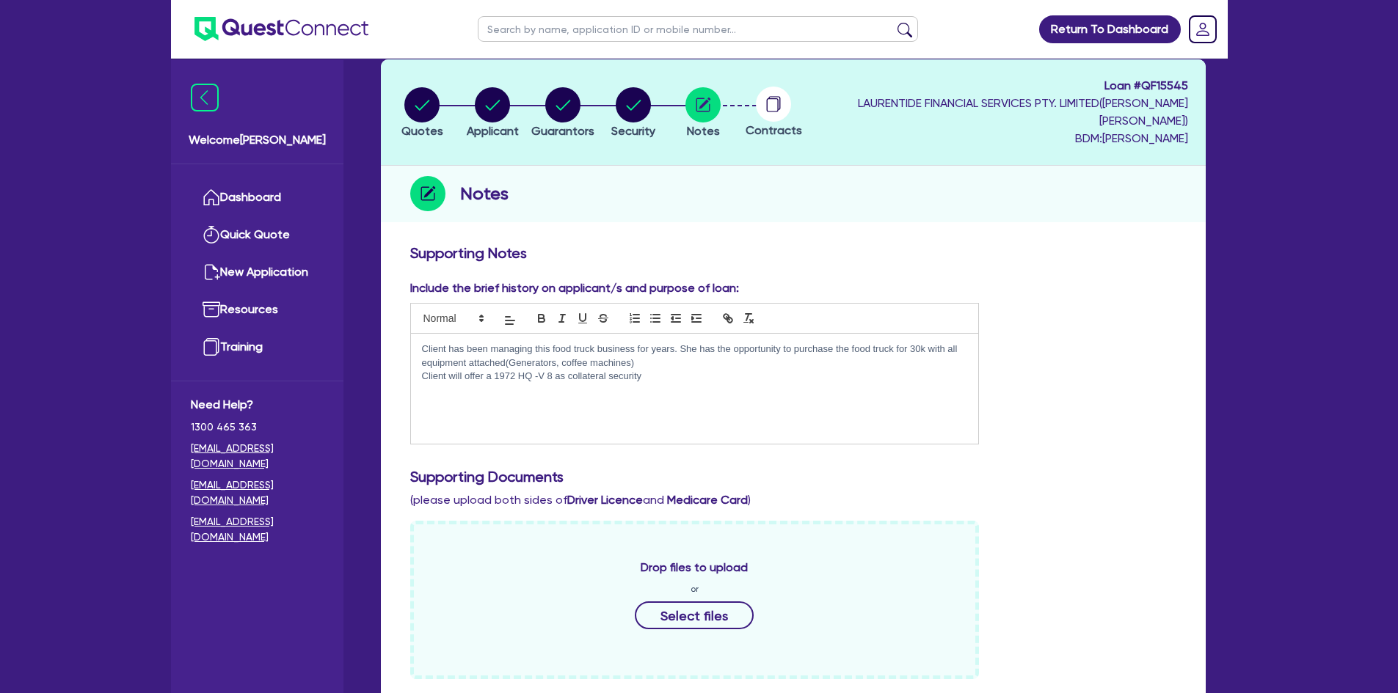
click at [668, 384] on div "Client has been managing this food truck business for years. She has the opport…" at bounding box center [695, 389] width 568 height 110
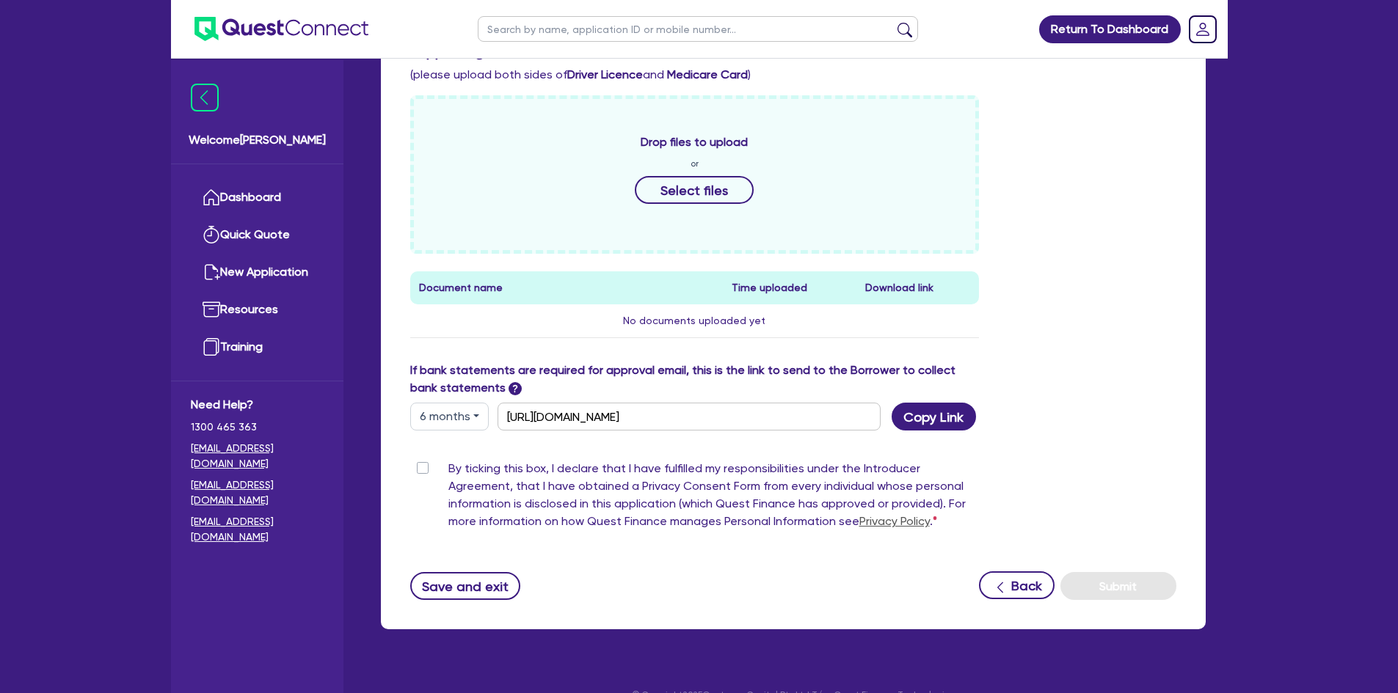
scroll to position [514, 0]
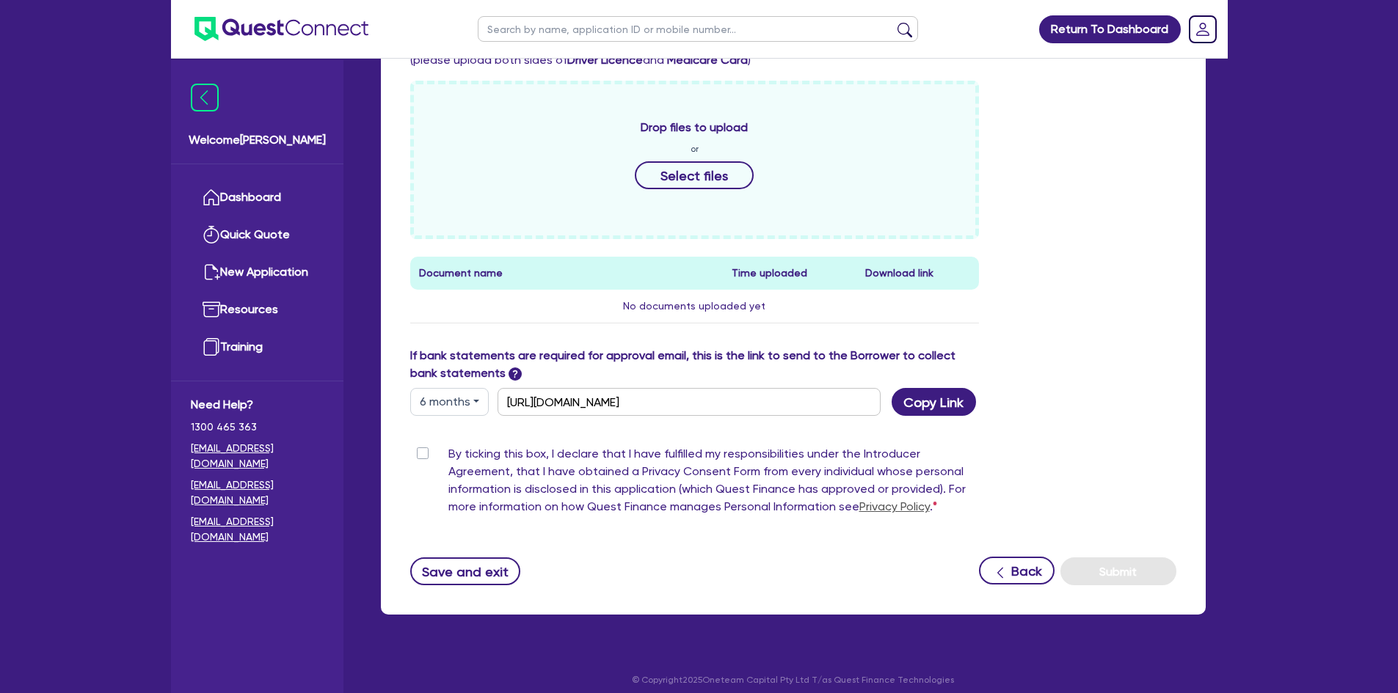
click at [448, 454] on label "By ticking this box, I declare that I have fulfilled my responsibilities under …" at bounding box center [713, 483] width 531 height 76
click at [422, 454] on input "By ticking this box, I declare that I have fulfilled my responsibilities under …" at bounding box center [416, 452] width 12 height 14
click at [448, 454] on label "By ticking this box, I declare that I have fulfilled my responsibilities under …" at bounding box center [713, 483] width 531 height 76
click at [422, 454] on input "By ticking this box, I declare that I have fulfilled my responsibilities under …" at bounding box center [416, 452] width 12 height 14
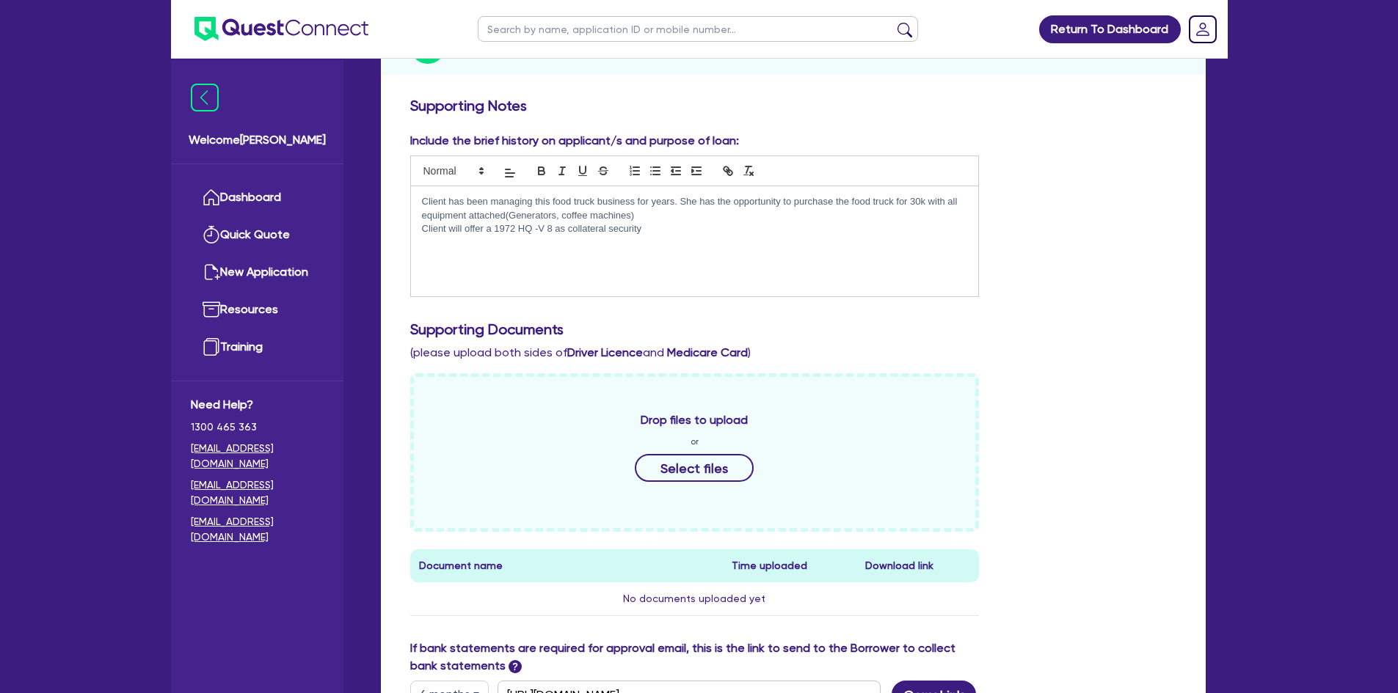
scroll to position [220, 0]
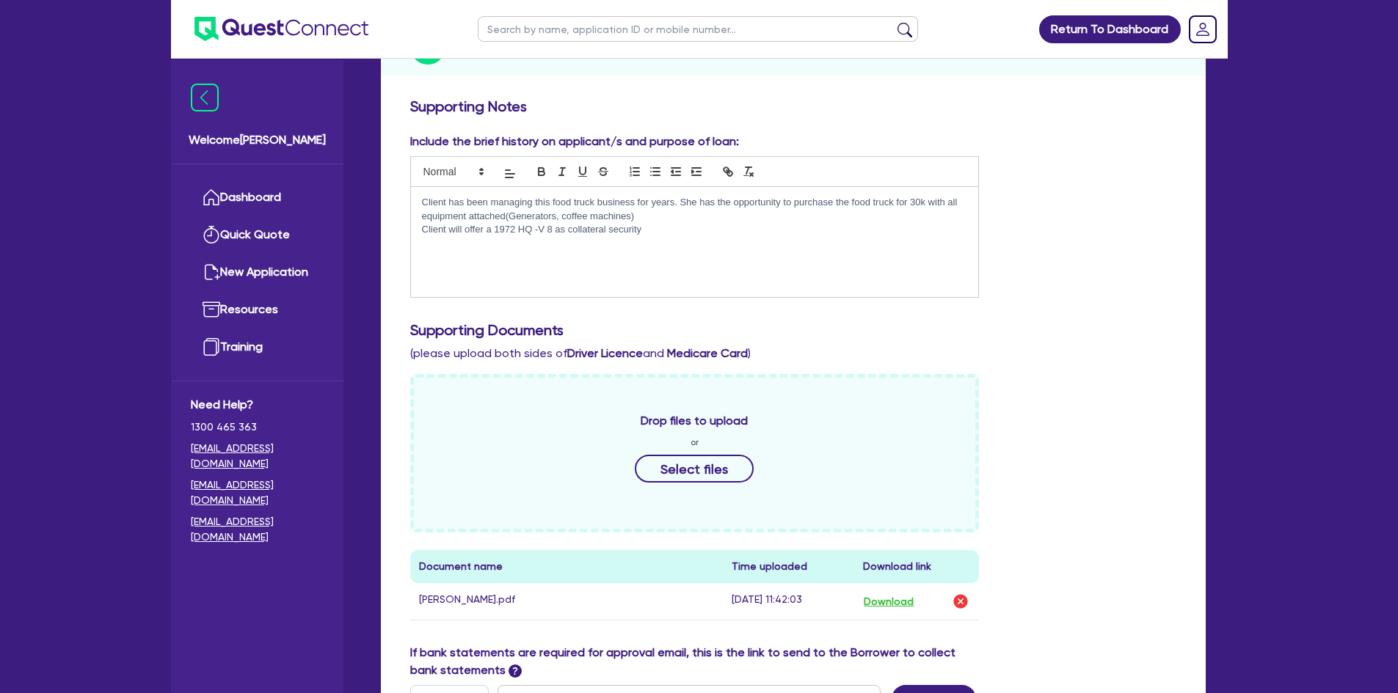
click at [1100, 440] on div "Drop files to upload or Select files Document name Time uploaded Download link …" at bounding box center [793, 509] width 788 height 270
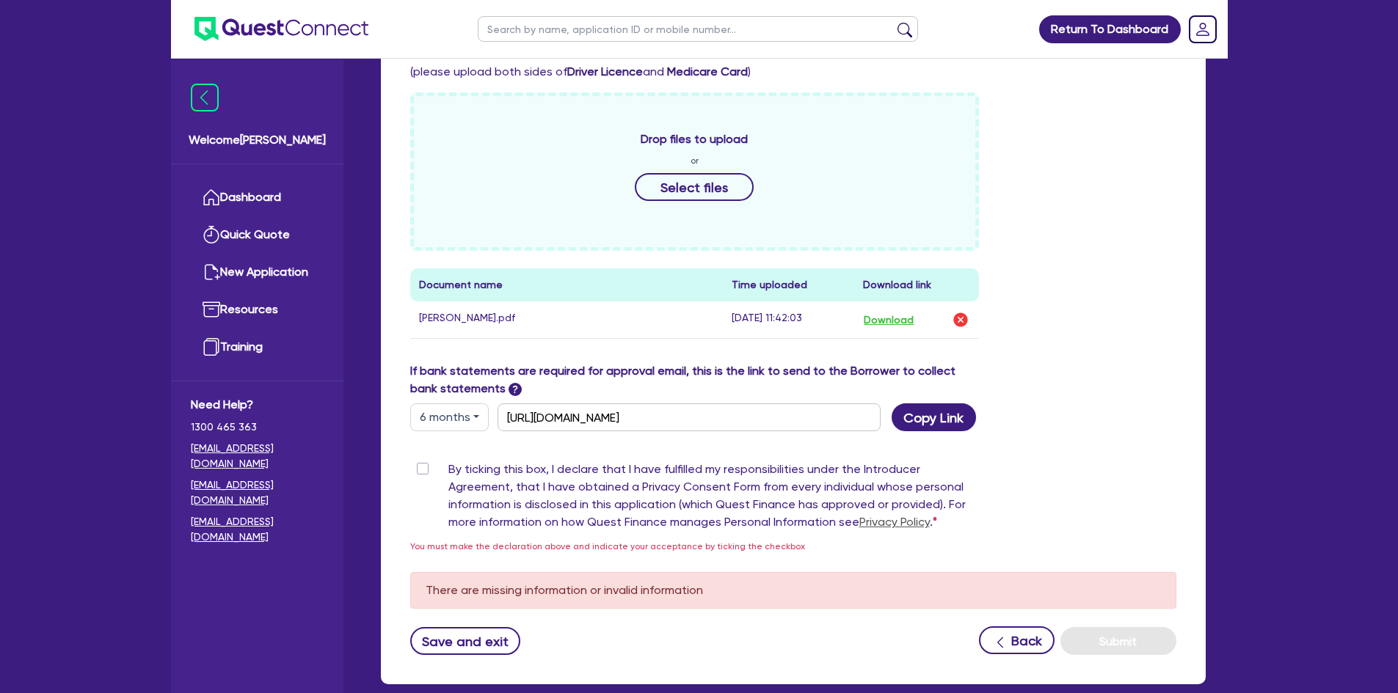
scroll to position [514, 0]
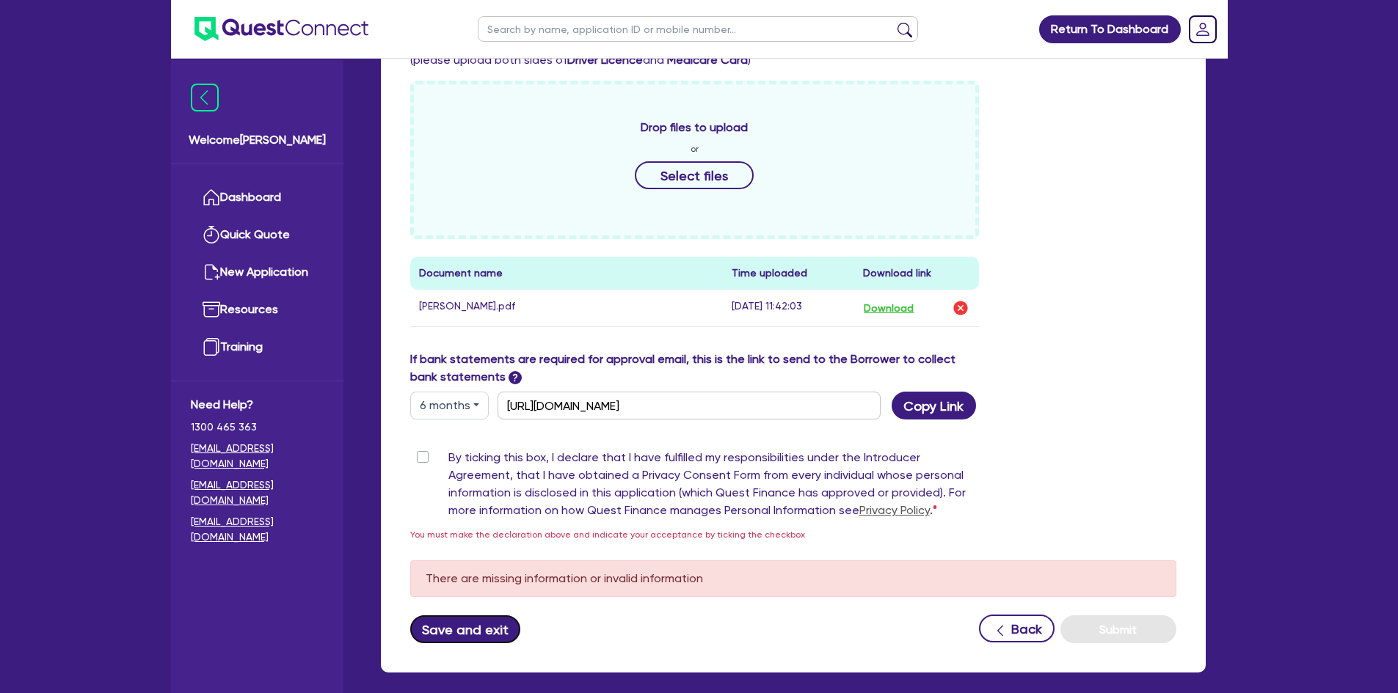
click at [484, 625] on button "Save and exit" at bounding box center [465, 630] width 111 height 28
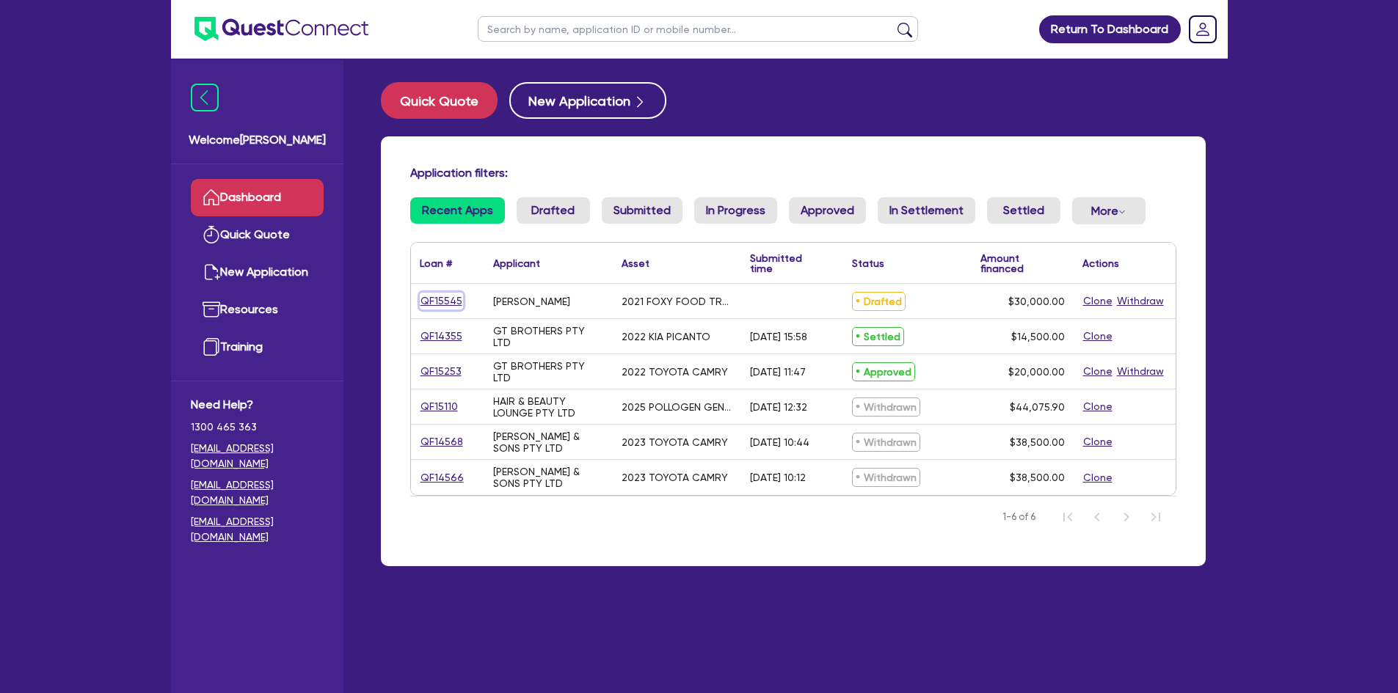
click at [445, 302] on link "QF15545" at bounding box center [441, 301] width 43 height 17
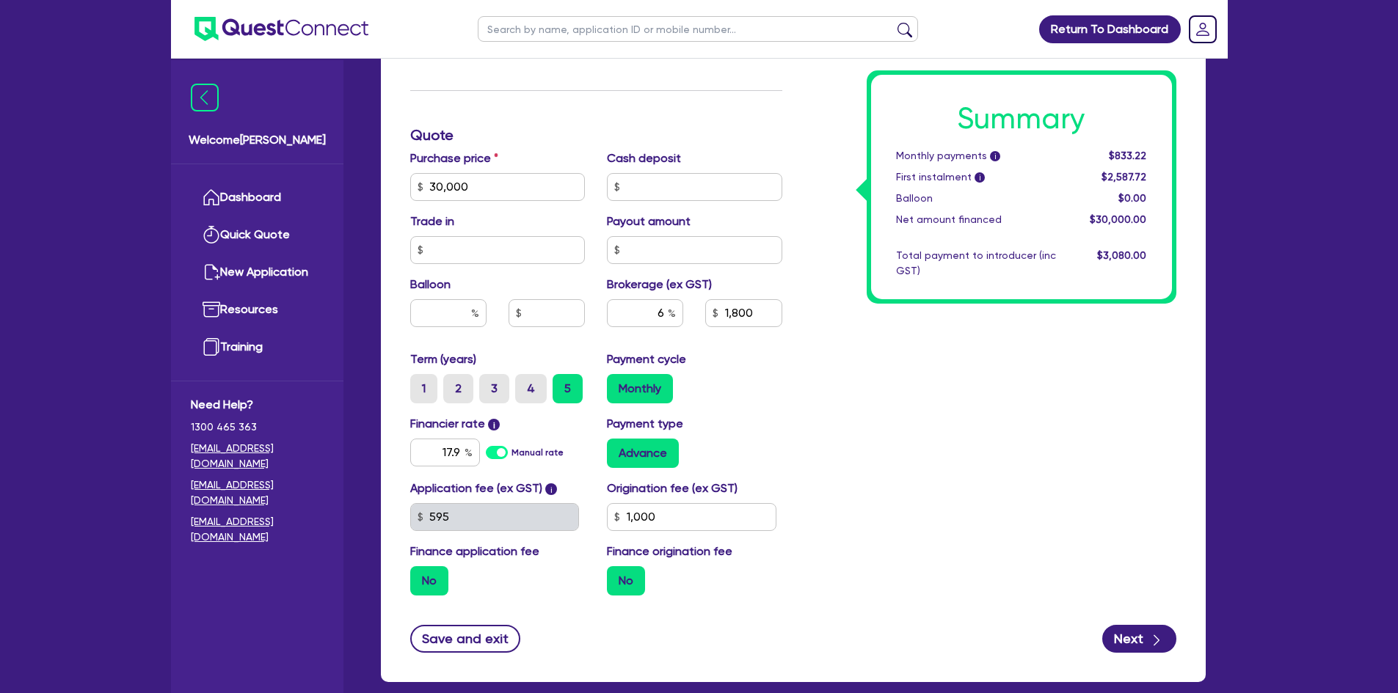
scroll to position [660, 0]
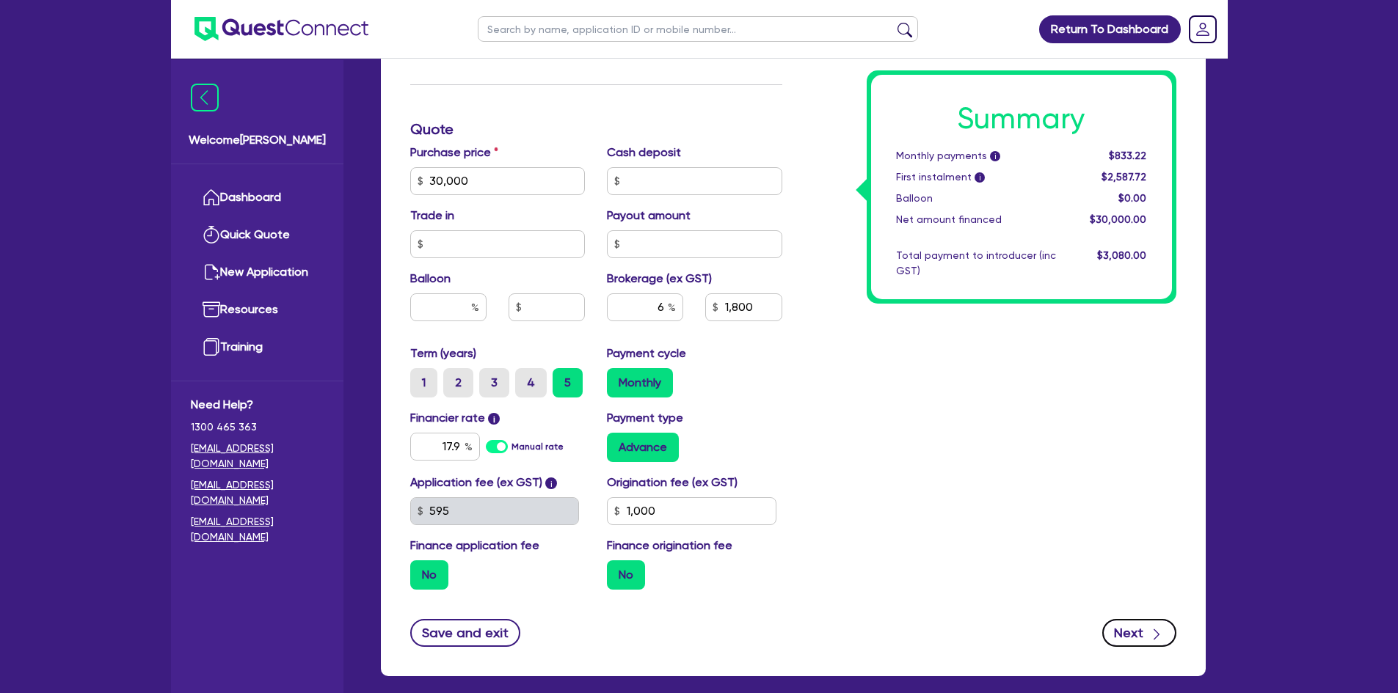
click at [1153, 631] on icon "button" at bounding box center [1156, 634] width 15 height 15
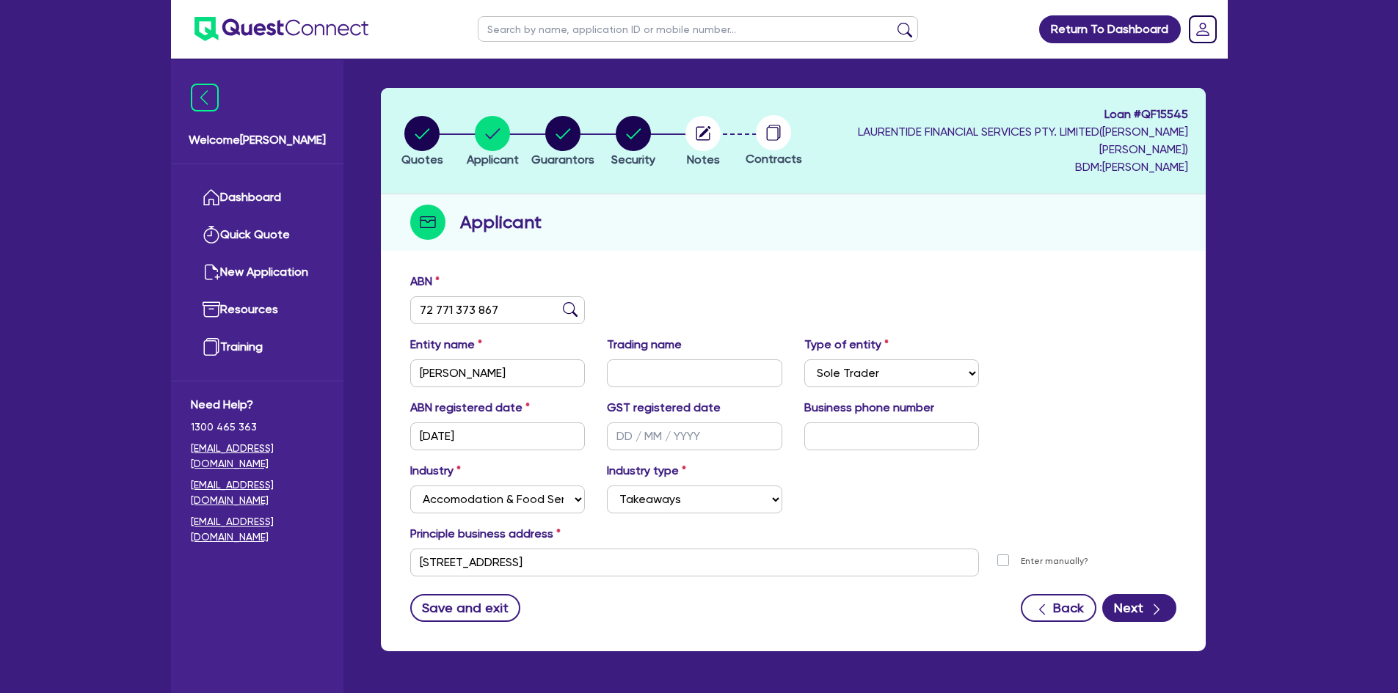
scroll to position [19, 0]
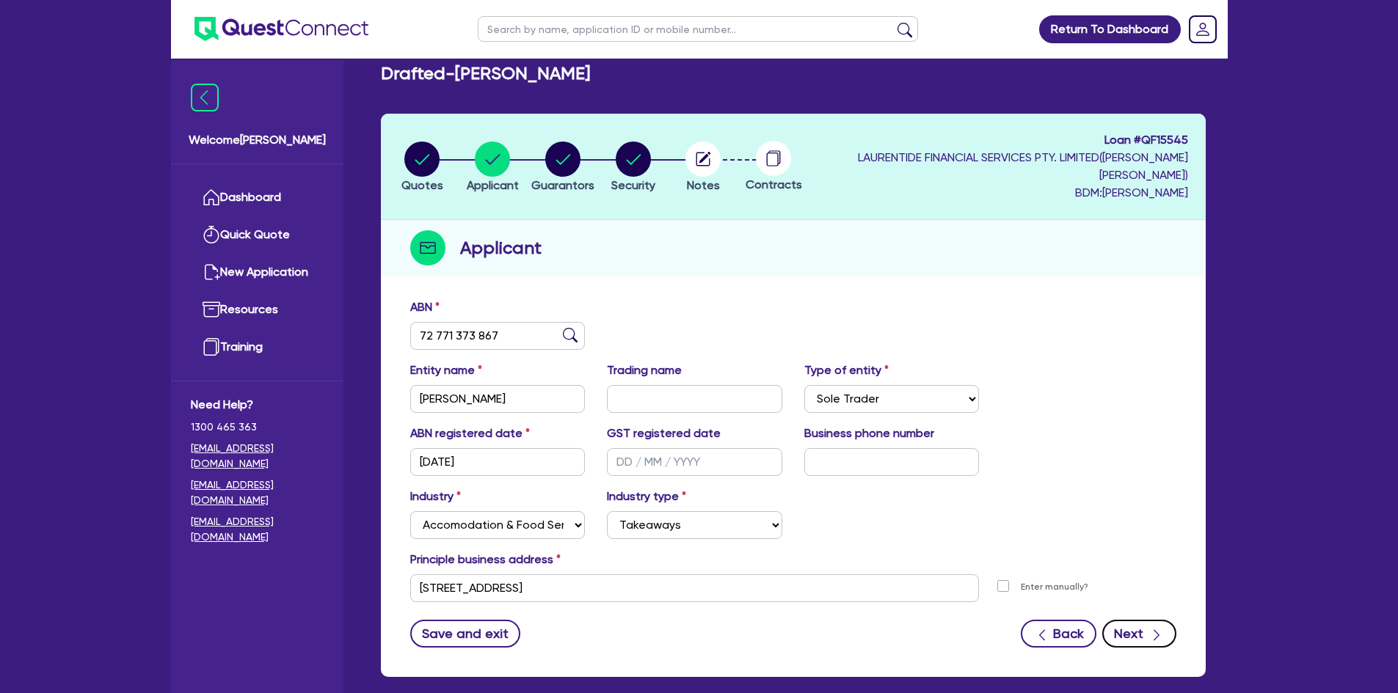
click at [1133, 630] on button "Next" at bounding box center [1139, 634] width 74 height 28
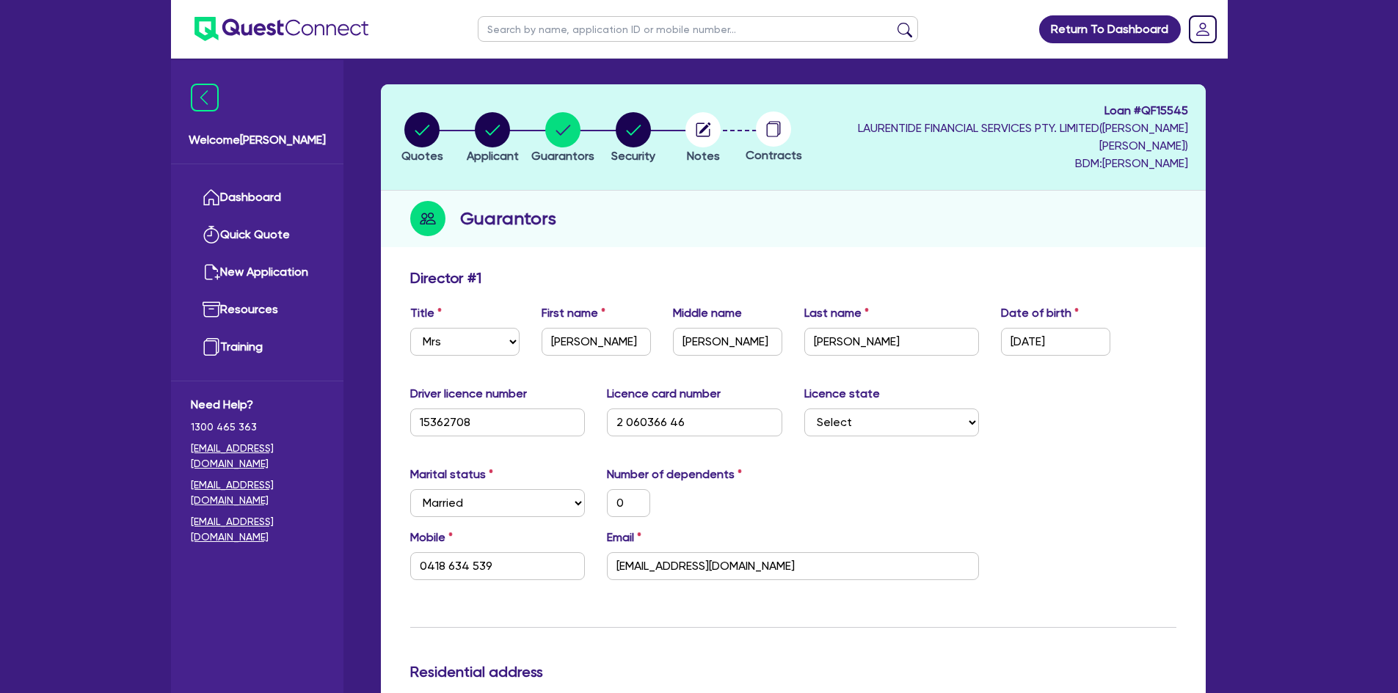
scroll to position [73, 0]
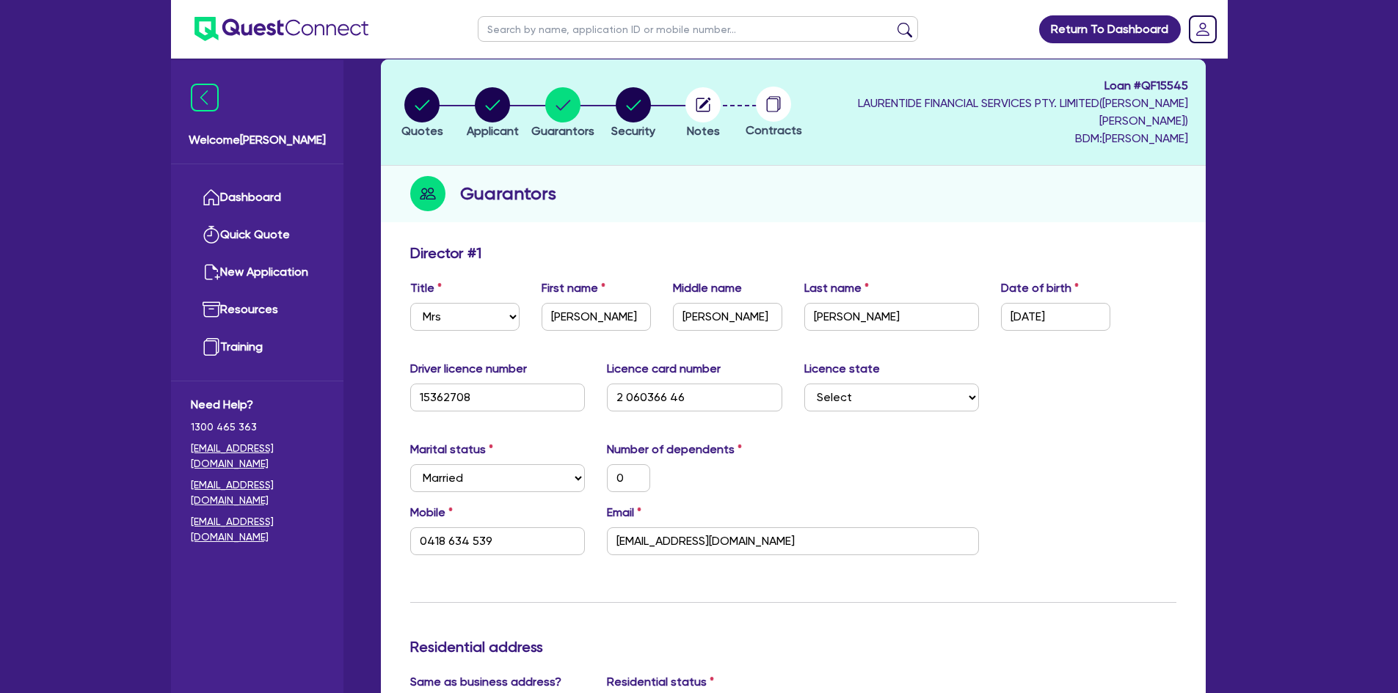
click at [1015, 458] on div "Marital status Select [DEMOGRAPHIC_DATA] Married De Facto / Partner Number of d…" at bounding box center [793, 472] width 788 height 63
click at [686, 389] on input "2 060366 46" at bounding box center [694, 398] width 175 height 28
click at [830, 476] on div "Marital status Select [DEMOGRAPHIC_DATA] Married De Facto / Partner Number of d…" at bounding box center [793, 472] width 788 height 63
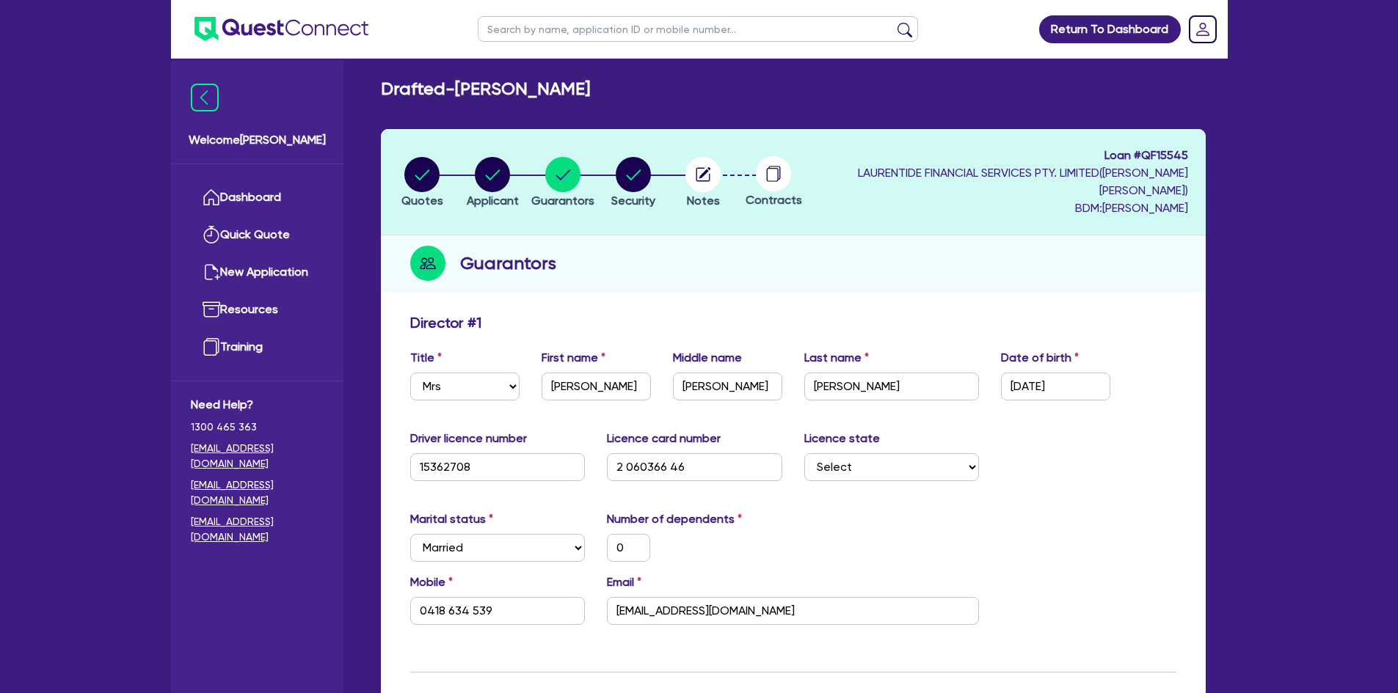
scroll to position [0, 0]
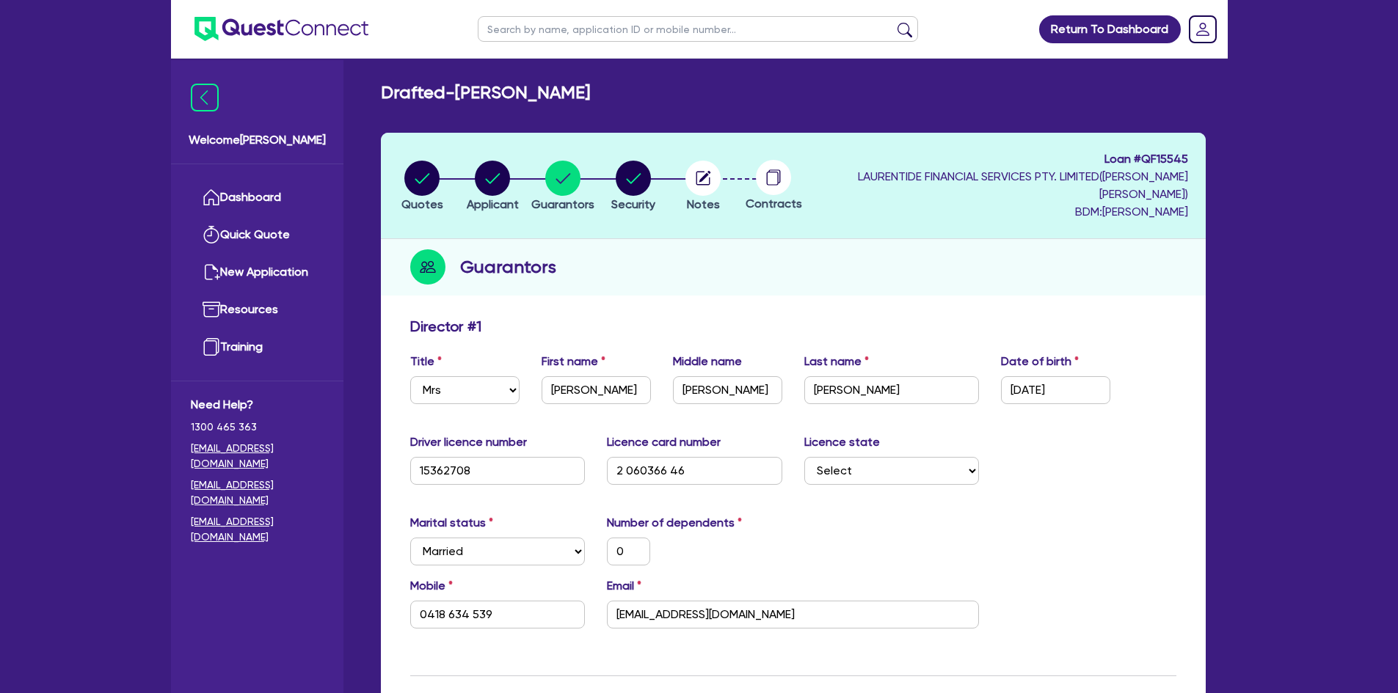
click at [791, 181] on circle at bounding box center [773, 177] width 35 height 35
click at [721, 170] on circle "button" at bounding box center [702, 178] width 35 height 35
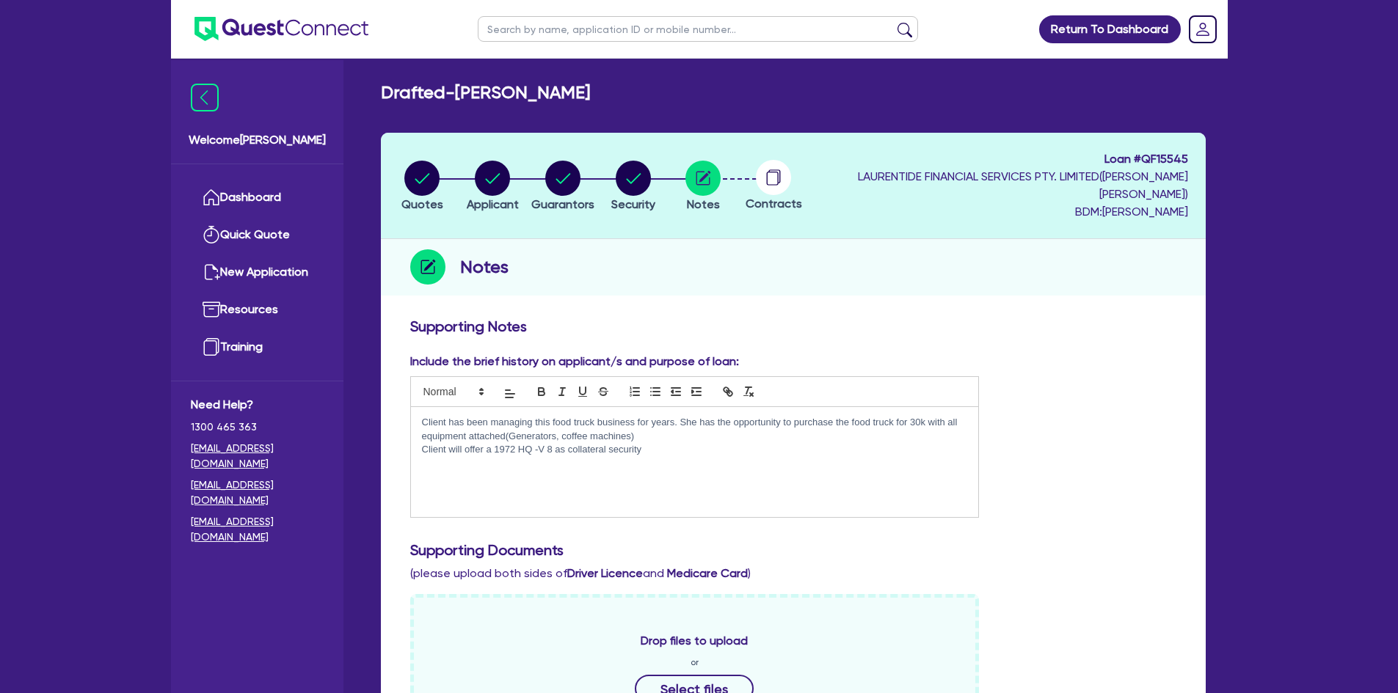
click at [1033, 437] on div "Include the brief history on applicant/s and purpose of loan: Client has been m…" at bounding box center [793, 442] width 788 height 178
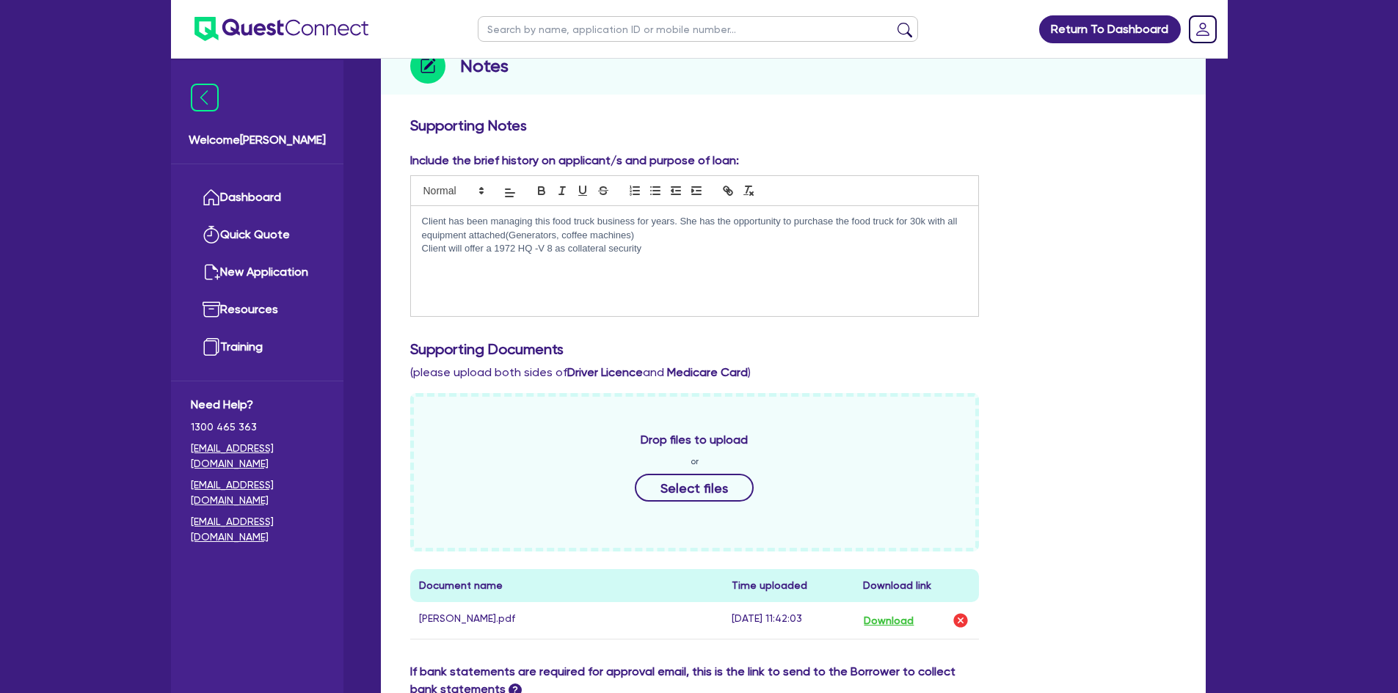
scroll to position [440, 0]
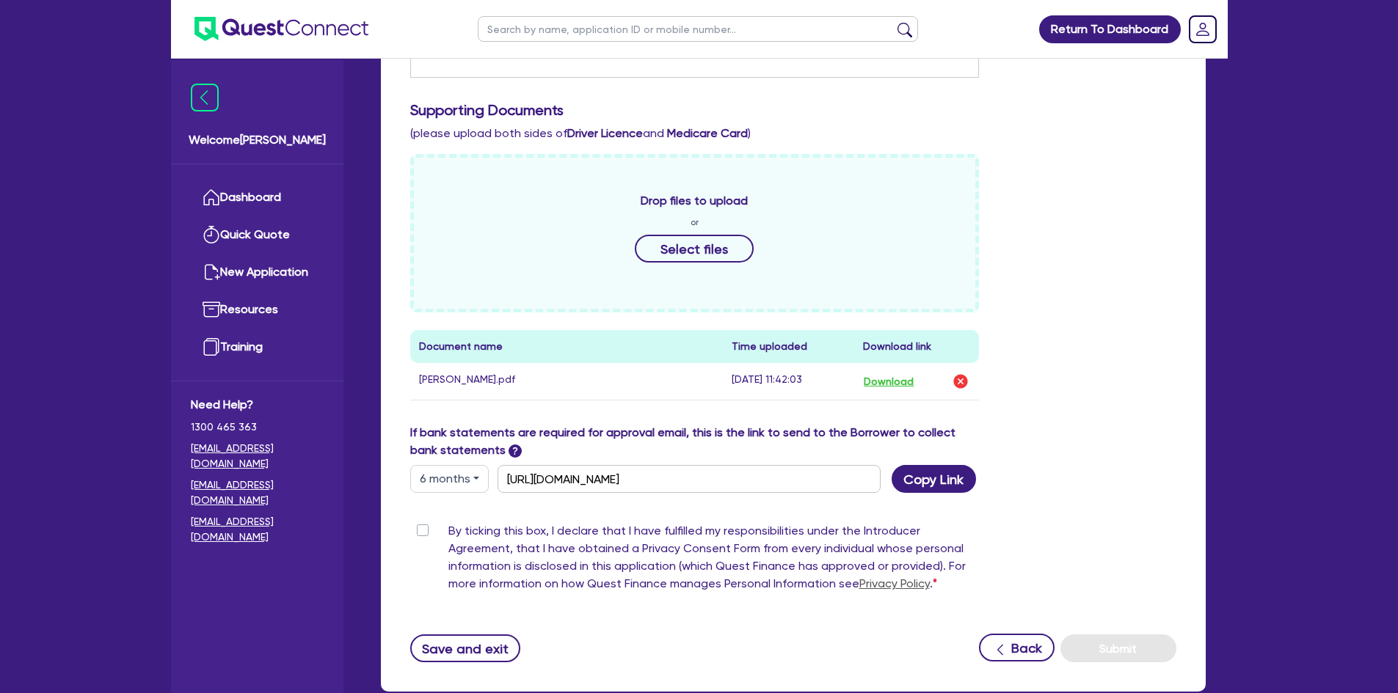
click at [1032, 426] on div "If bank statements are required for approval email, this is the link to send to…" at bounding box center [793, 458] width 788 height 69
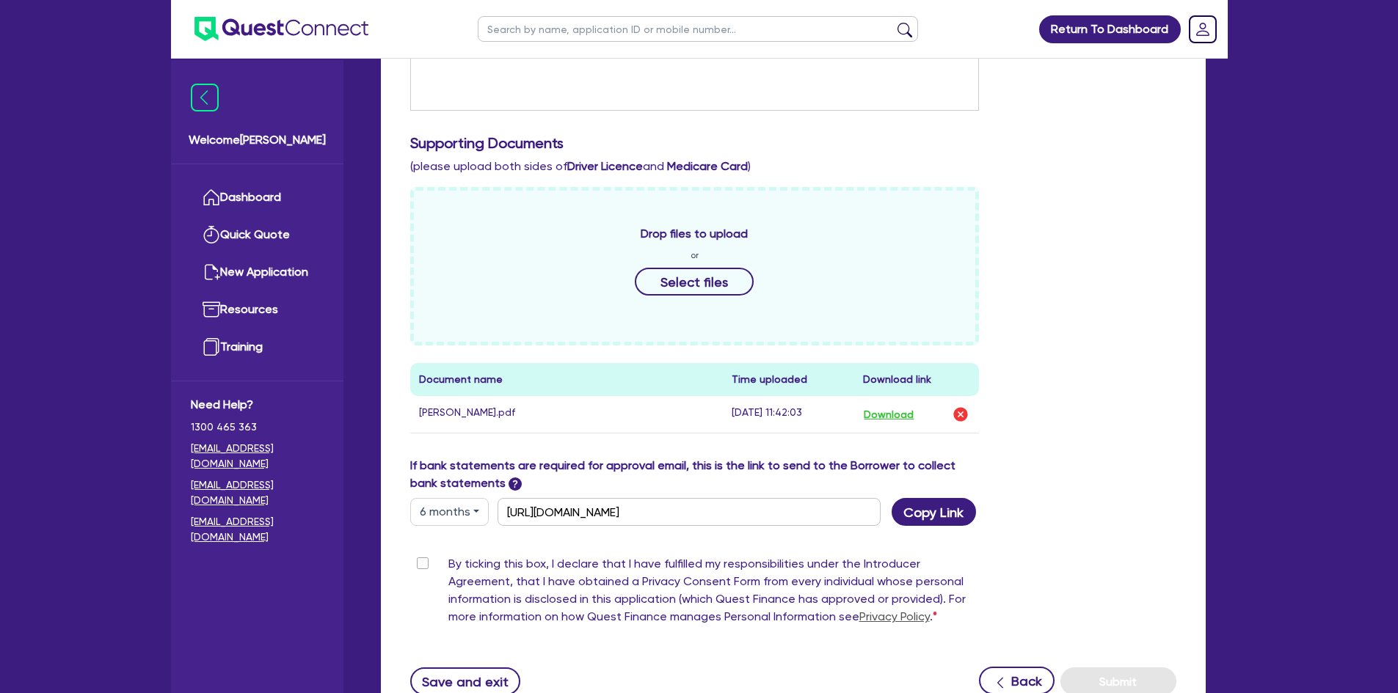
scroll to position [528, 0]
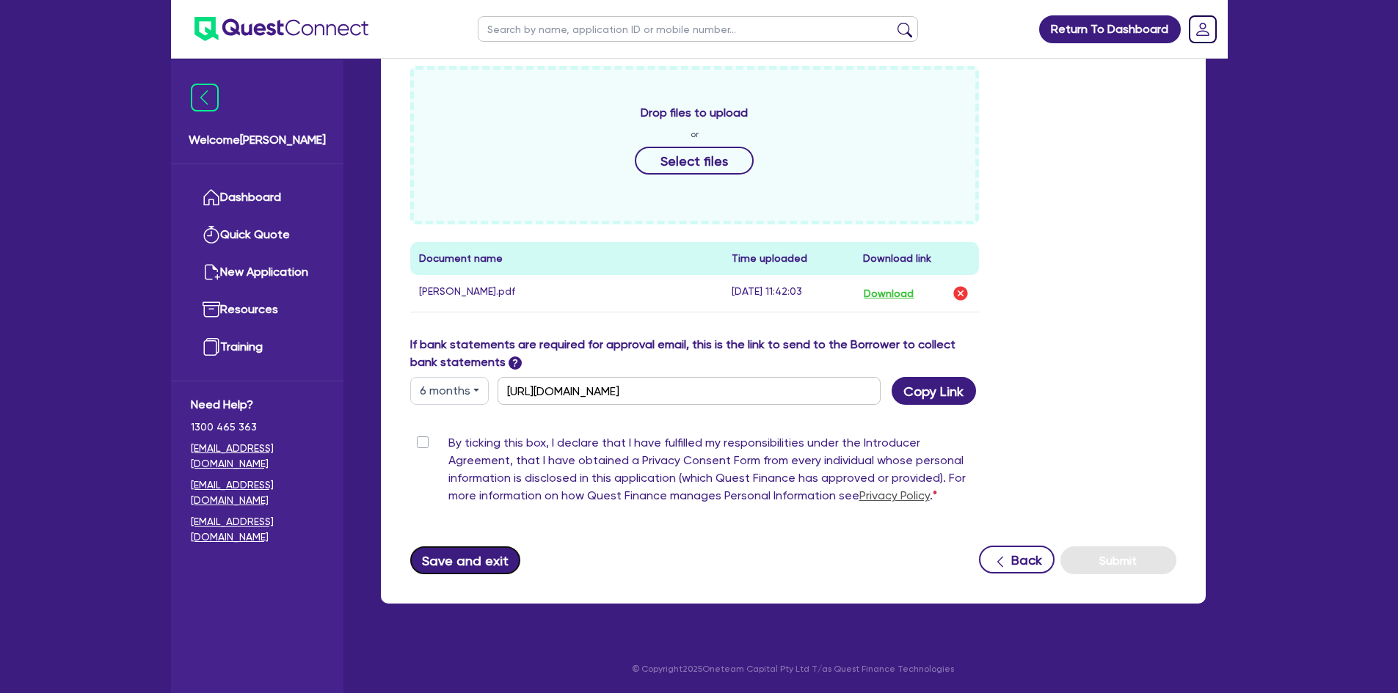
click at [460, 561] on button "Save and exit" at bounding box center [465, 561] width 111 height 28
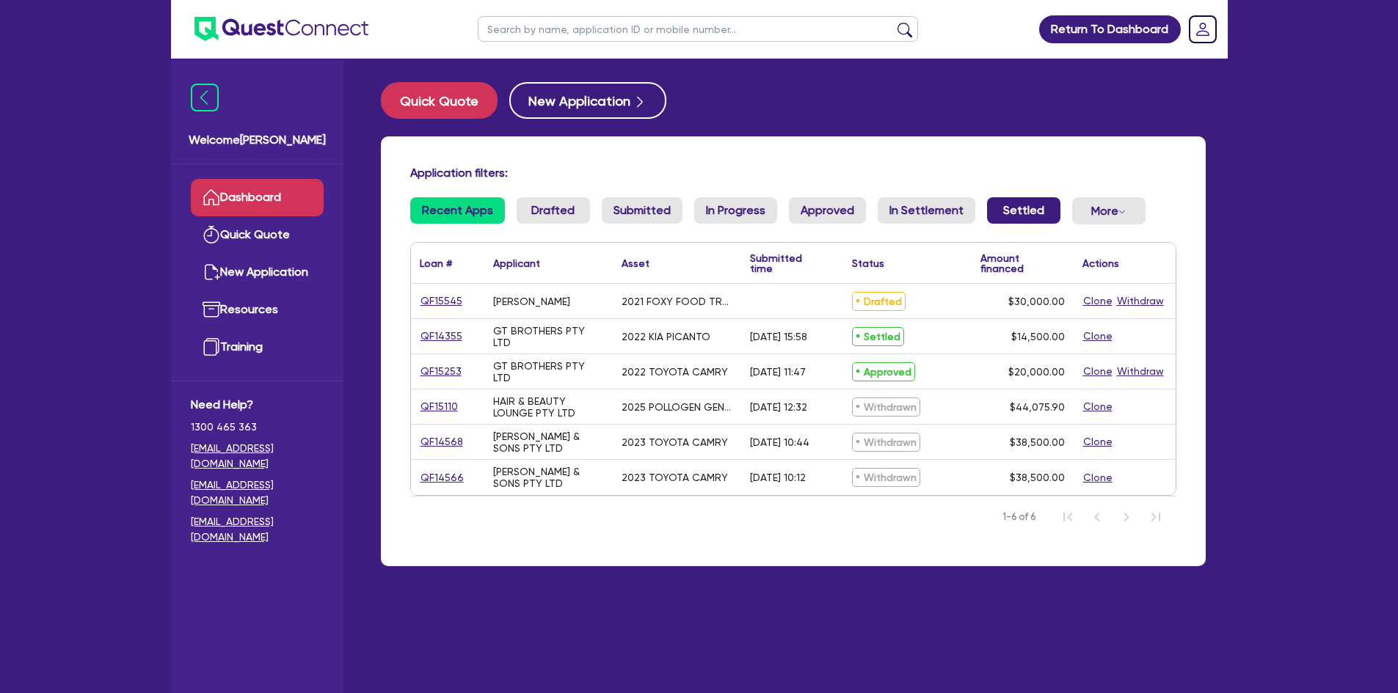
click at [1030, 208] on link "Settled" at bounding box center [1023, 210] width 73 height 26
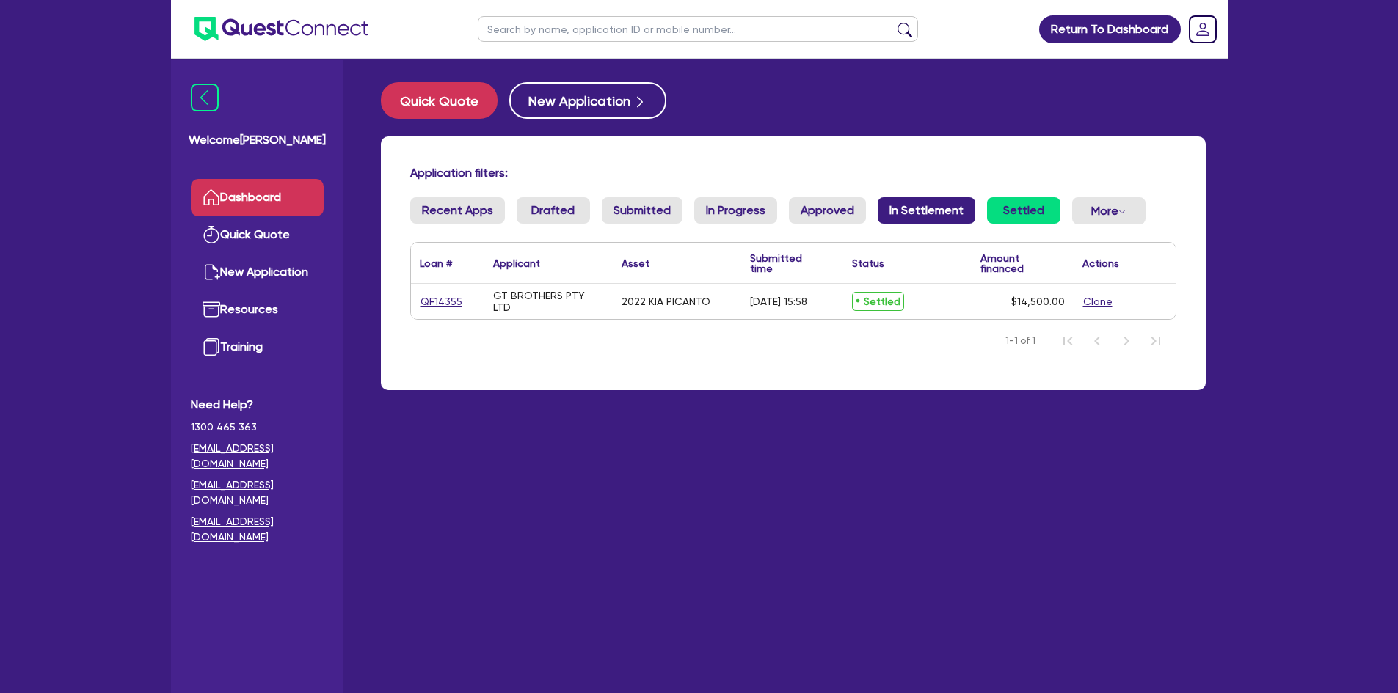
click at [914, 214] on link "In Settlement" at bounding box center [927, 210] width 98 height 26
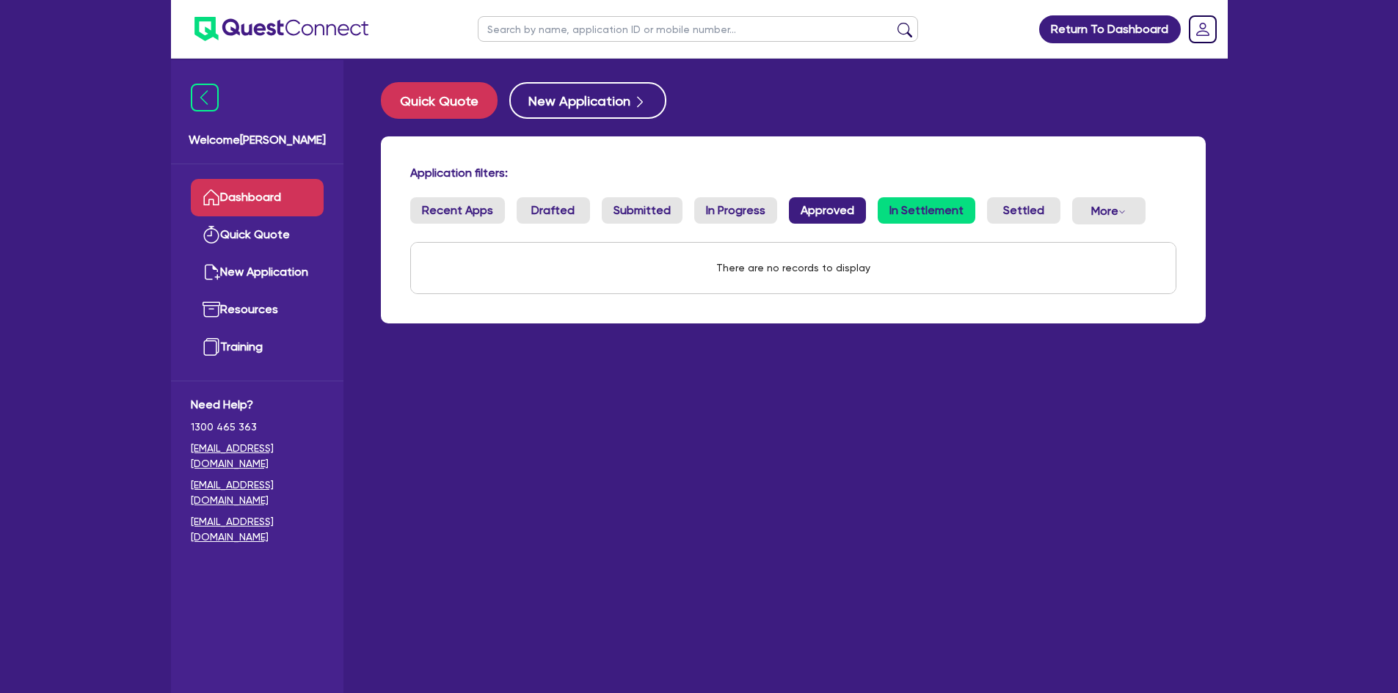
click at [810, 202] on link "Approved" at bounding box center [827, 210] width 77 height 26
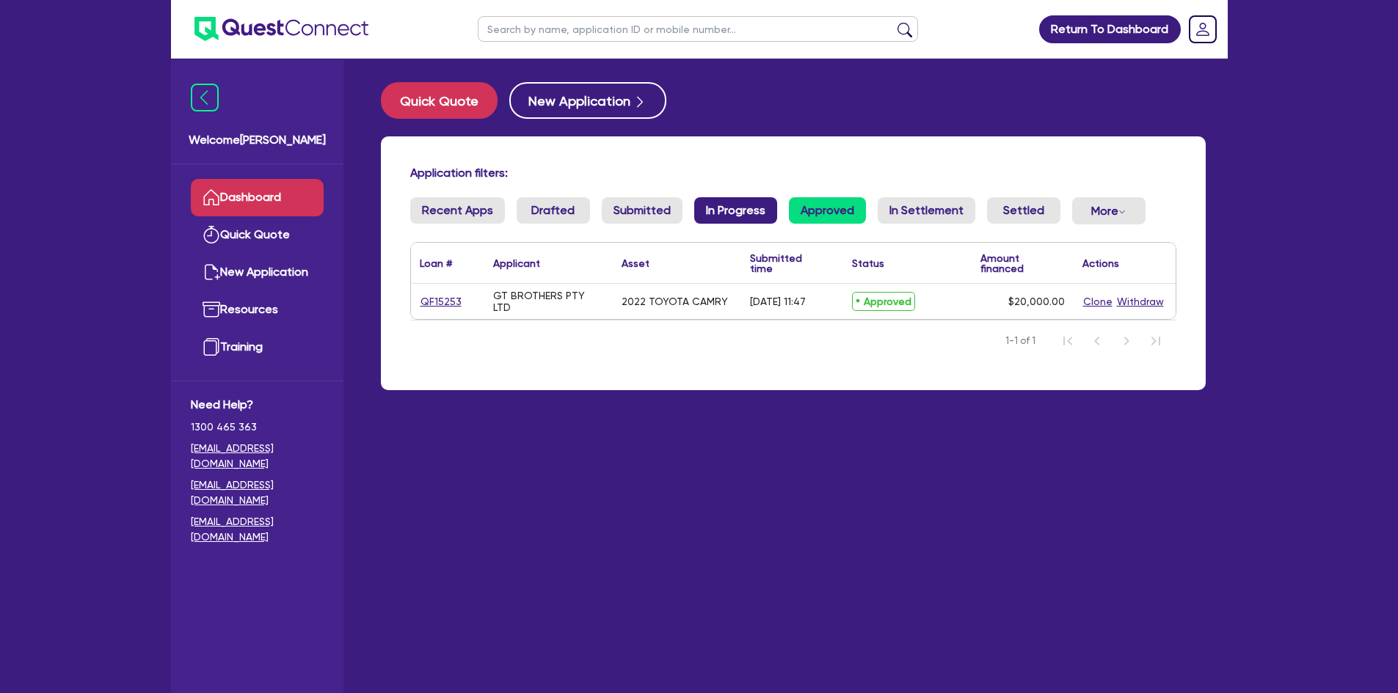
click at [738, 211] on link "In Progress" at bounding box center [735, 210] width 83 height 26
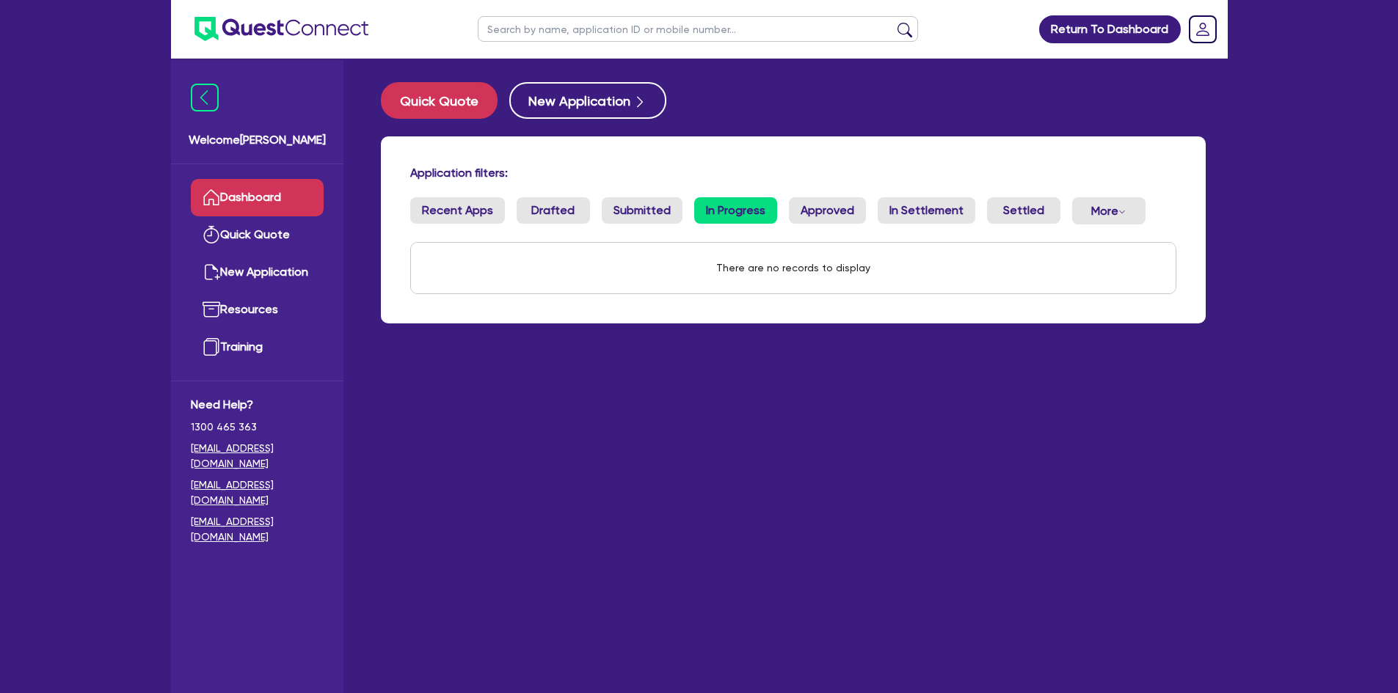
click at [643, 197] on div "Application filters: Recent Apps Drafted Submitted In Progress Approved In Sett…" at bounding box center [793, 229] width 825 height 187
click at [639, 198] on link "Submitted" at bounding box center [642, 210] width 81 height 26
click at [560, 209] on link "Drafted" at bounding box center [553, 210] width 73 height 26
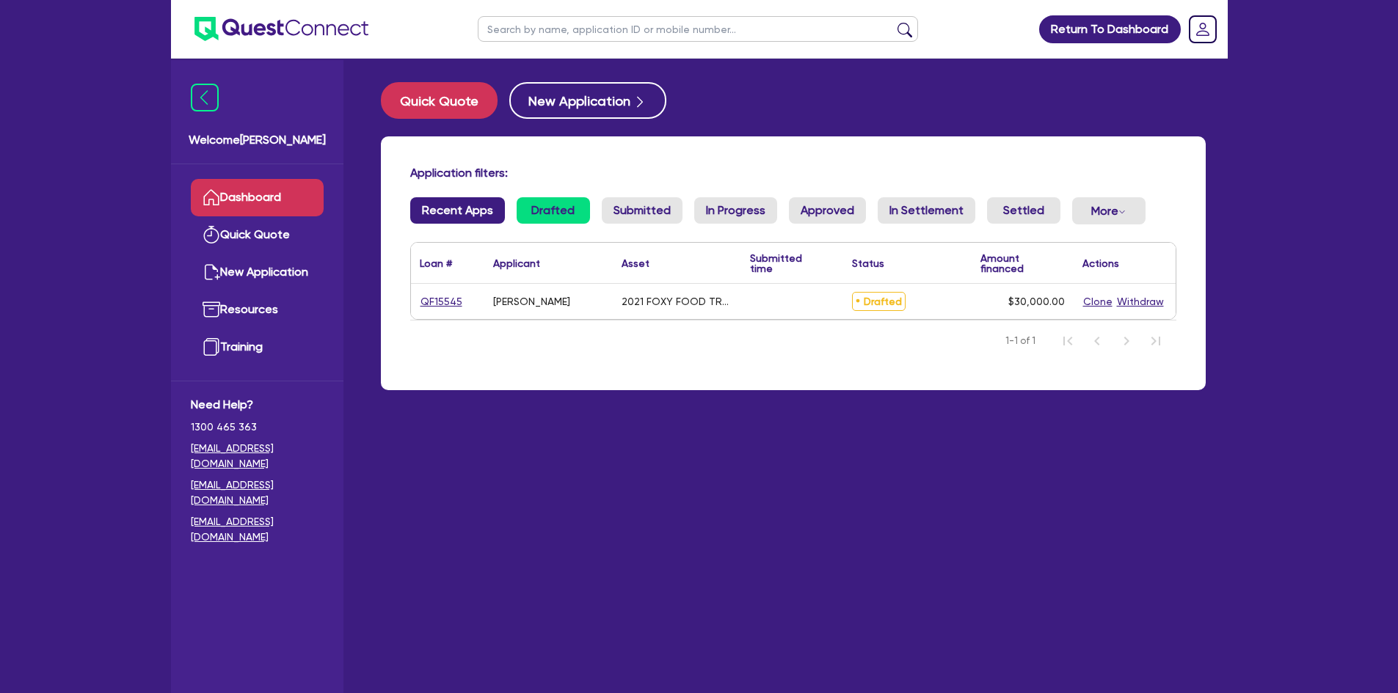
click at [436, 213] on link "Recent Apps" at bounding box center [457, 210] width 95 height 26
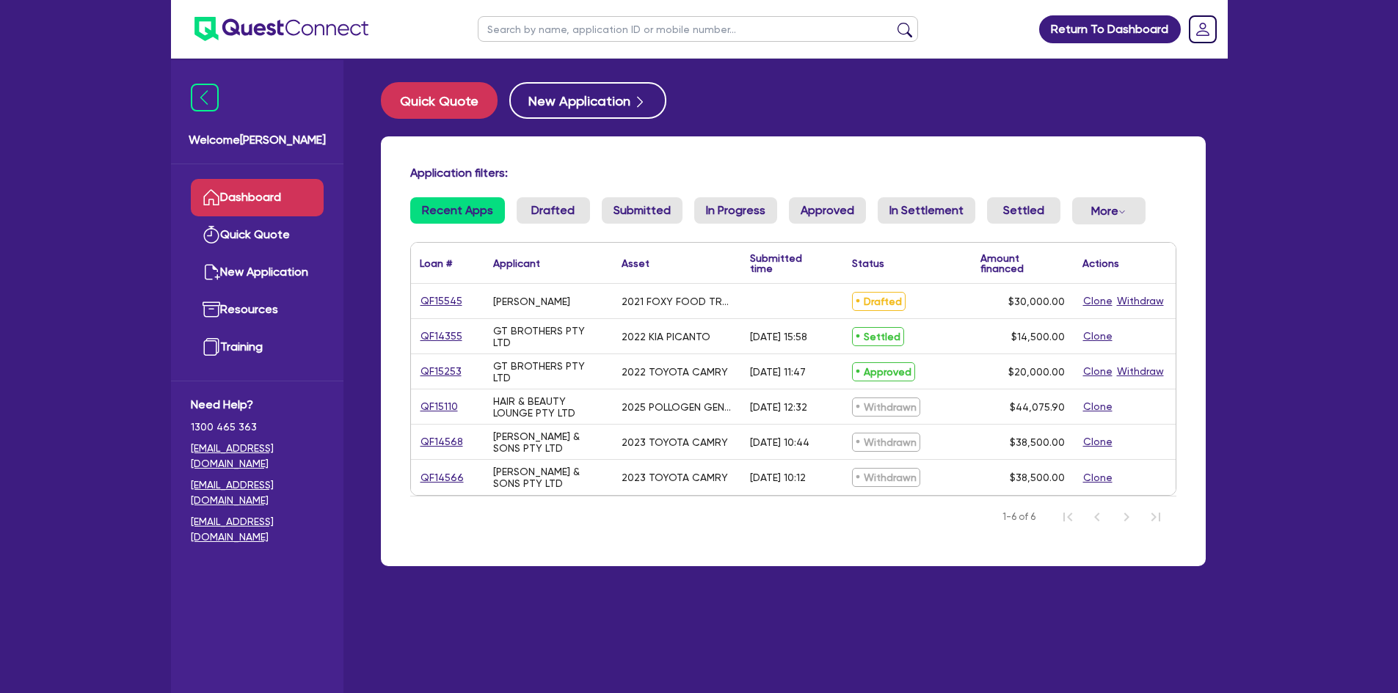
click at [1124, 196] on div "Application filters: Recent Apps Drafted Submitted In Progress Approved In Sett…" at bounding box center [793, 351] width 825 height 430
click at [1110, 211] on button "More Withdrawn Declined" at bounding box center [1108, 210] width 73 height 27
click at [1178, 185] on div "Application filters:" at bounding box center [793, 176] width 788 height 20
